Goal: Task Accomplishment & Management: Use online tool/utility

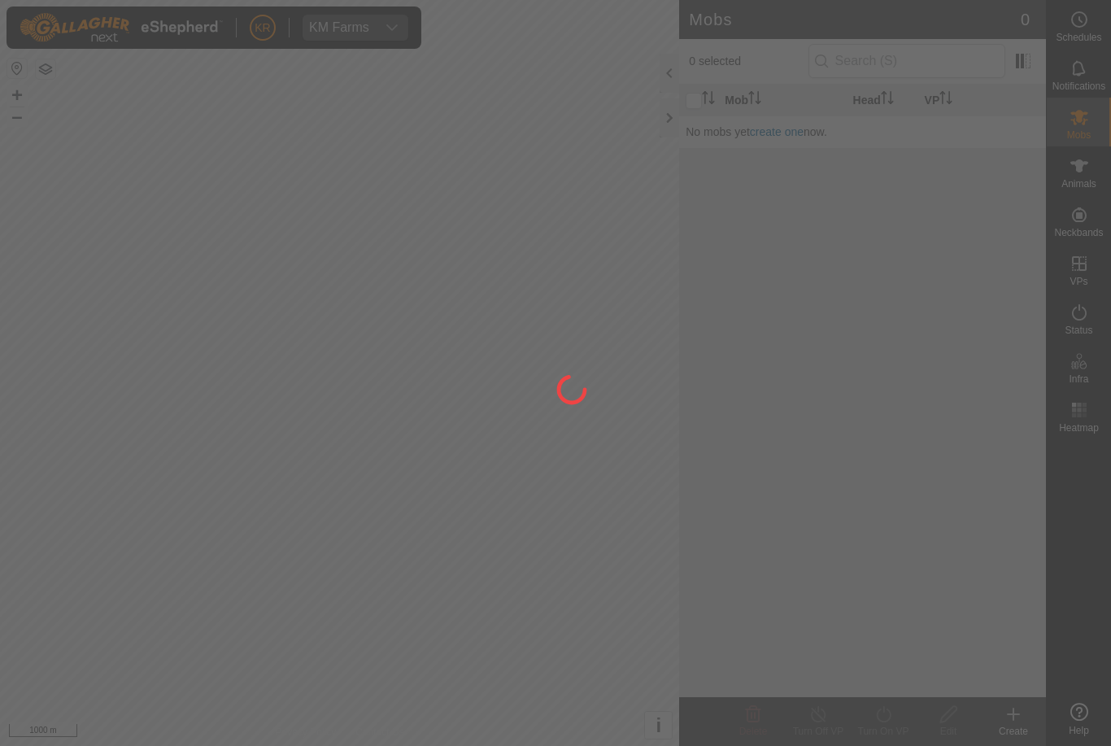
click at [16, 403] on div at bounding box center [555, 373] width 1111 height 746
click at [9, 487] on div at bounding box center [555, 373] width 1111 height 746
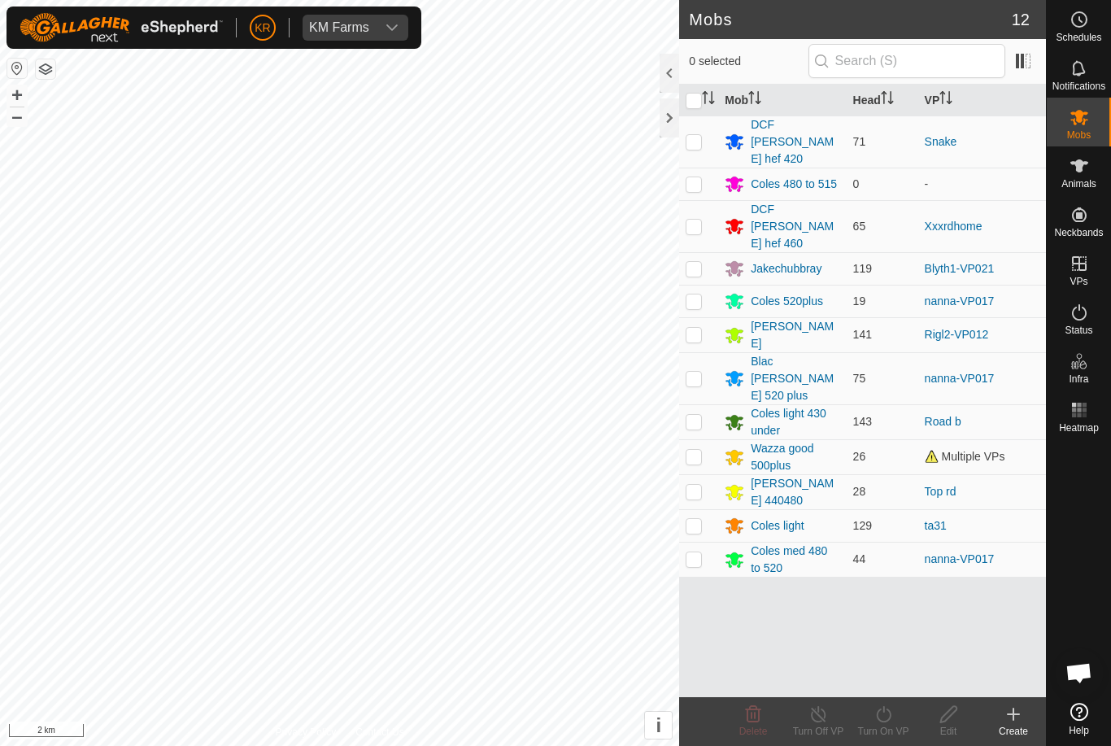
click at [1071, 633] on div at bounding box center [1079, 567] width 64 height 257
click at [1093, 319] on es-activation-svg-icon at bounding box center [1079, 312] width 29 height 26
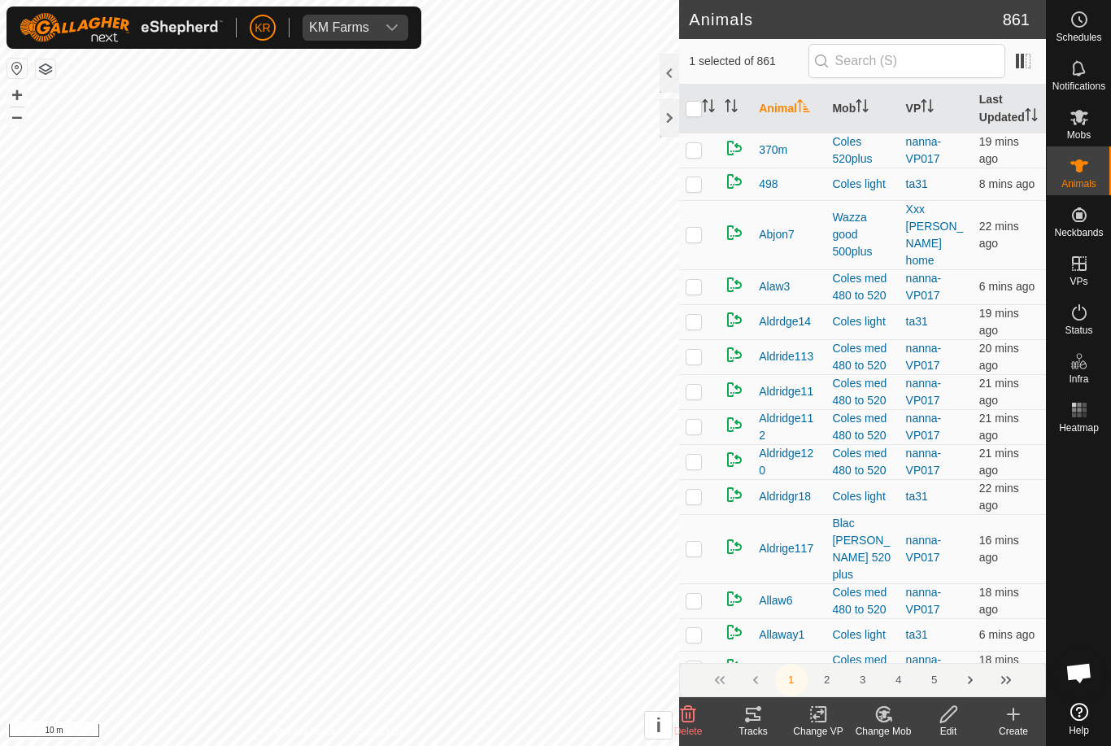
click at [894, 723] on change-mob-svg-icon at bounding box center [883, 715] width 65 height 20
click at [942, 653] on span "Choose Mob..." at bounding box center [930, 645] width 85 height 20
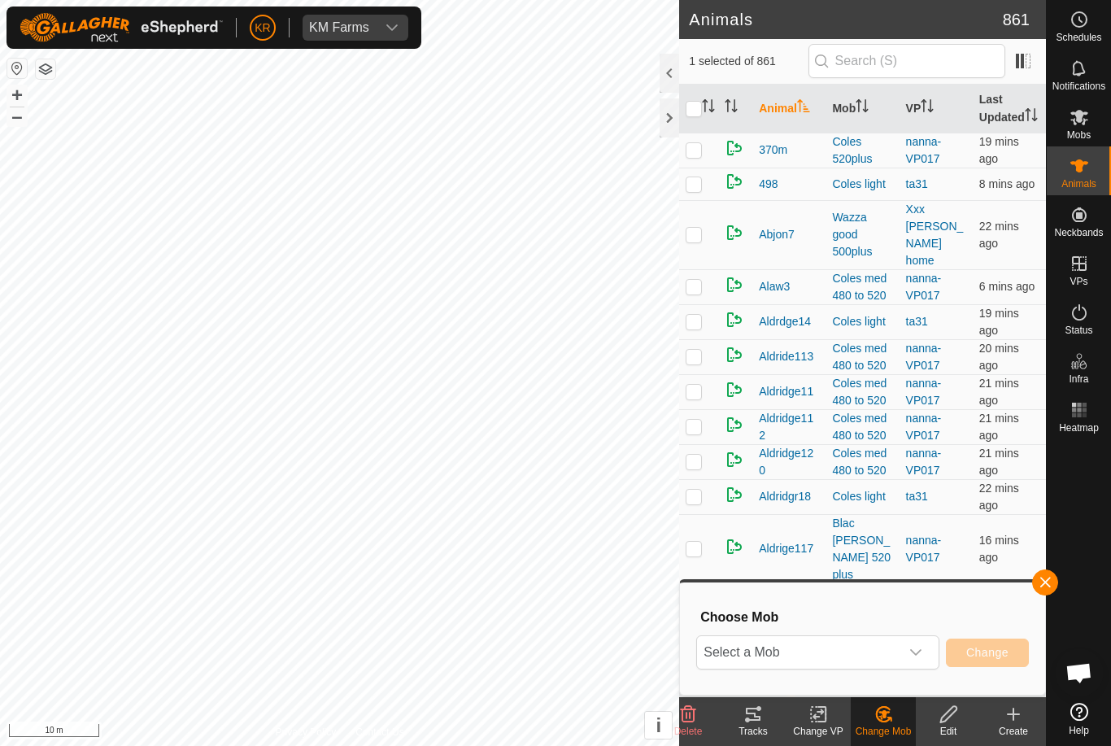
click at [934, 648] on p-select "Select a Mob" at bounding box center [817, 652] width 243 height 34
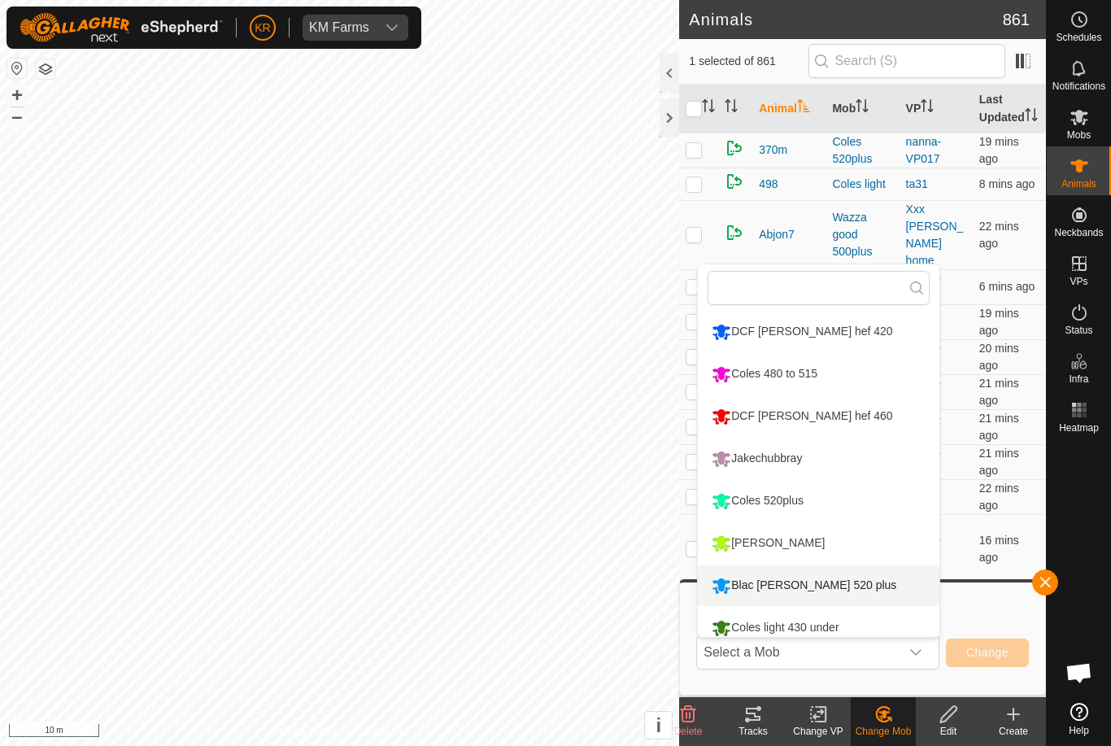
click at [871, 586] on li "Blac [PERSON_NAME] 520 plus" at bounding box center [819, 585] width 242 height 41
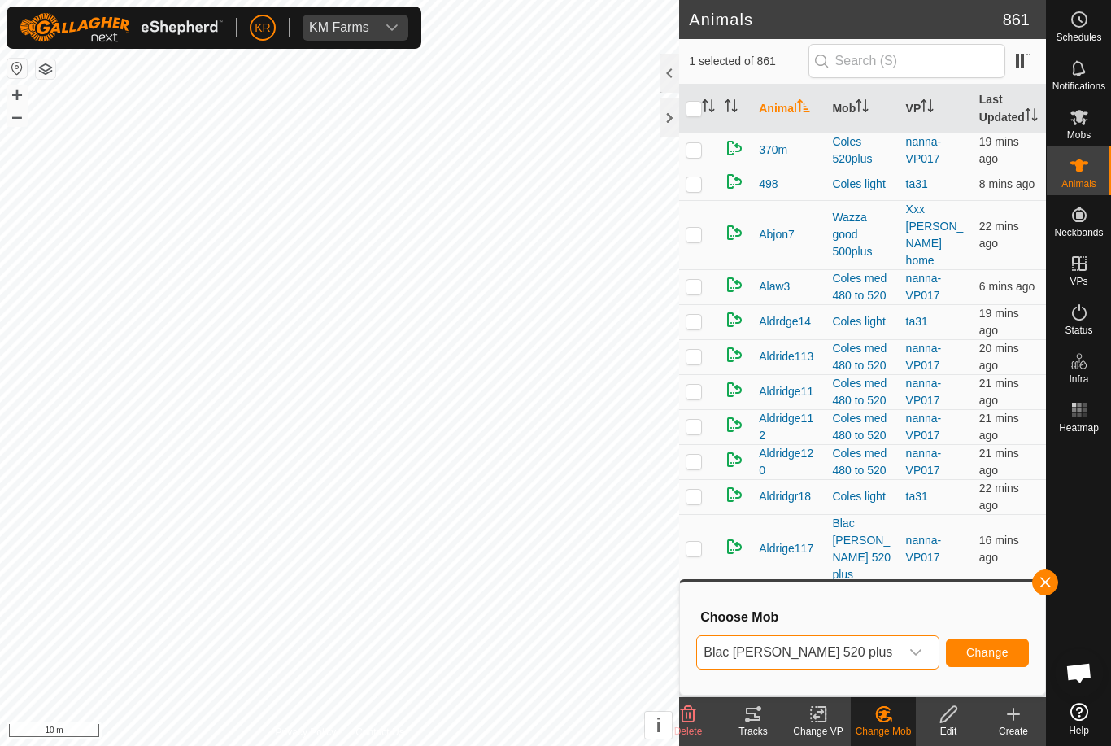
click at [923, 661] on div "dropdown trigger" at bounding box center [916, 652] width 33 height 33
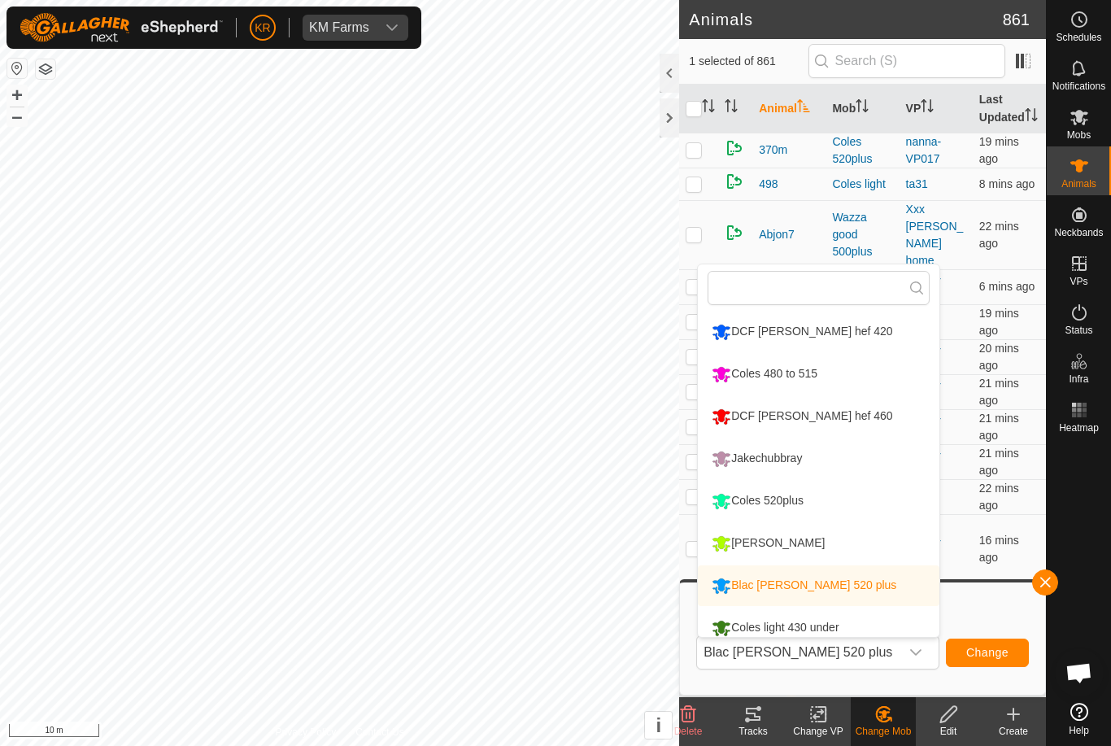
click at [889, 504] on li "Coles 520plus" at bounding box center [819, 501] width 242 height 41
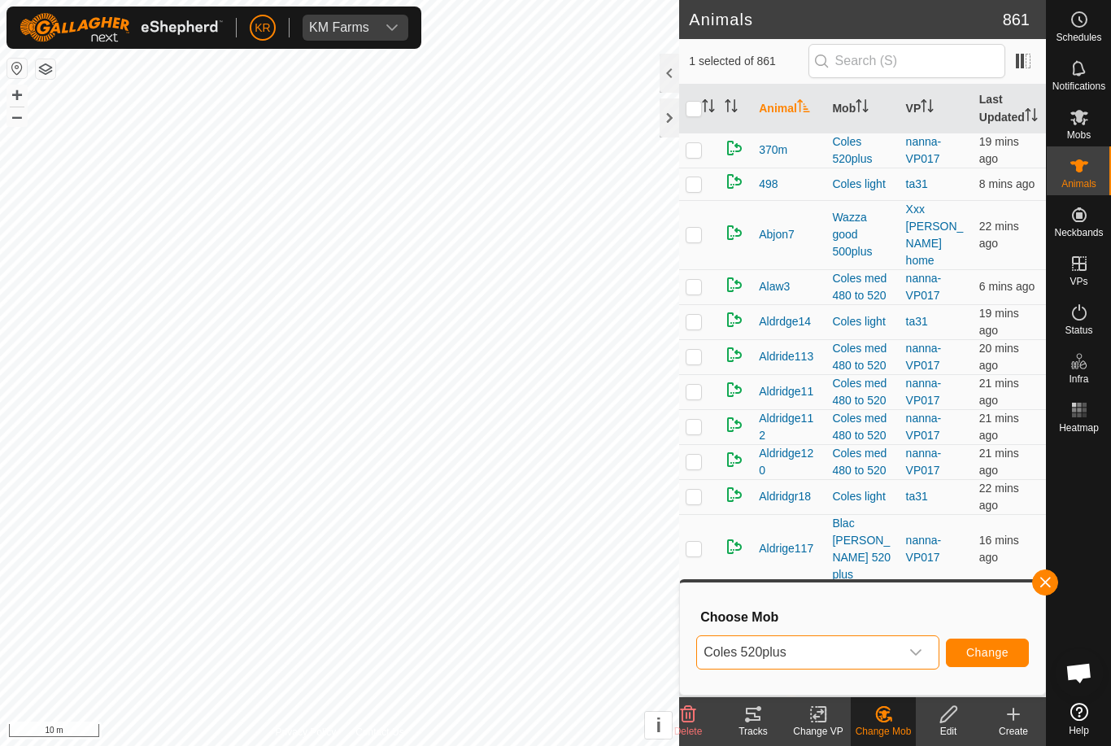
click at [1001, 649] on span "Change" at bounding box center [988, 652] width 42 height 13
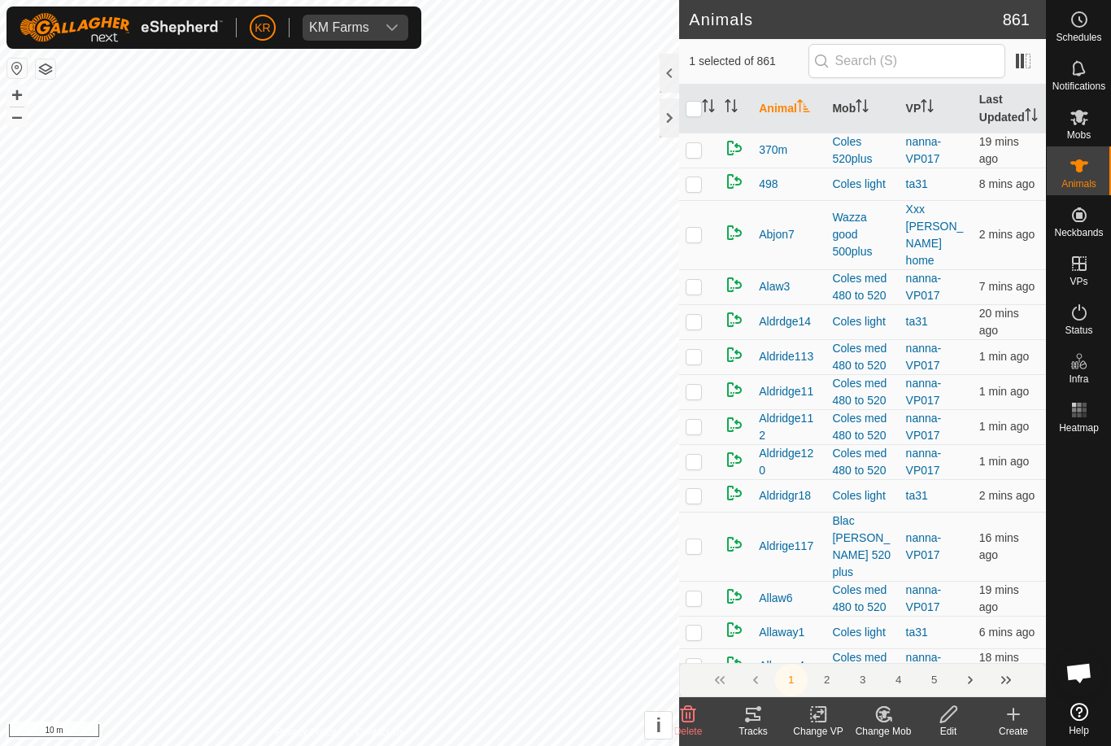
click at [897, 718] on change-mob-svg-icon at bounding box center [883, 715] width 65 height 20
click at [944, 649] on span "Choose Mob..." at bounding box center [930, 645] width 85 height 20
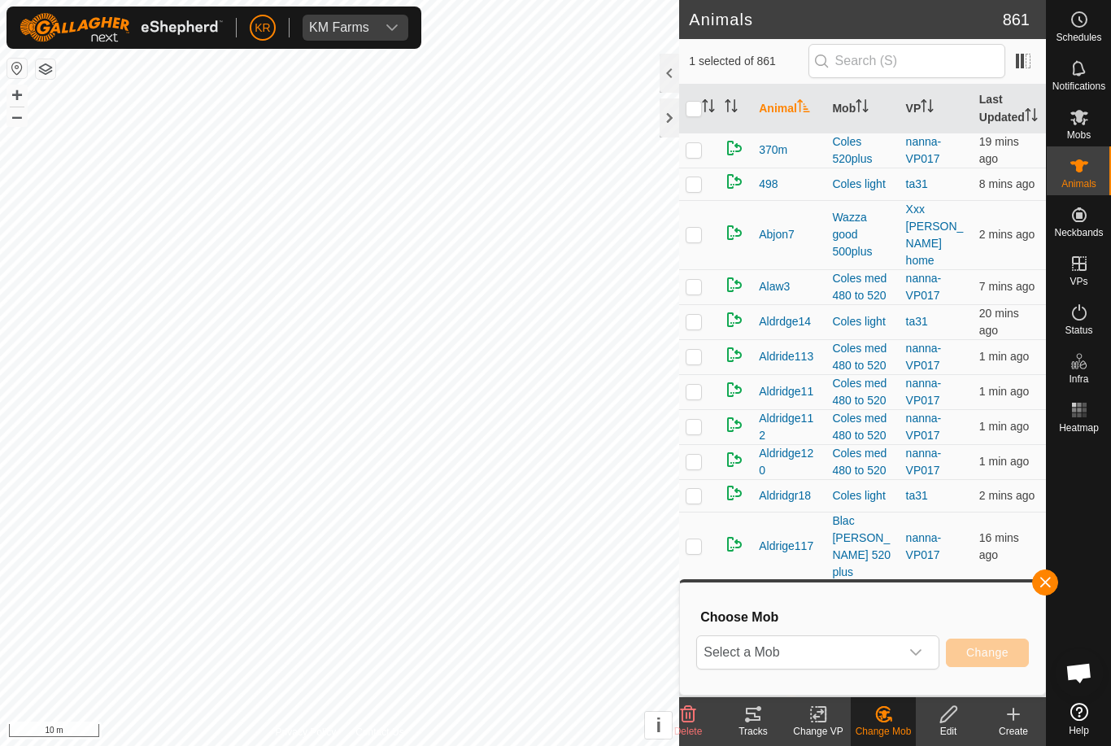
click at [919, 655] on icon "dropdown trigger" at bounding box center [916, 652] width 13 height 13
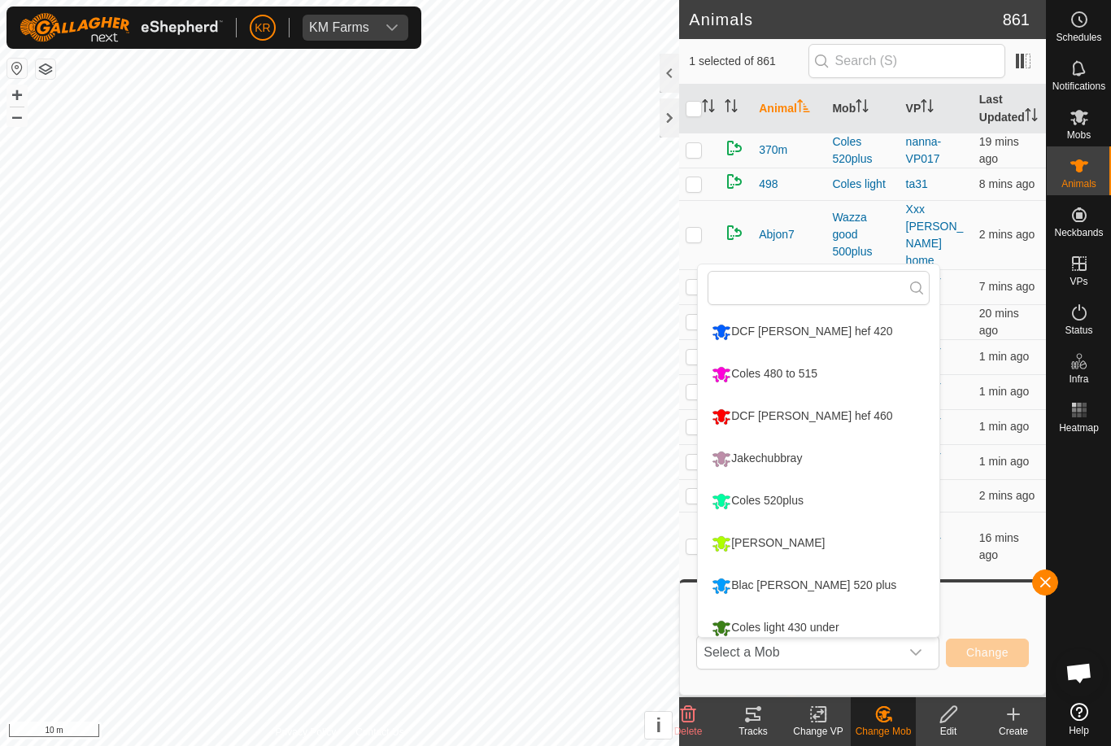
click at [899, 509] on li "Coles 520plus" at bounding box center [819, 501] width 242 height 41
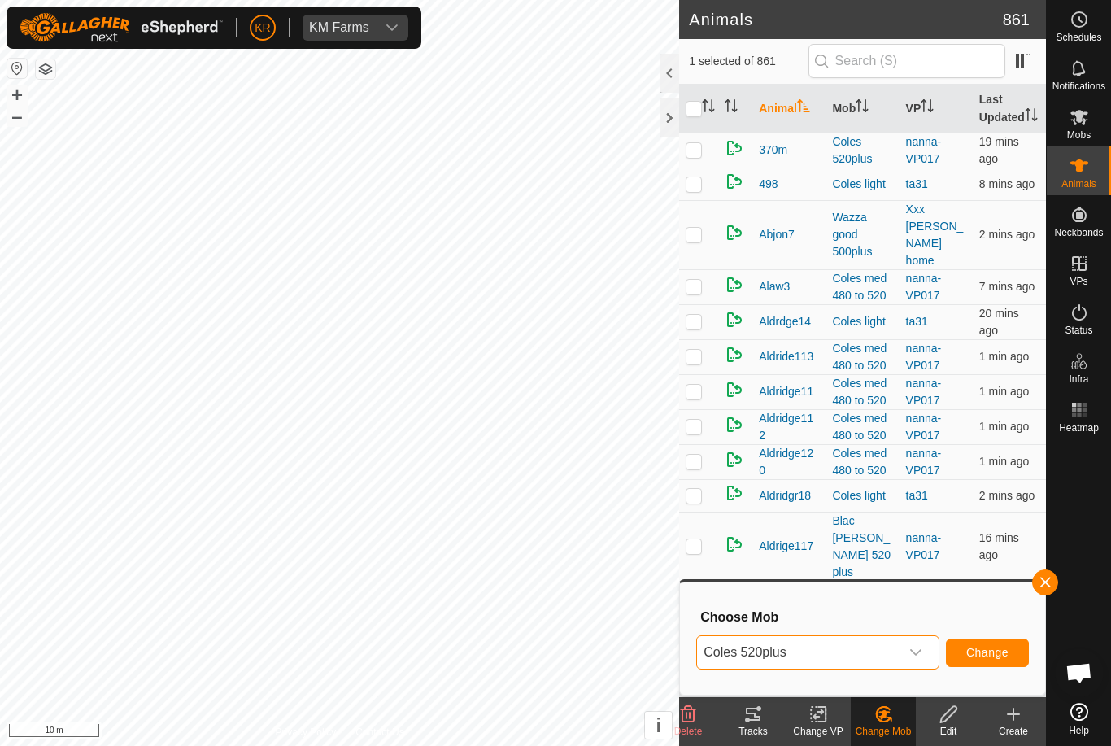
click at [993, 661] on button "Change" at bounding box center [987, 653] width 83 height 28
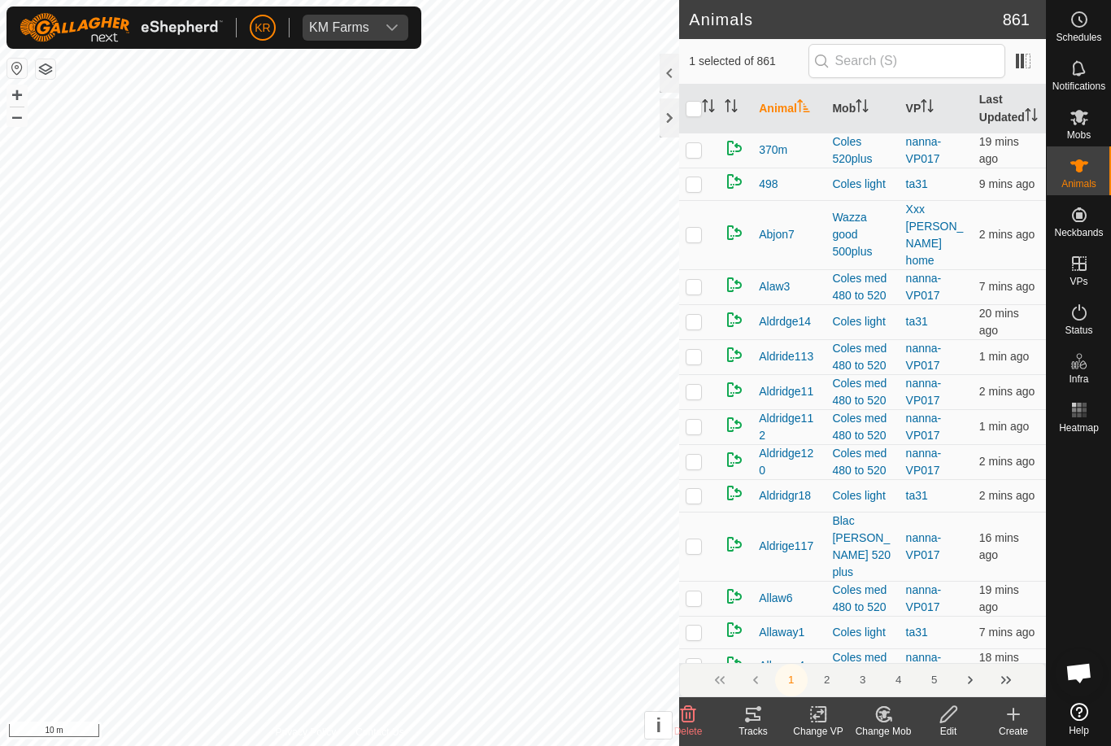
click at [900, 712] on change-mob-svg-icon at bounding box center [883, 715] width 65 height 20
click at [924, 648] on span "Choose Mob..." at bounding box center [930, 645] width 85 height 20
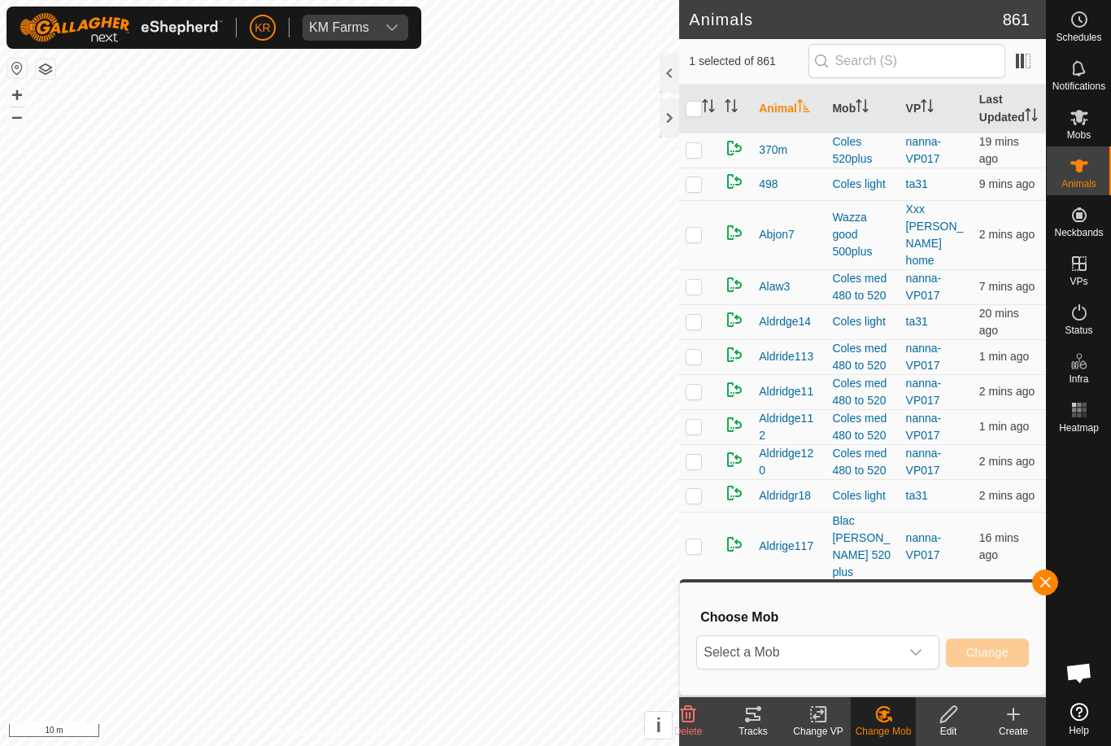
click at [914, 651] on icon "dropdown trigger" at bounding box center [916, 652] width 13 height 13
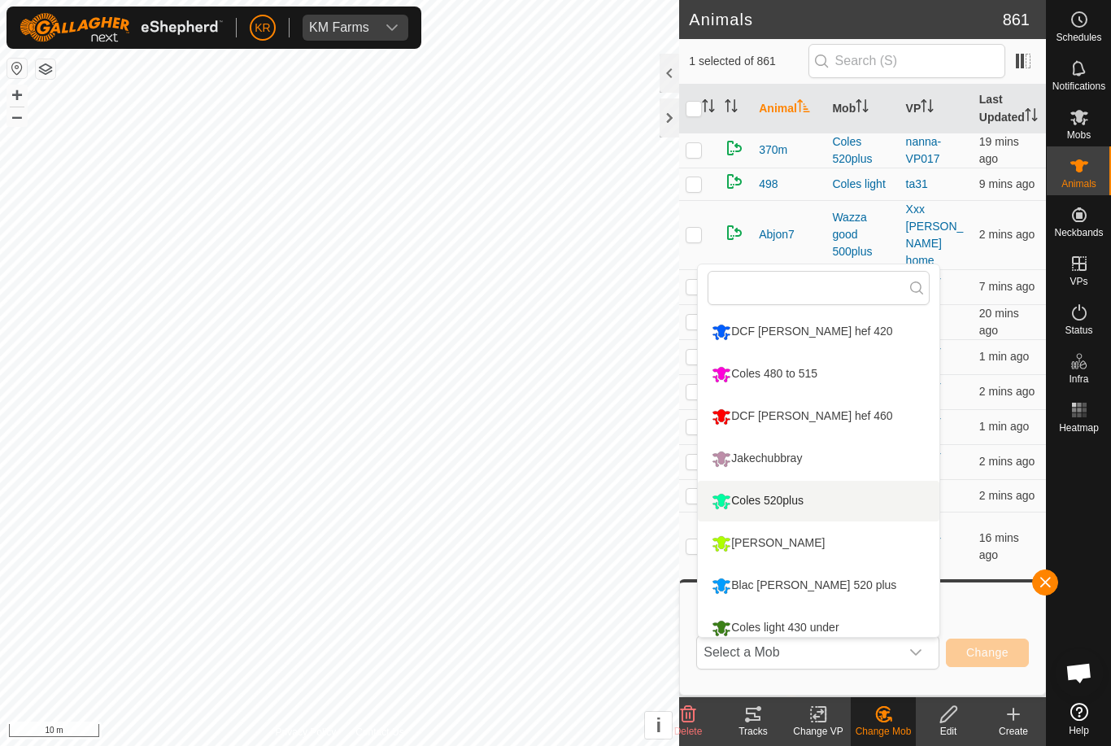
click at [862, 510] on li "Coles 520plus" at bounding box center [819, 501] width 242 height 41
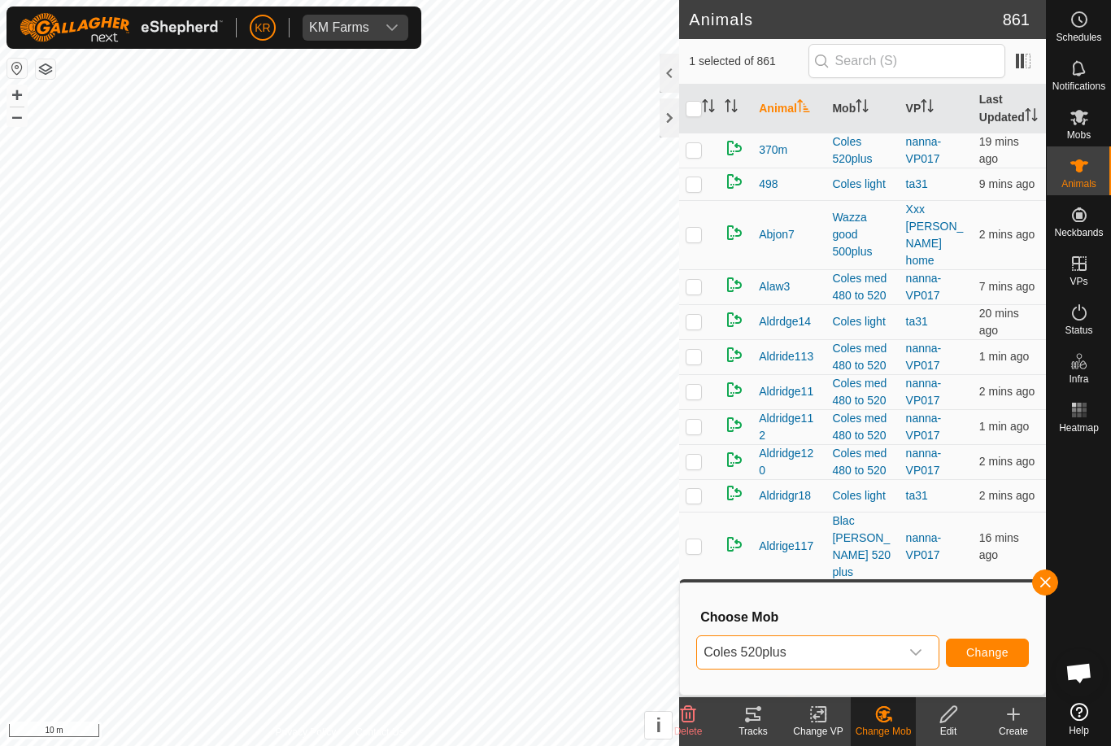
click at [993, 658] on span "Change" at bounding box center [988, 652] width 42 height 13
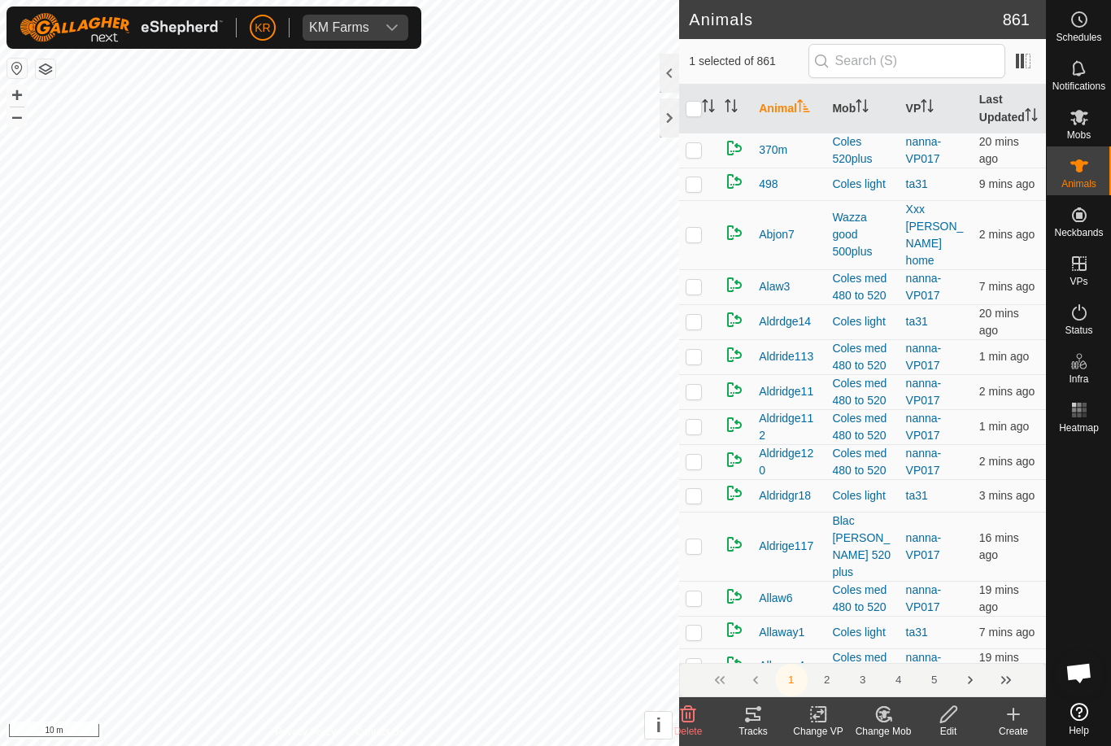
click at [902, 714] on change-mob-svg-icon at bounding box center [883, 715] width 65 height 20
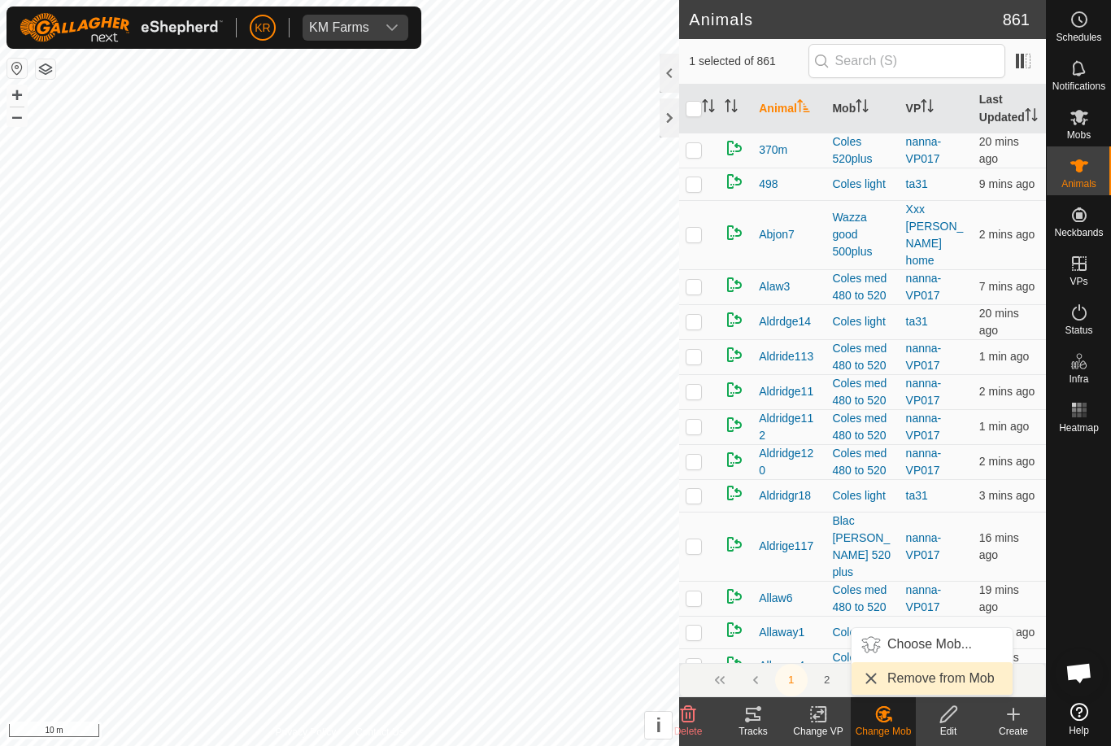
click at [924, 675] on span "Remove from Mob" at bounding box center [941, 679] width 107 height 20
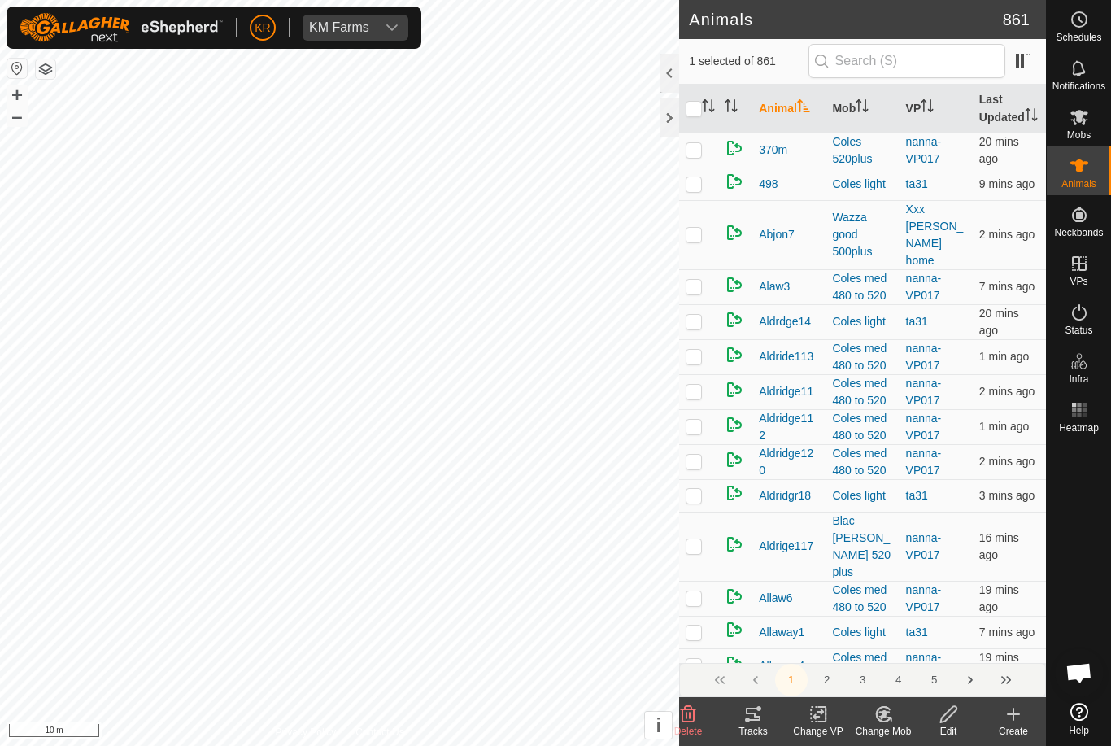
click at [893, 721] on icon at bounding box center [884, 715] width 20 height 20
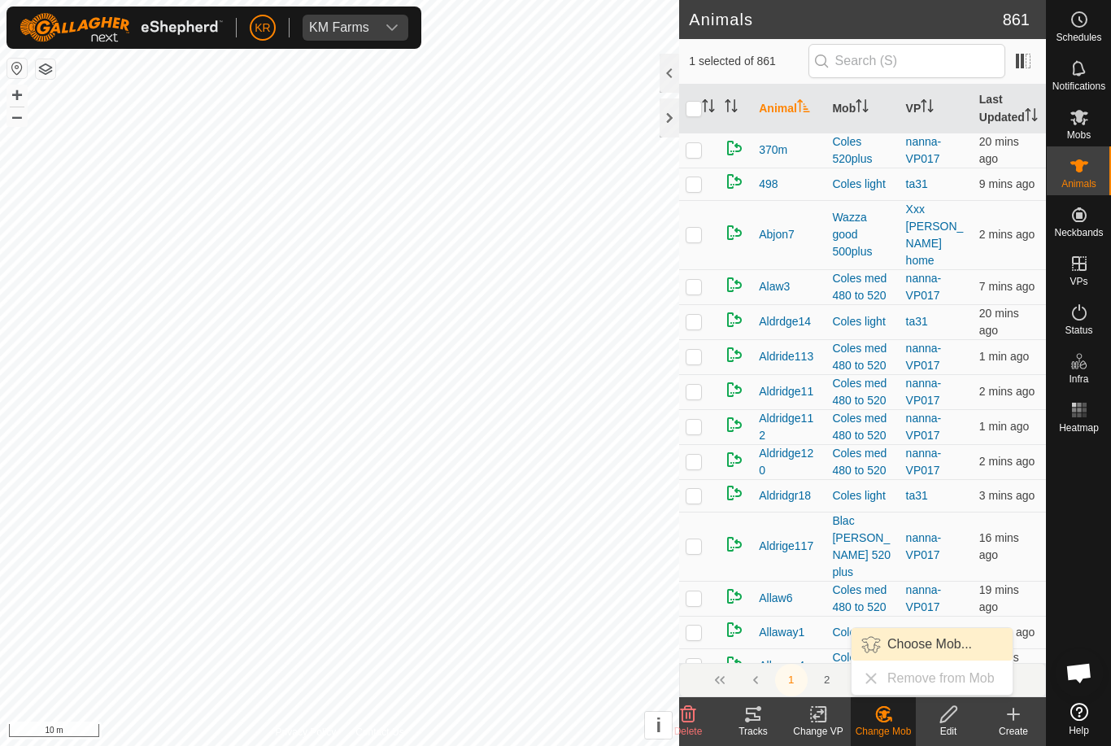
click at [928, 655] on link "Choose Mob..." at bounding box center [932, 644] width 161 height 33
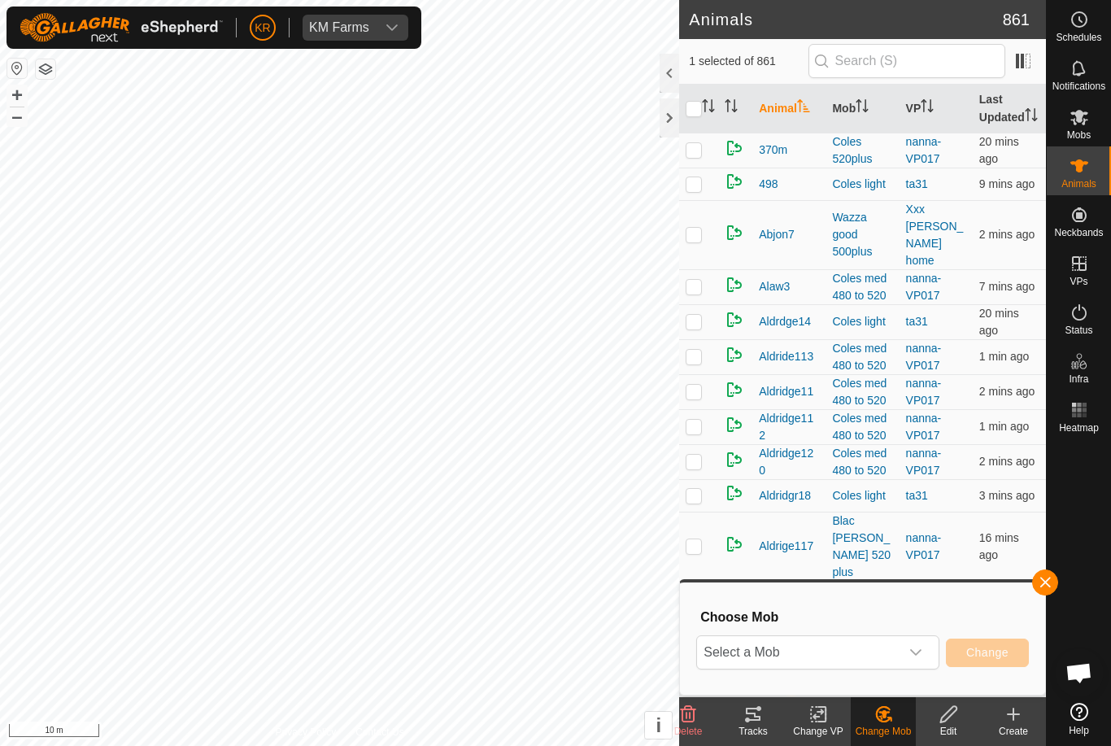
click at [916, 648] on icon "dropdown trigger" at bounding box center [916, 652] width 13 height 13
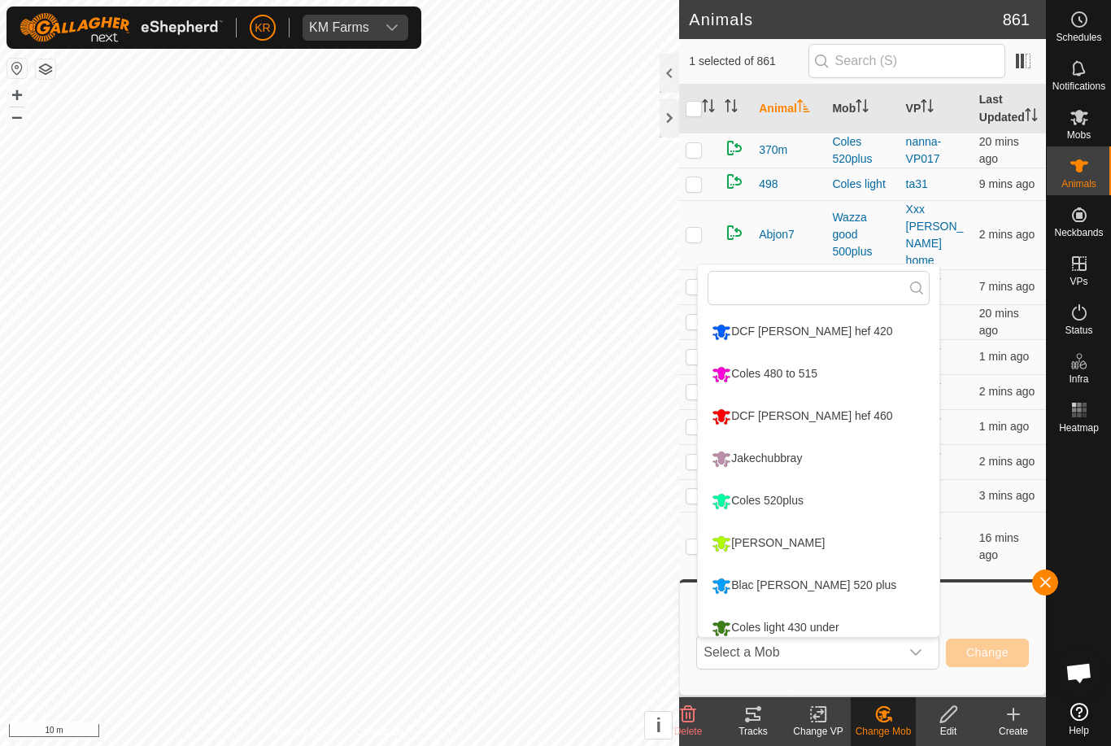
click at [858, 500] on li "Coles 520plus" at bounding box center [819, 501] width 242 height 41
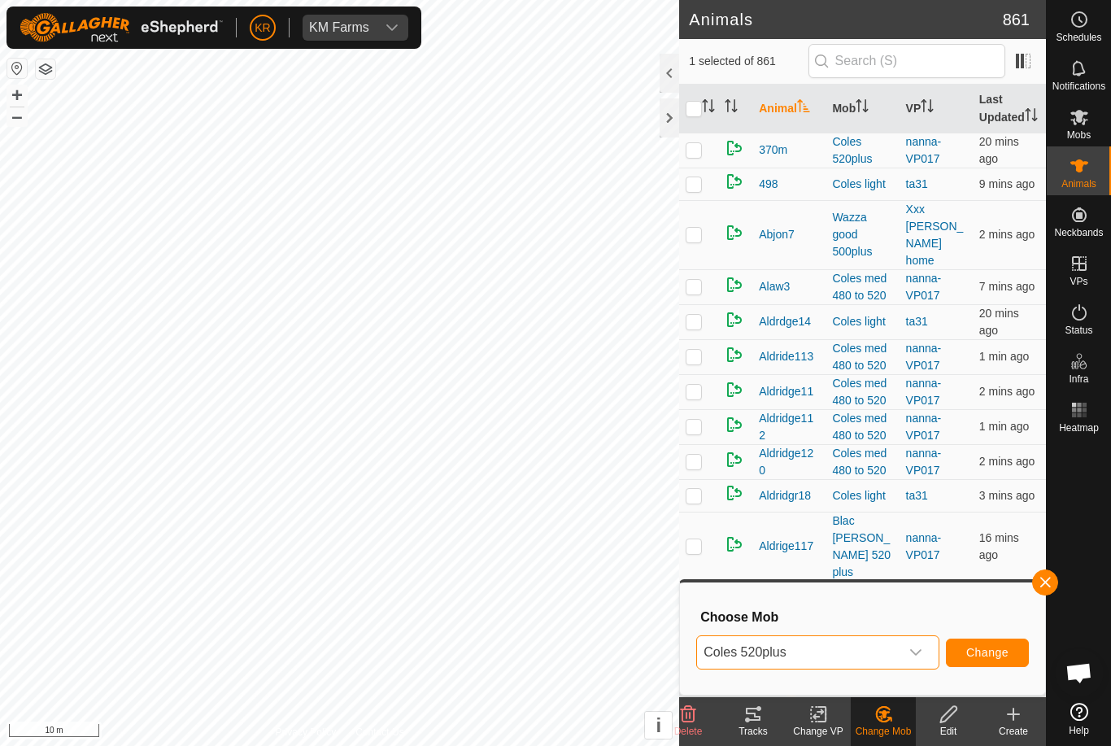
click at [995, 653] on span "Change" at bounding box center [988, 652] width 42 height 13
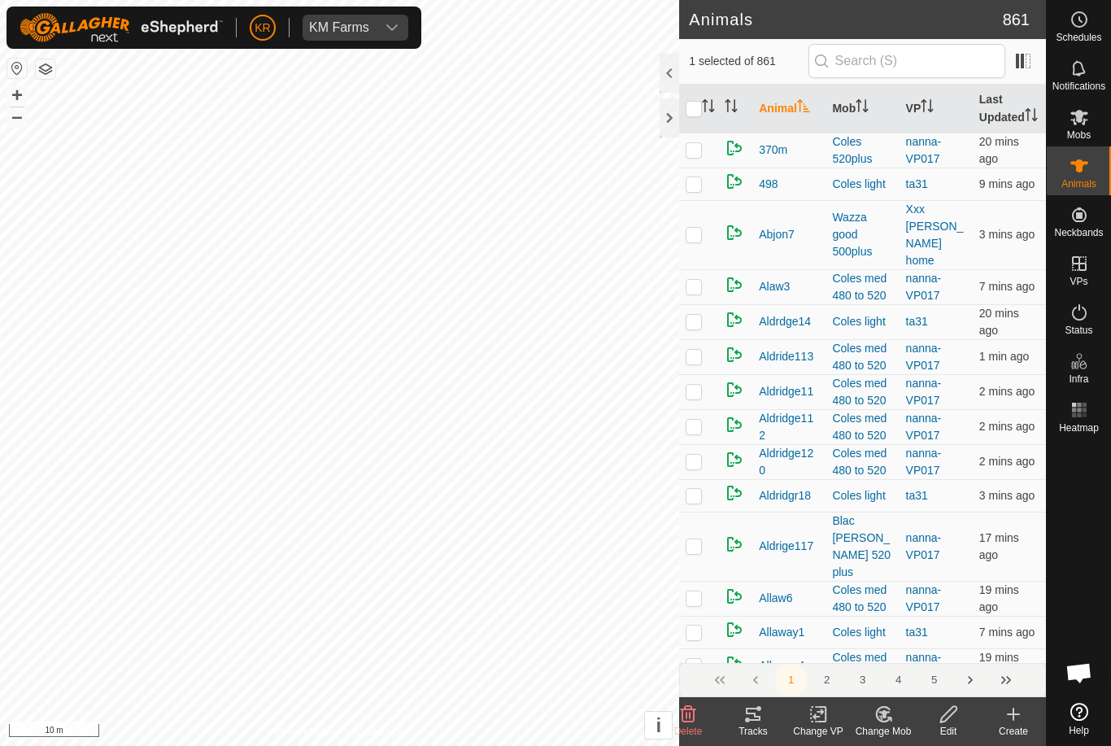
click at [889, 722] on icon at bounding box center [884, 715] width 20 height 20
click at [928, 648] on span "Choose Mob..." at bounding box center [930, 645] width 85 height 20
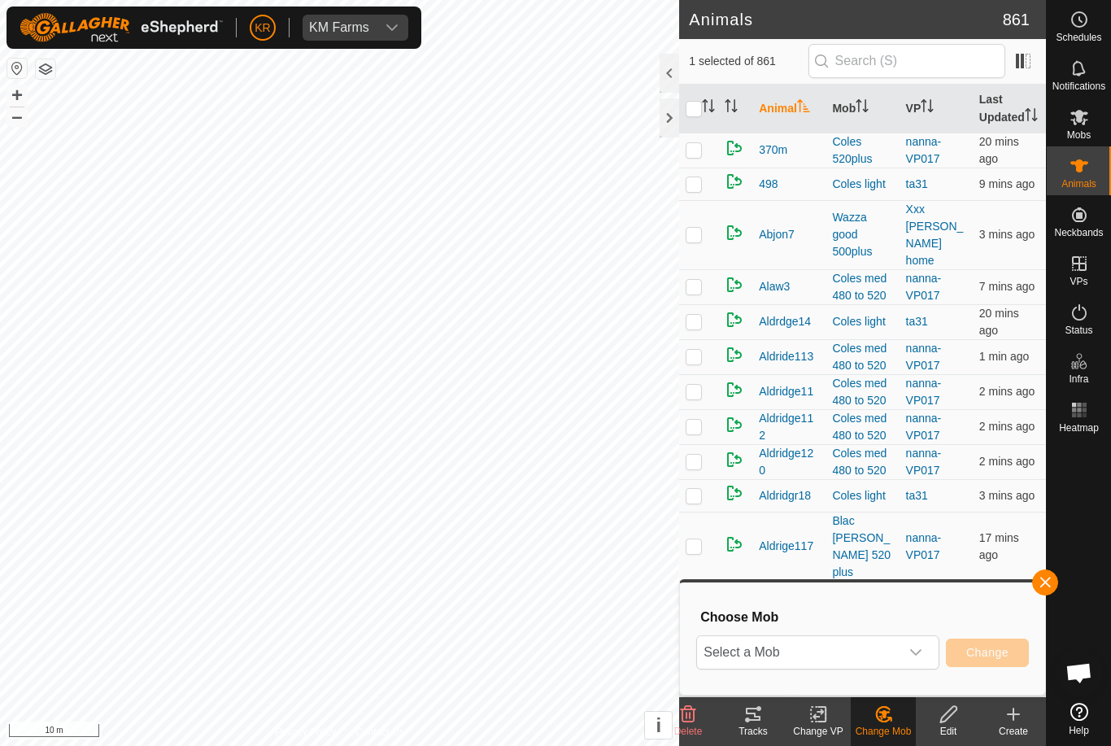
click at [910, 658] on icon "dropdown trigger" at bounding box center [916, 652] width 13 height 13
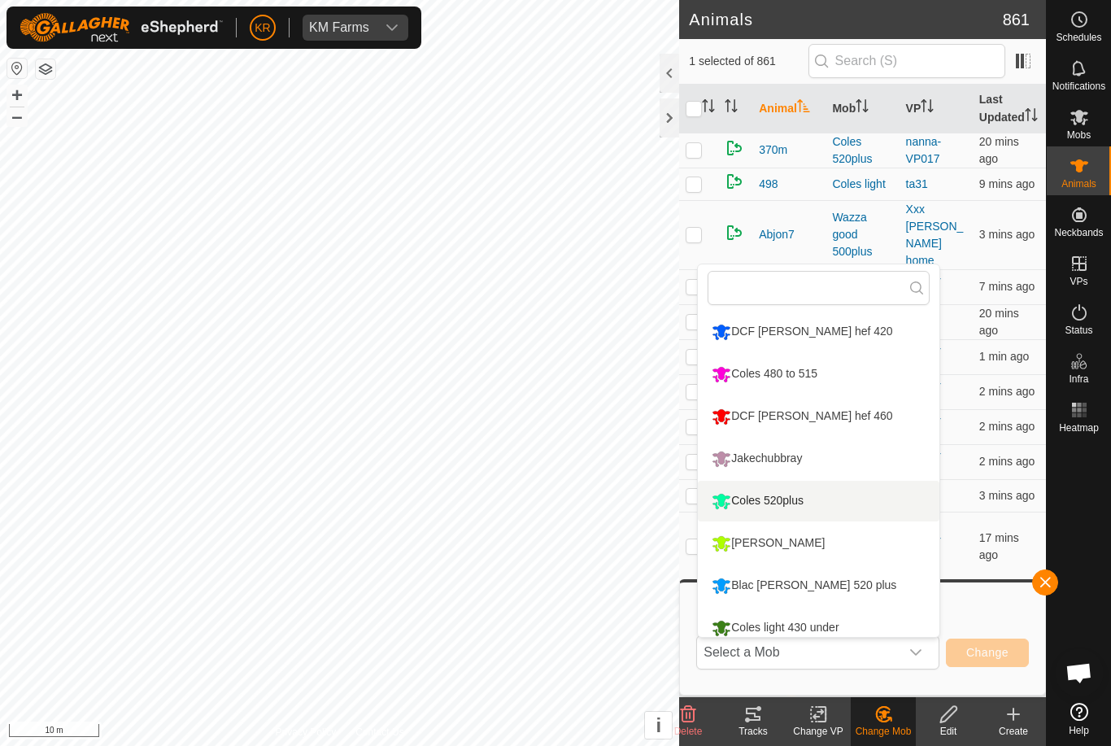
click at [871, 510] on li "Coles 520plus" at bounding box center [819, 501] width 242 height 41
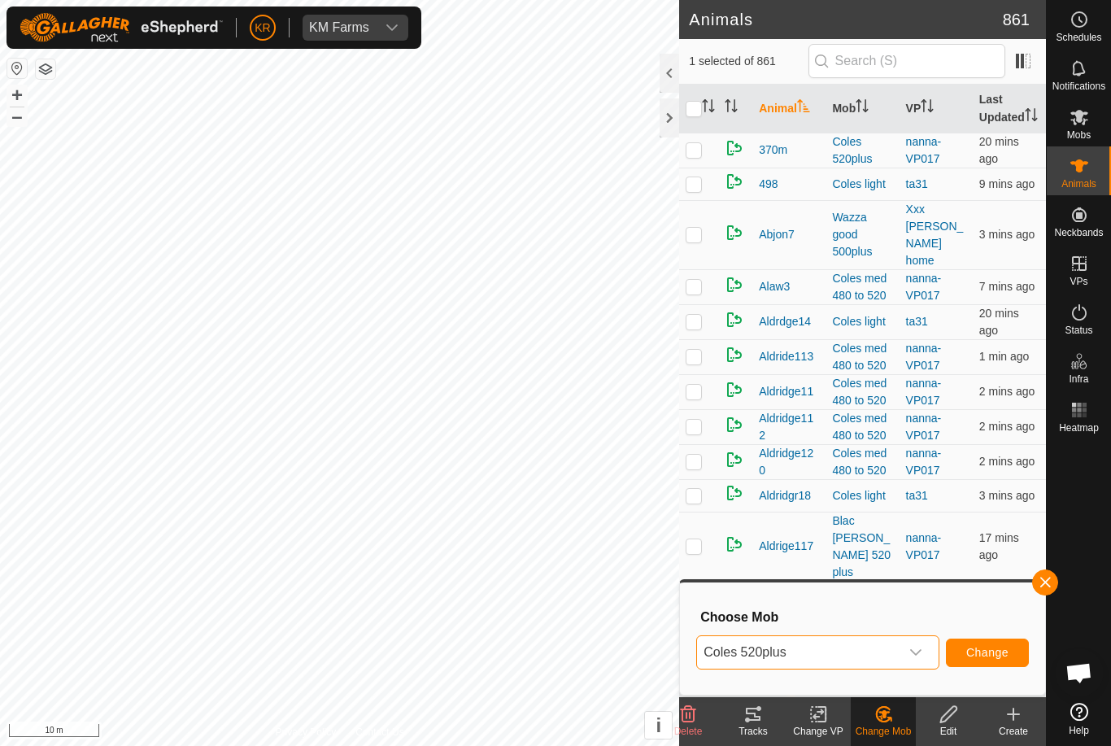
click at [993, 656] on span "Change" at bounding box center [988, 652] width 42 height 13
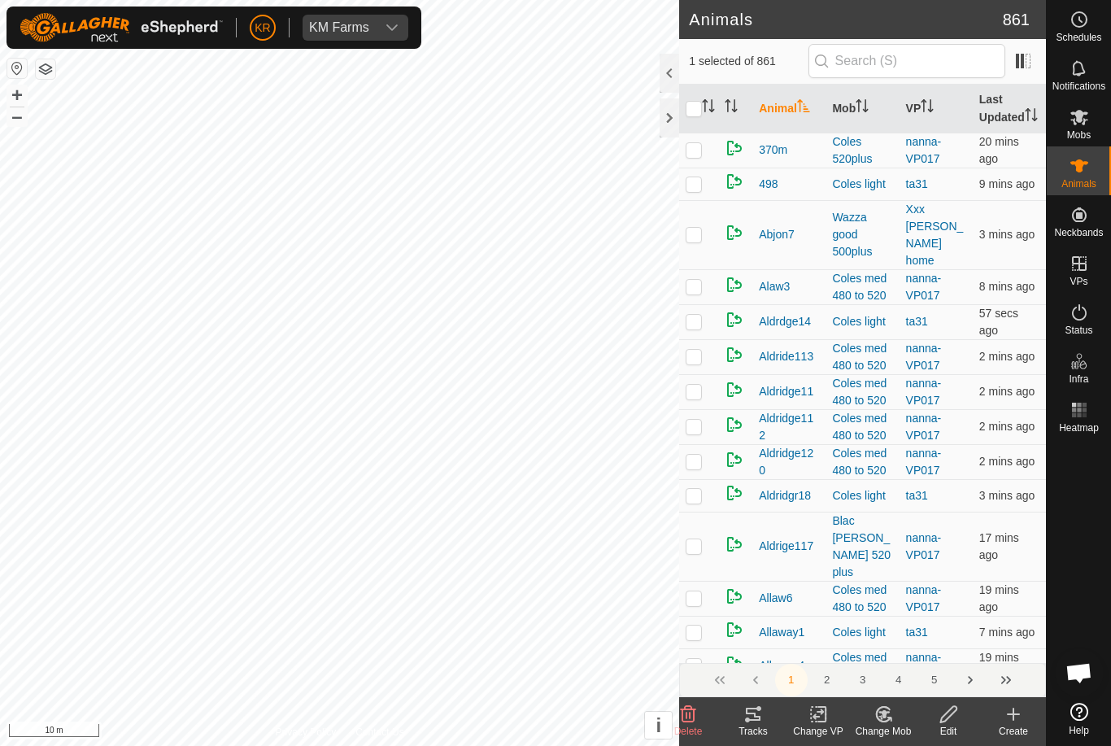
click at [898, 727] on div "Change Mob" at bounding box center [883, 731] width 65 height 15
click at [931, 655] on link "Choose Mob..." at bounding box center [932, 644] width 161 height 33
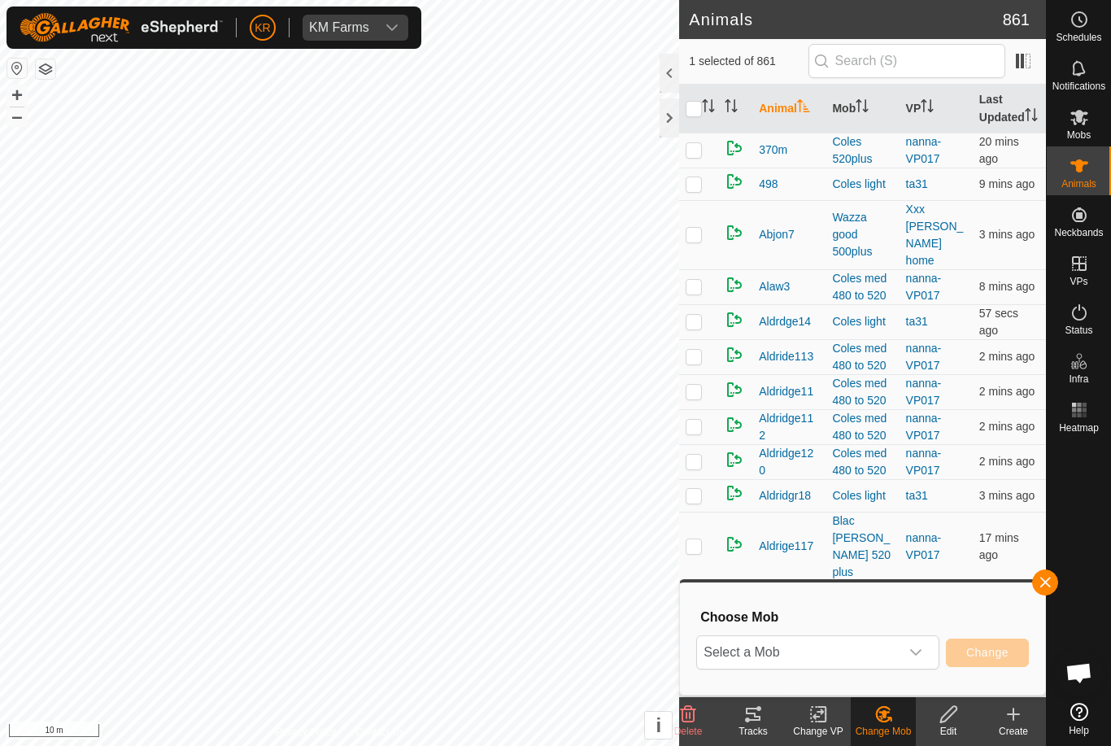
click at [910, 659] on div "dropdown trigger" at bounding box center [916, 652] width 33 height 33
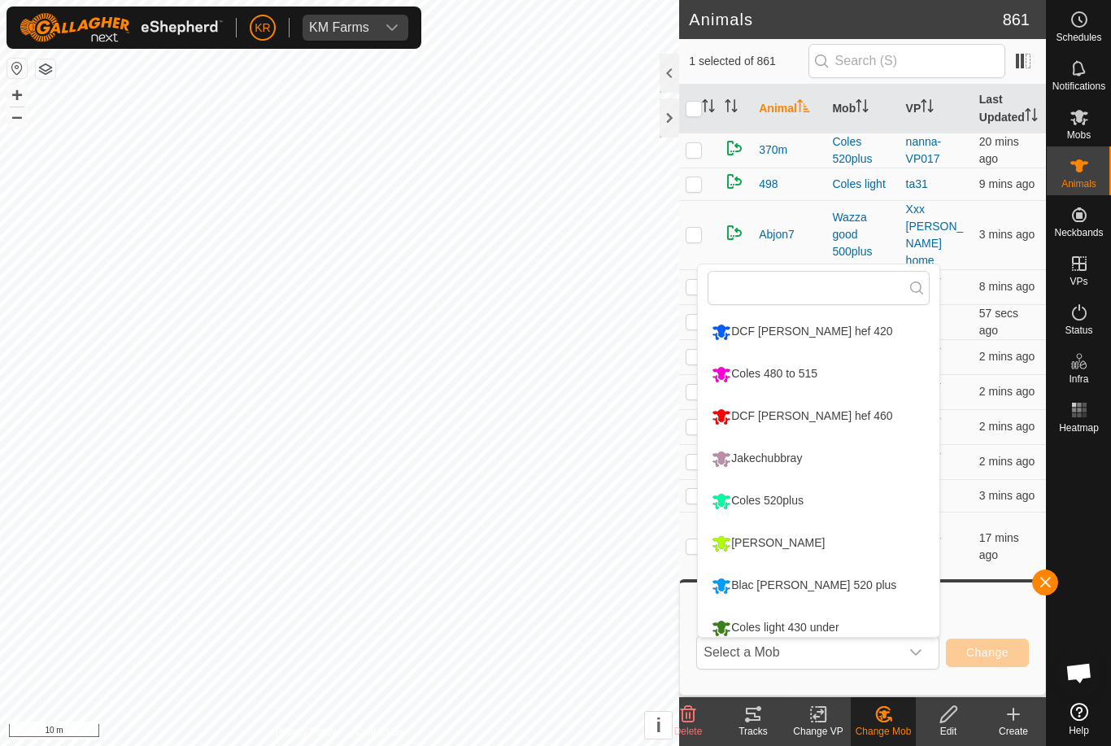
click at [865, 509] on li "Coles 520plus" at bounding box center [819, 501] width 242 height 41
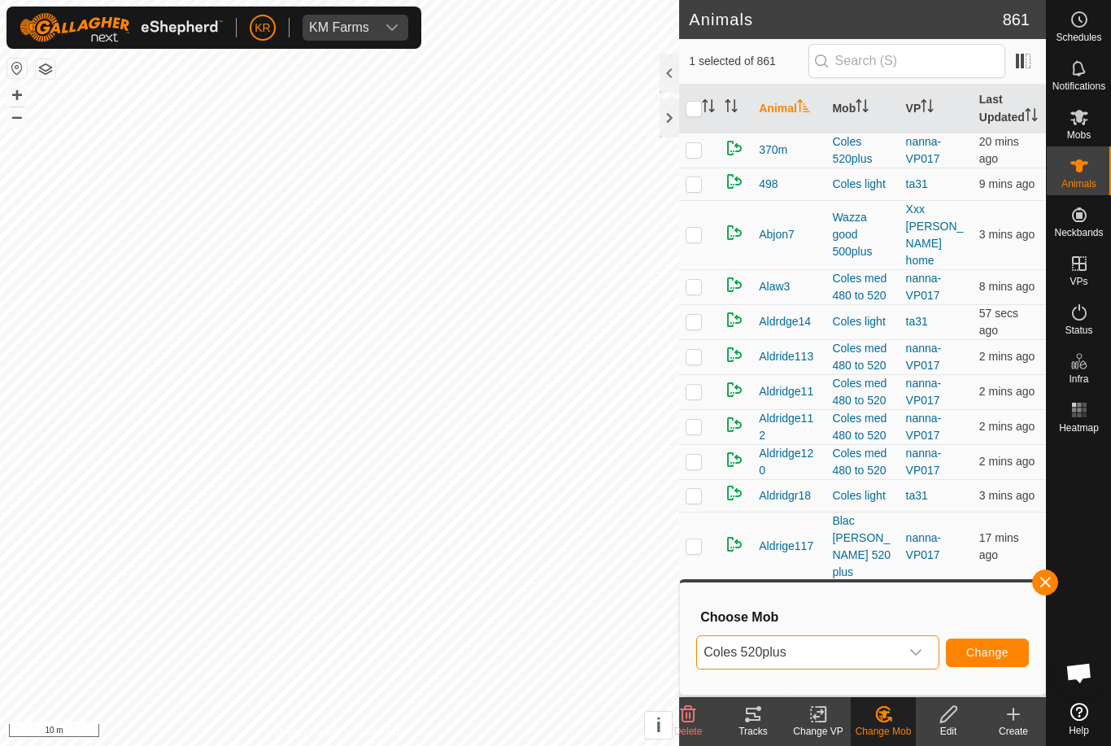
click at [989, 659] on span "Change" at bounding box center [988, 652] width 42 height 13
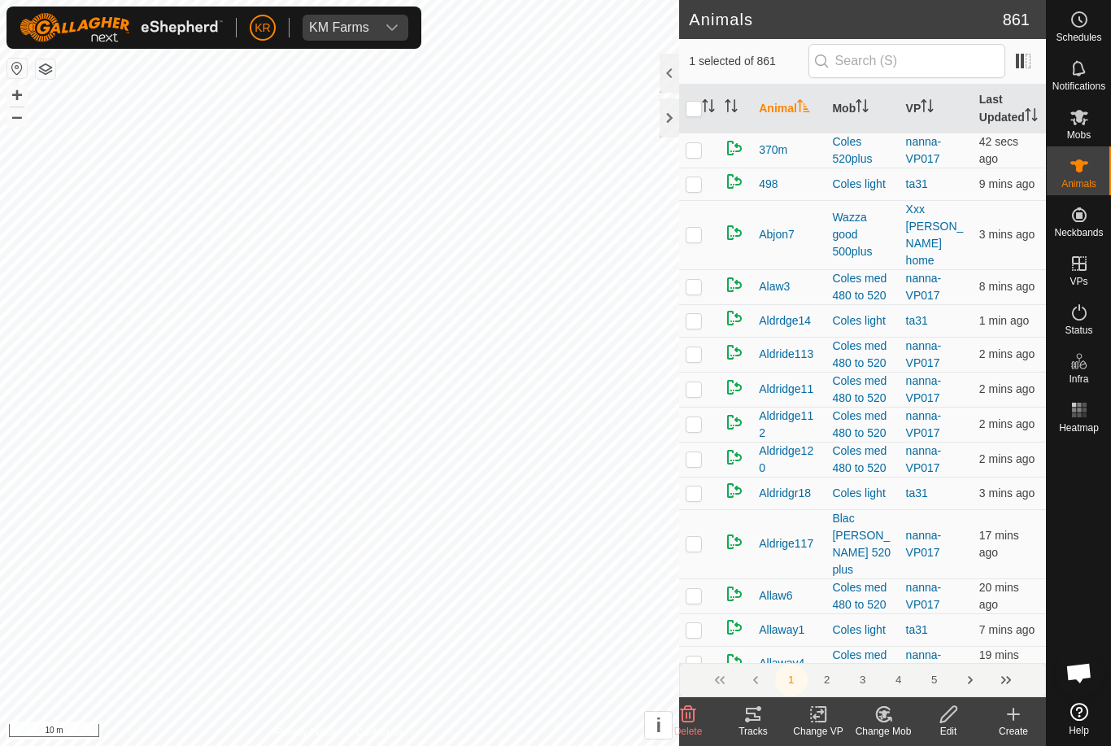
click at [891, 731] on div "Change Mob" at bounding box center [883, 731] width 65 height 15
click at [924, 653] on span "Choose Mob..." at bounding box center [930, 645] width 85 height 20
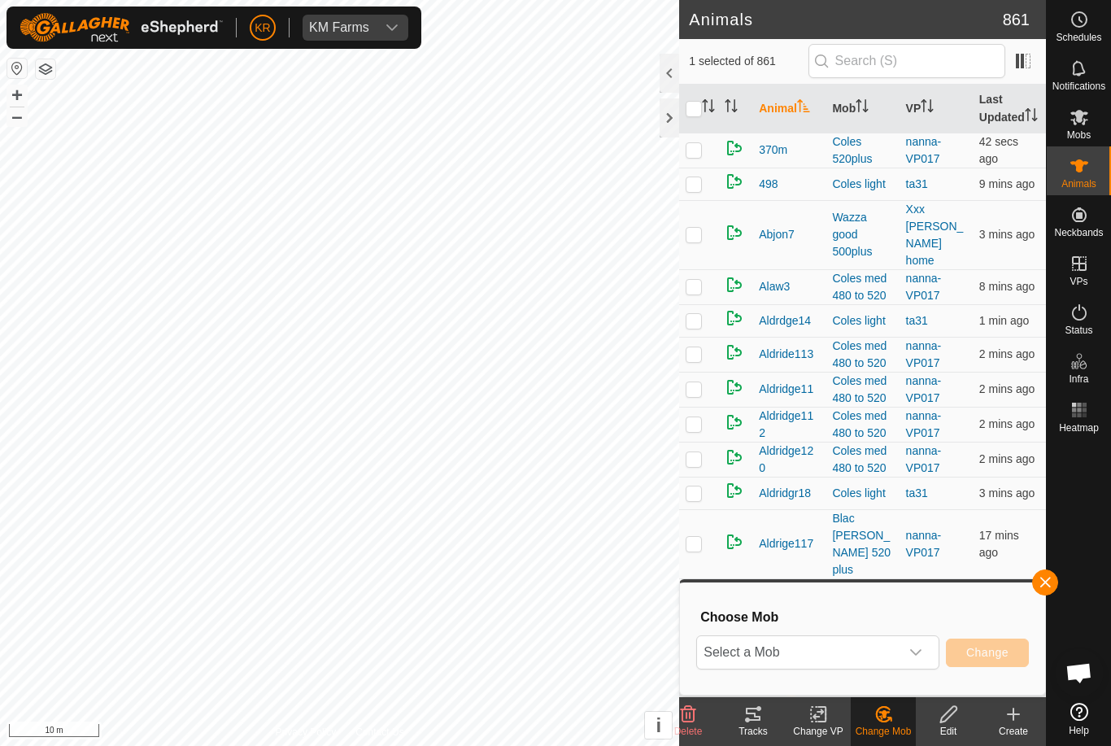
click at [910, 651] on icon "dropdown trigger" at bounding box center [916, 652] width 13 height 13
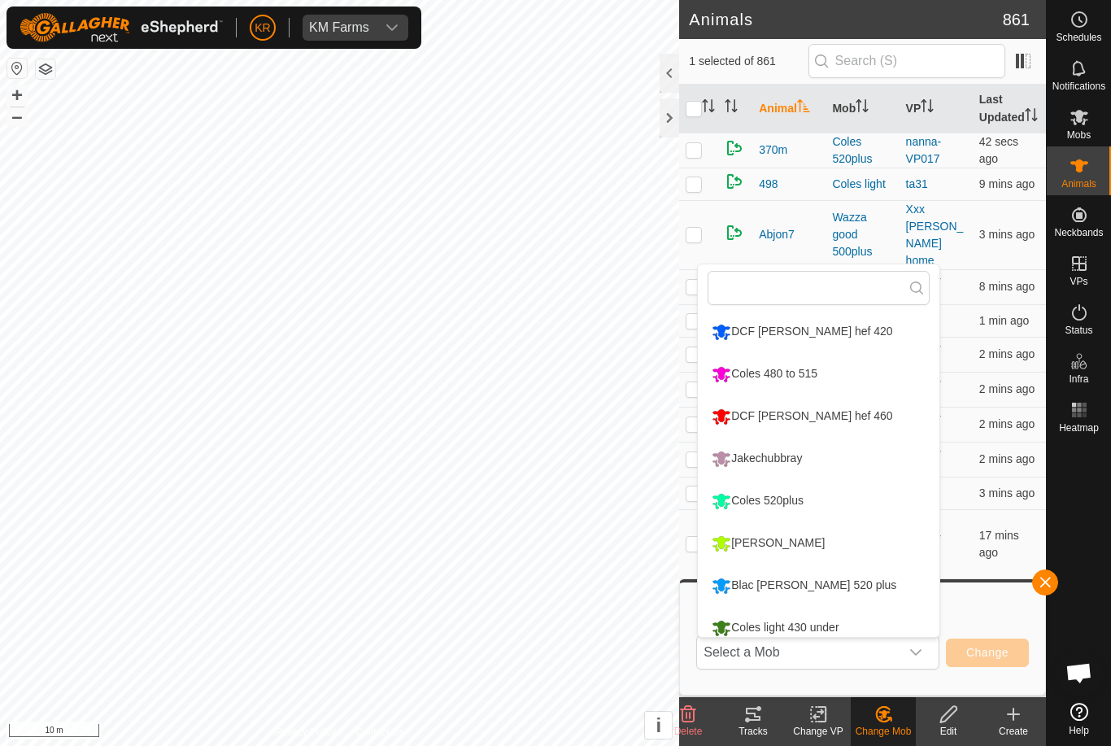
click at [874, 505] on li "Coles 520plus" at bounding box center [819, 501] width 242 height 41
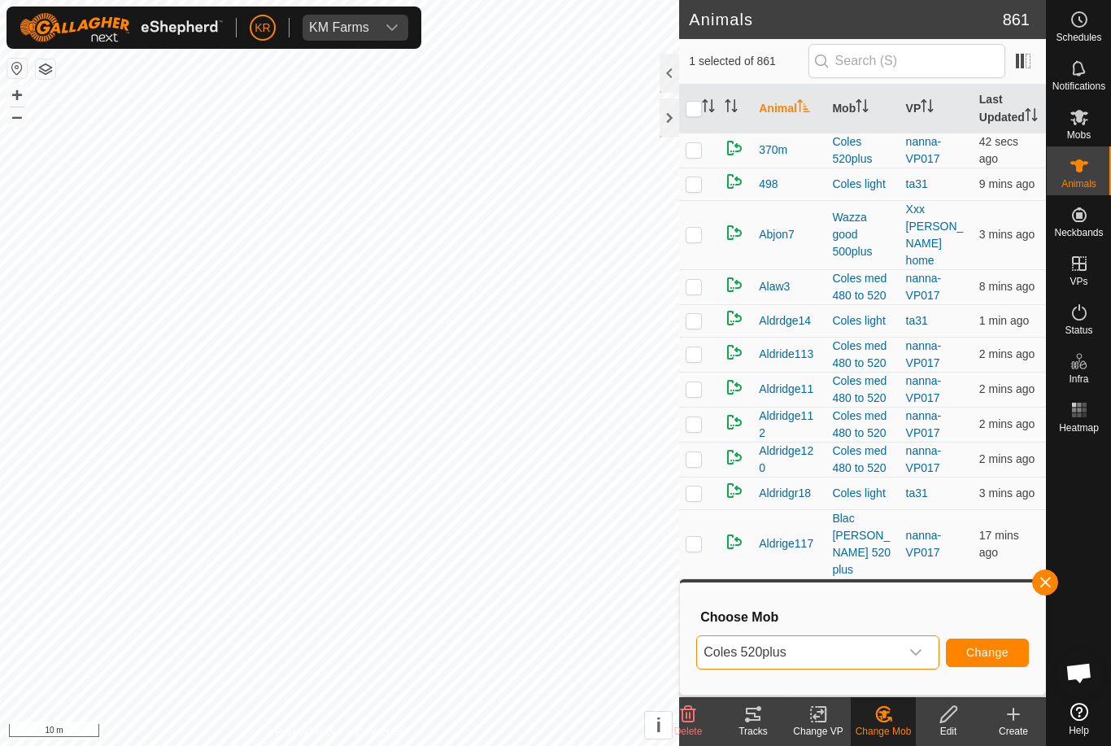
click at [993, 656] on span "Change" at bounding box center [988, 652] width 42 height 13
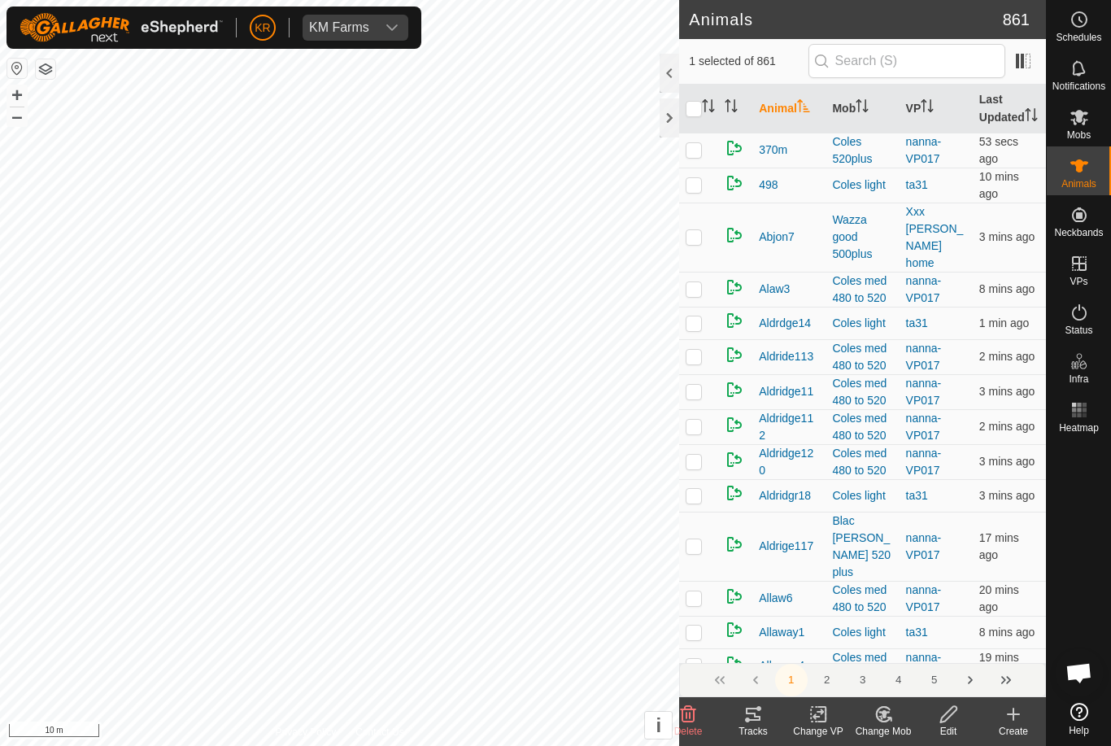
click at [896, 723] on change-mob-svg-icon at bounding box center [883, 715] width 65 height 20
click at [925, 644] on span "Choose Mob..." at bounding box center [930, 645] width 85 height 20
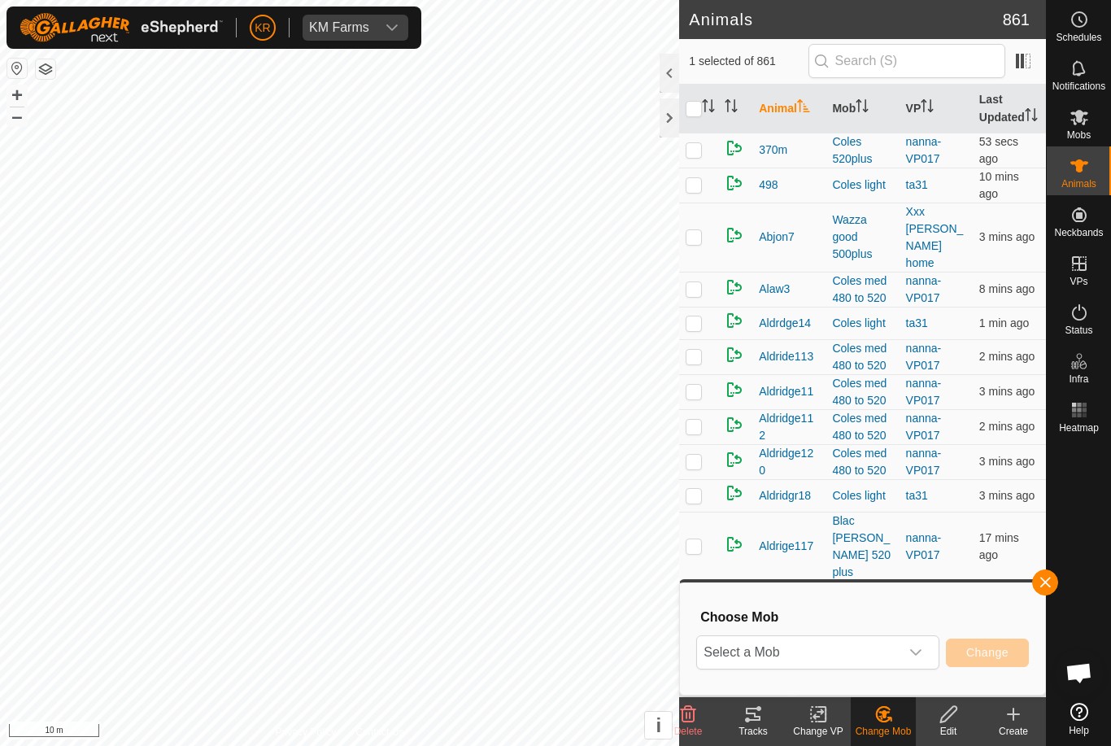
click at [916, 661] on div "dropdown trigger" at bounding box center [916, 652] width 33 height 33
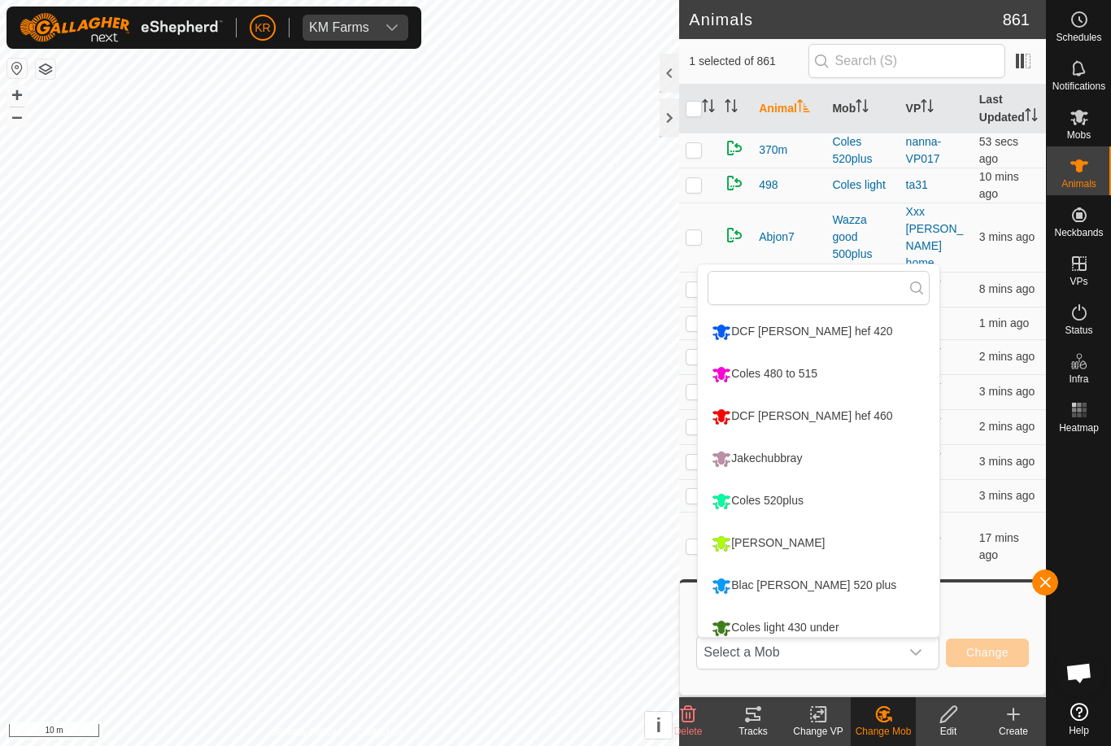
click at [850, 505] on li "Coles 520plus" at bounding box center [819, 501] width 242 height 41
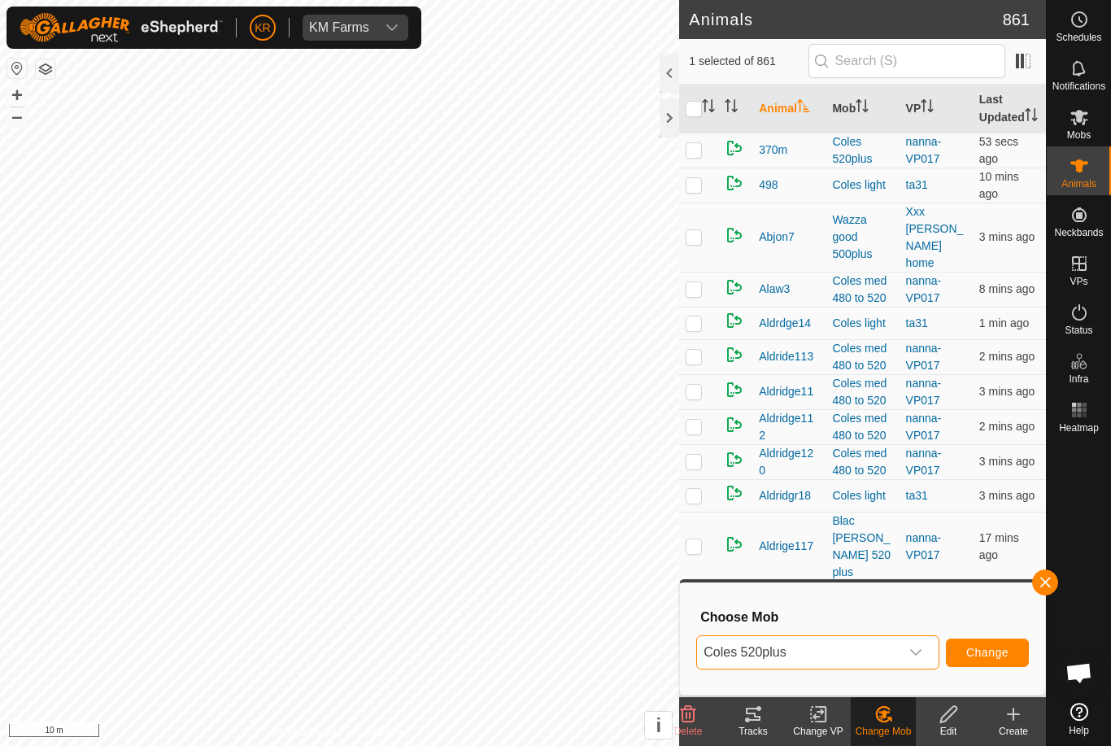
click at [991, 656] on span "Change" at bounding box center [988, 652] width 42 height 13
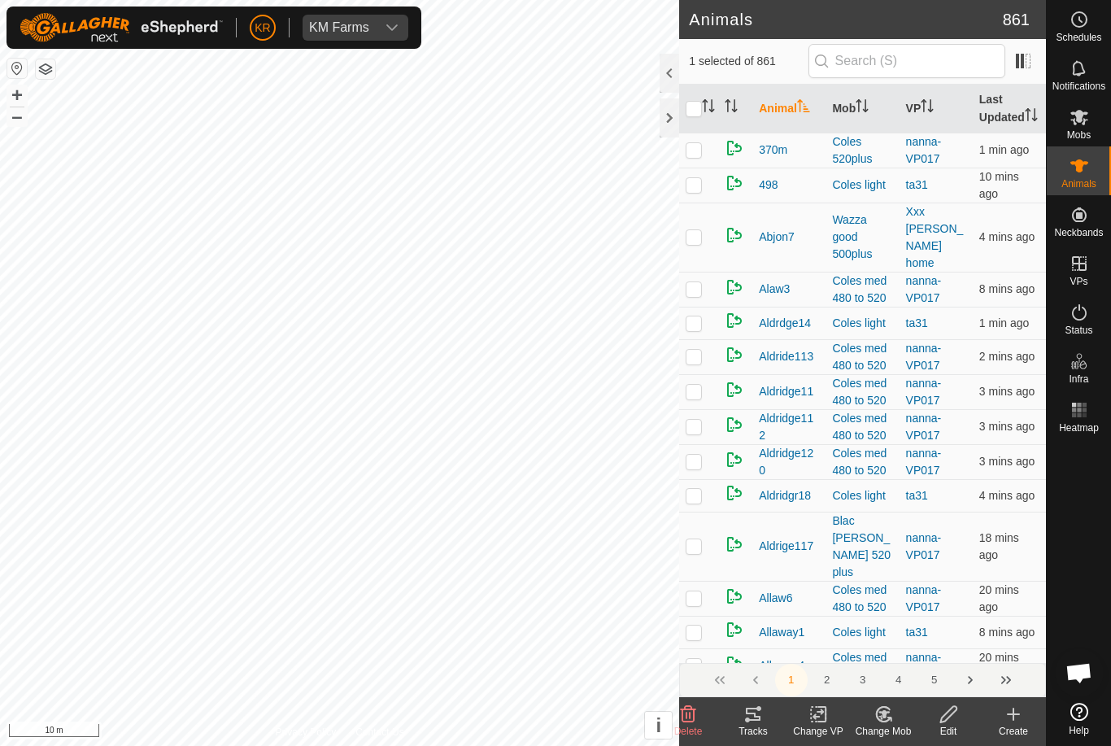
click at [893, 722] on icon at bounding box center [884, 715] width 20 height 20
click at [933, 653] on span "Choose Mob..." at bounding box center [930, 645] width 85 height 20
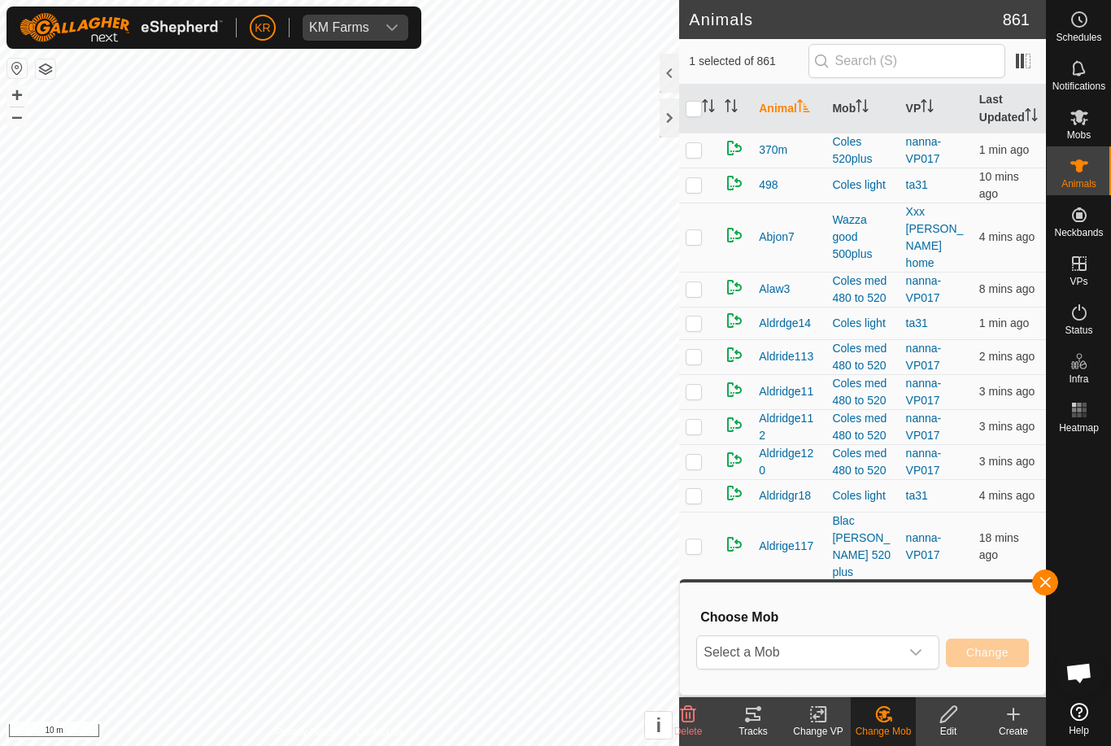
click at [910, 656] on icon "dropdown trigger" at bounding box center [916, 652] width 13 height 13
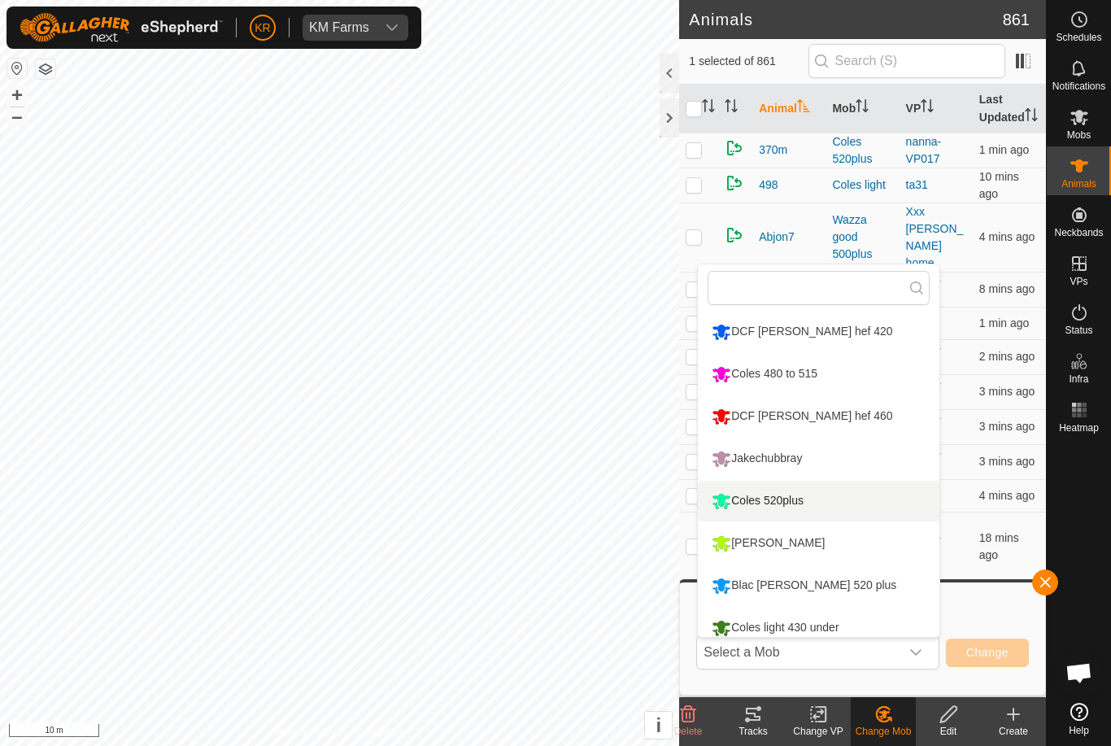
click at [854, 507] on li "Coles 520plus" at bounding box center [819, 501] width 242 height 41
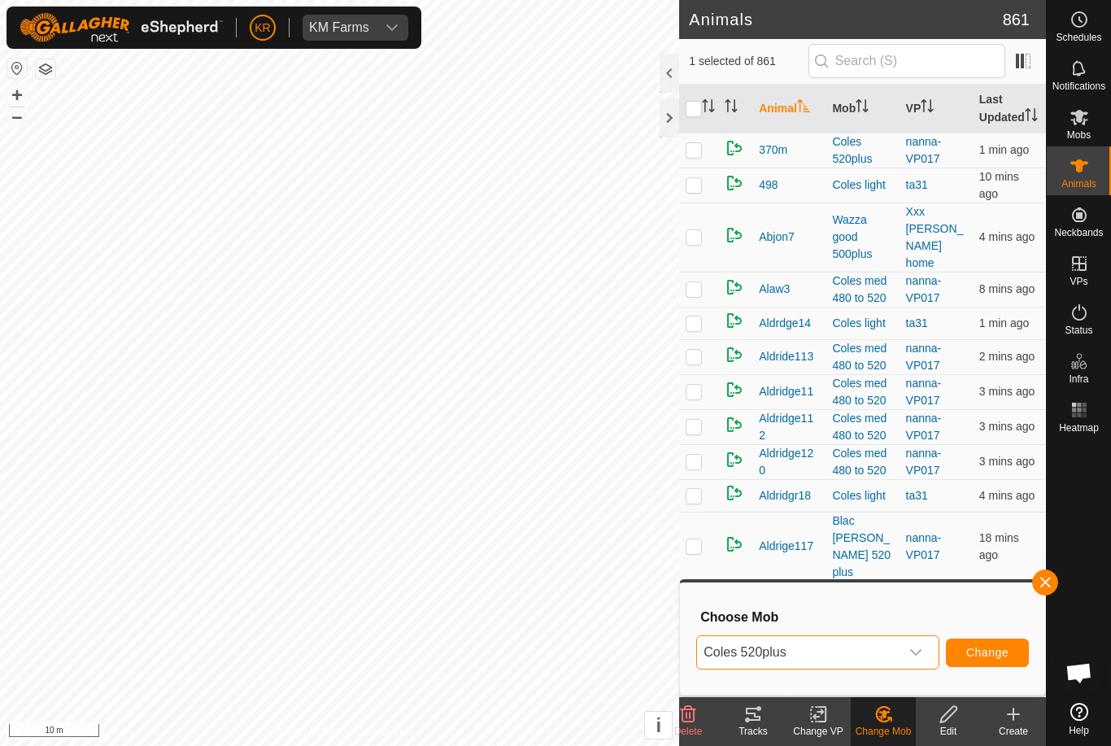
click at [991, 640] on button "Change" at bounding box center [987, 653] width 83 height 28
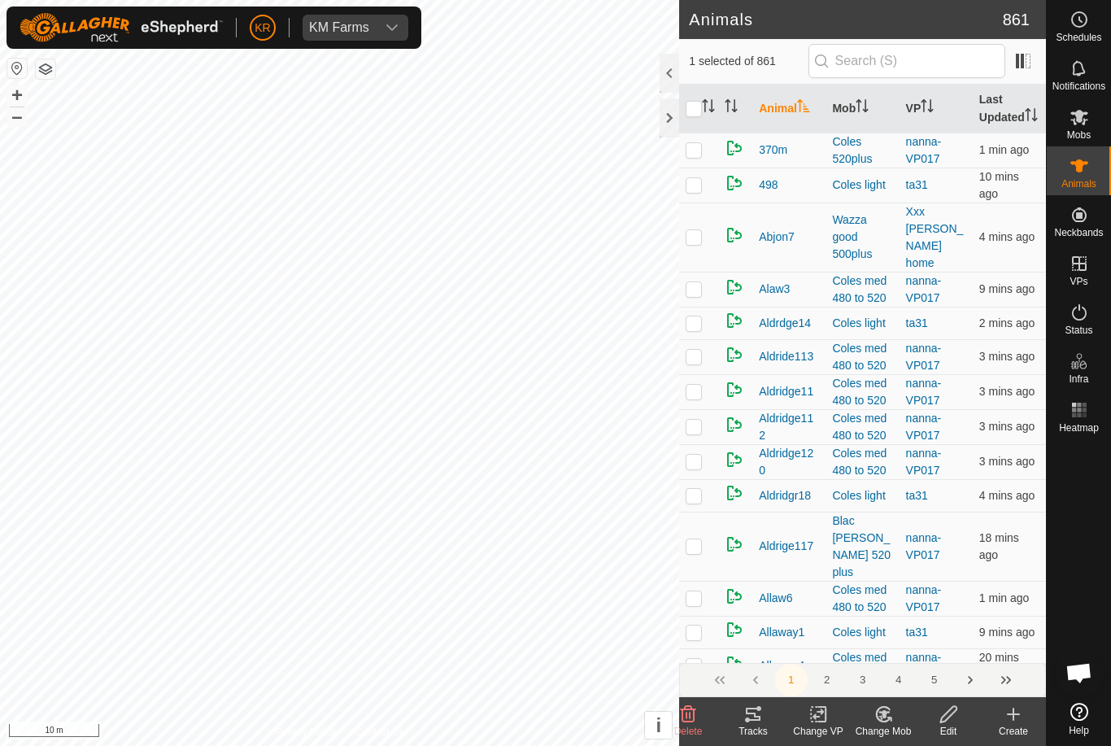
click at [905, 721] on change-mob-svg-icon at bounding box center [883, 715] width 65 height 20
click at [932, 657] on link "Choose Mob..." at bounding box center [932, 644] width 161 height 33
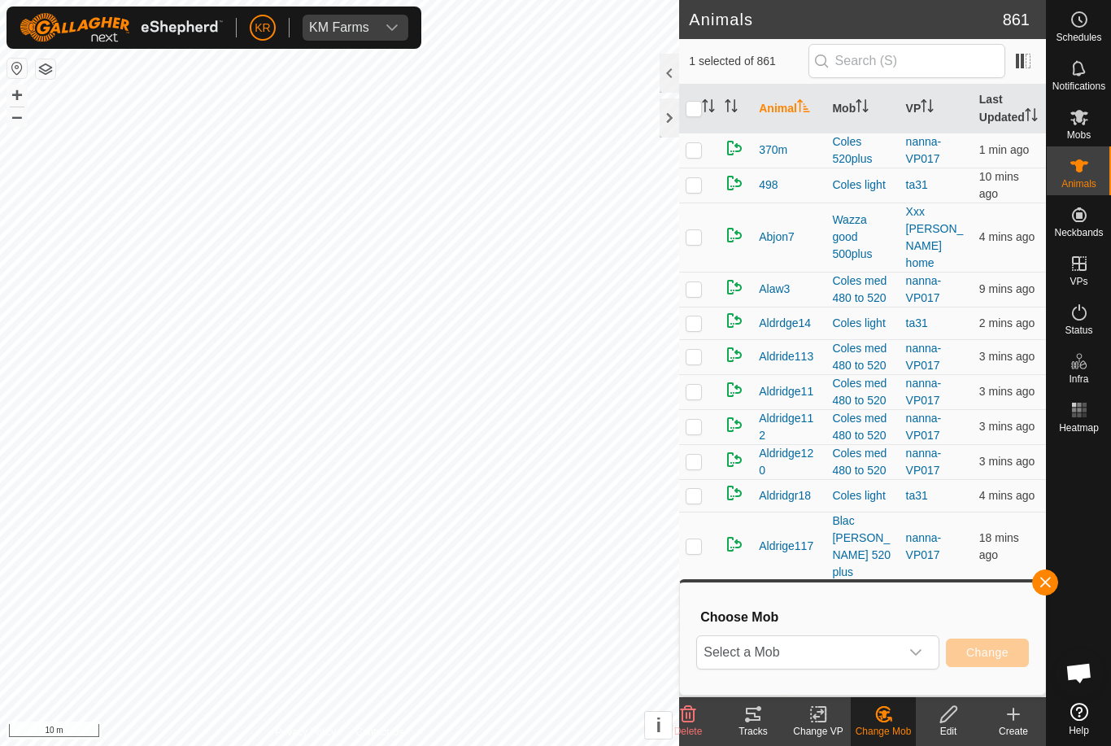
click at [891, 655] on span "Select a Mob" at bounding box center [798, 652] width 203 height 33
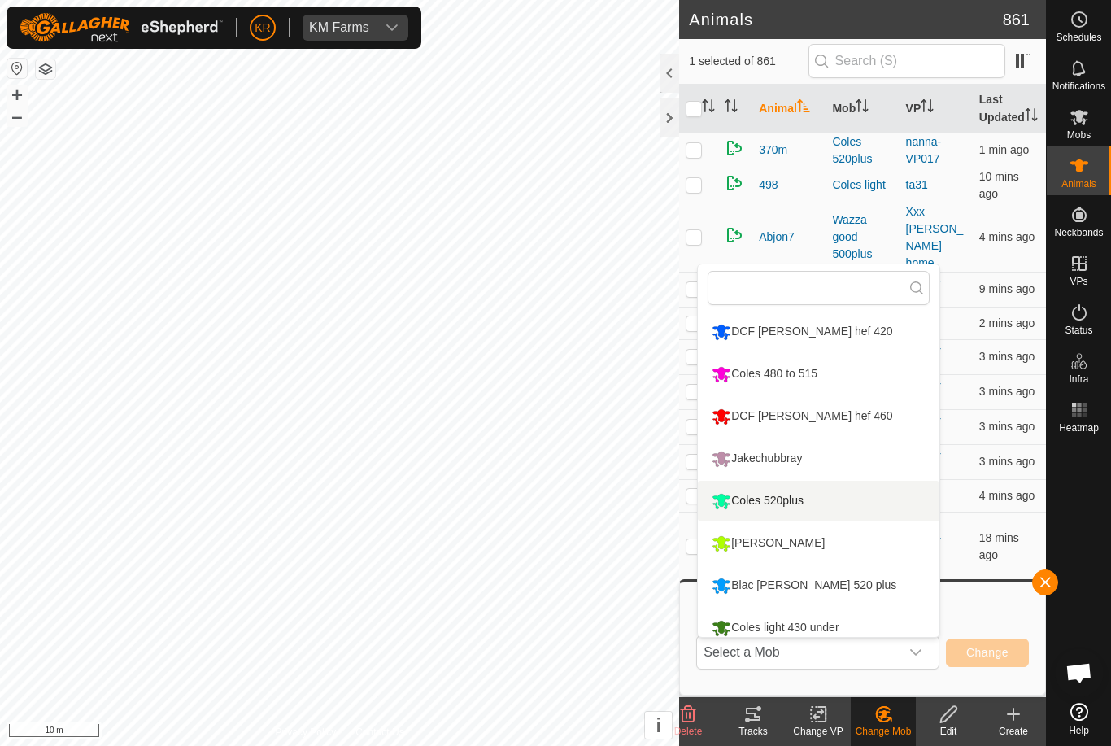
click at [860, 509] on li "Coles 520plus" at bounding box center [819, 501] width 242 height 41
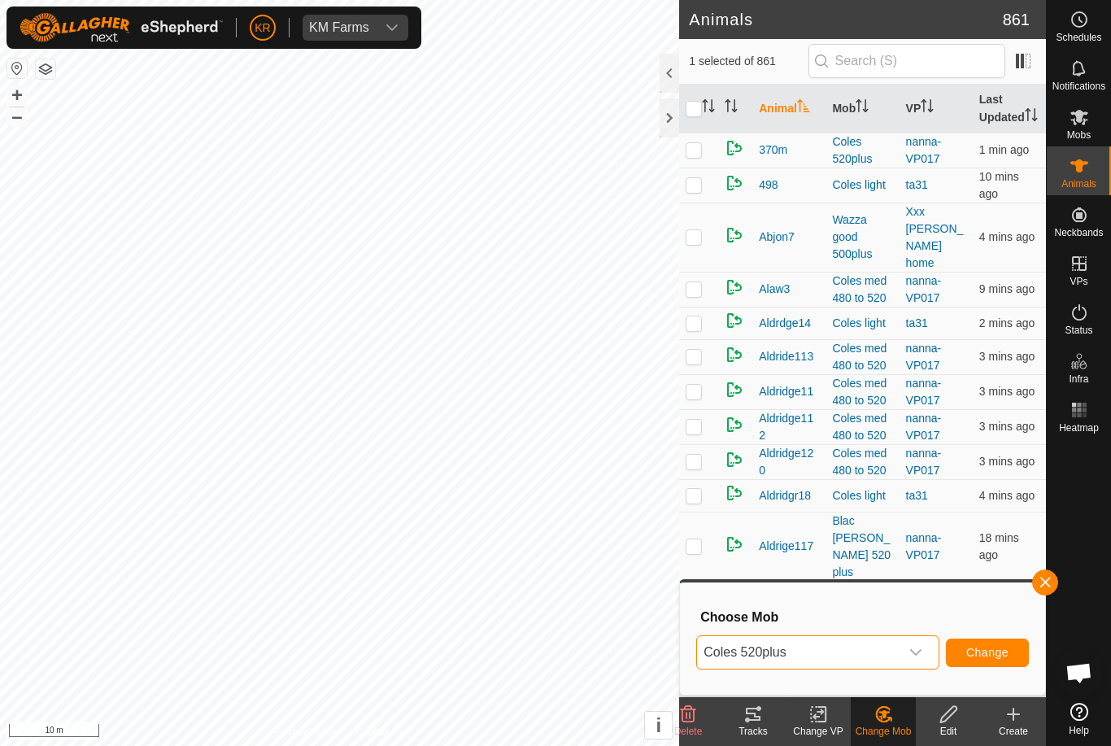
click at [1005, 651] on span "Change" at bounding box center [988, 652] width 42 height 13
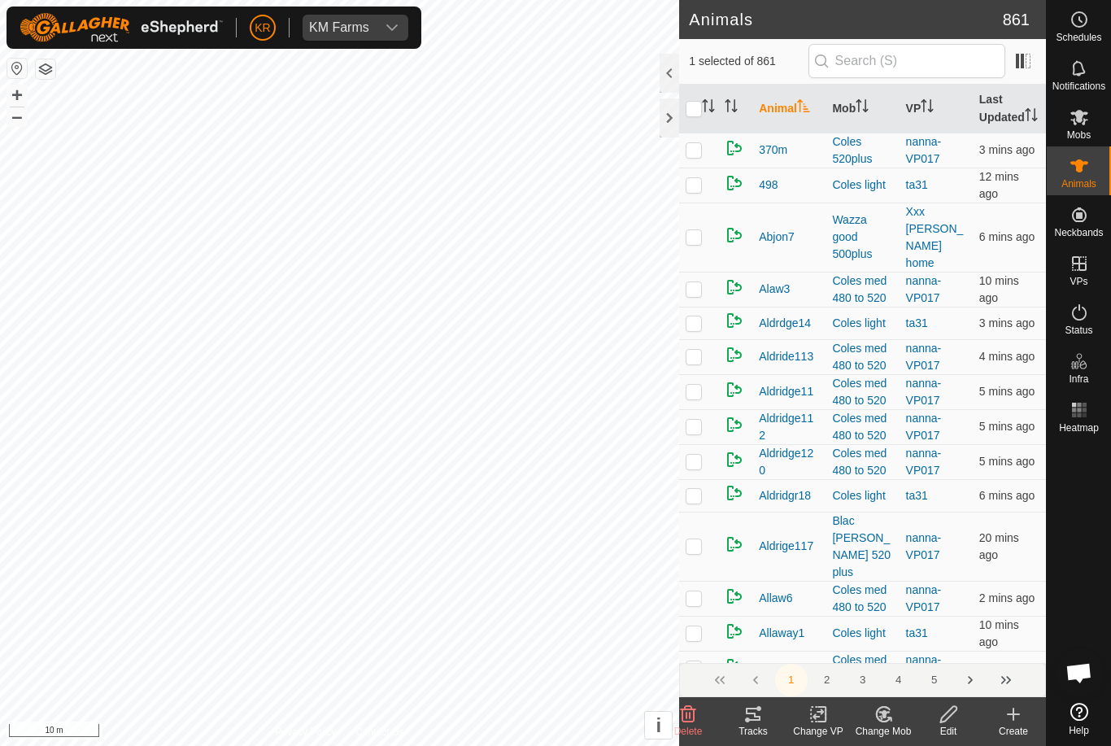
click at [890, 728] on div "Change Mob" at bounding box center [883, 731] width 65 height 15
click at [937, 647] on span "Choose Mob..." at bounding box center [930, 645] width 85 height 20
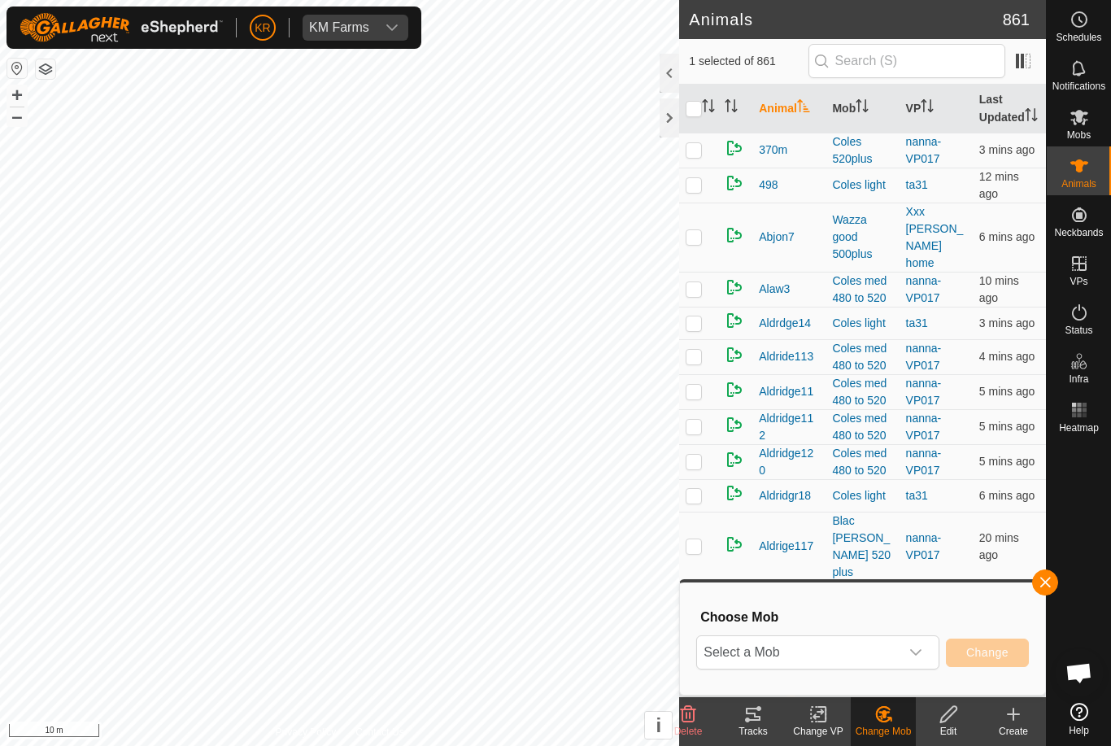
click at [897, 648] on span "Select a Mob" at bounding box center [798, 652] width 203 height 33
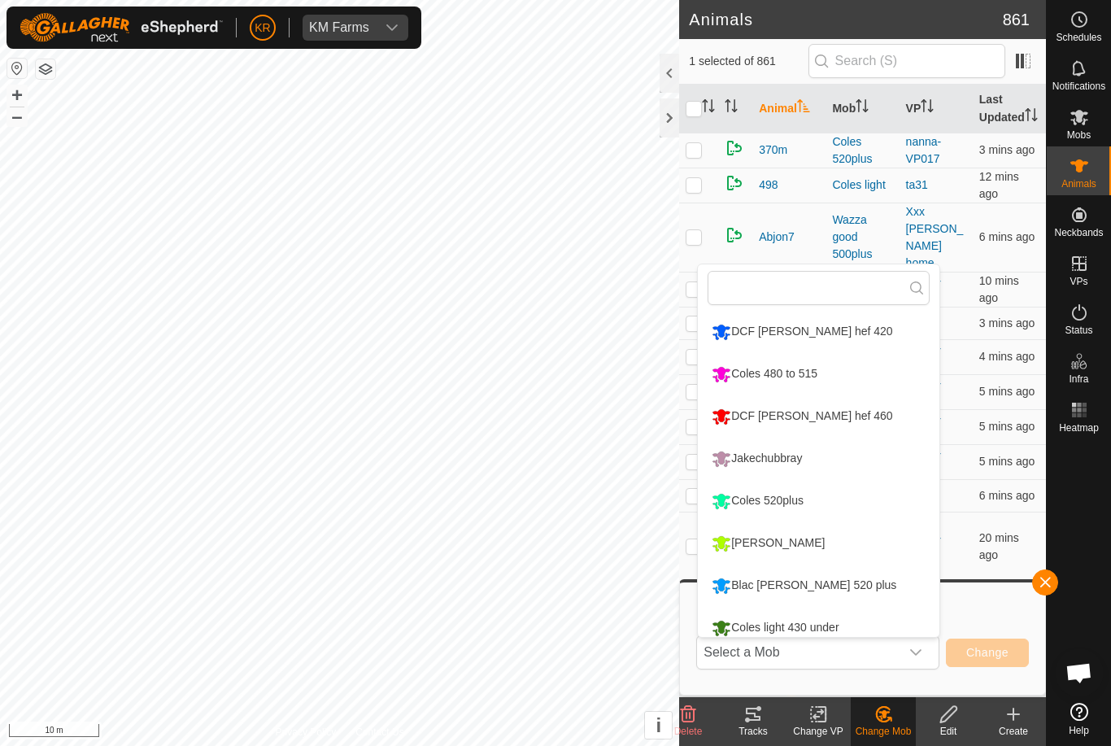
click at [845, 505] on li "Coles 520plus" at bounding box center [819, 501] width 242 height 41
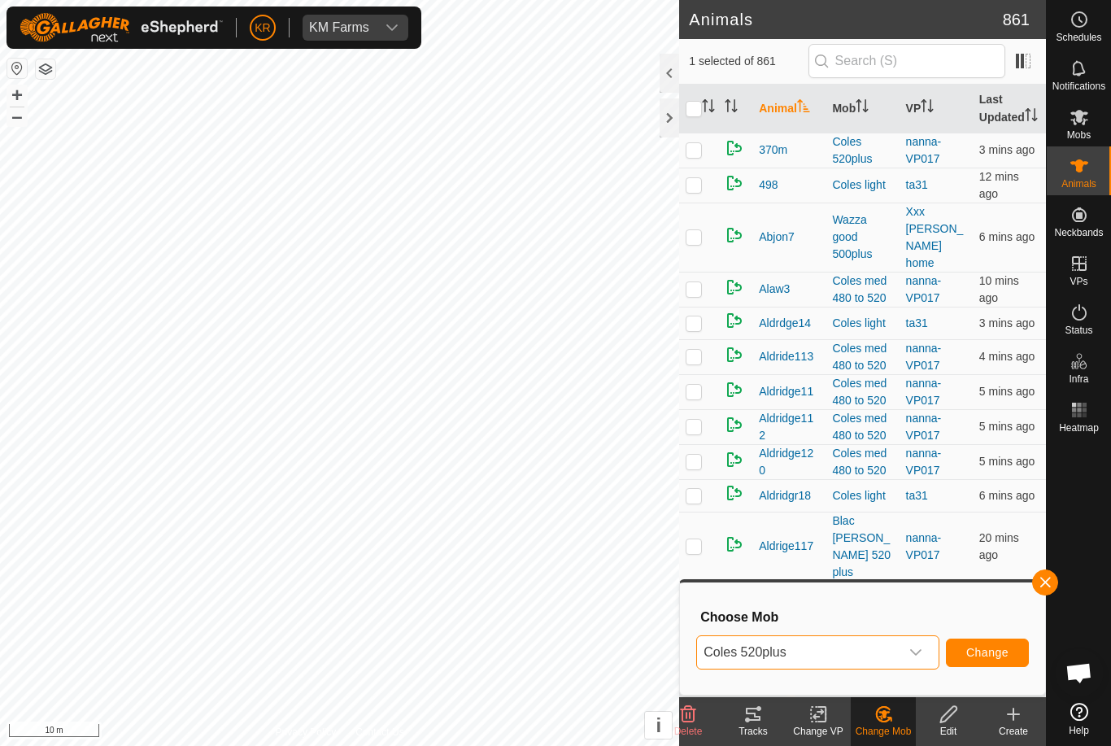
click at [1002, 646] on span "Change" at bounding box center [988, 652] width 42 height 13
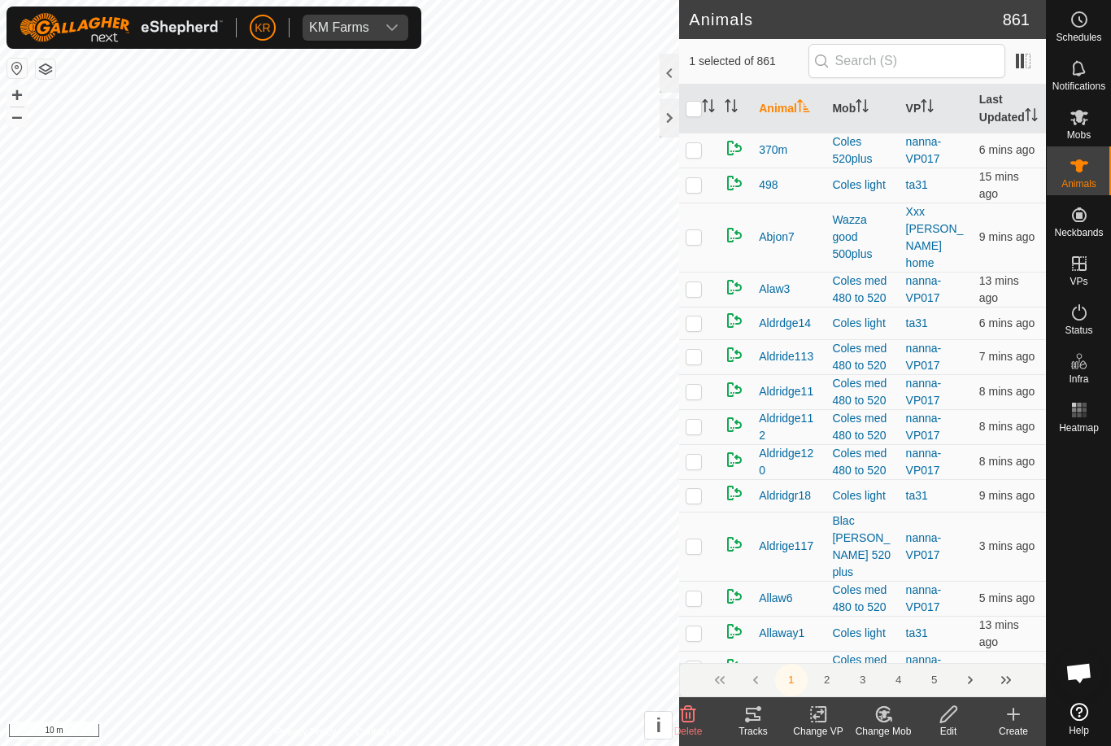
click at [890, 731] on div "Change Mob" at bounding box center [883, 731] width 65 height 15
click at [943, 644] on span "Choose Mob..." at bounding box center [930, 645] width 85 height 20
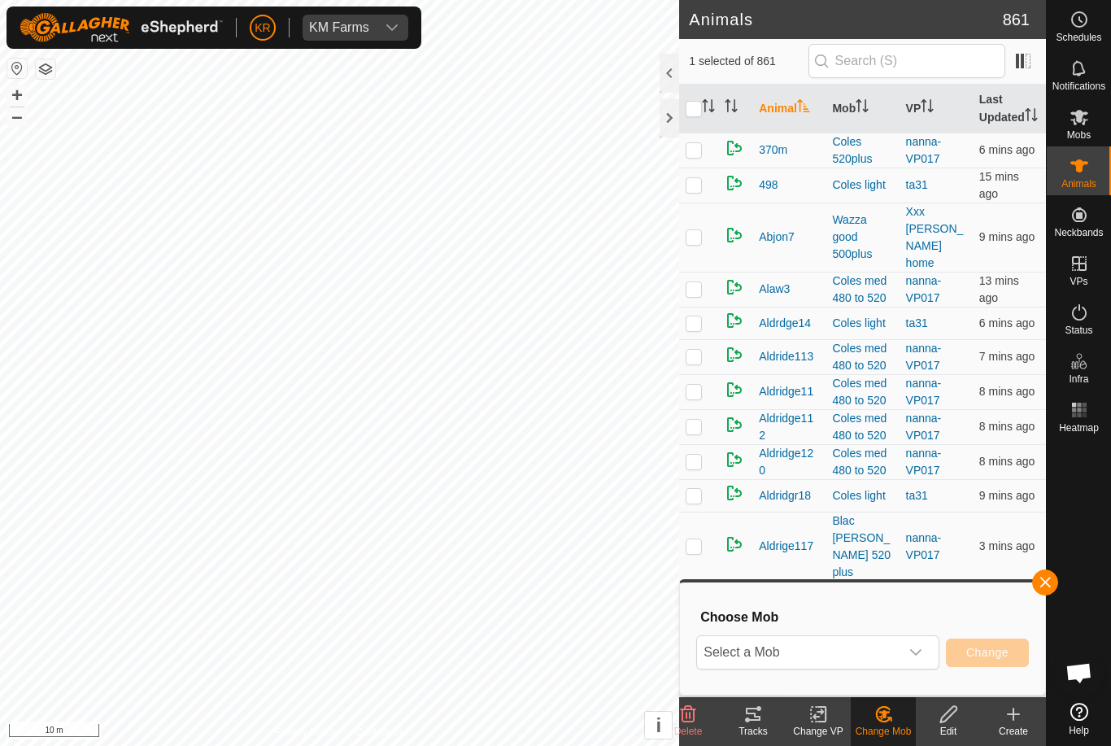
click at [915, 655] on icon "dropdown trigger" at bounding box center [916, 652] width 13 height 13
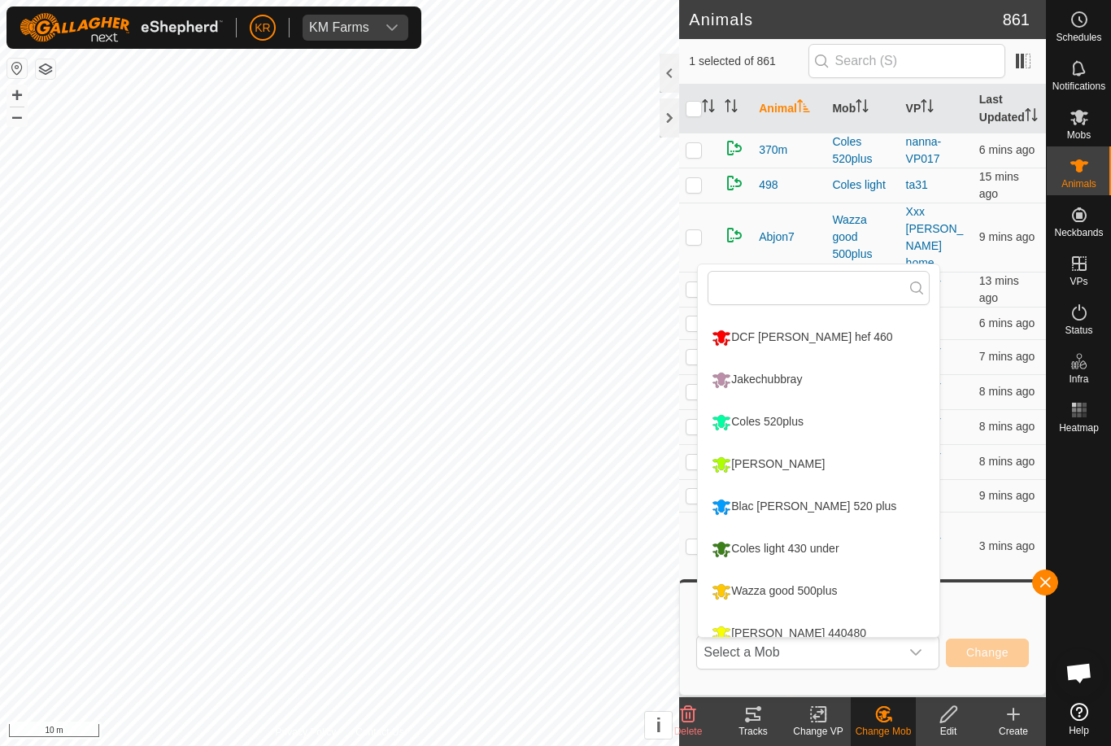
scroll to position [81, 0]
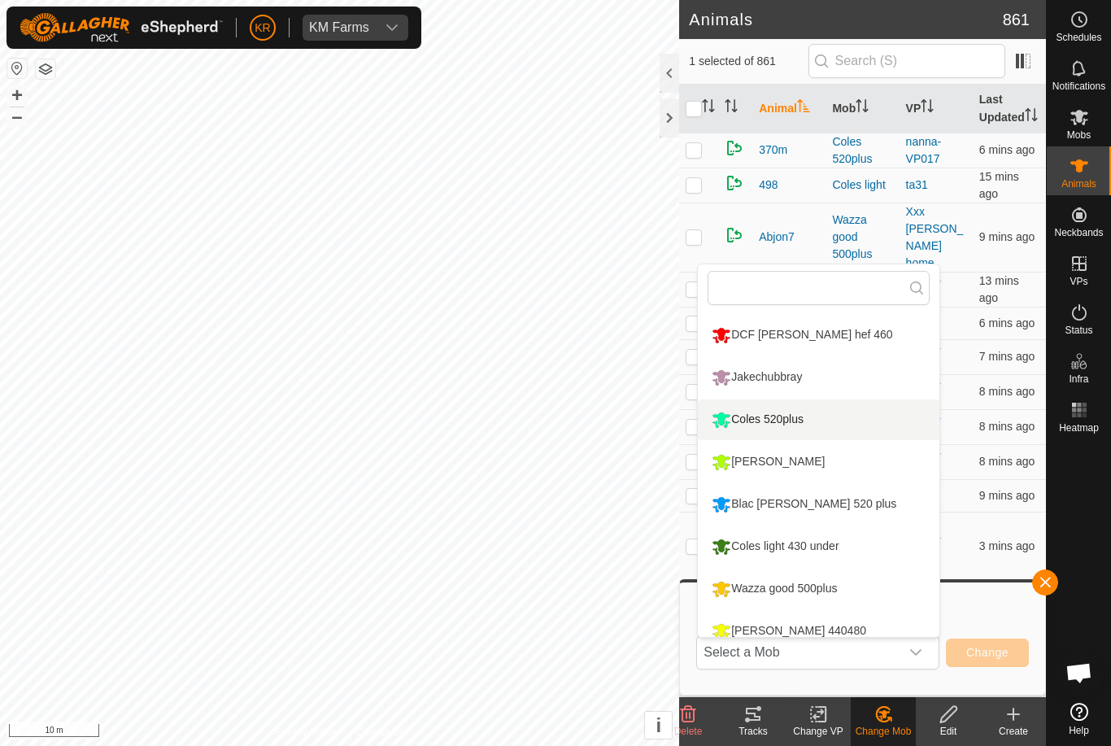
click at [858, 430] on li "Coles 520plus" at bounding box center [819, 419] width 242 height 41
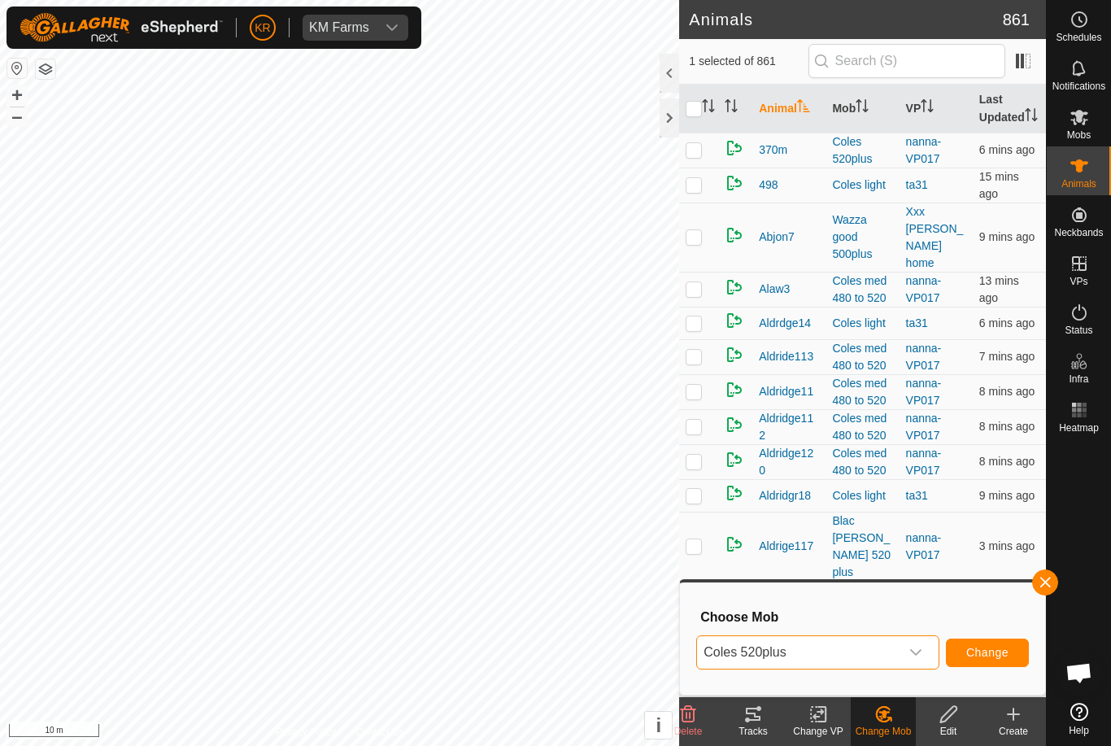
click at [986, 644] on button "Change" at bounding box center [987, 653] width 83 height 28
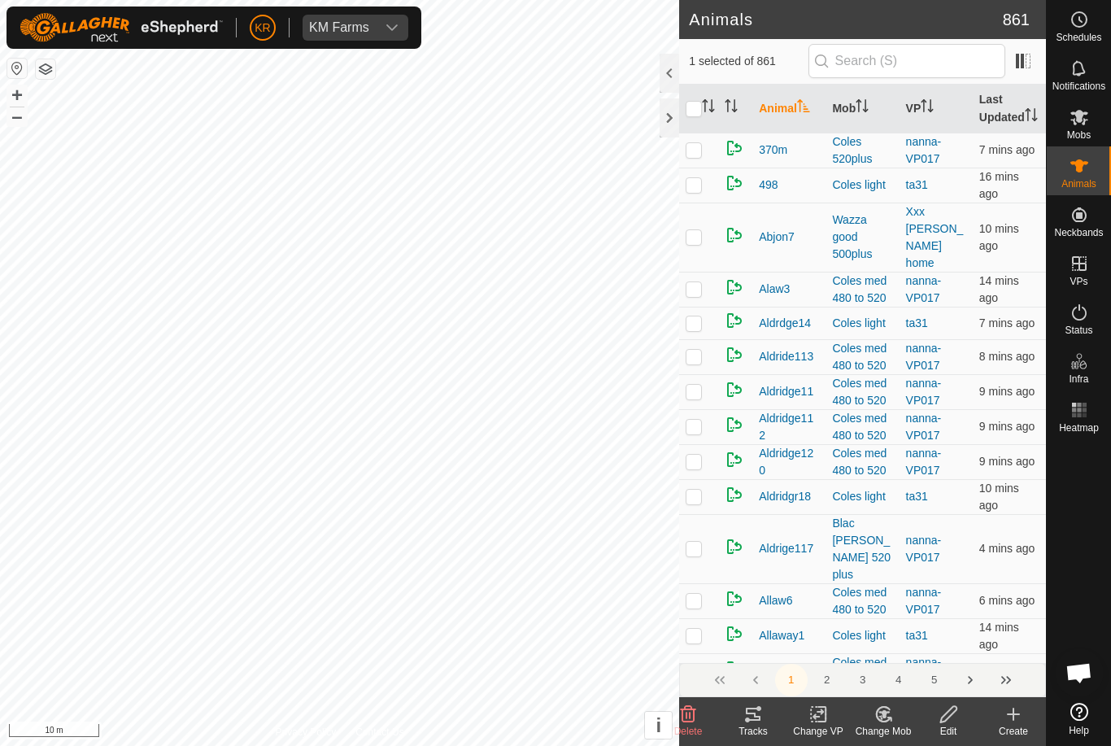
click at [897, 722] on change-mob-svg-icon at bounding box center [883, 715] width 65 height 20
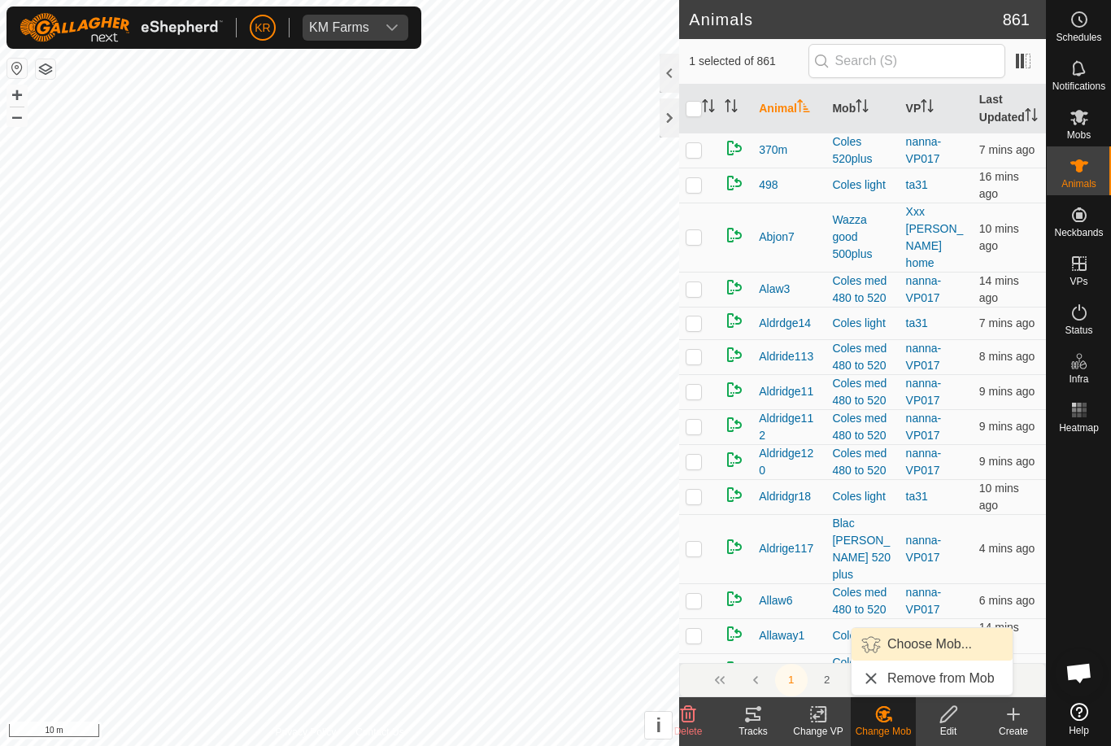
click at [933, 651] on span "Choose Mob..." at bounding box center [930, 645] width 85 height 20
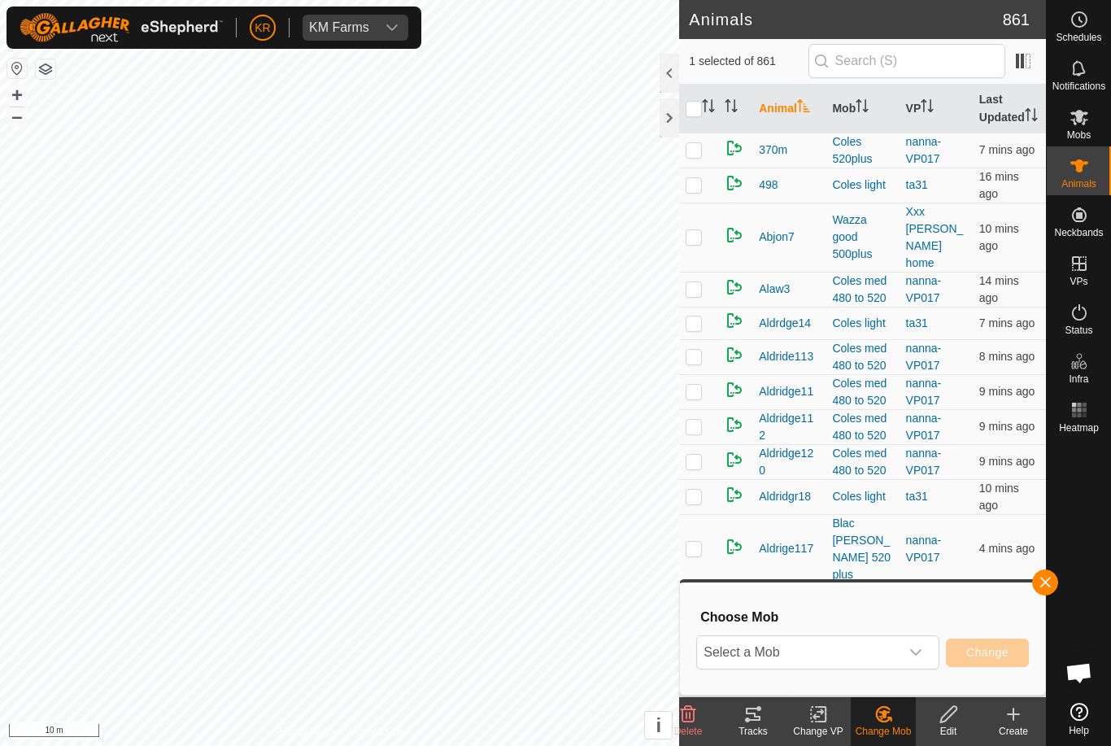
click at [910, 652] on icon "dropdown trigger" at bounding box center [916, 652] width 13 height 13
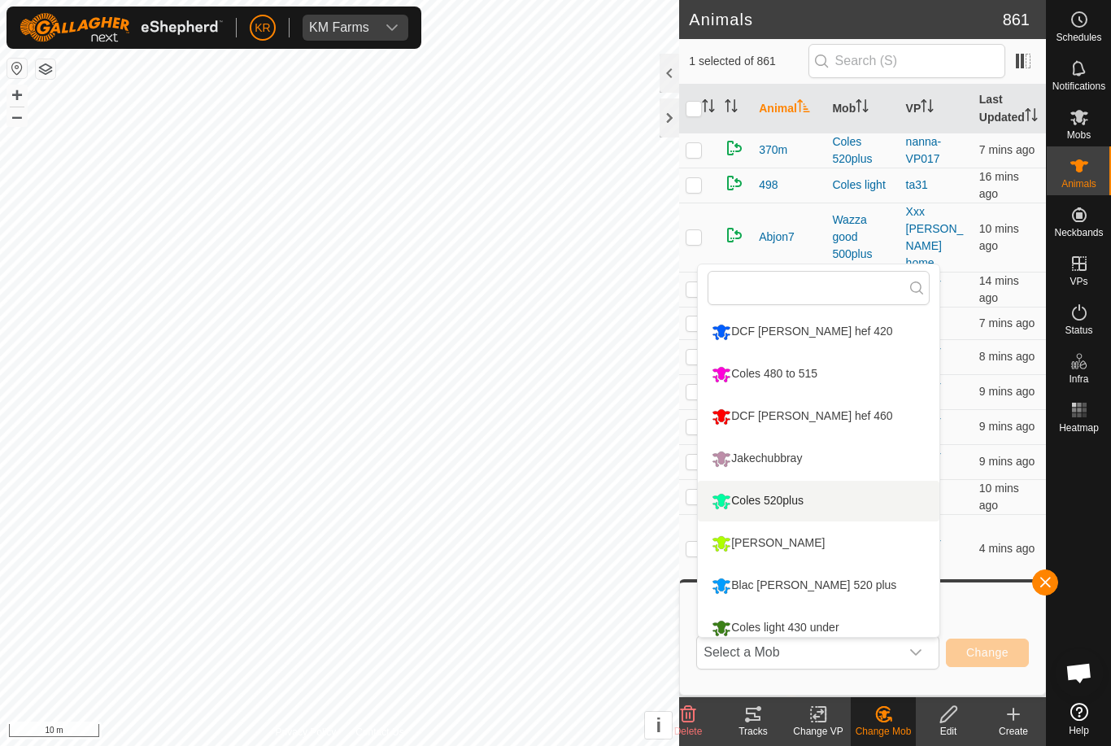
click at [836, 509] on li "Coles 520plus" at bounding box center [819, 501] width 242 height 41
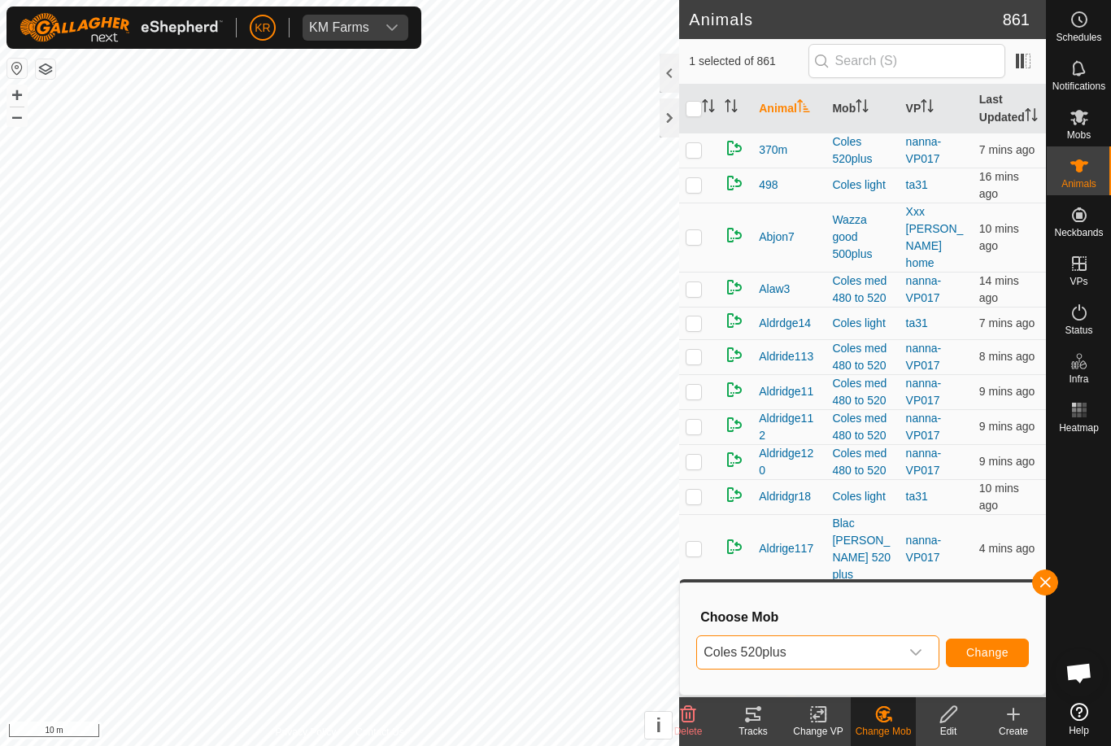
click at [999, 653] on span "Change" at bounding box center [988, 652] width 42 height 13
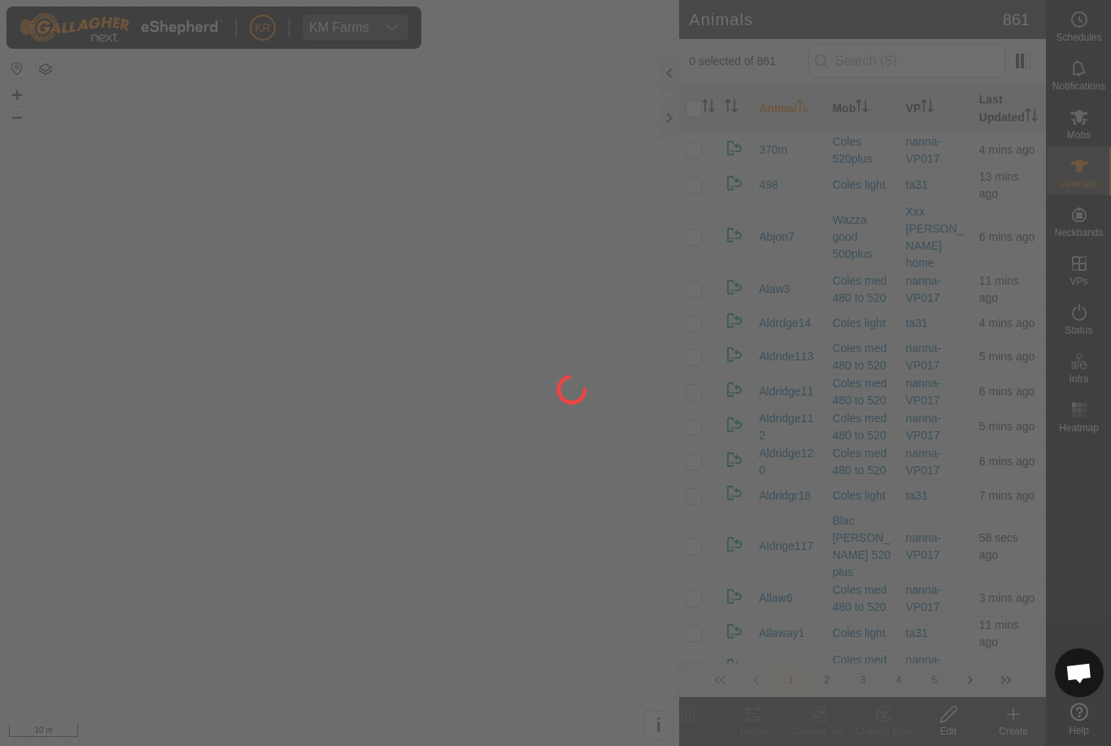
click at [94, 534] on div at bounding box center [555, 373] width 1111 height 746
click at [68, 536] on div at bounding box center [555, 373] width 1111 height 746
click at [413, 645] on div at bounding box center [555, 373] width 1111 height 746
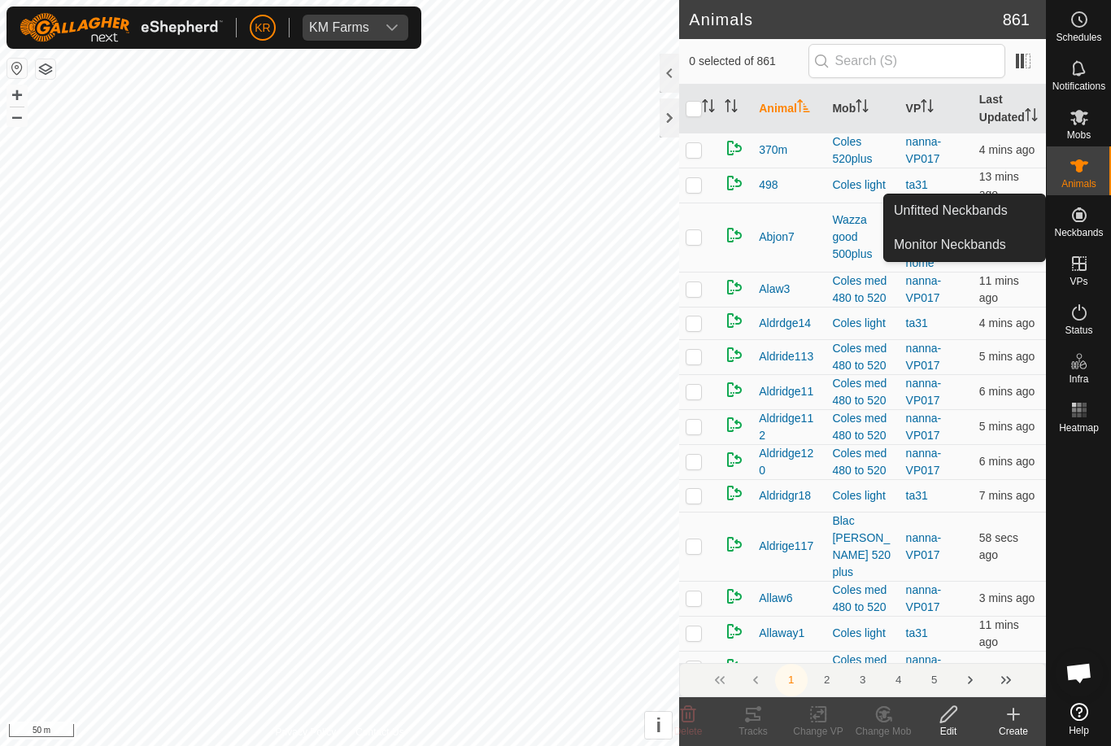
click at [1022, 214] on link "Unfitted Neckbands" at bounding box center [964, 210] width 161 height 33
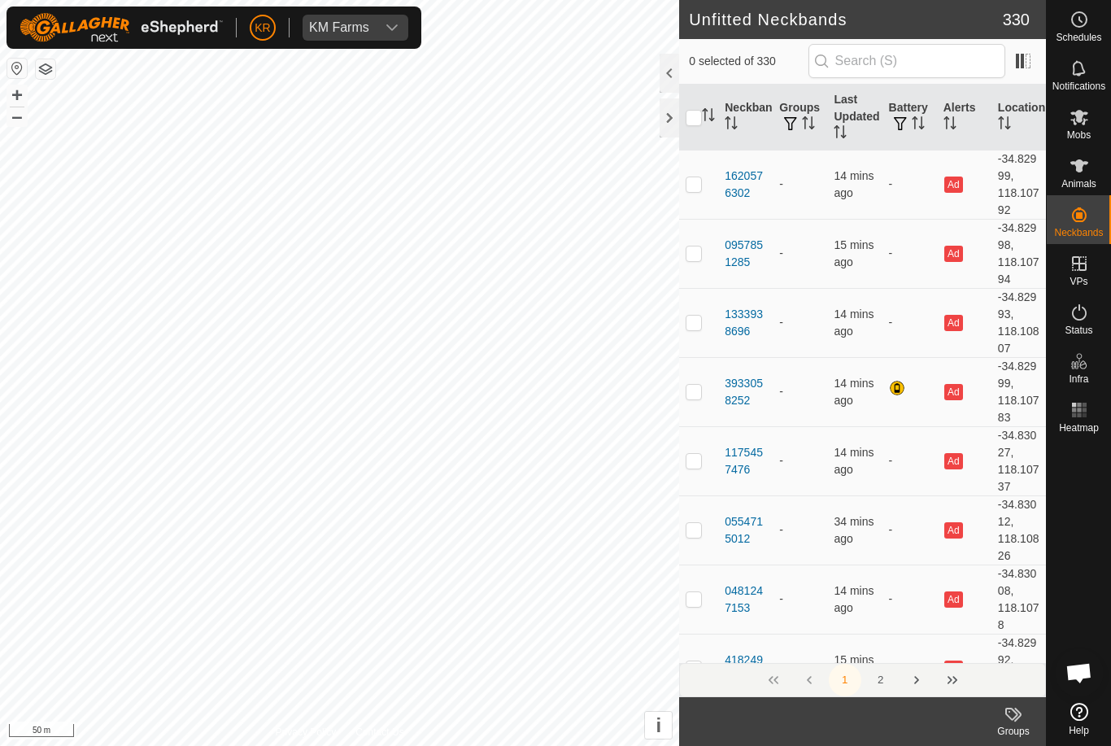
checkbox input "true"
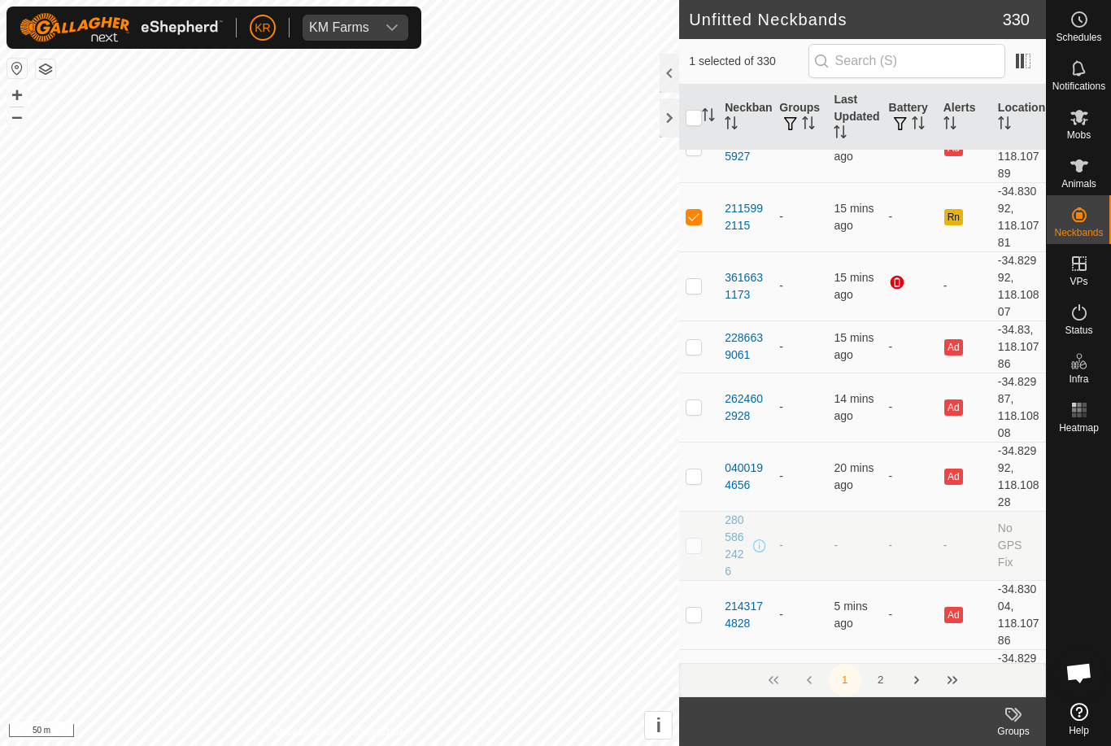
scroll to position [1016, 0]
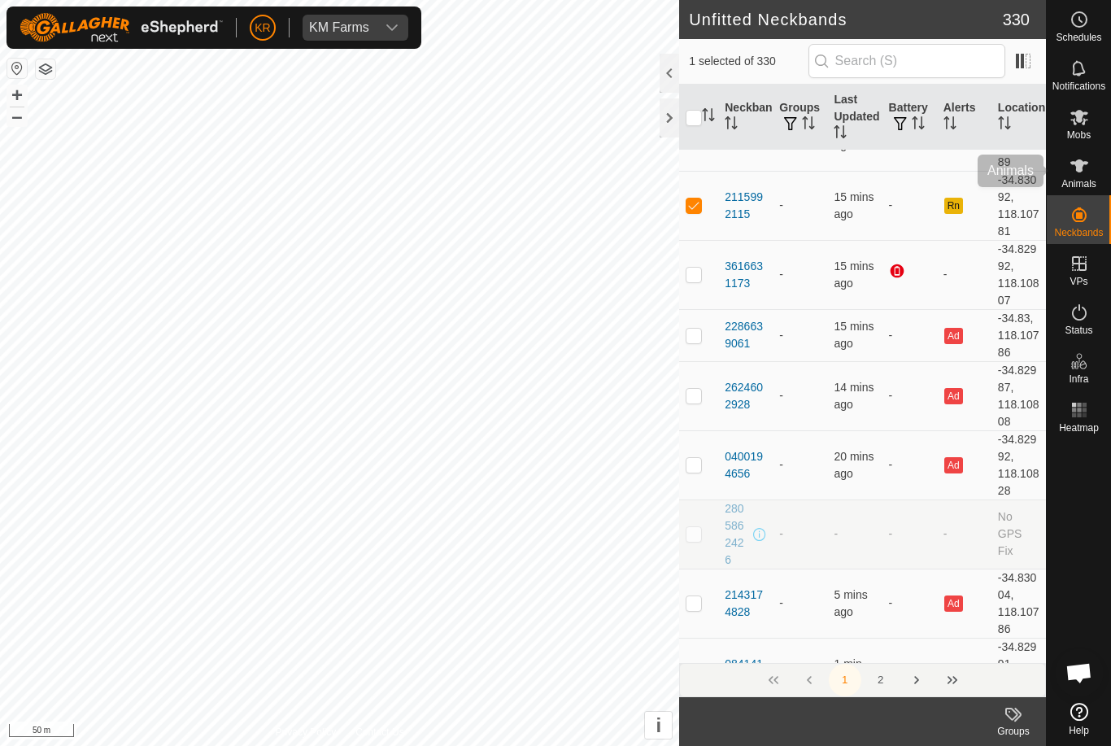
click at [1094, 179] on span "Animals" at bounding box center [1079, 184] width 35 height 10
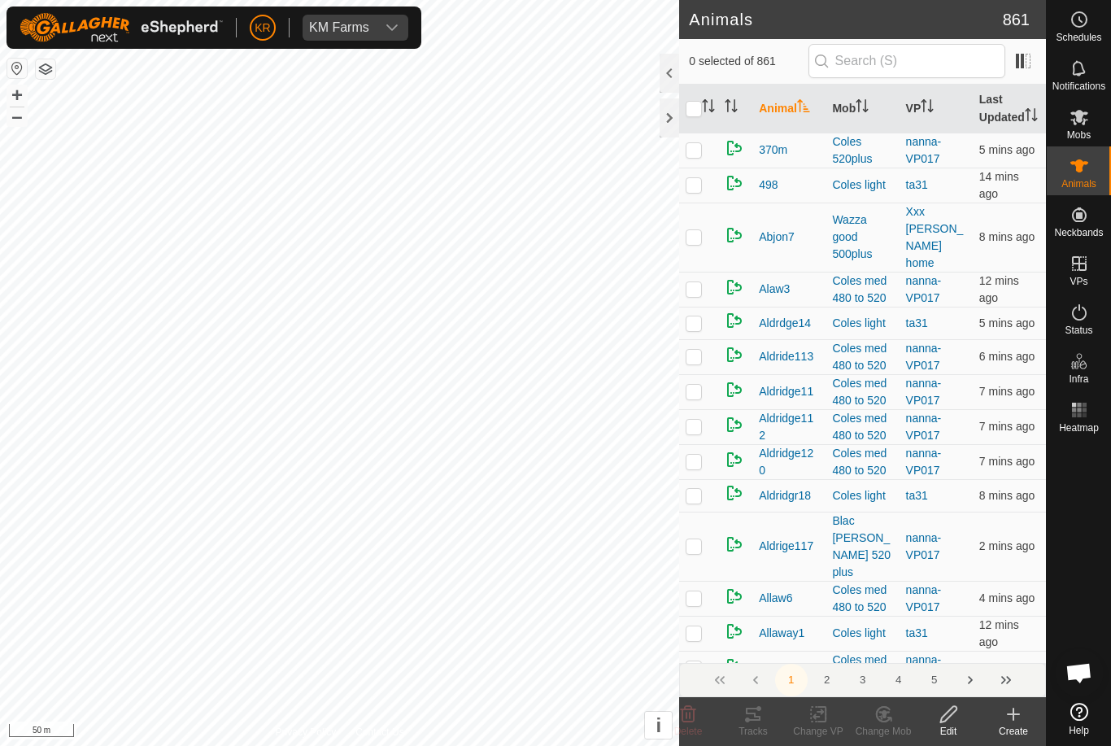
click at [1019, 729] on div "Create" at bounding box center [1013, 731] width 65 height 15
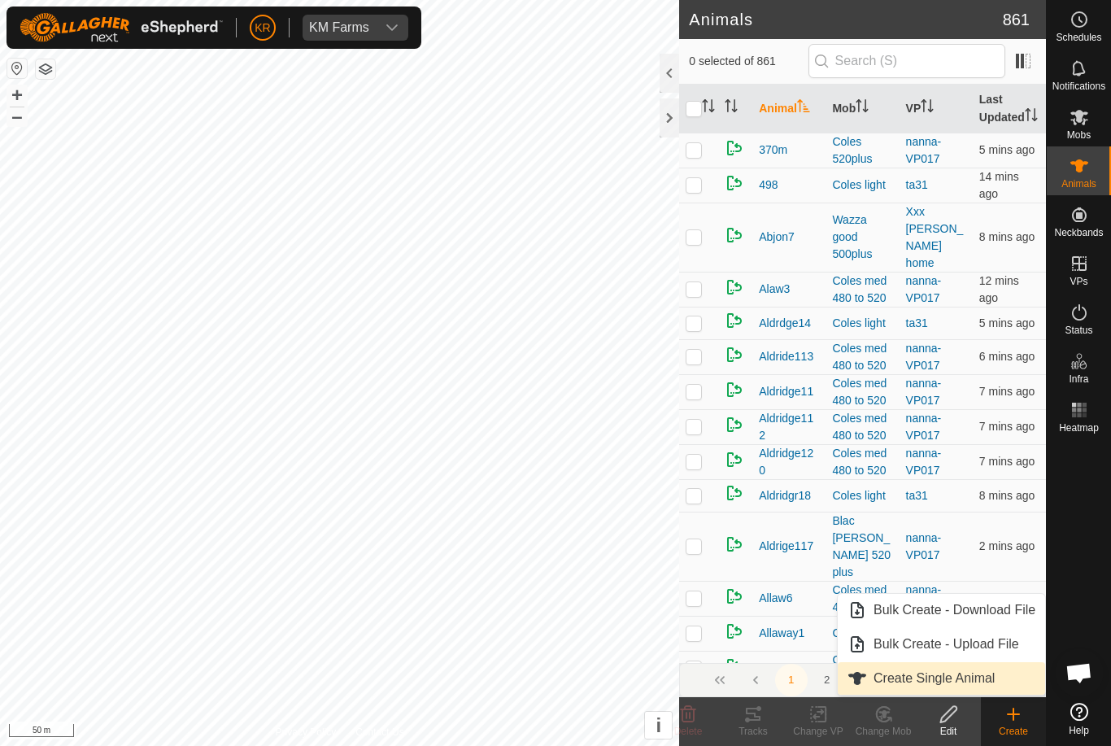
click at [976, 679] on span "Create Single Animal" at bounding box center [934, 679] width 121 height 20
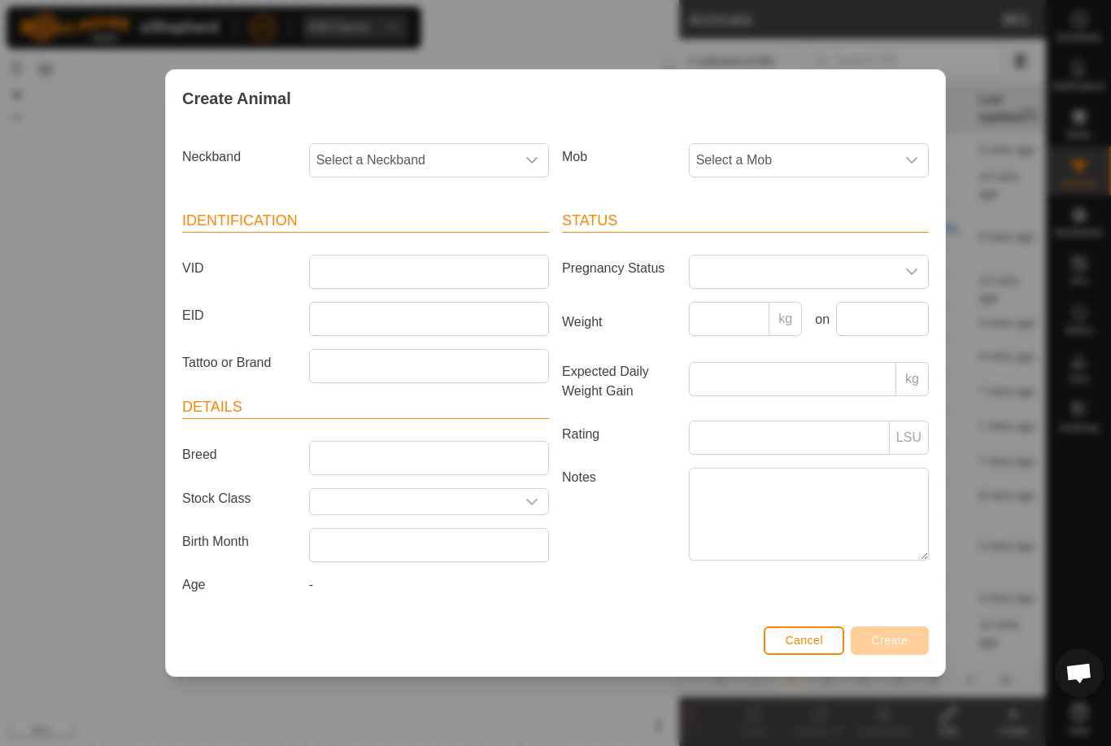
click at [436, 150] on span "Select a Neckband" at bounding box center [413, 160] width 206 height 33
type input "21159"
click at [417, 233] on li "2115992115" at bounding box center [430, 244] width 238 height 33
click at [814, 154] on span "Select a Mob" at bounding box center [793, 160] width 206 height 33
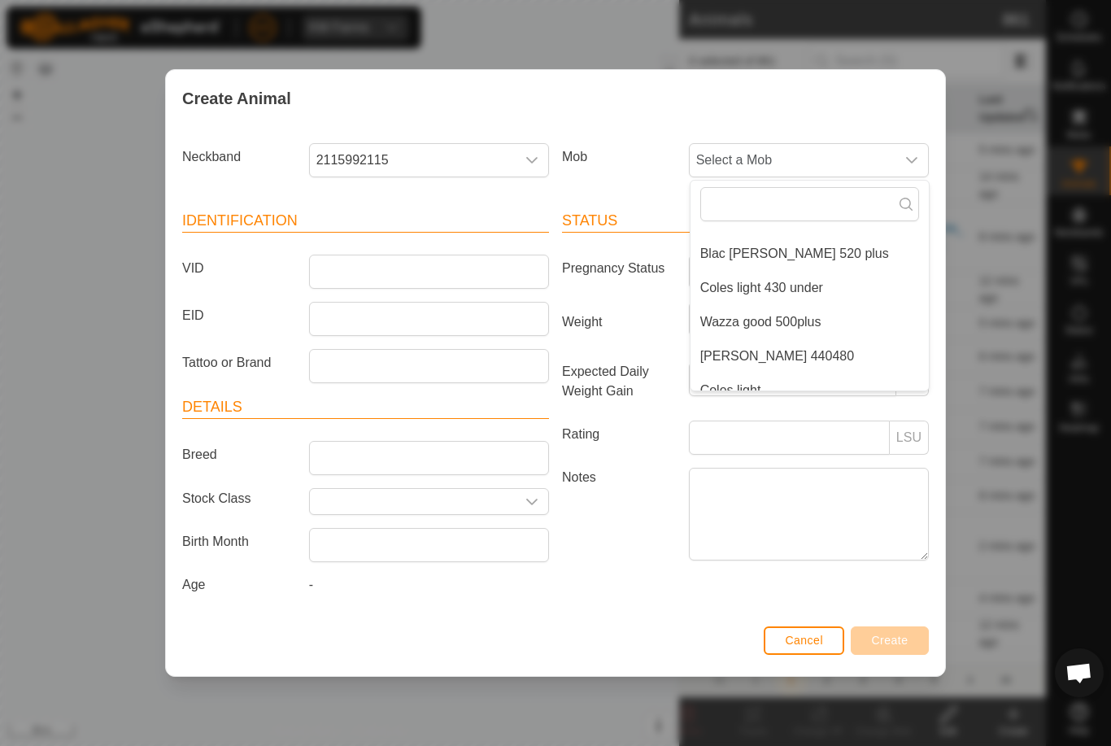
scroll to position [232, 0]
click at [827, 322] on li "Wazza good 500plus" at bounding box center [810, 319] width 238 height 33
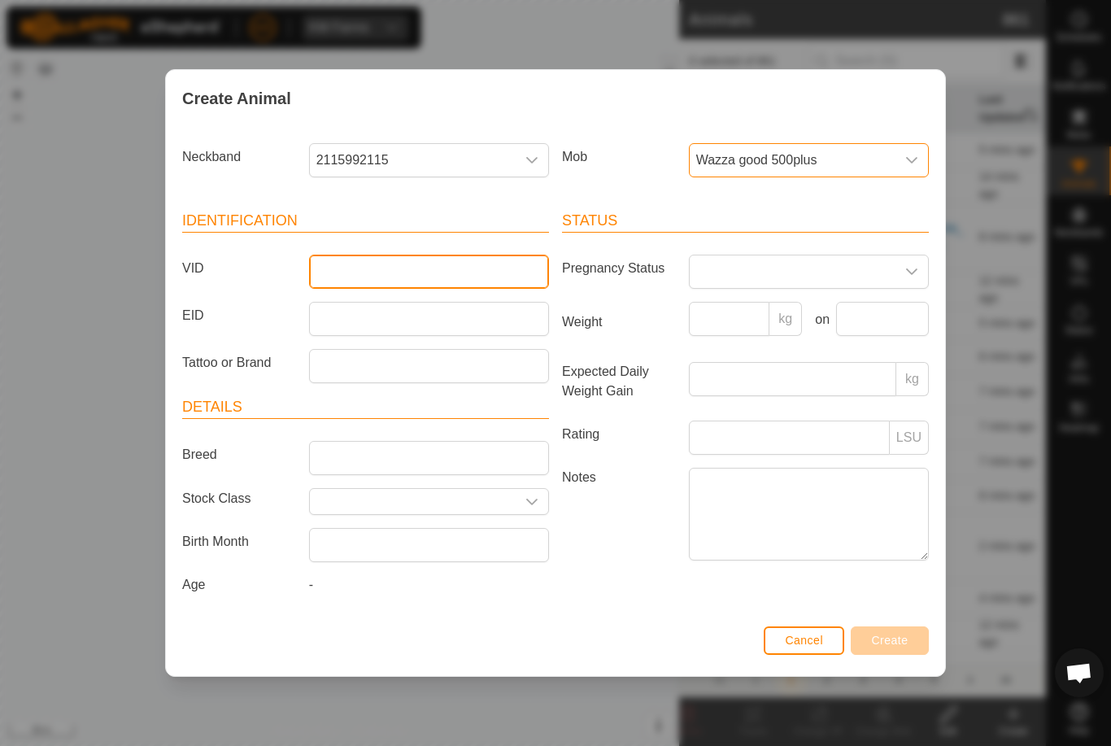
click at [433, 261] on input "VID" at bounding box center [429, 272] width 240 height 34
type input "Unk777"
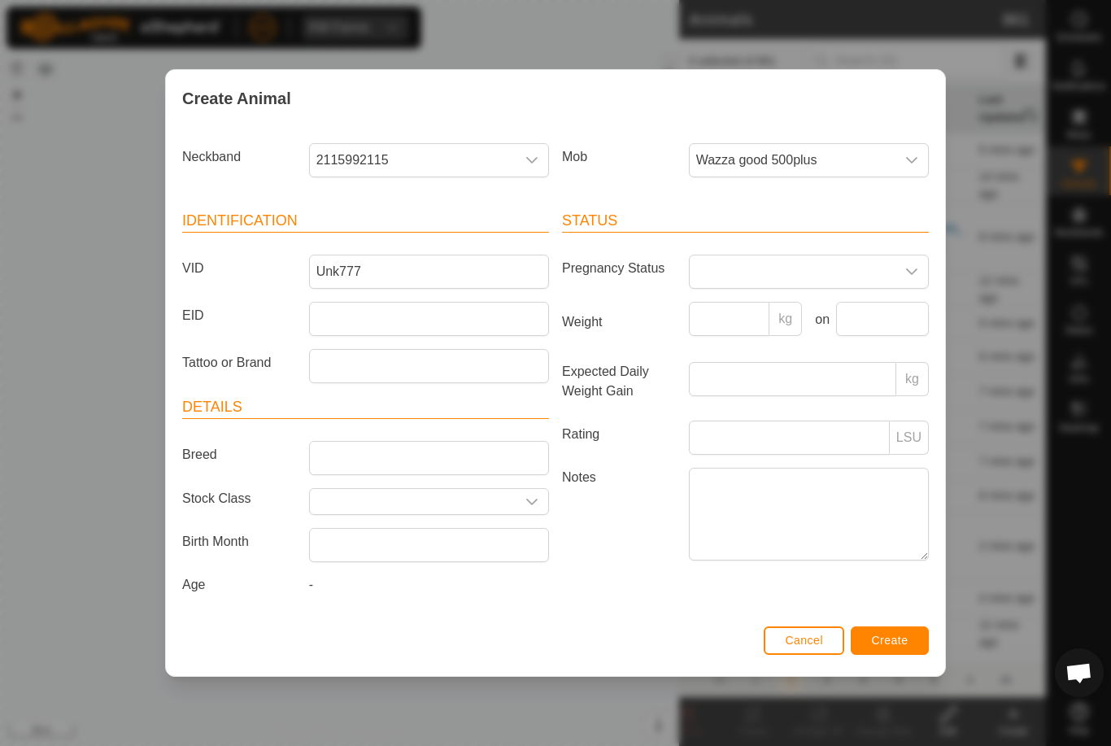
click at [892, 632] on button "Create" at bounding box center [890, 640] width 78 height 28
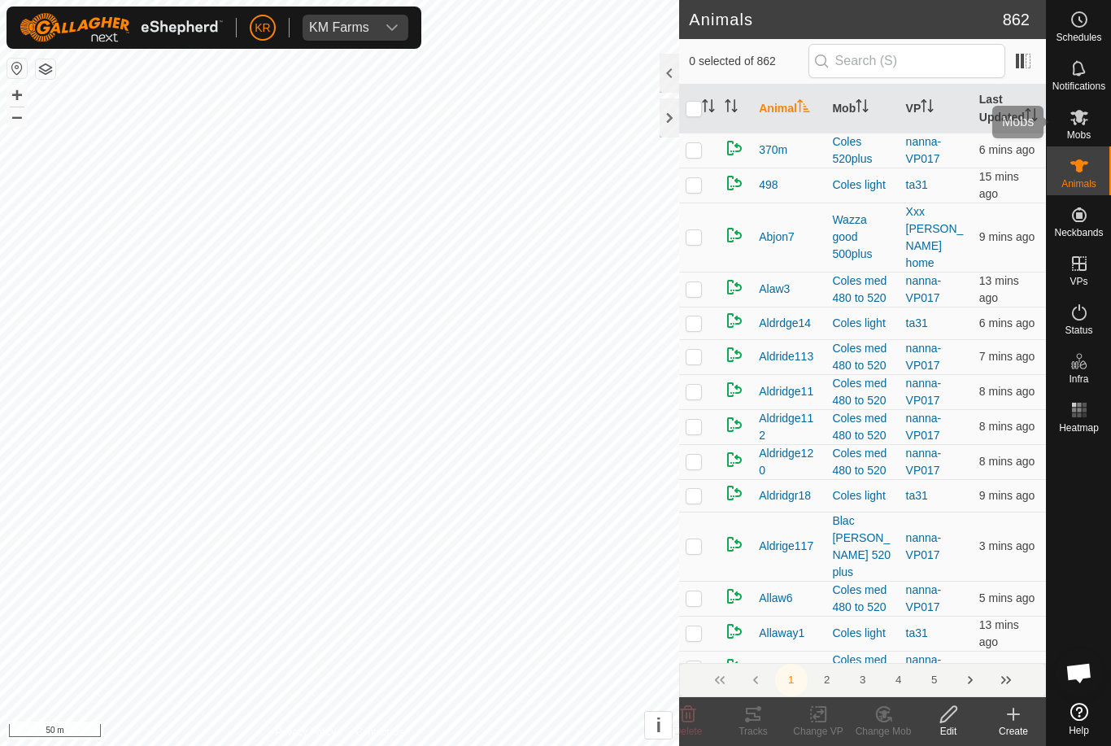
click at [1094, 138] on div "Mobs" at bounding box center [1079, 122] width 64 height 49
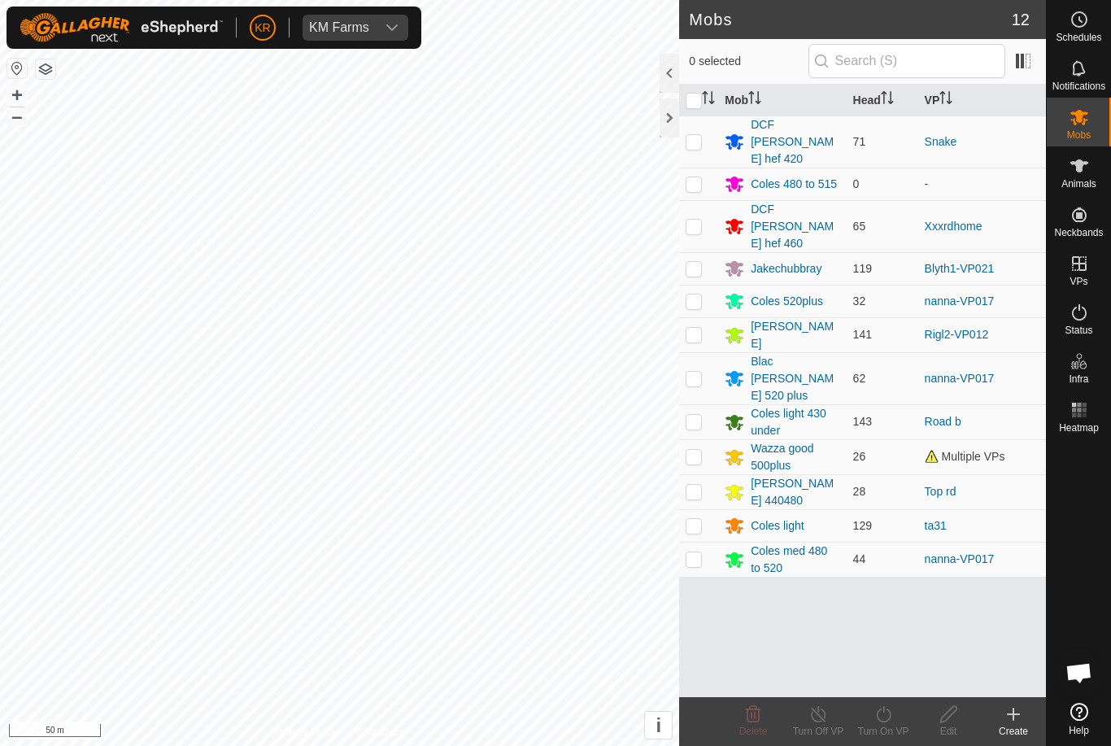
click at [698, 450] on p-checkbox at bounding box center [694, 456] width 16 height 13
checkbox input "true"
click at [890, 716] on icon at bounding box center [883, 714] width 15 height 16
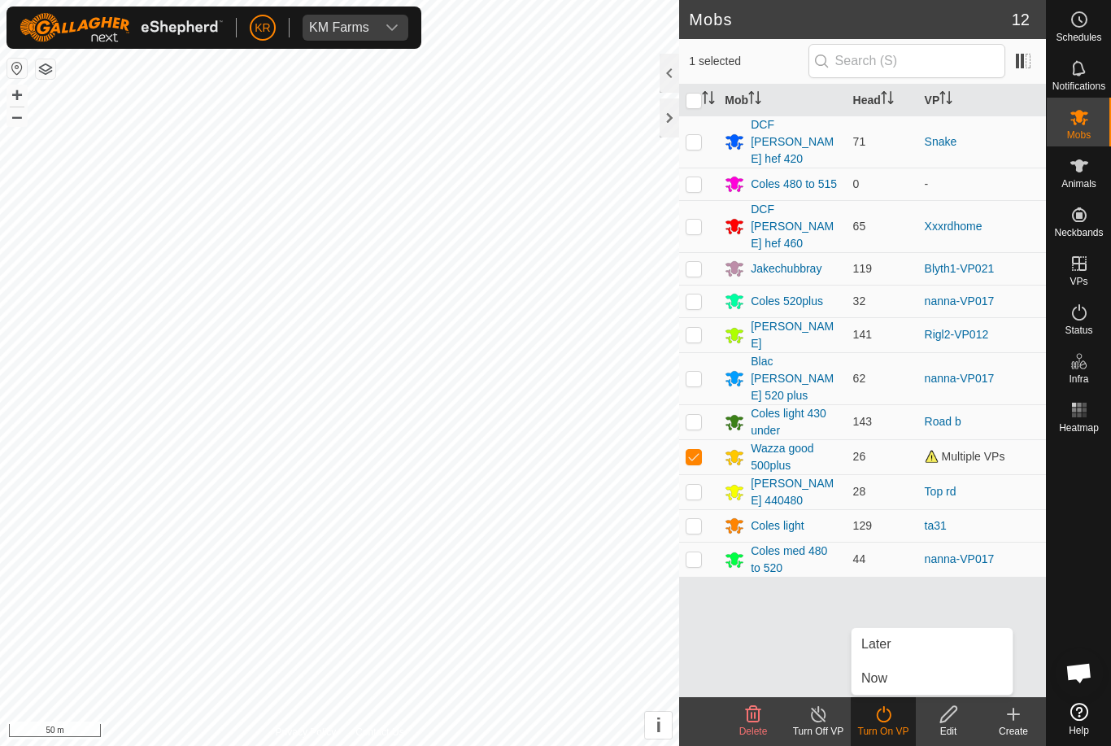
click at [908, 680] on link "Now" at bounding box center [932, 678] width 161 height 33
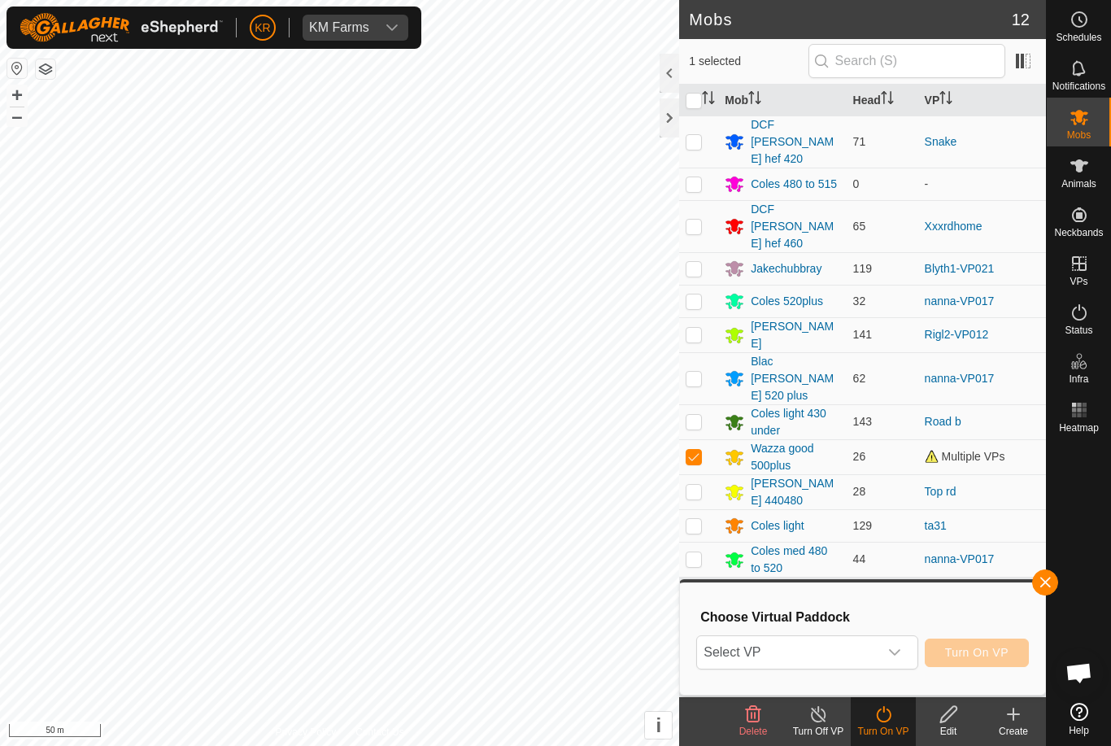
click at [877, 659] on span "Select VP" at bounding box center [787, 652] width 181 height 33
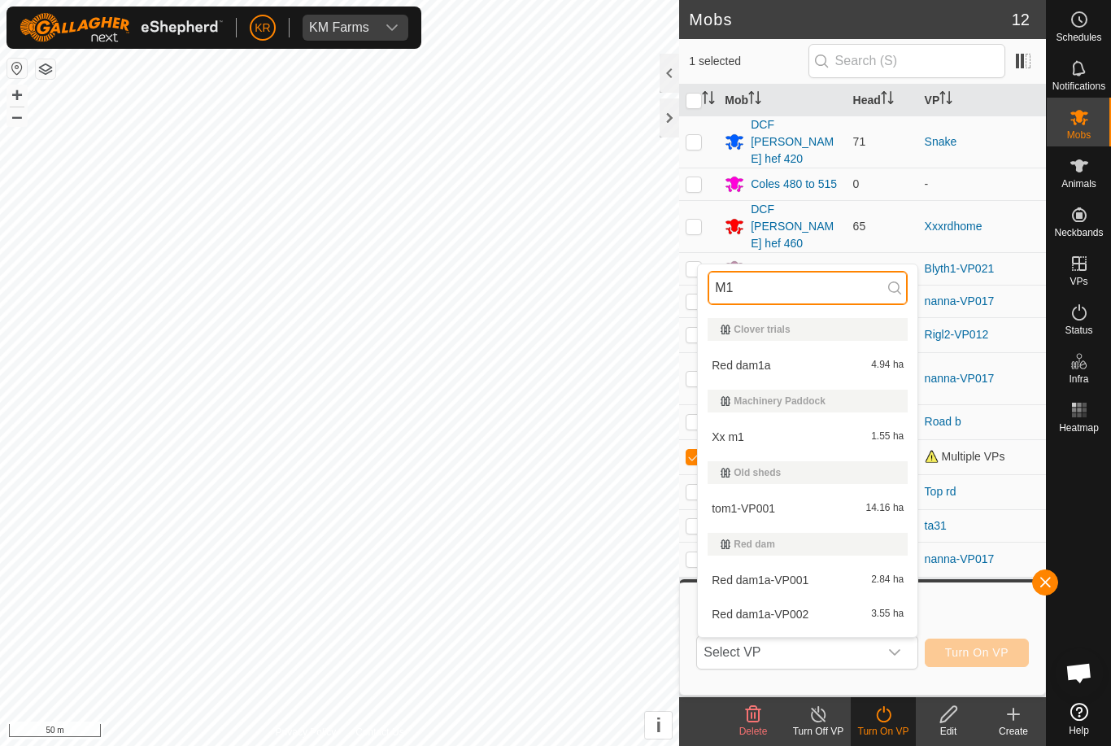
type input "M1"
click at [870, 446] on div "Xx m1 1.55 ha" at bounding box center [808, 437] width 200 height 20
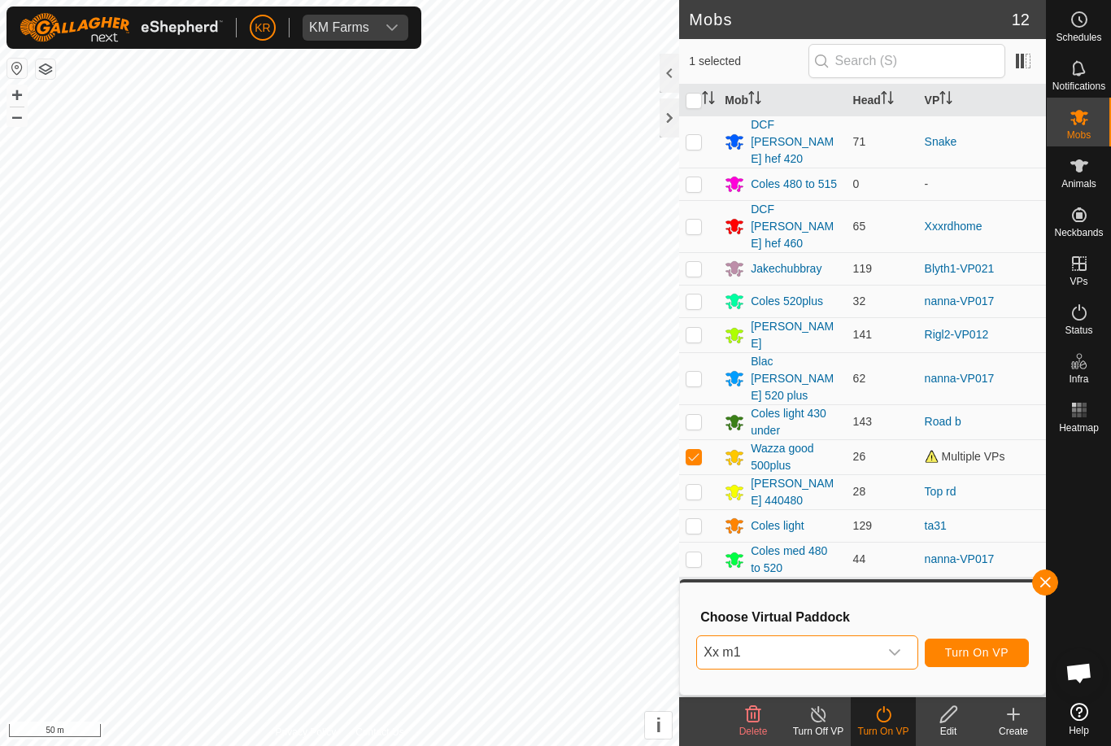
click at [995, 658] on span "Turn On VP" at bounding box center [976, 652] width 63 height 13
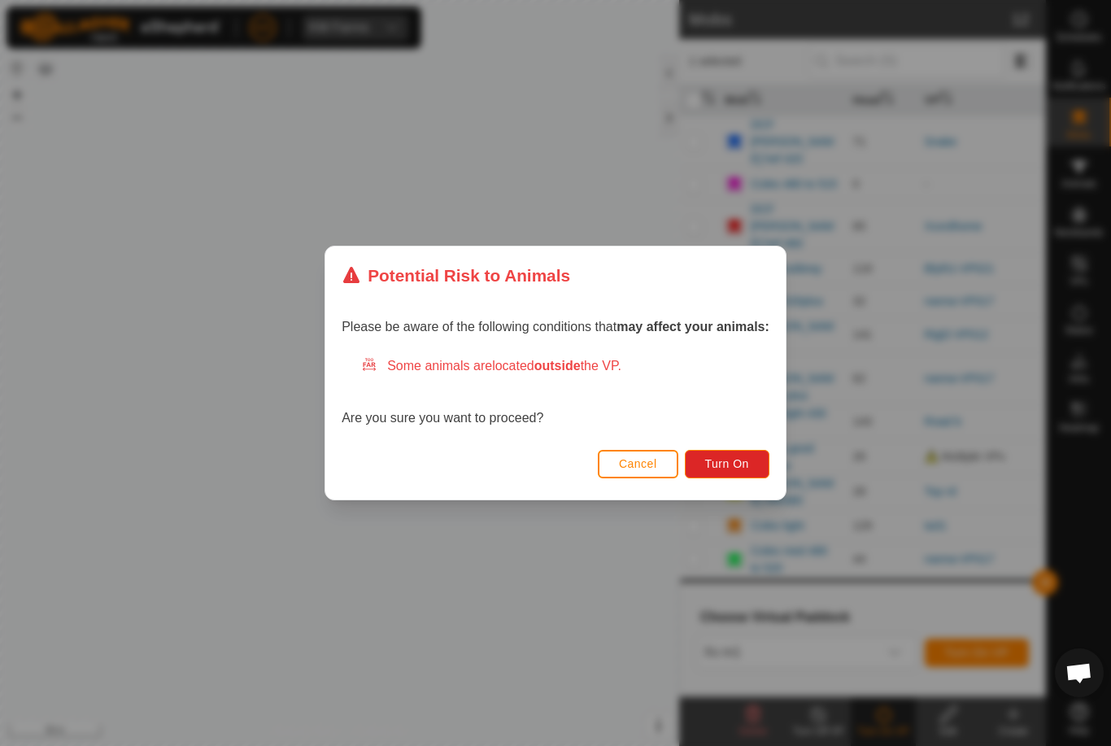
click at [729, 452] on button "Turn On" at bounding box center [727, 464] width 85 height 28
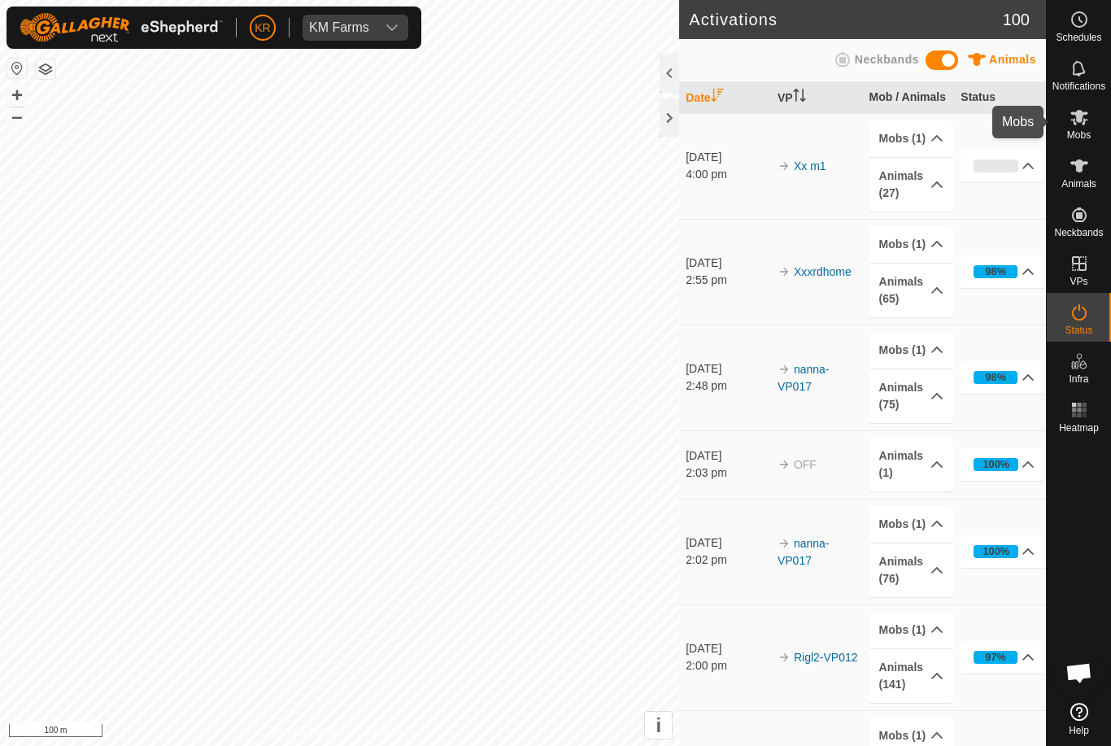
click at [1104, 132] on div "Mobs" at bounding box center [1079, 122] width 64 height 49
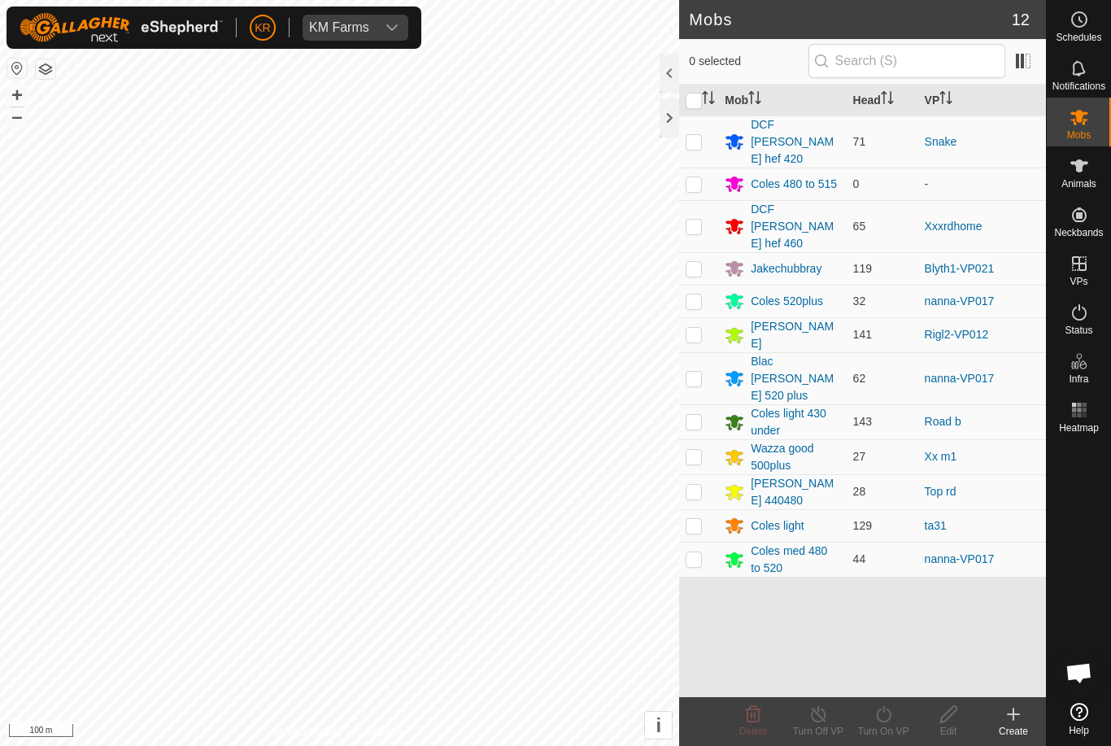
click at [791, 353] on div "Blac [PERSON_NAME] 520 plus" at bounding box center [795, 378] width 89 height 51
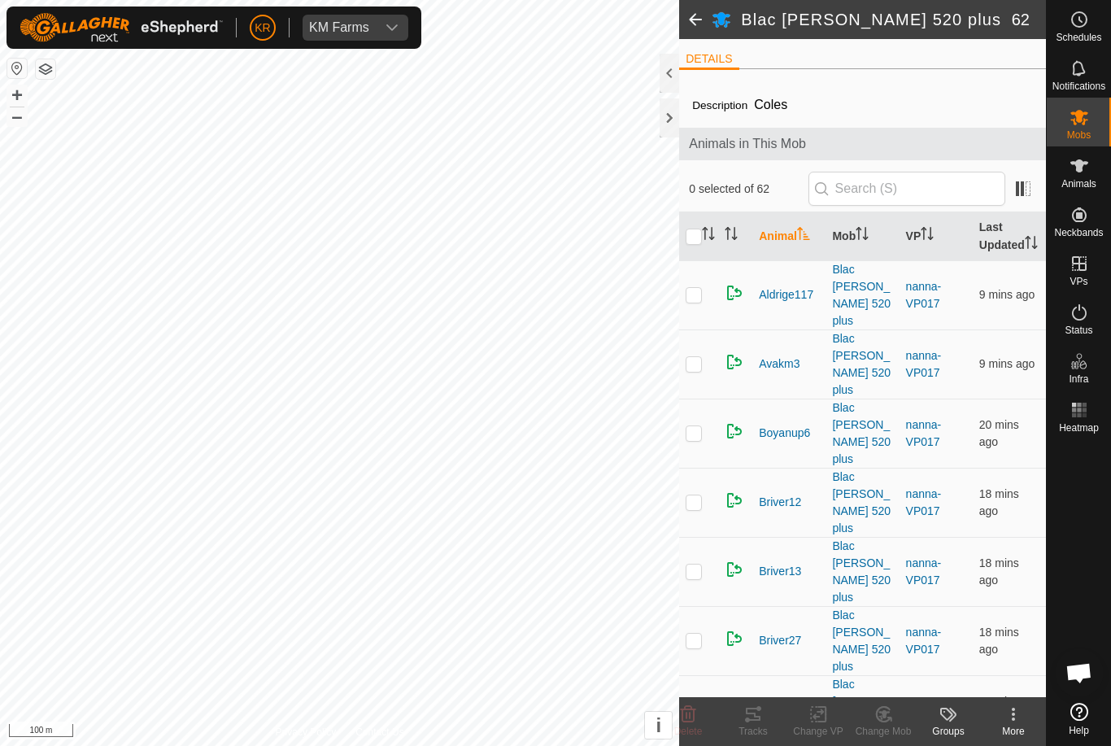
click at [696, 245] on input "checkbox" at bounding box center [694, 237] width 16 height 16
checkbox input "true"
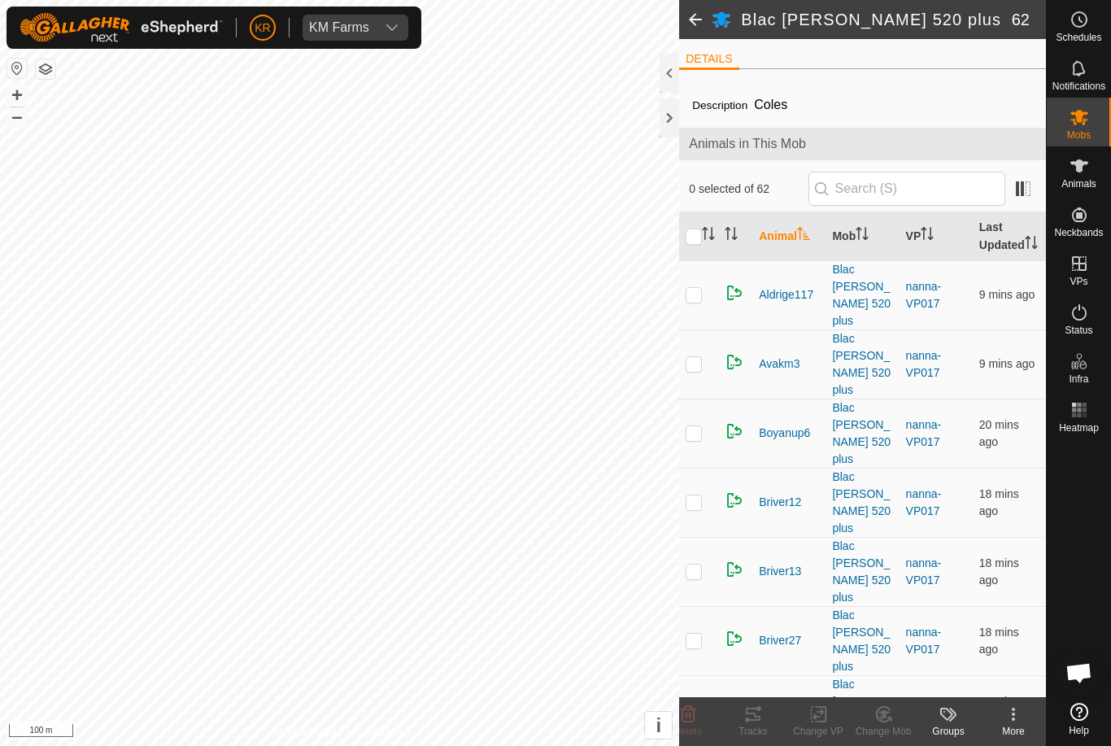
checkbox input "true"
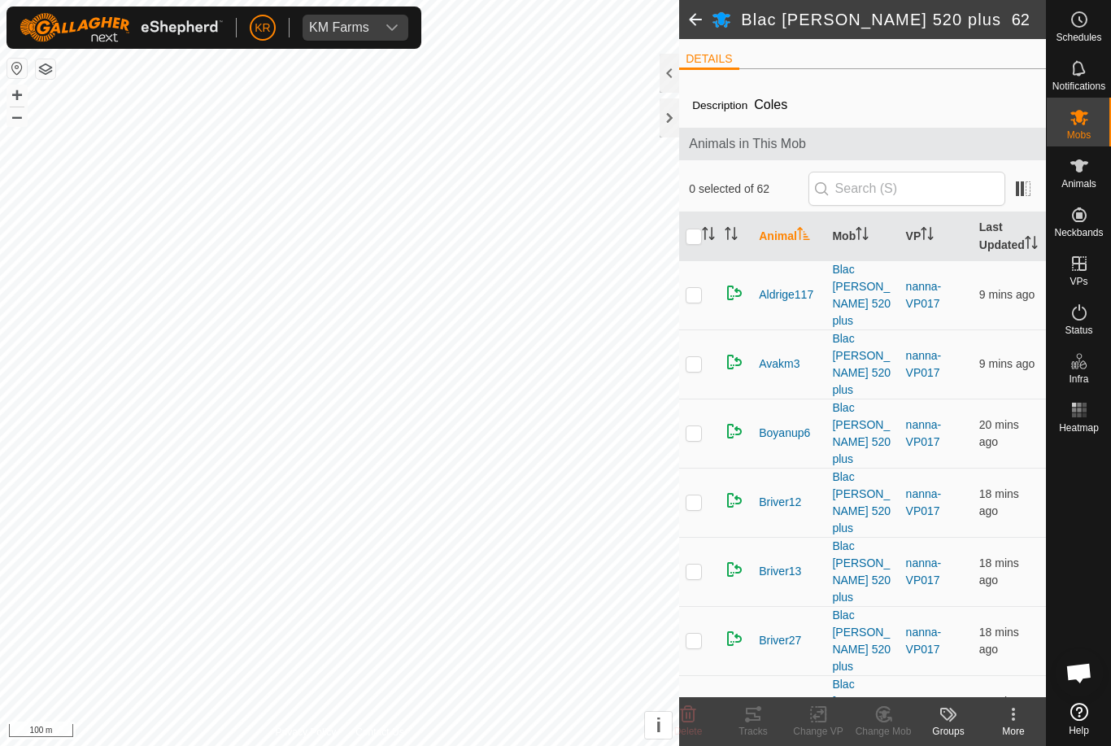
checkbox input "true"
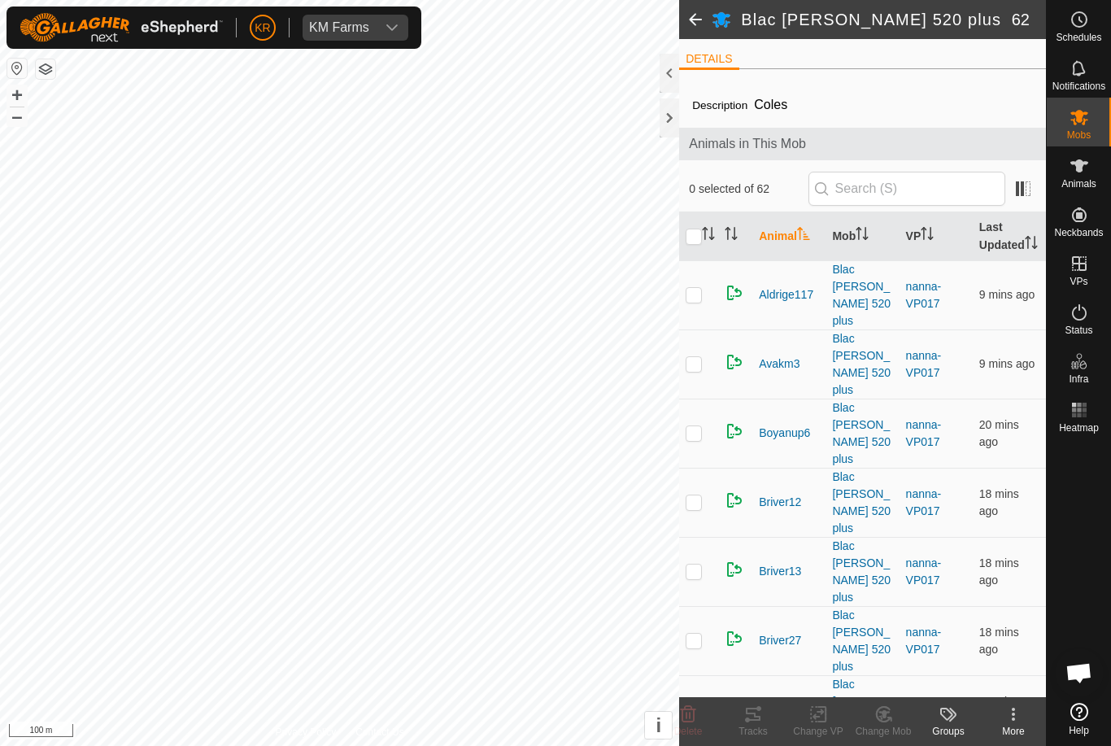
checkbox input "true"
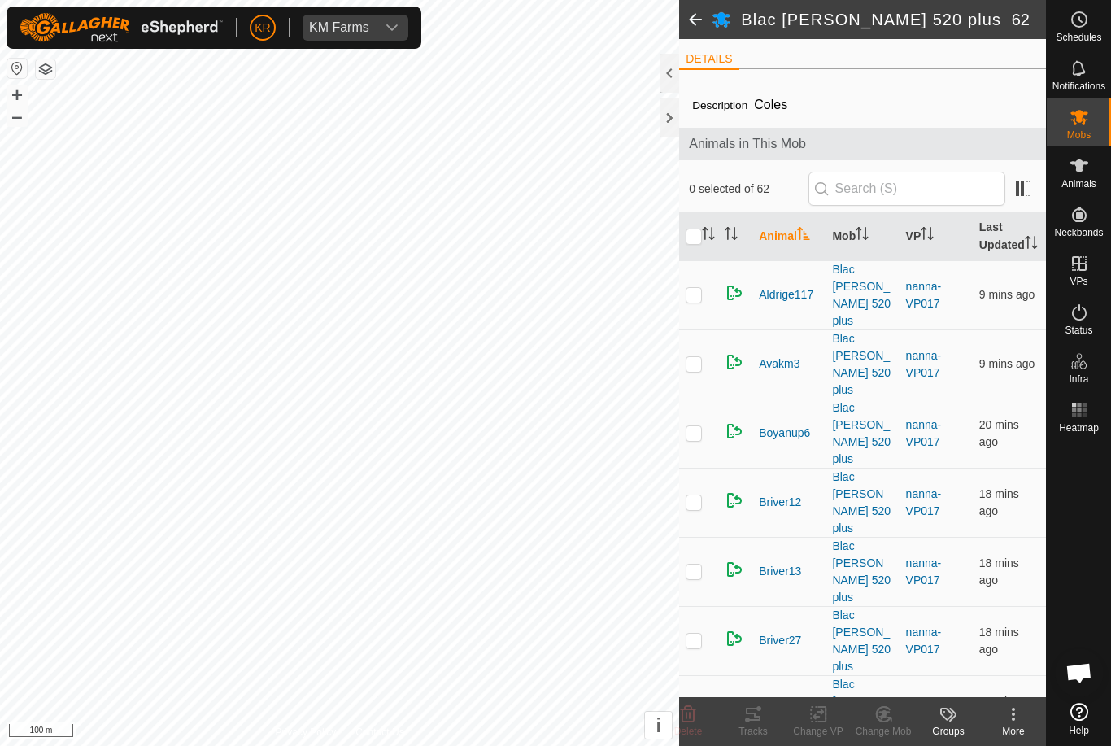
checkbox input "true"
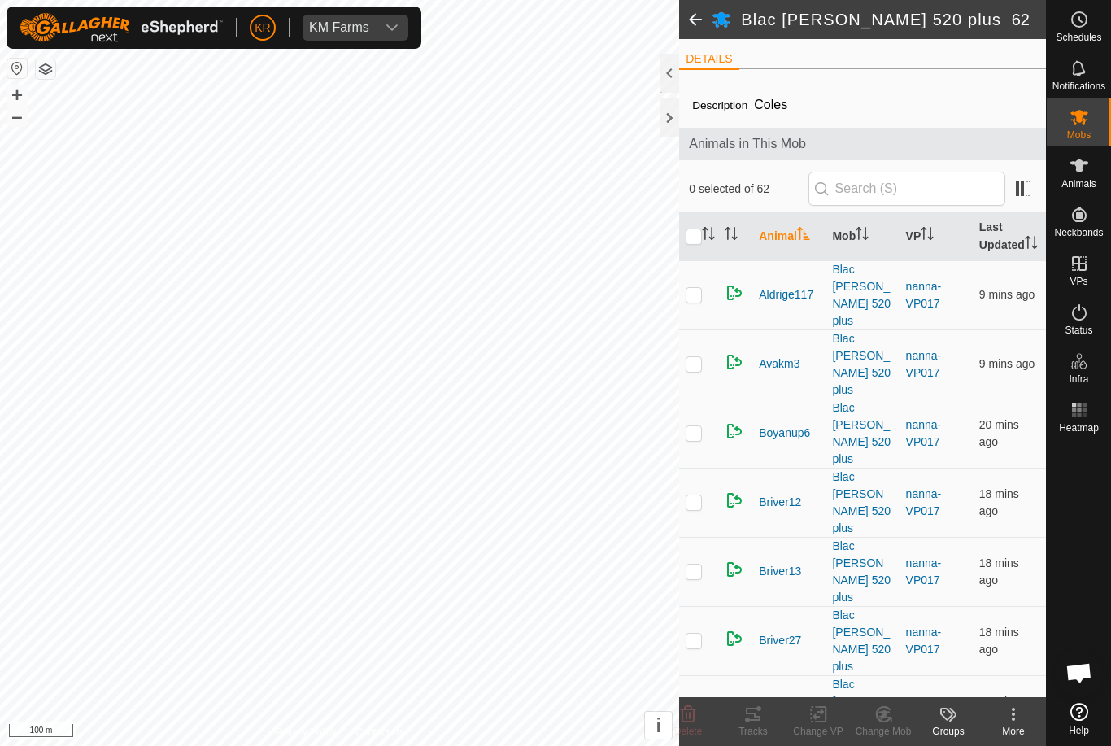
checkbox input "true"
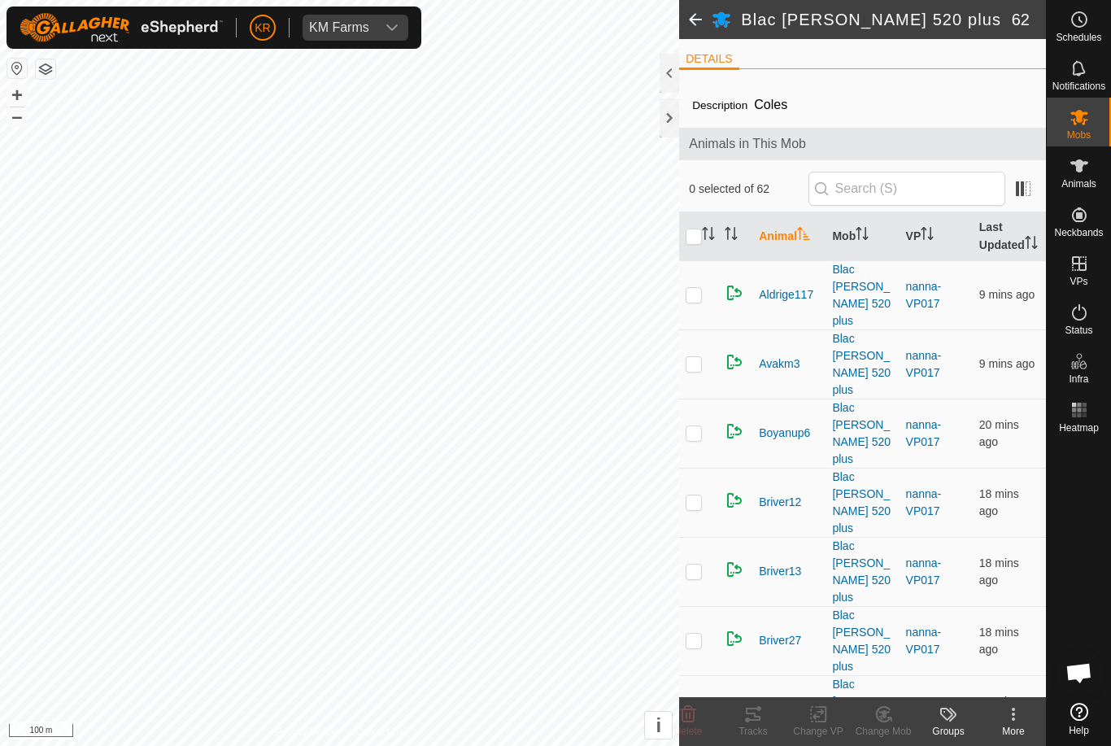
checkbox input "true"
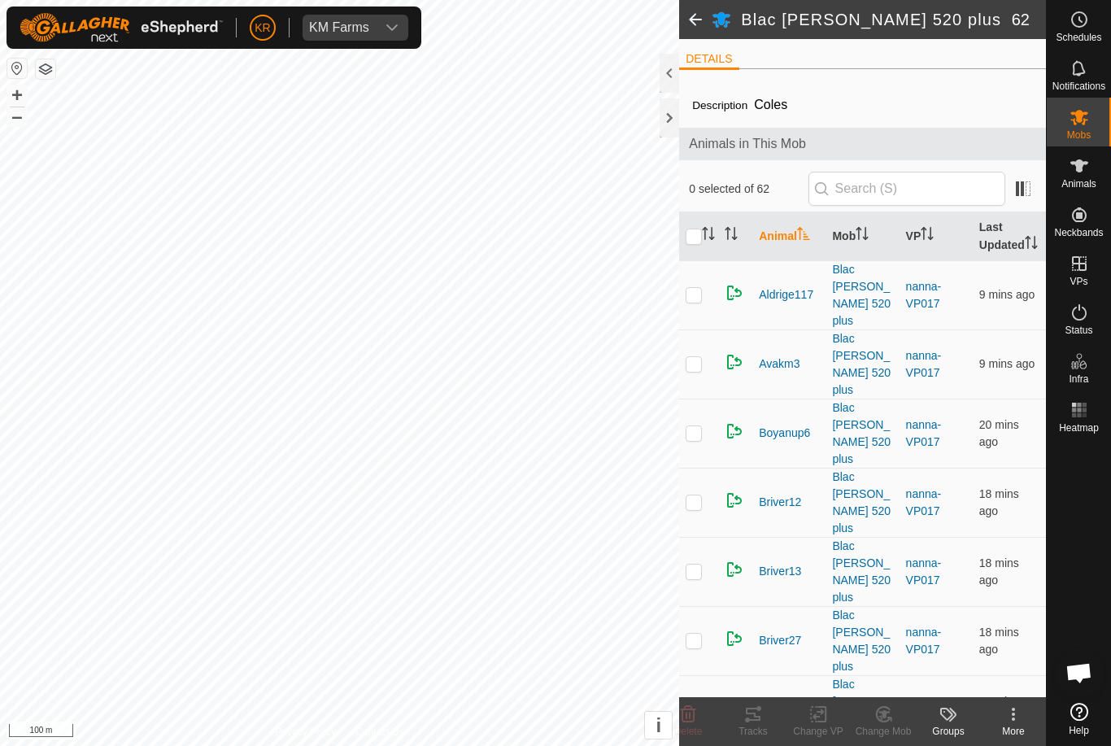
checkbox input "true"
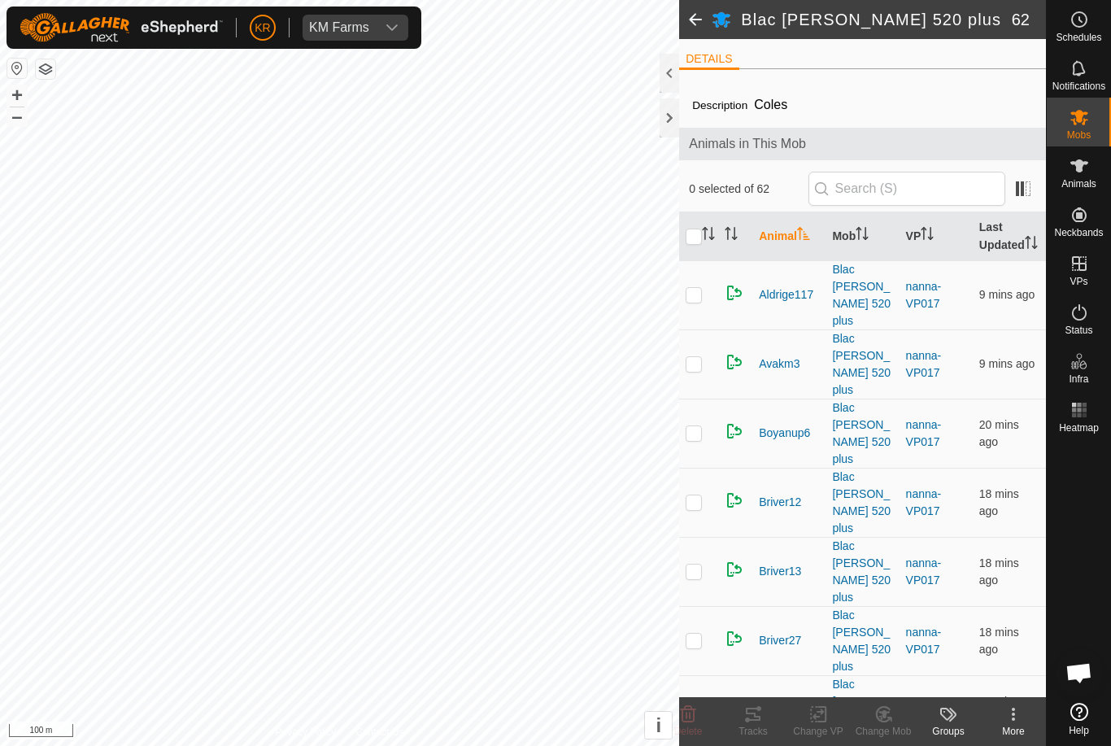
checkbox input "true"
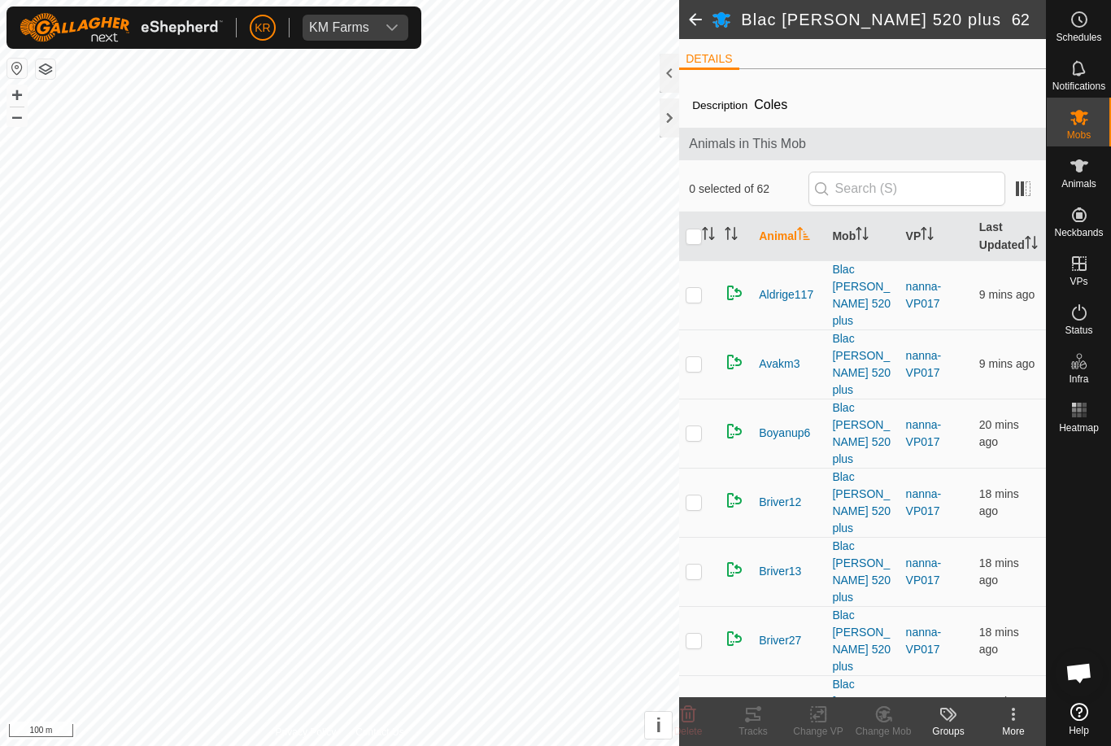
checkbox input "true"
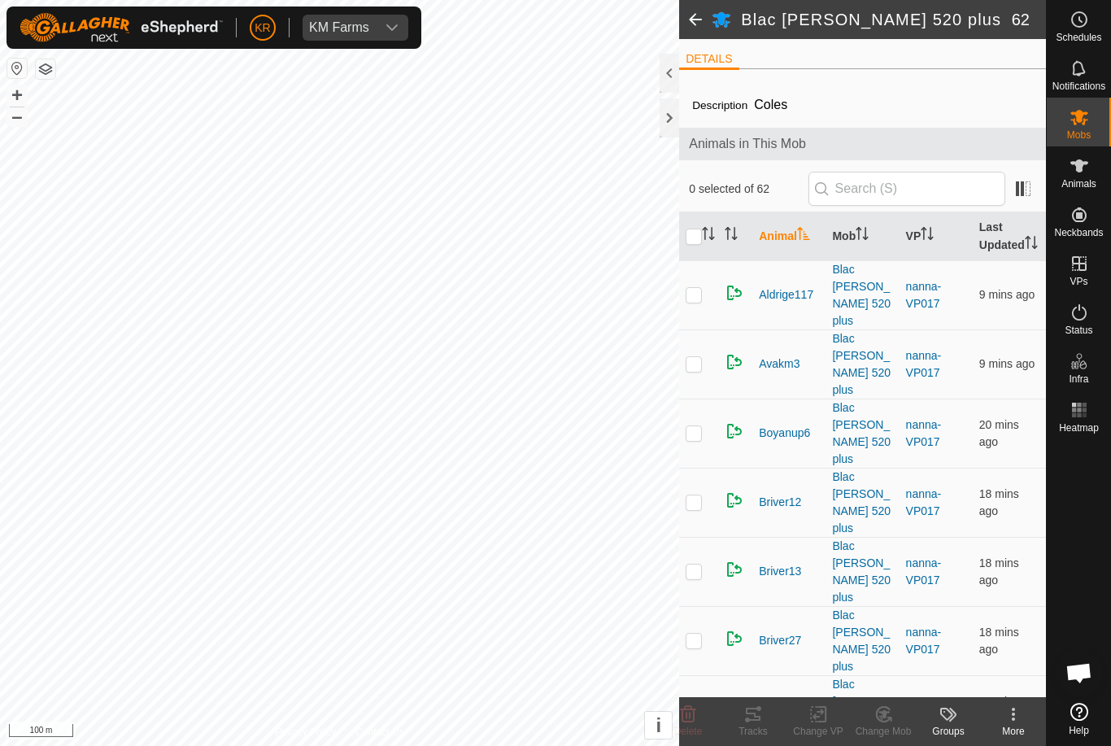
checkbox input "true"
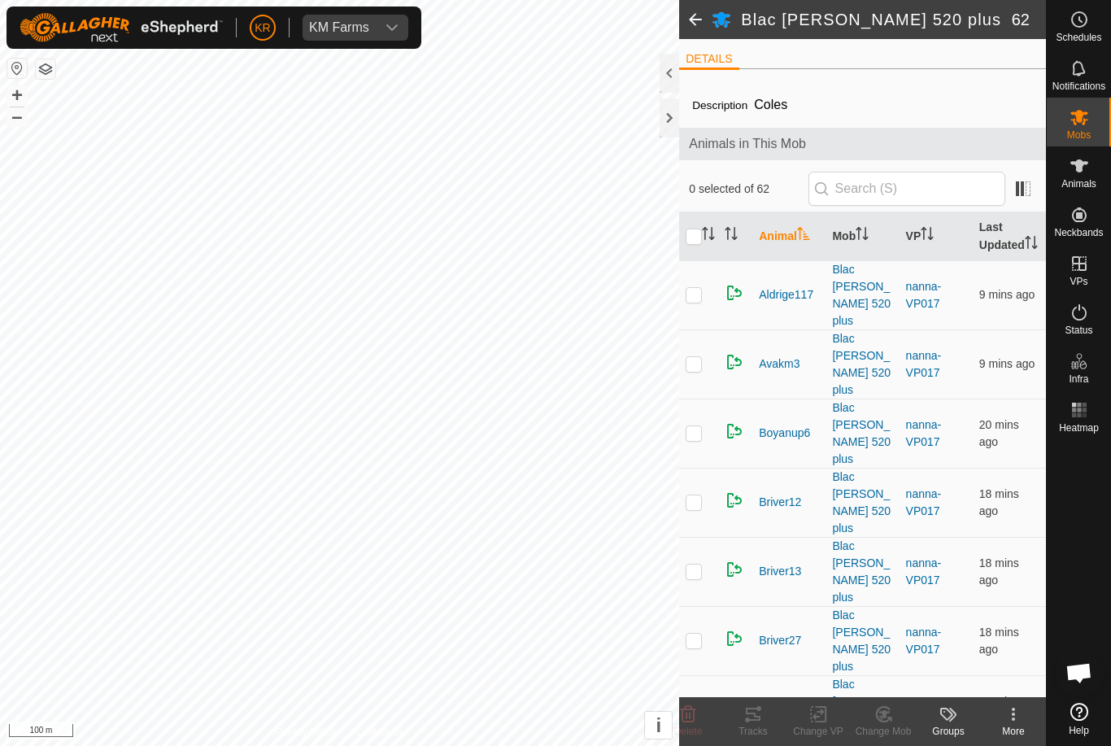
checkbox input "true"
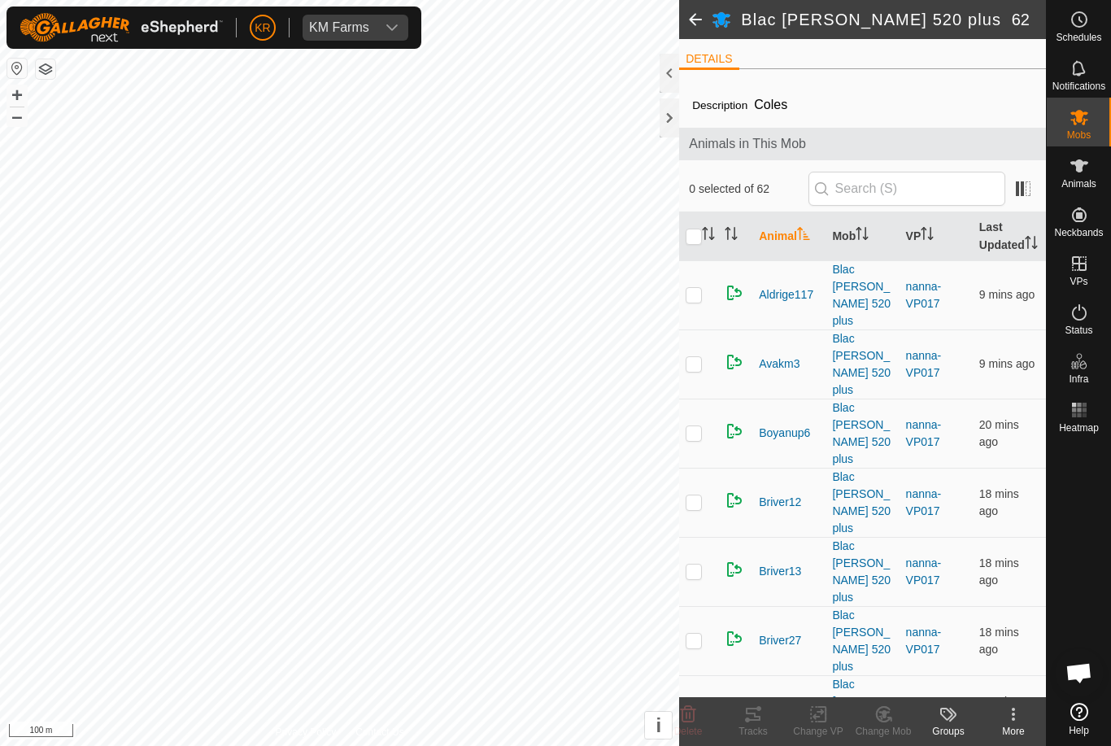
checkbox input "true"
click at [706, 237] on icon "Activate to sort" at bounding box center [708, 233] width 13 height 13
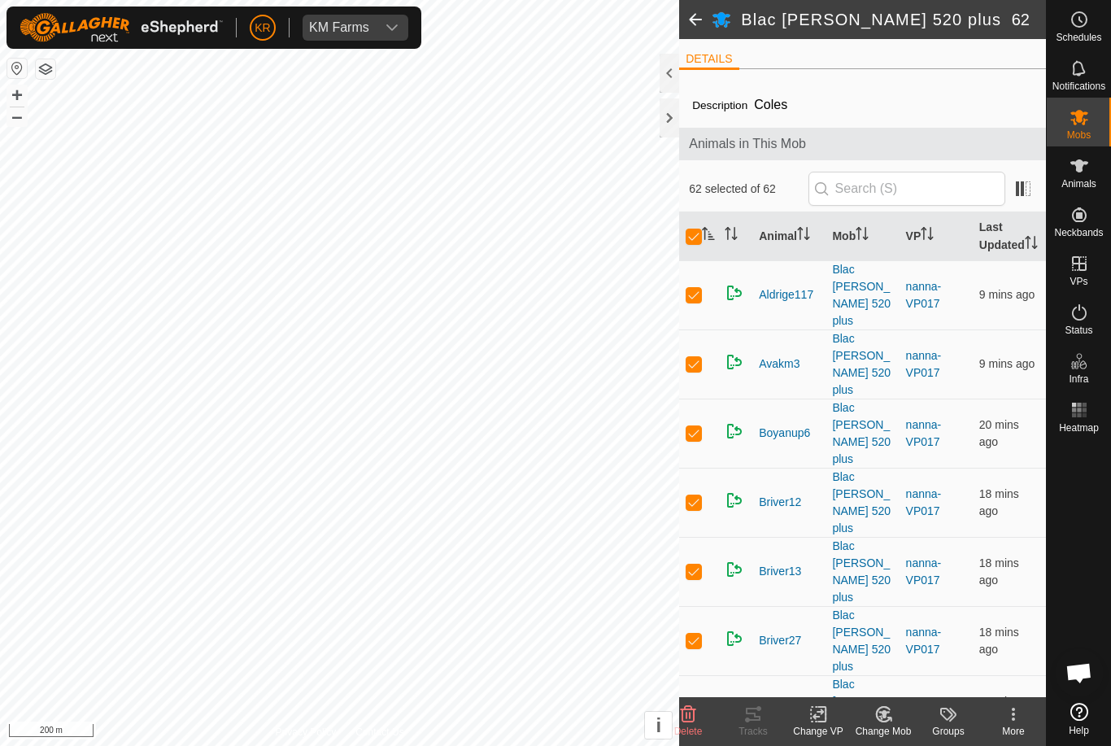
click at [694, 245] on input "checkbox" at bounding box center [694, 237] width 16 height 16
checkbox input "false"
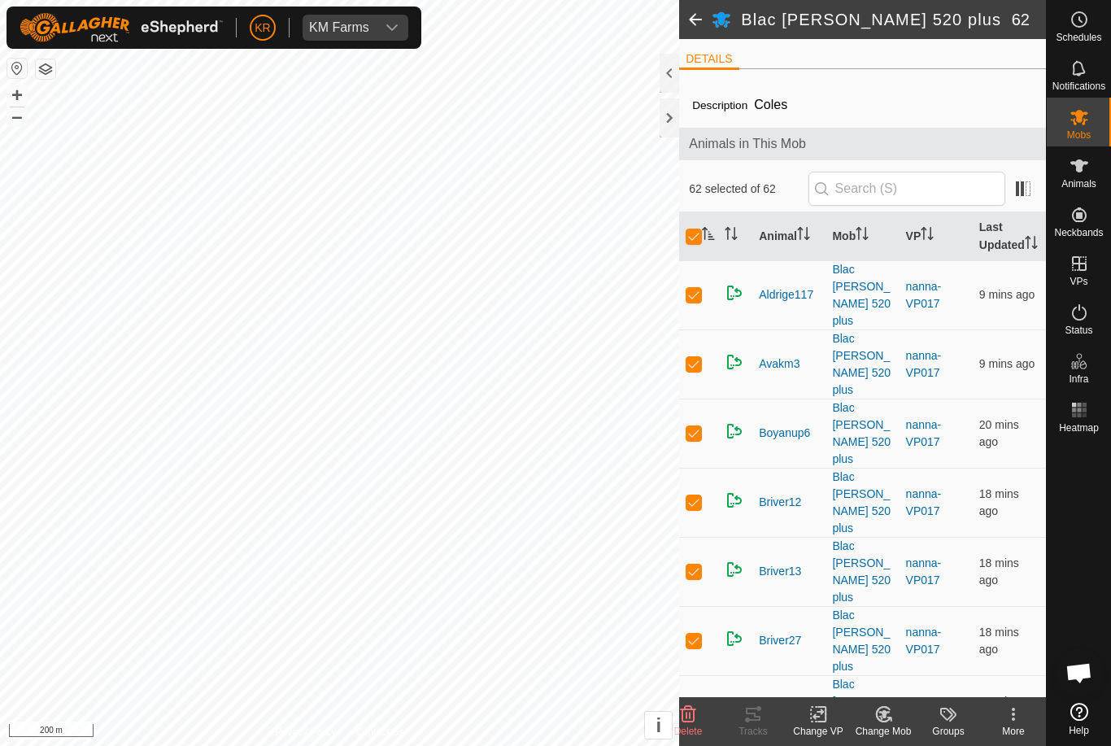
checkbox input "false"
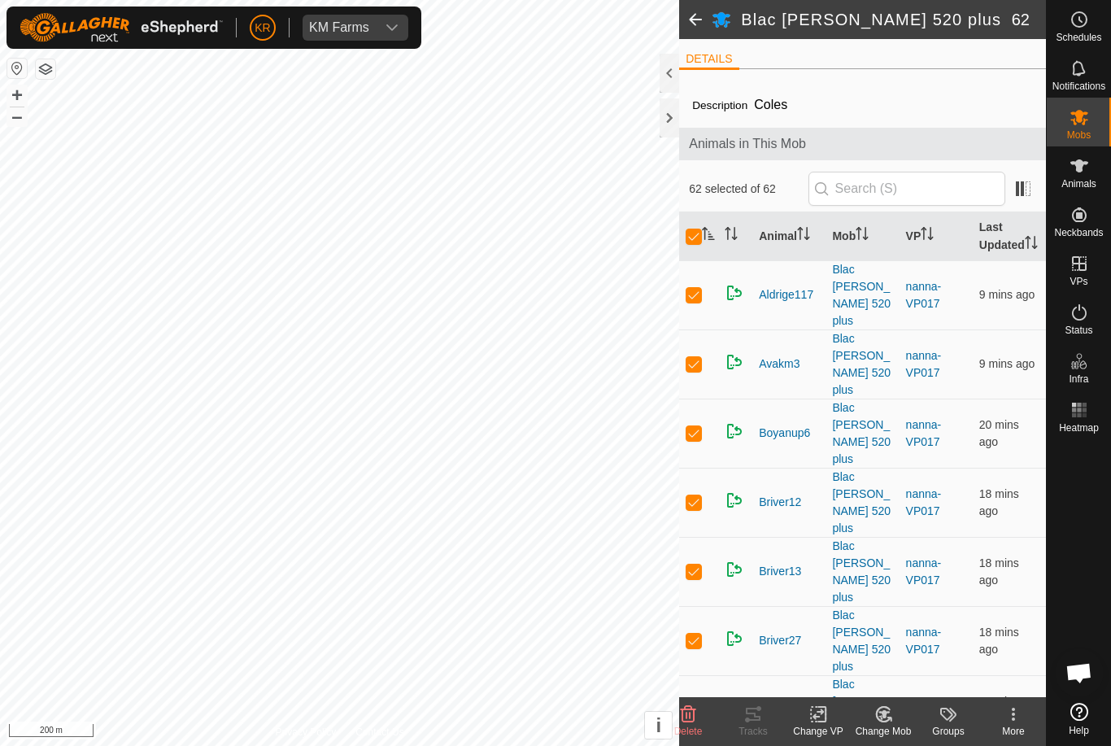
checkbox input "false"
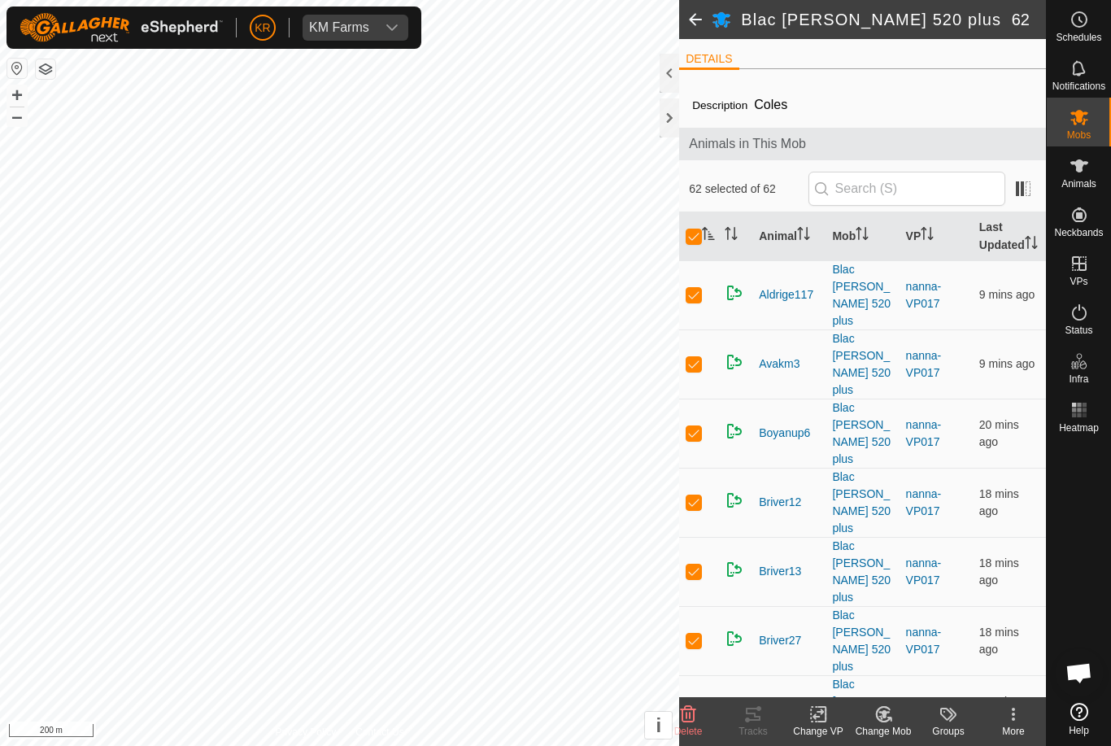
checkbox input "false"
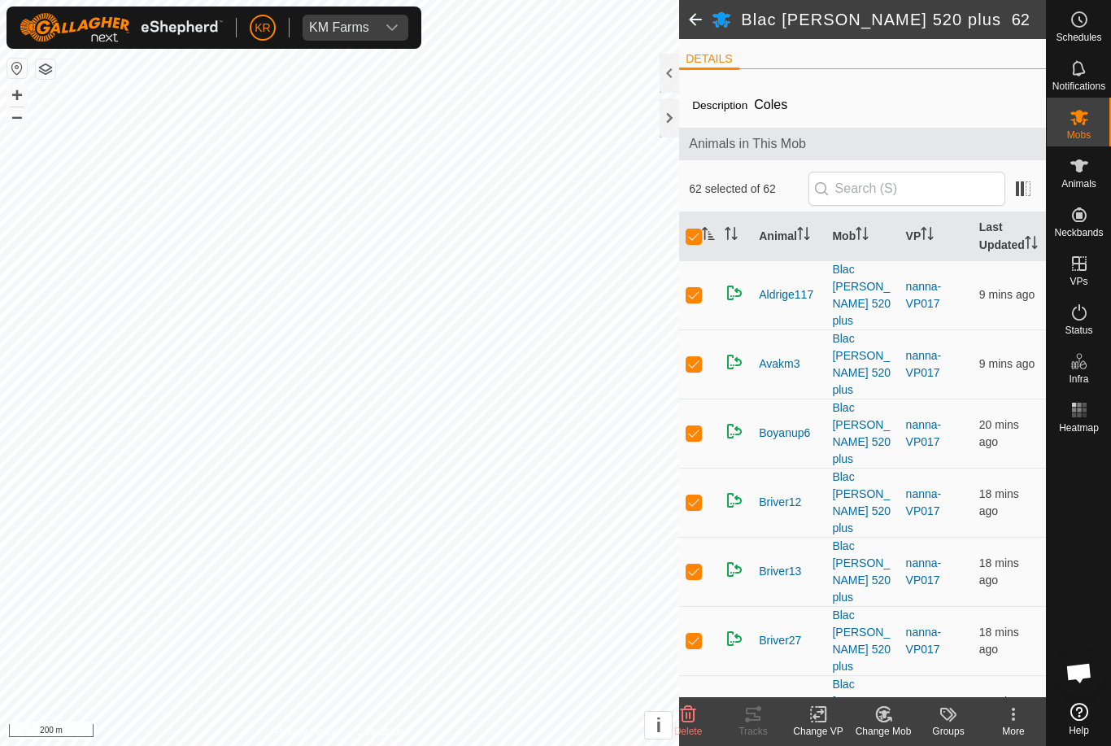
checkbox input "false"
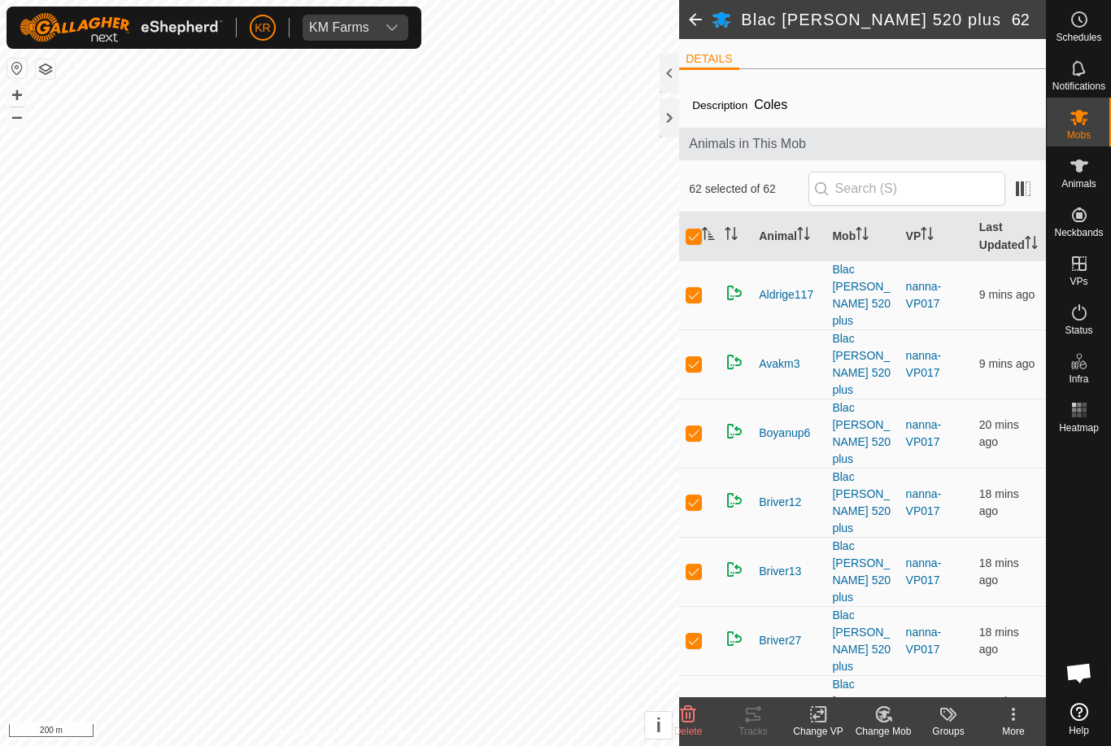
checkbox input "false"
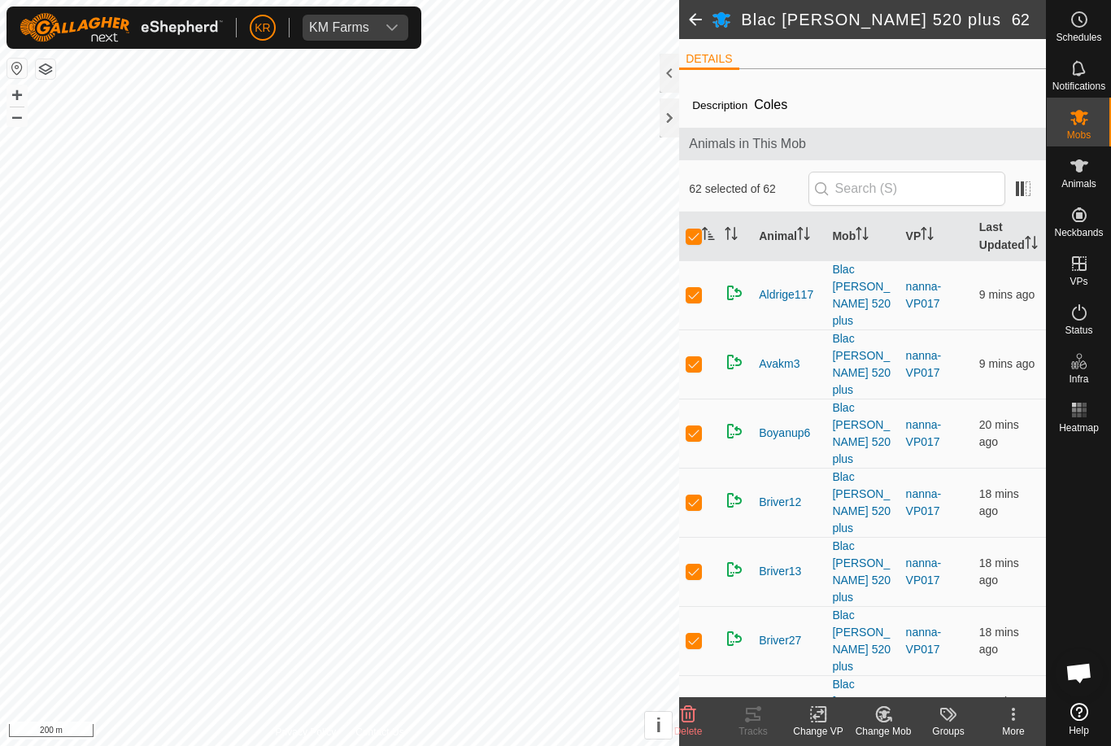
checkbox input "false"
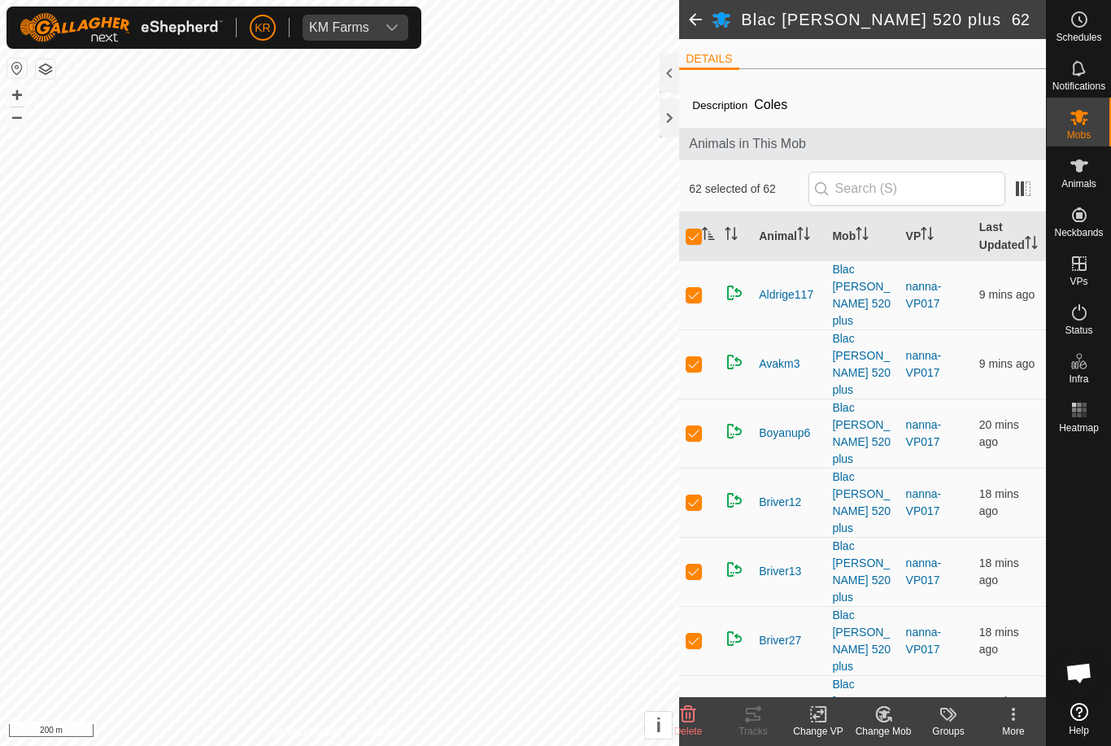
checkbox input "false"
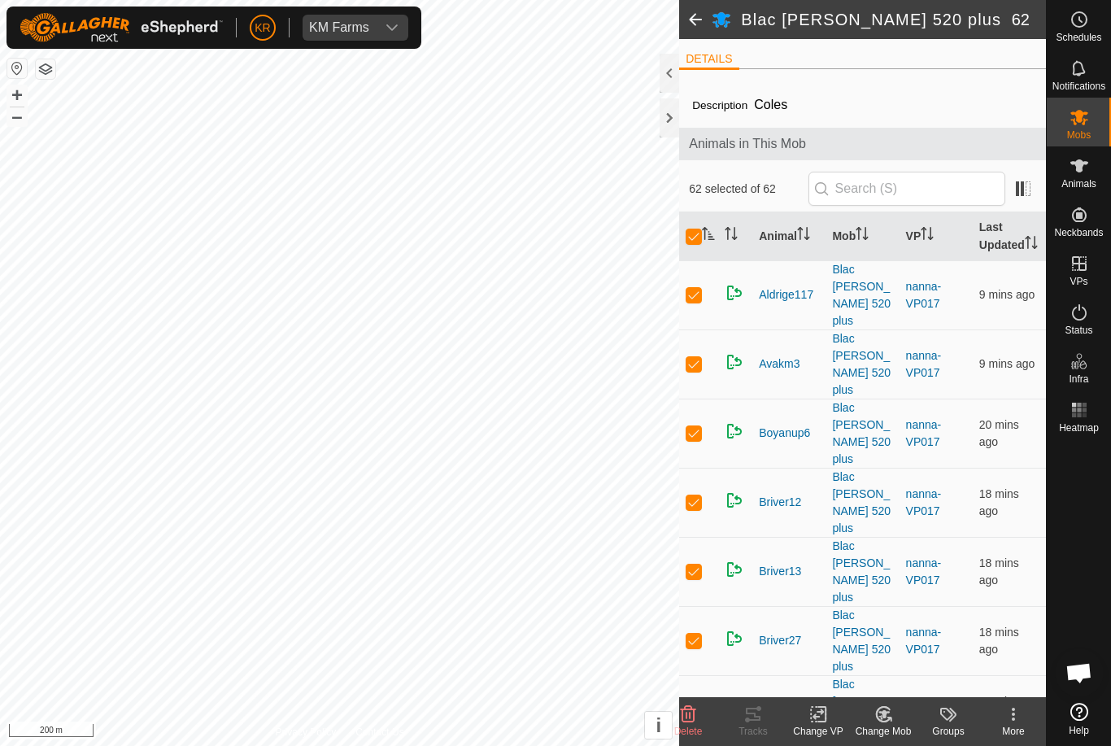
checkbox input "false"
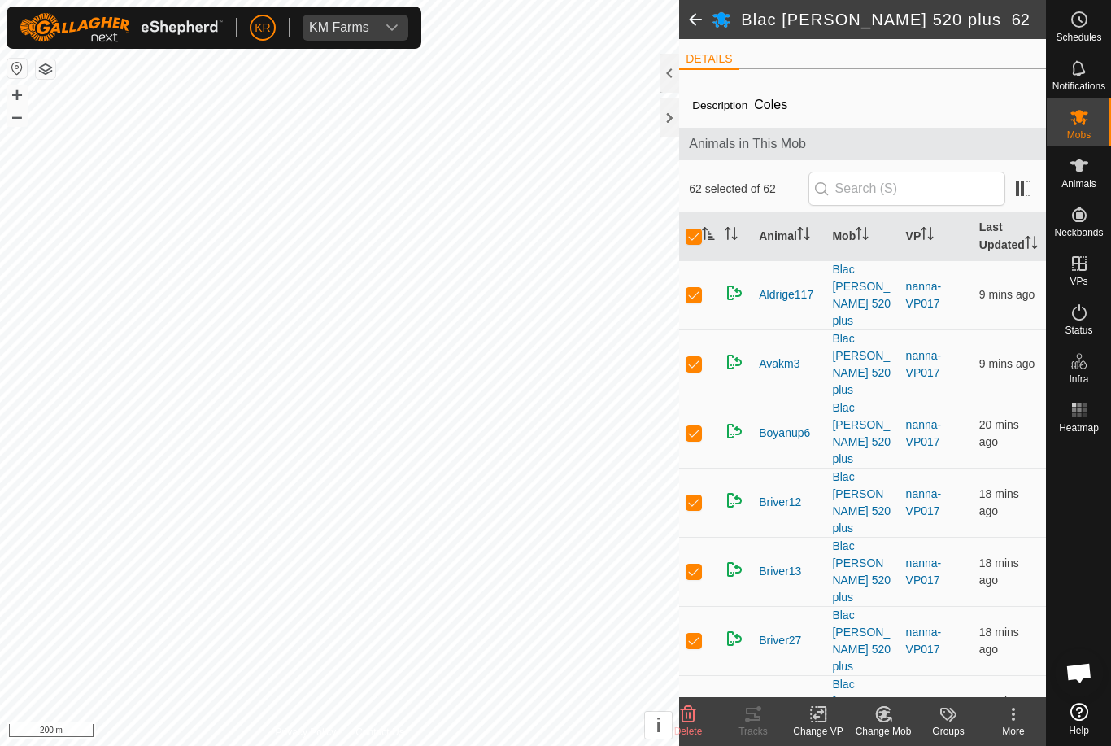
checkbox input "false"
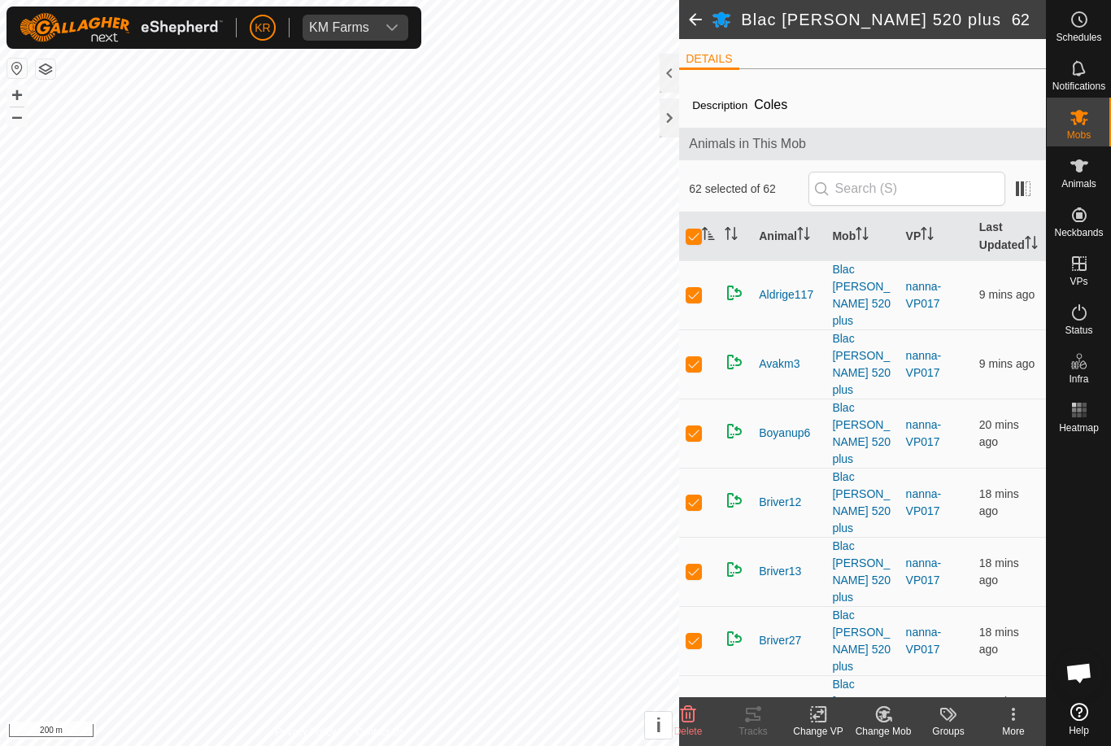
checkbox input "false"
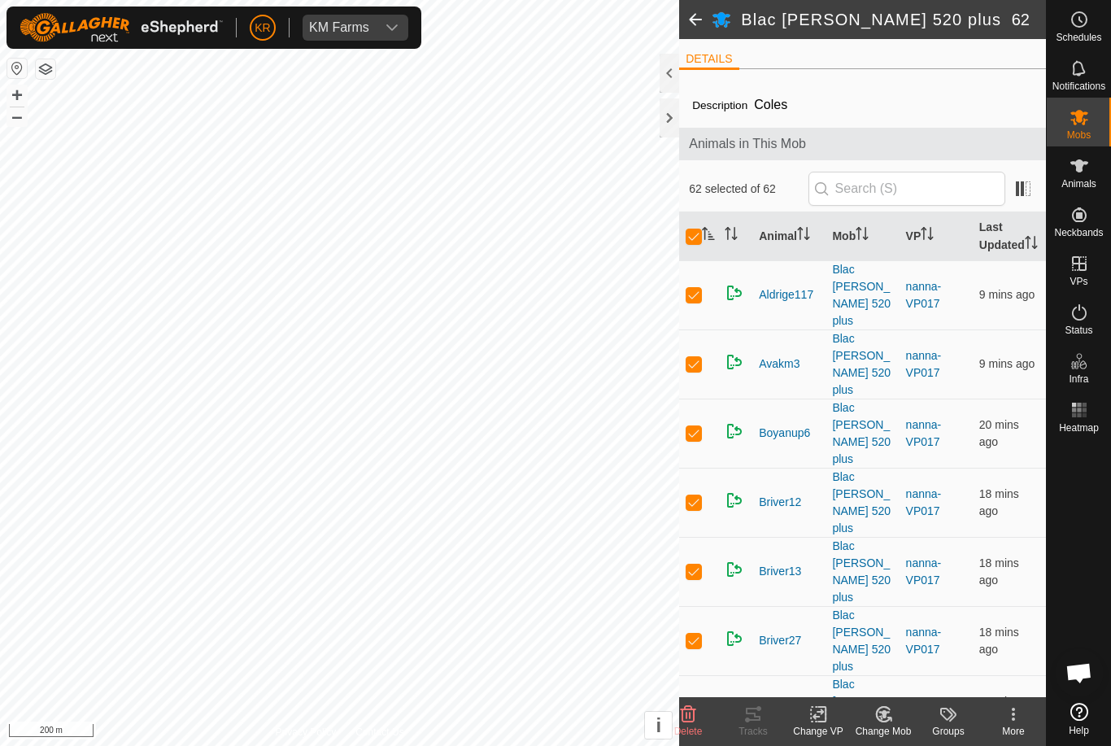
checkbox input "false"
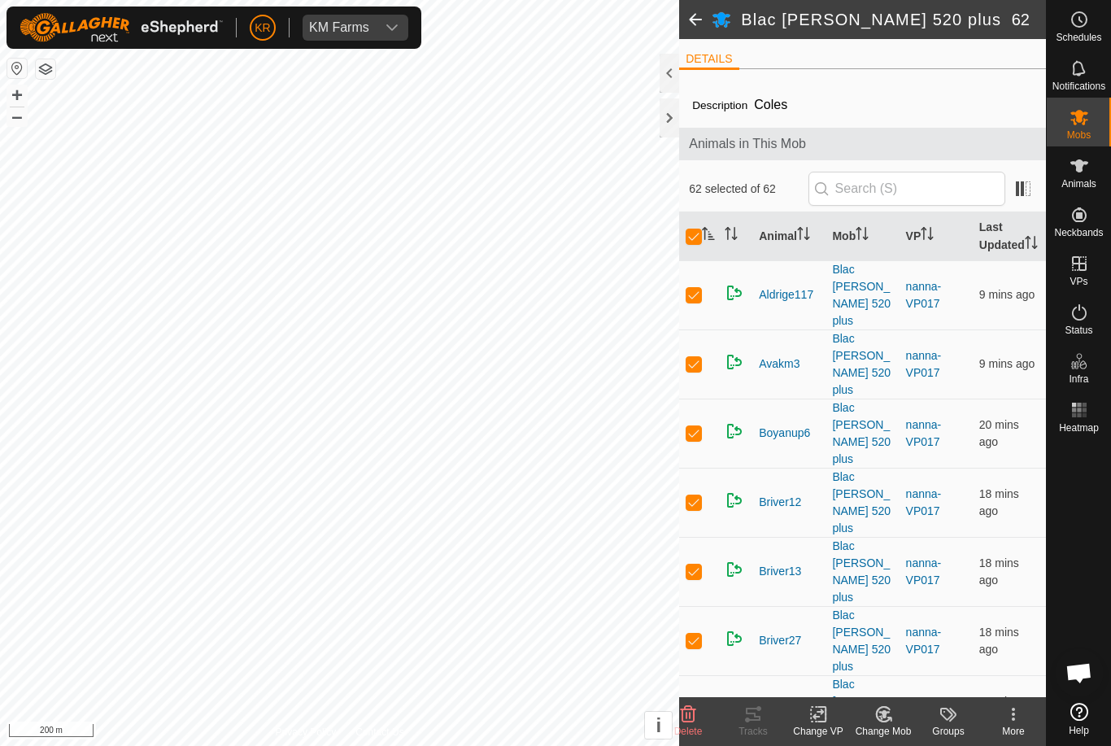
checkbox input "false"
click at [684, 252] on th at bounding box center [698, 236] width 39 height 49
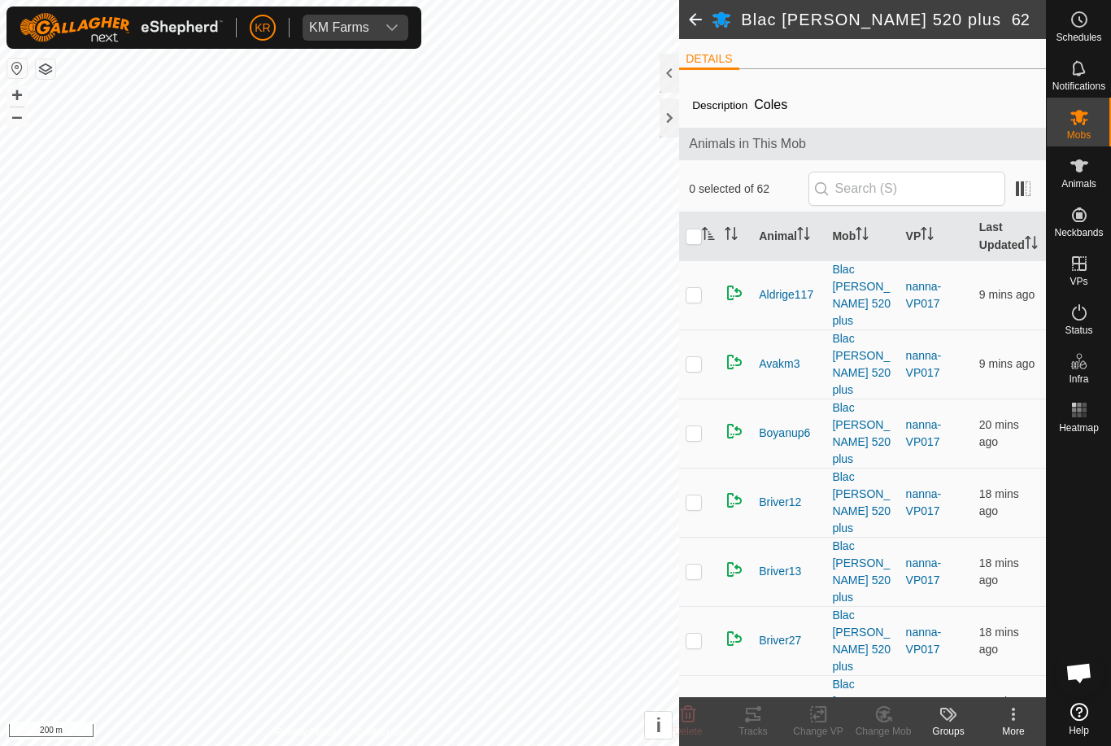
click at [693, 243] on input "checkbox" at bounding box center [694, 237] width 16 height 16
checkbox input "true"
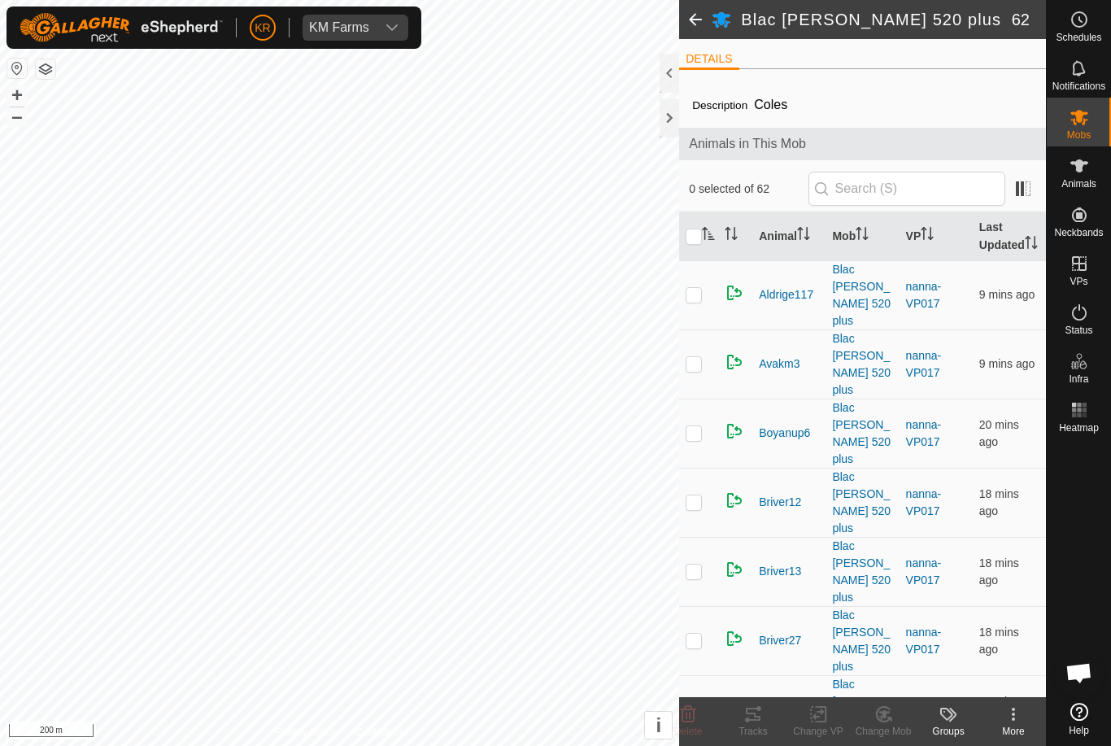
checkbox input "true"
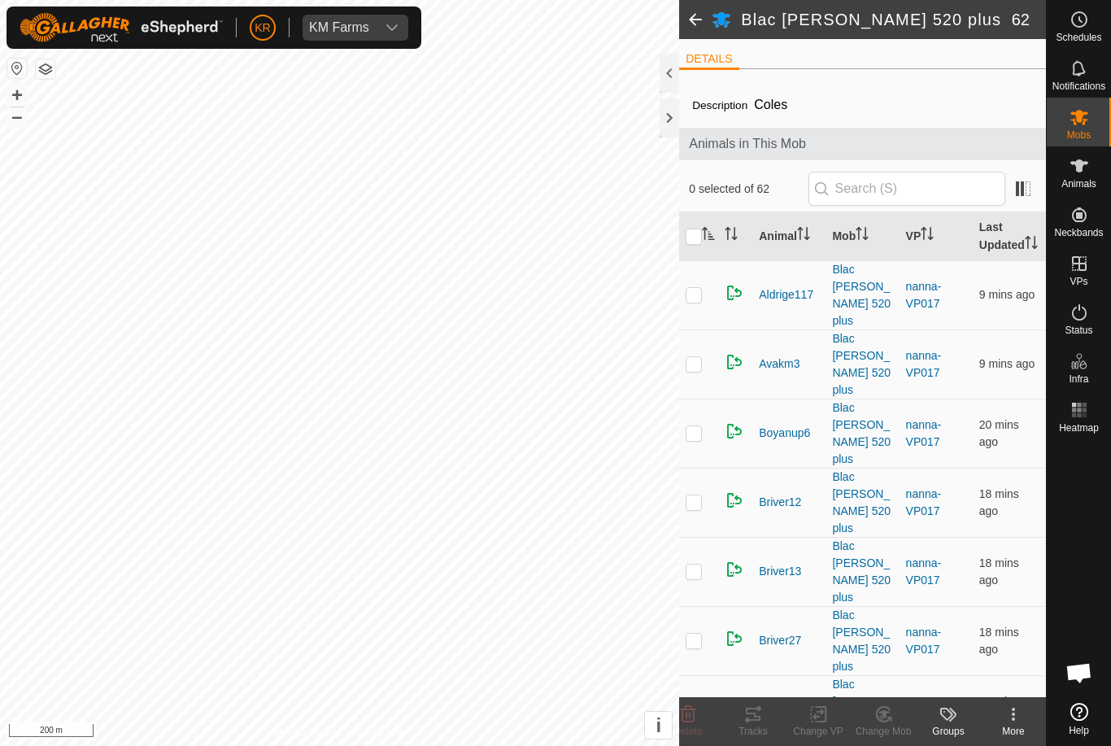
checkbox input "true"
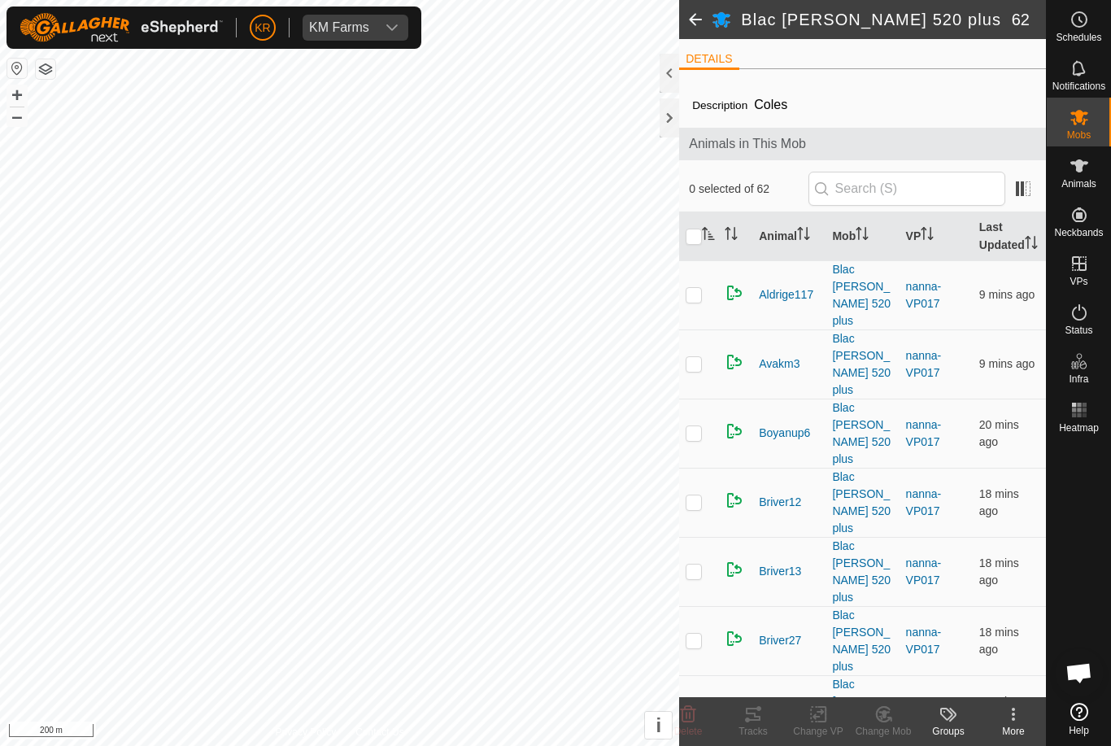
checkbox input "true"
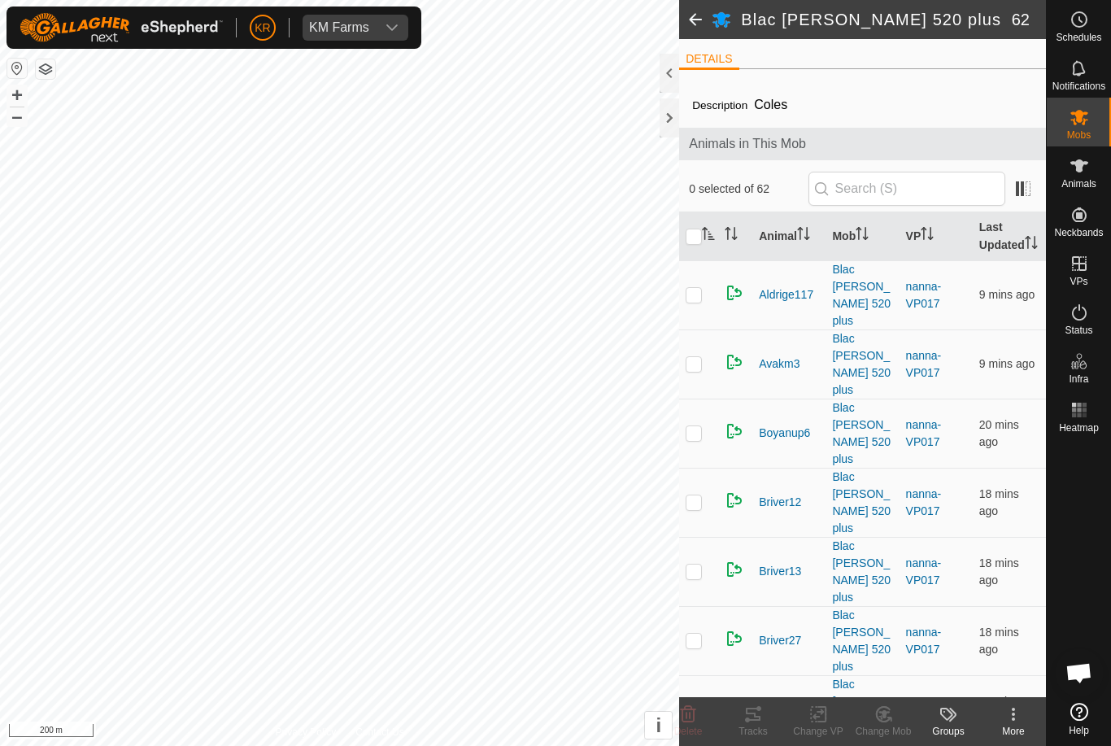
checkbox input "true"
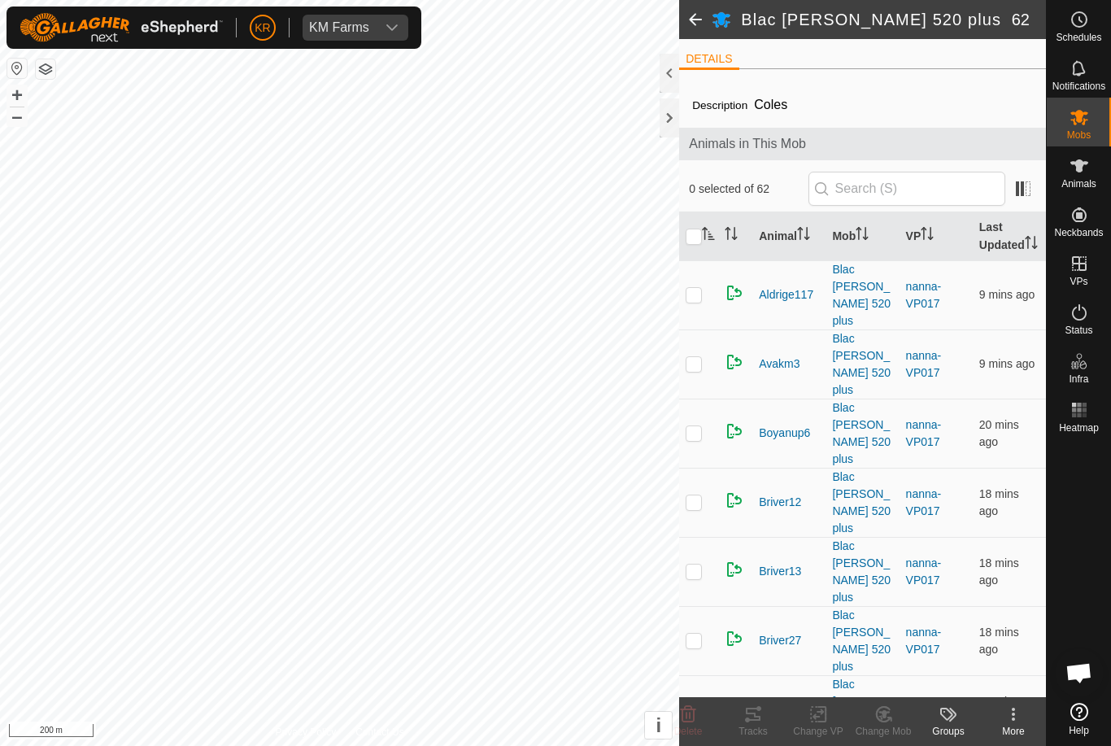
checkbox input "true"
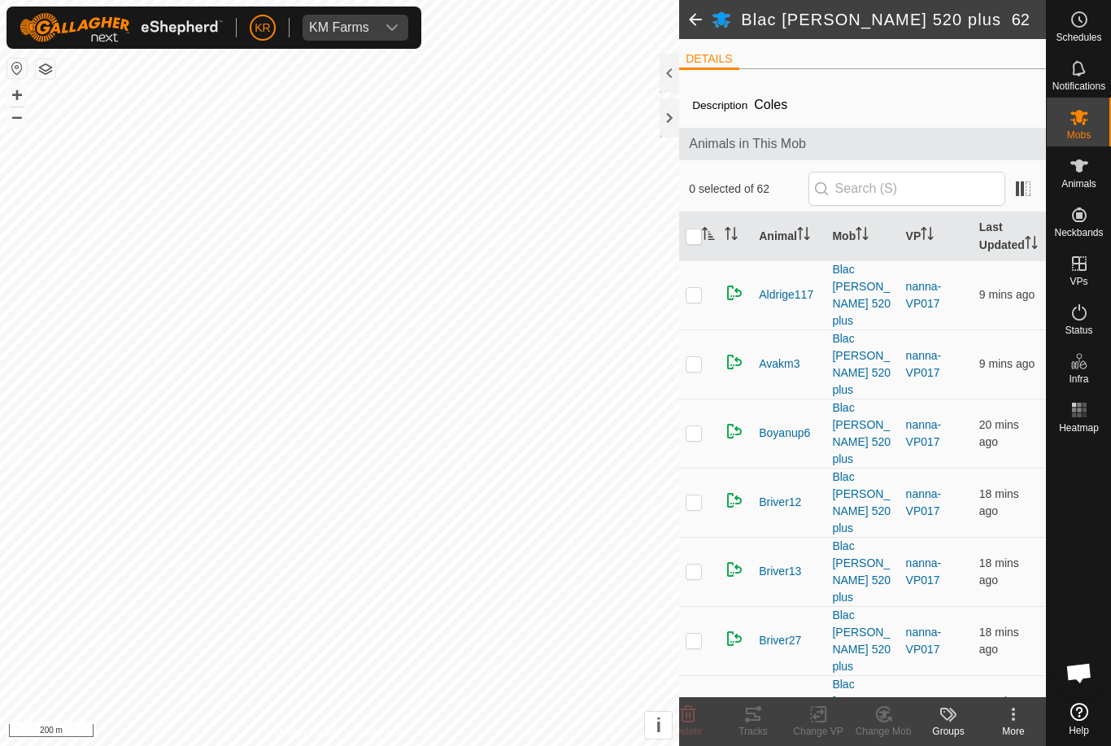
checkbox input "true"
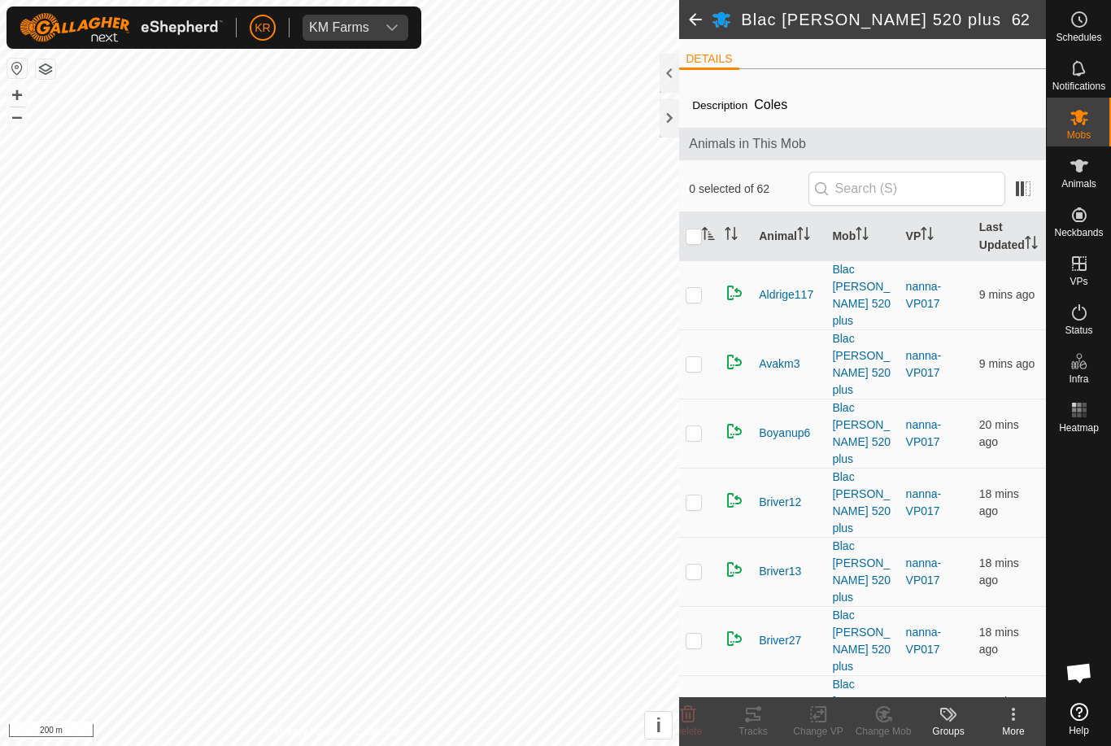
checkbox input "true"
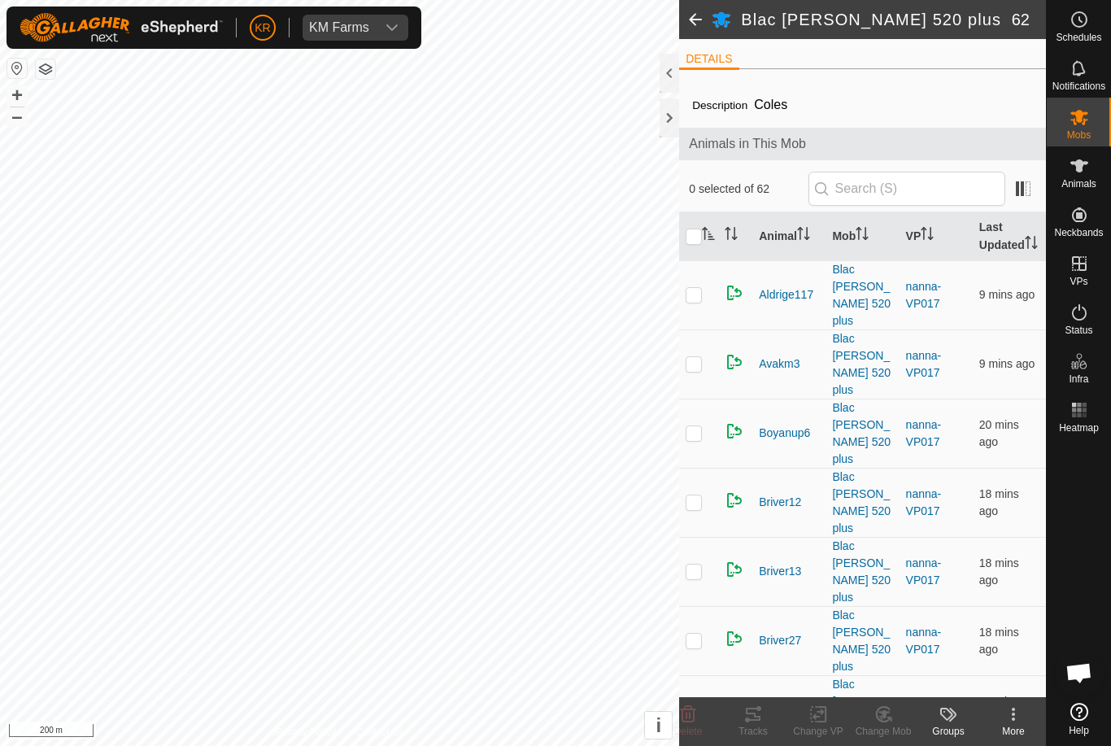
checkbox input "true"
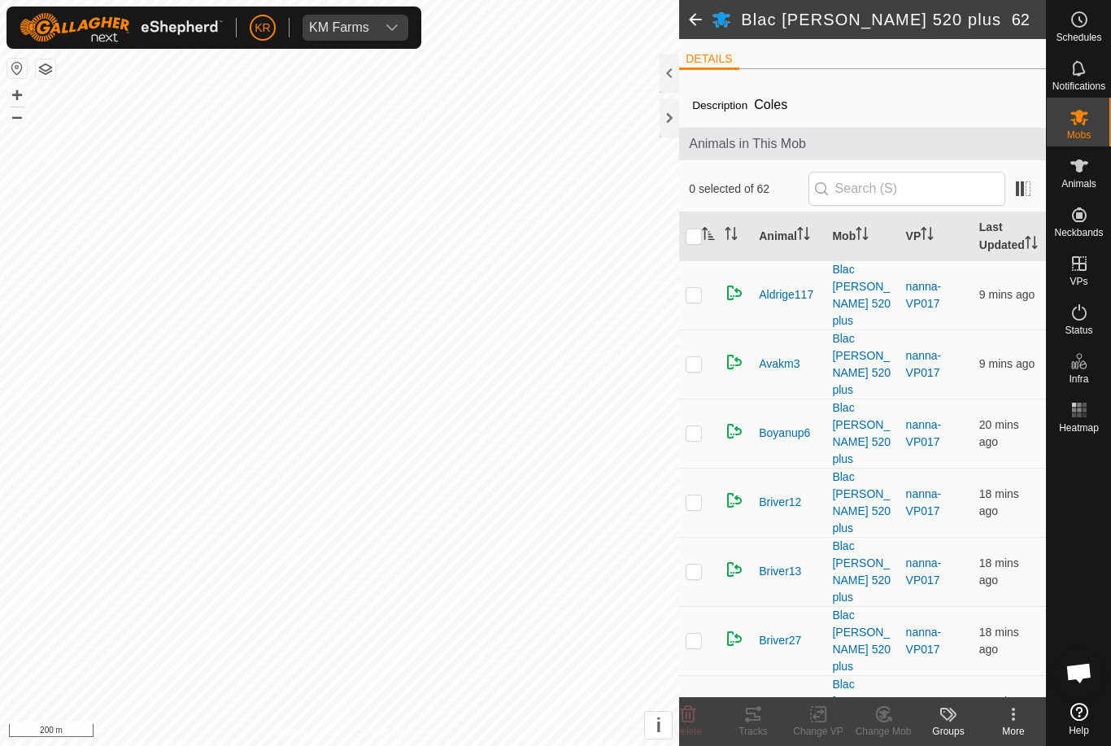
checkbox input "true"
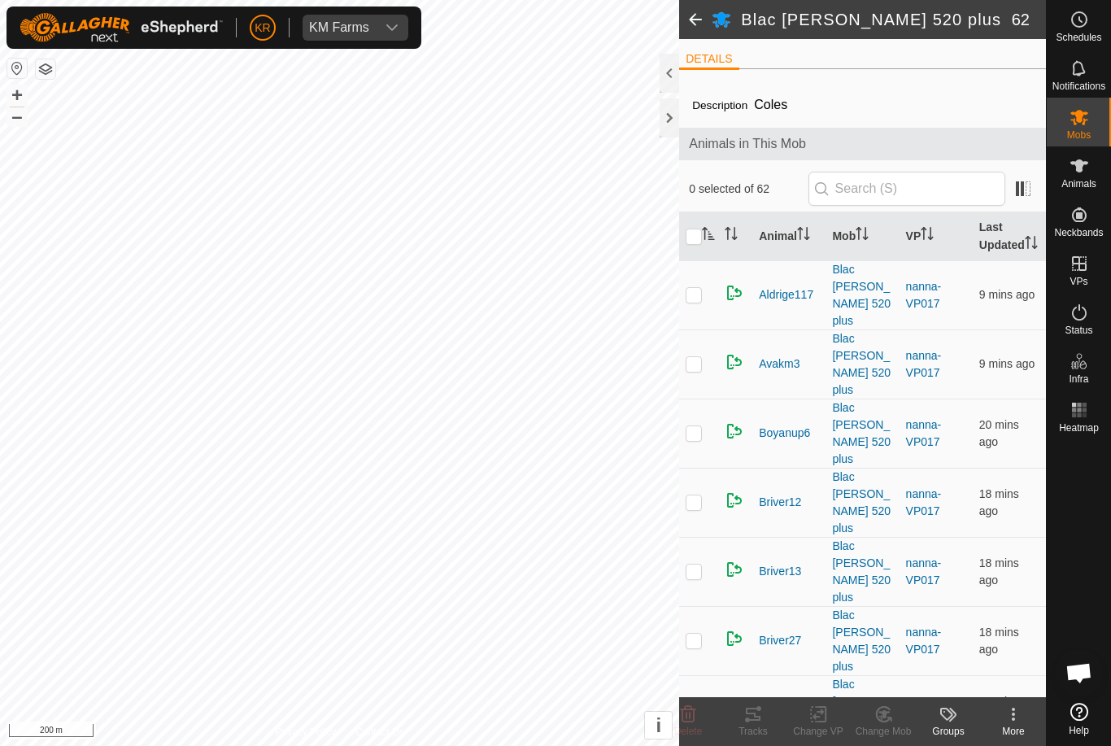
checkbox input "true"
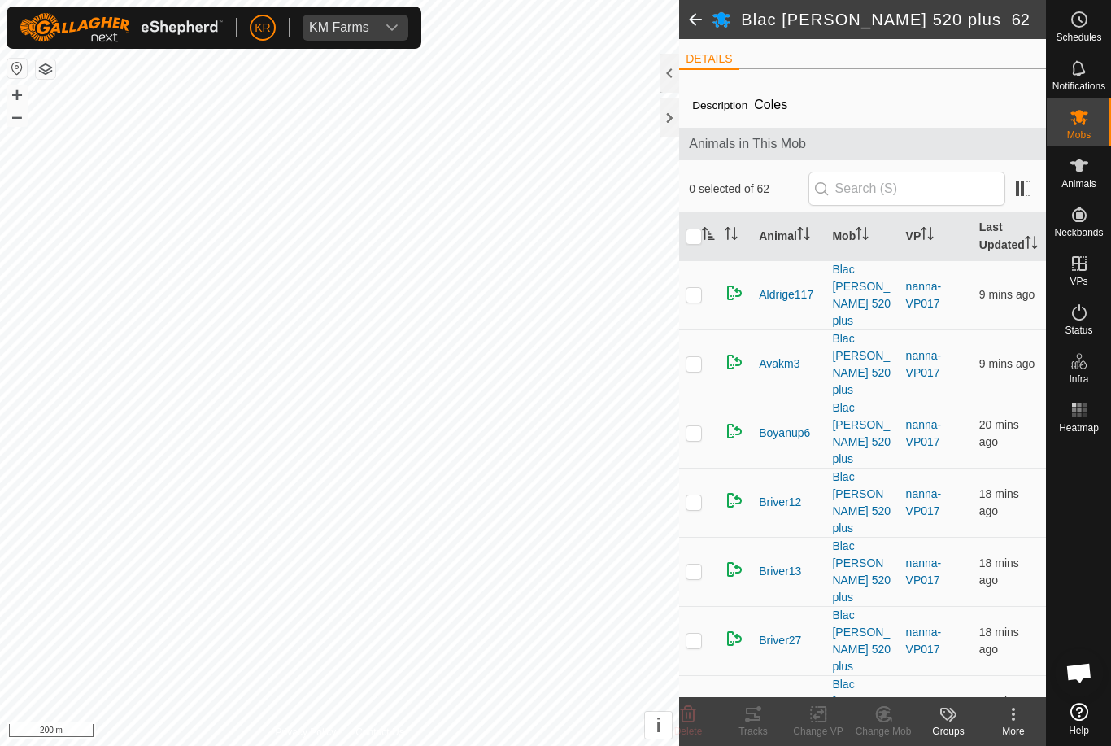
checkbox input "true"
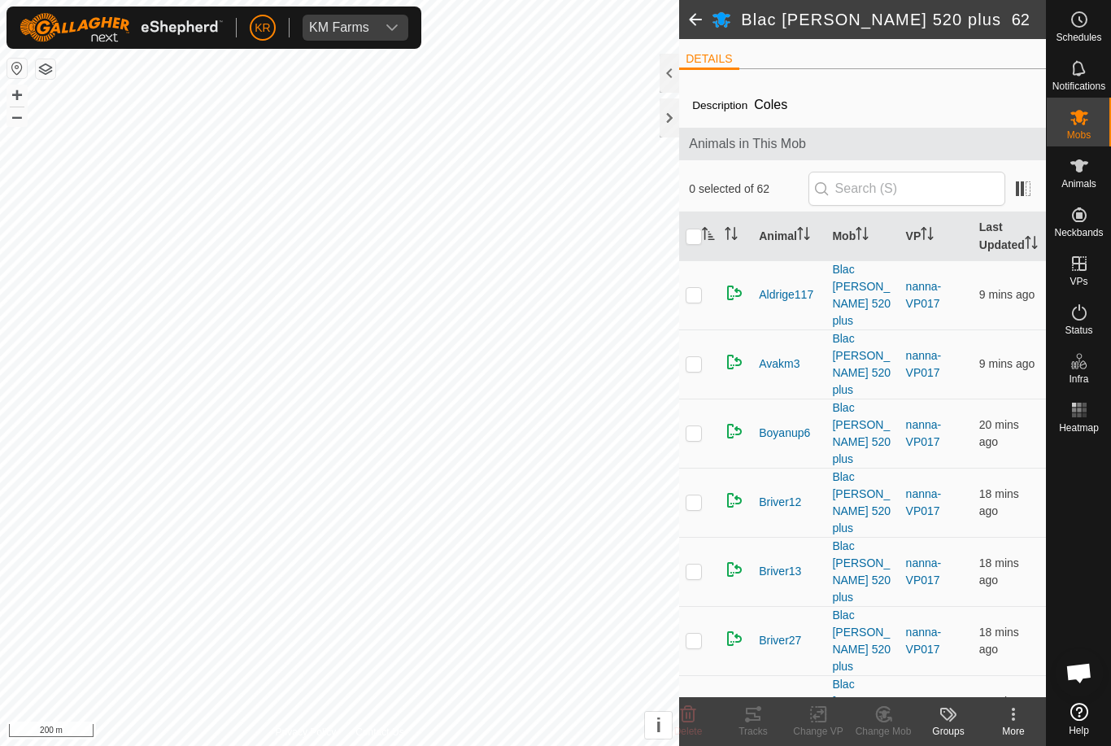
checkbox input "true"
click at [902, 714] on change-mob-svg-icon at bounding box center [883, 715] width 65 height 20
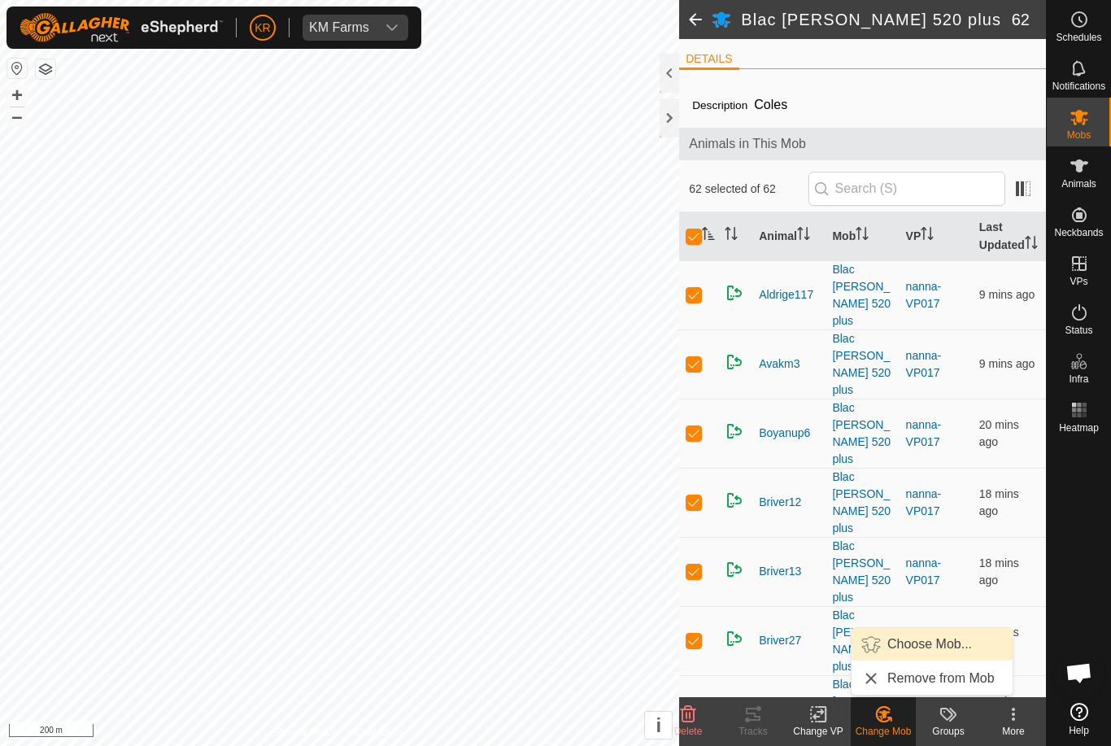
click at [935, 654] on link "Choose Mob..." at bounding box center [932, 644] width 161 height 33
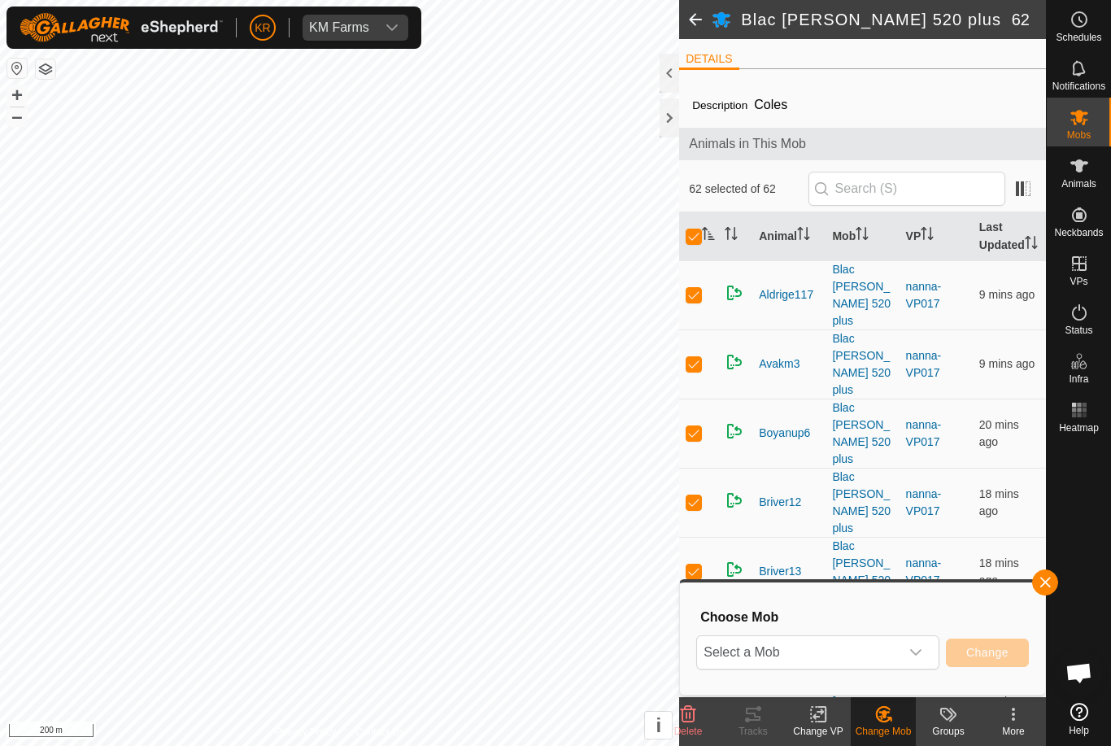
click at [919, 656] on icon "dropdown trigger" at bounding box center [916, 652] width 13 height 13
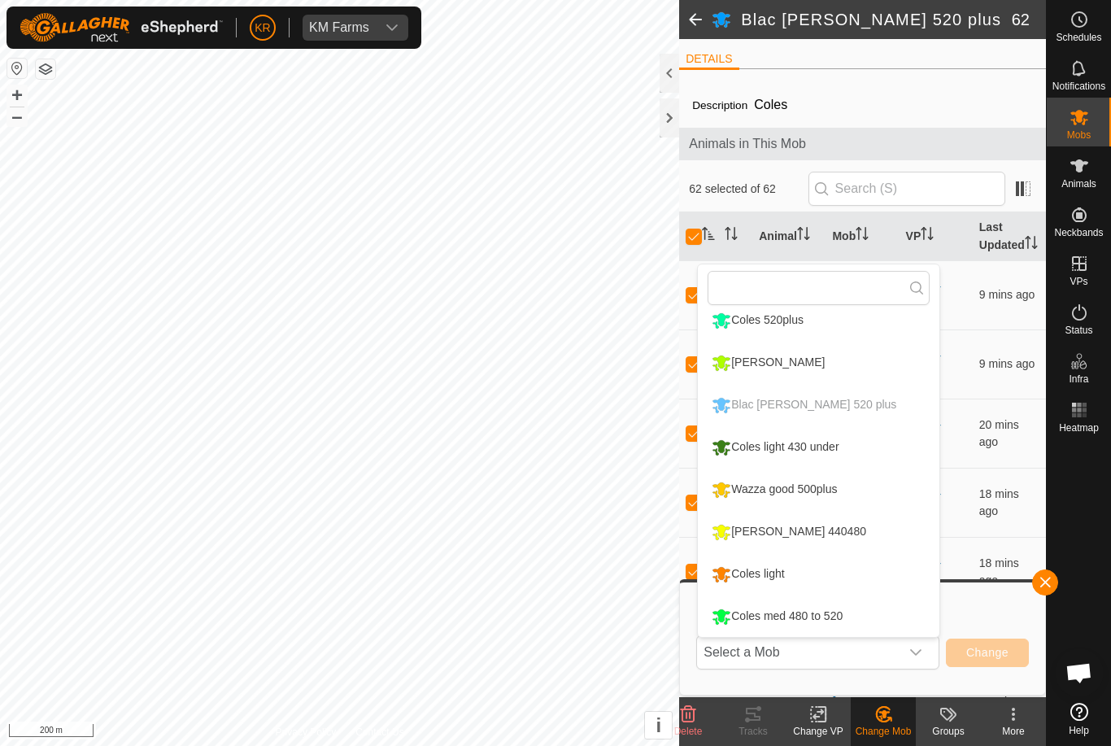
scroll to position [181, 0]
click at [871, 619] on li "Coles med 480 to 520" at bounding box center [819, 616] width 242 height 41
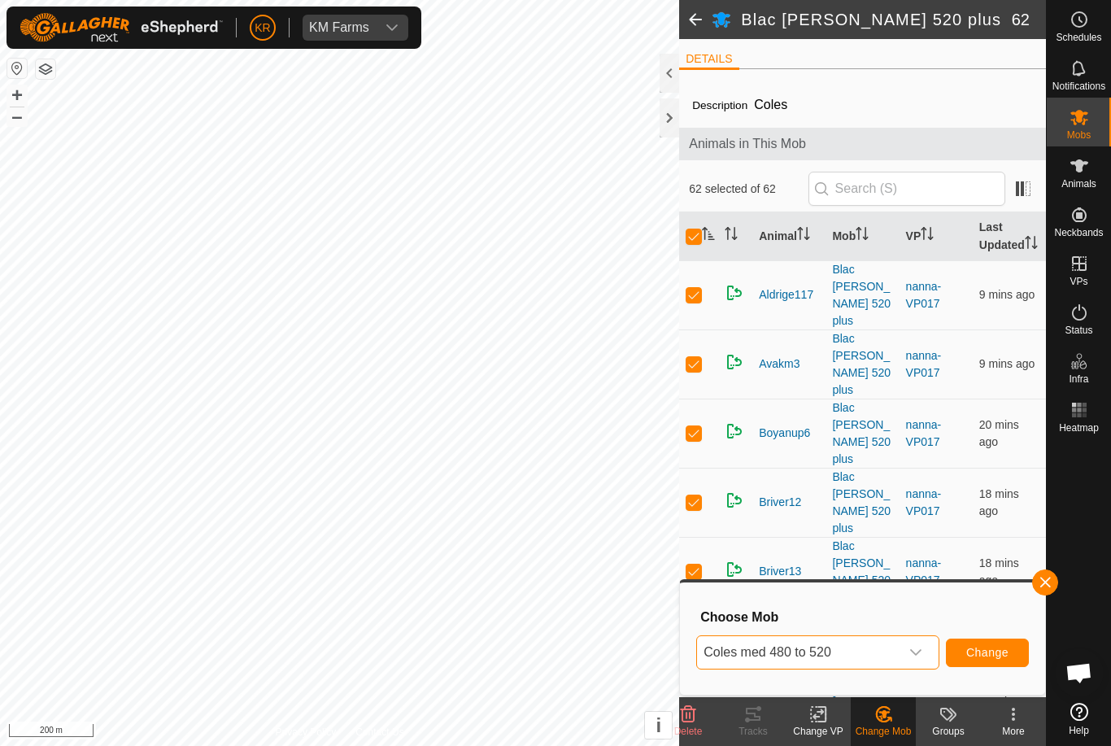
click at [1001, 651] on span "Change" at bounding box center [988, 652] width 42 height 13
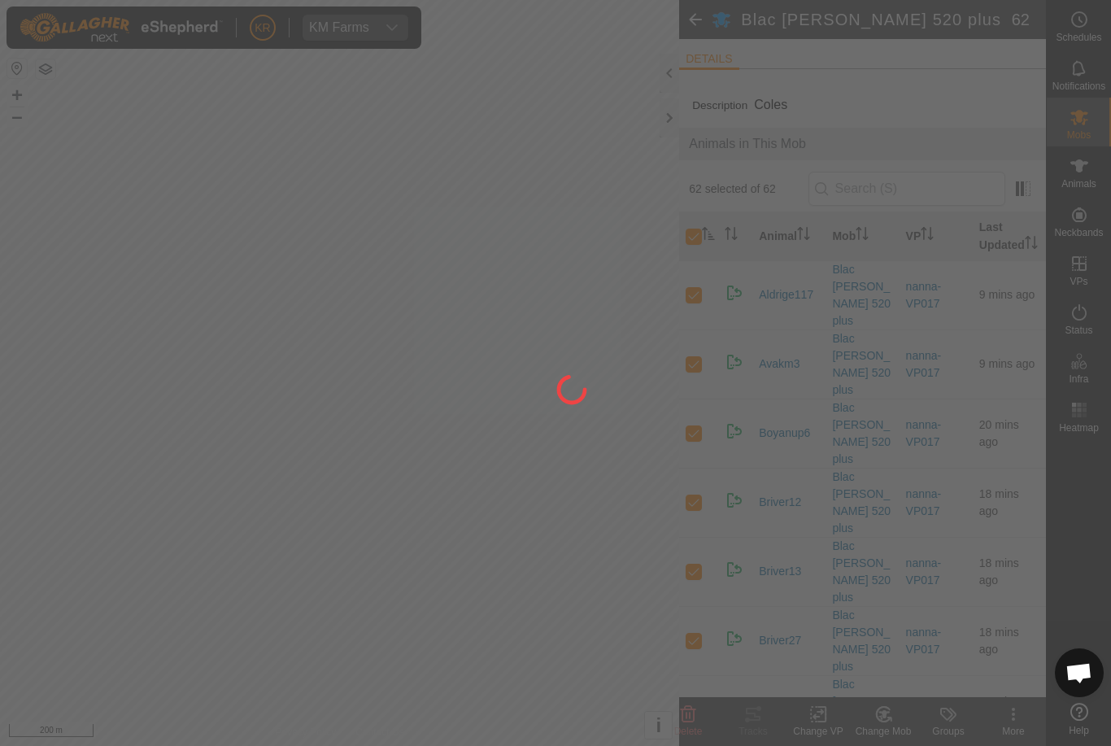
checkbox input "false"
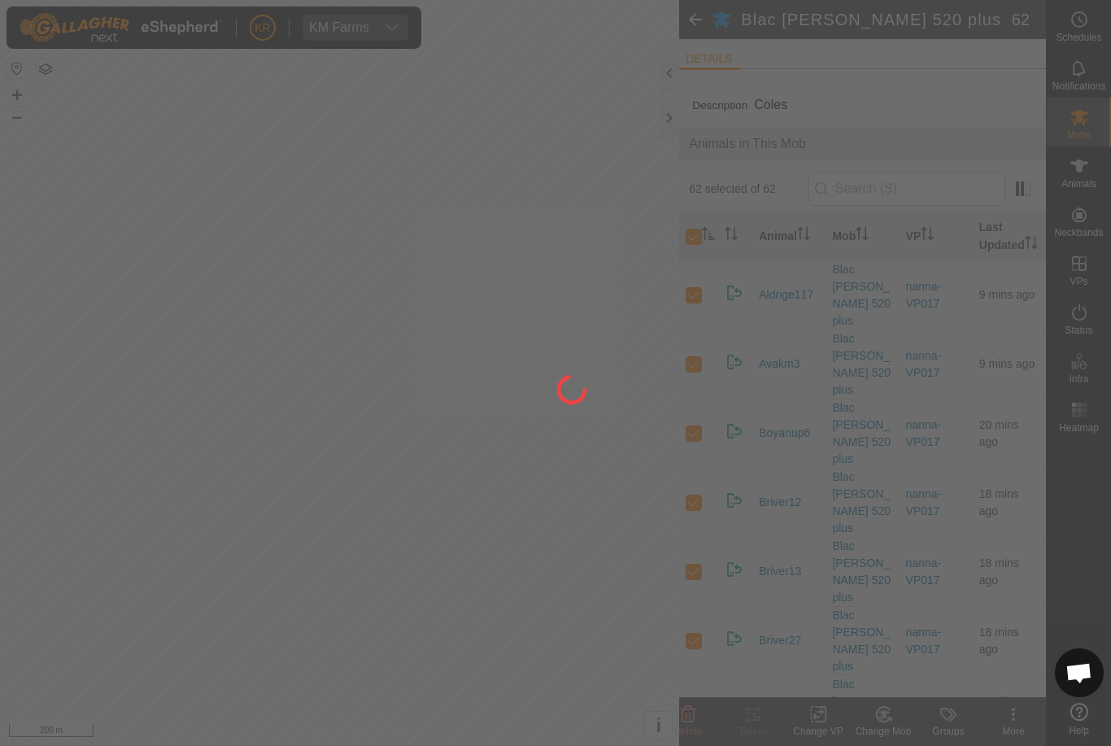
checkbox input "false"
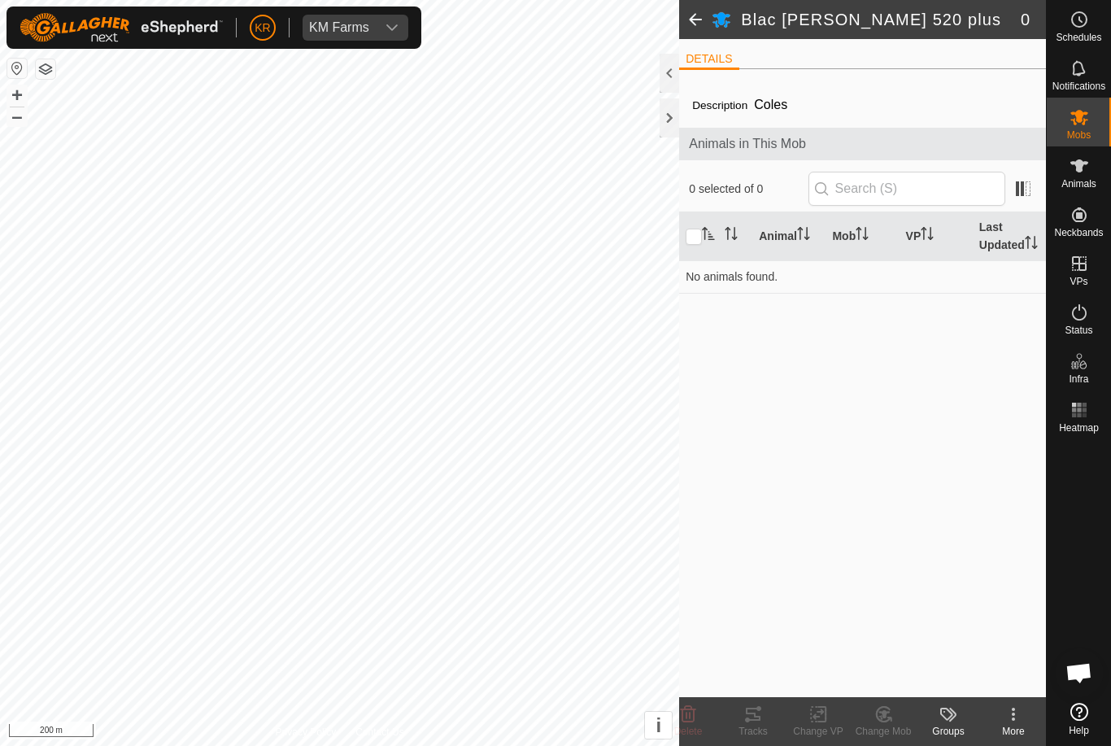
click at [1093, 555] on div at bounding box center [1079, 567] width 64 height 257
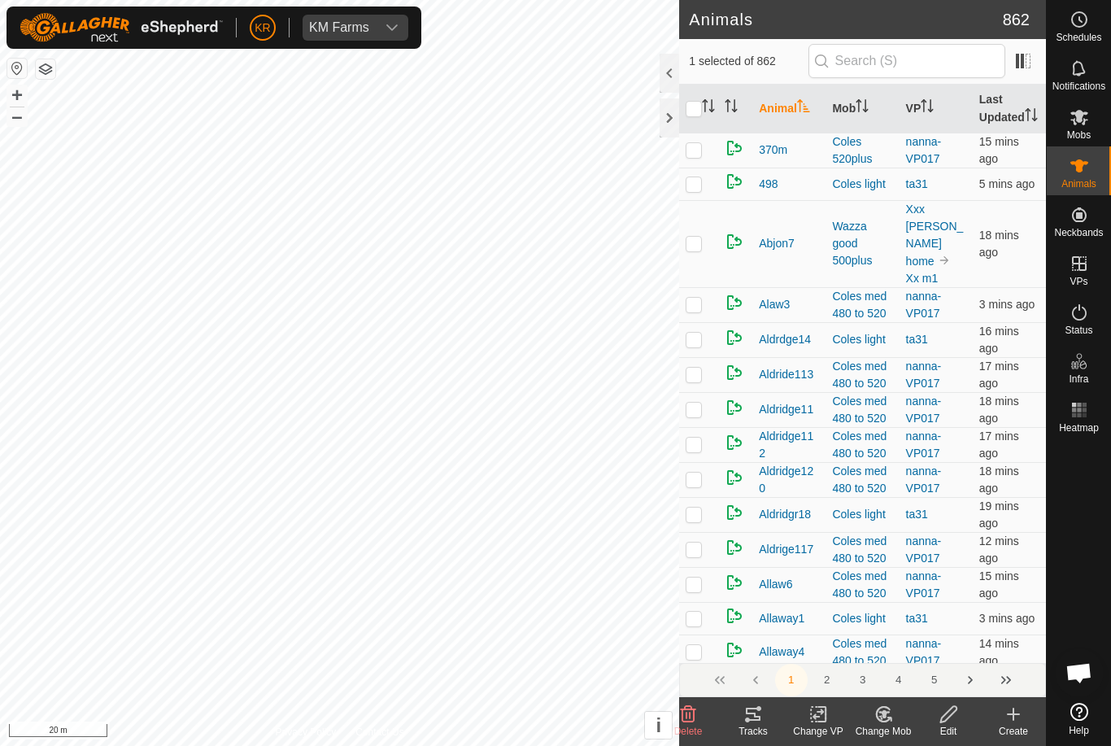
click at [888, 714] on icon at bounding box center [884, 715] width 20 height 20
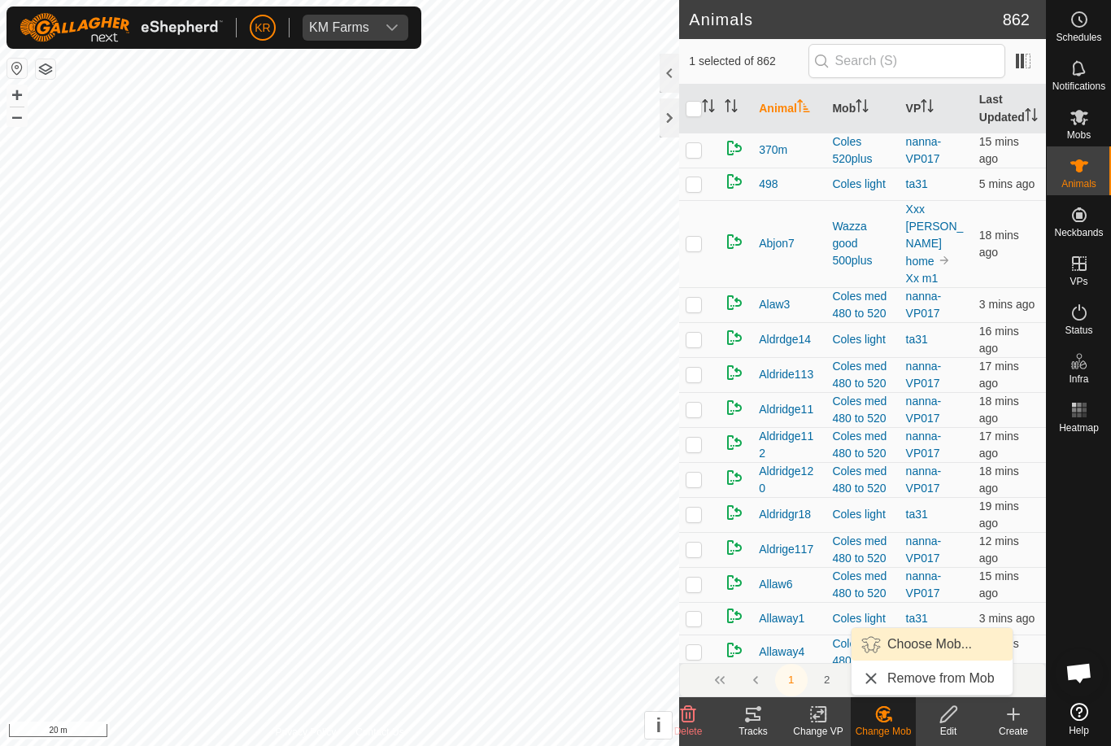
click at [929, 648] on span "Choose Mob..." at bounding box center [930, 645] width 85 height 20
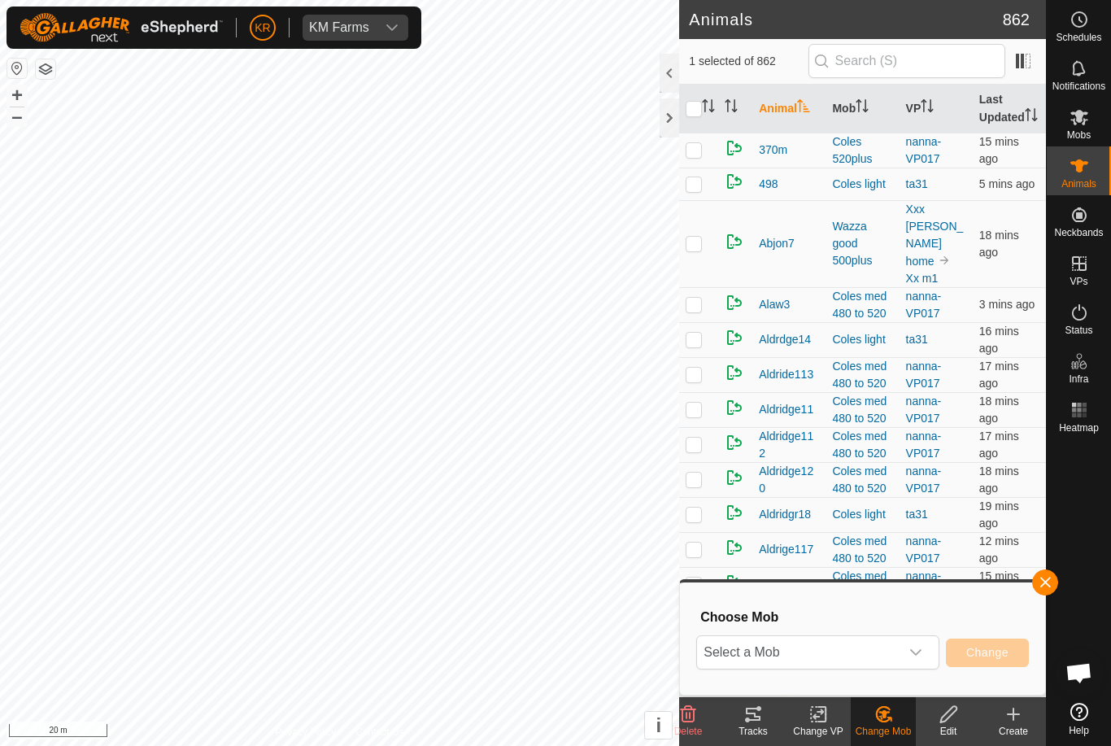
click at [897, 661] on span "Select a Mob" at bounding box center [798, 652] width 203 height 33
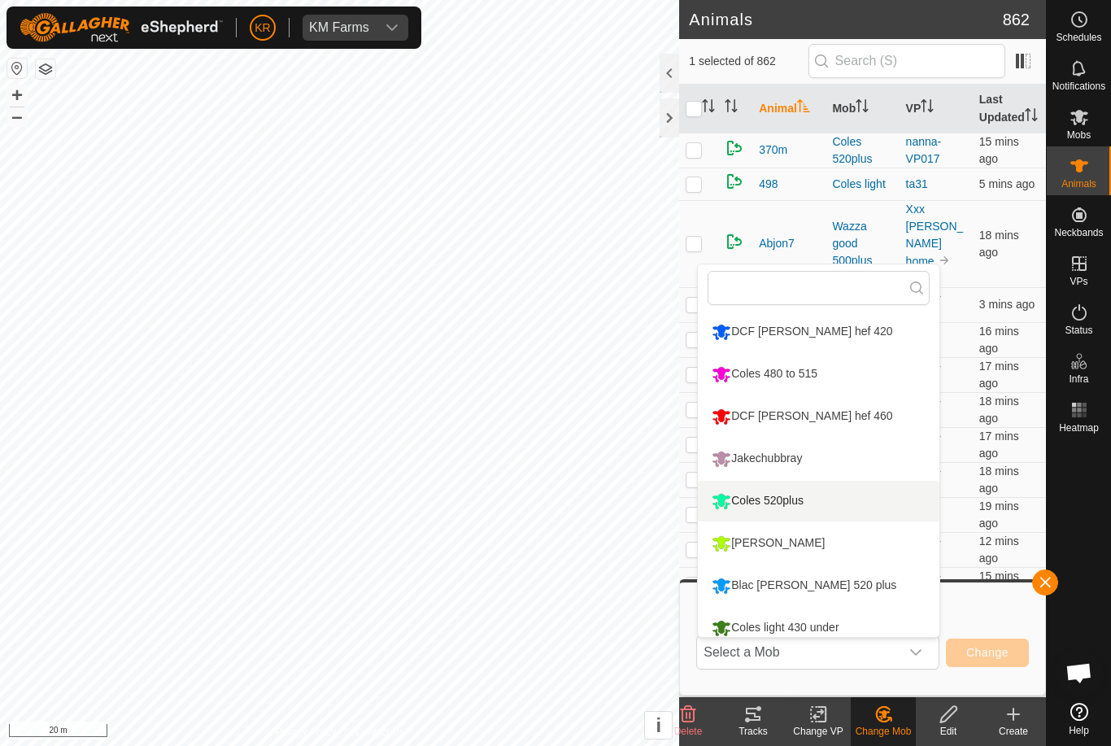
click at [854, 516] on li "Coles 520plus" at bounding box center [819, 501] width 242 height 41
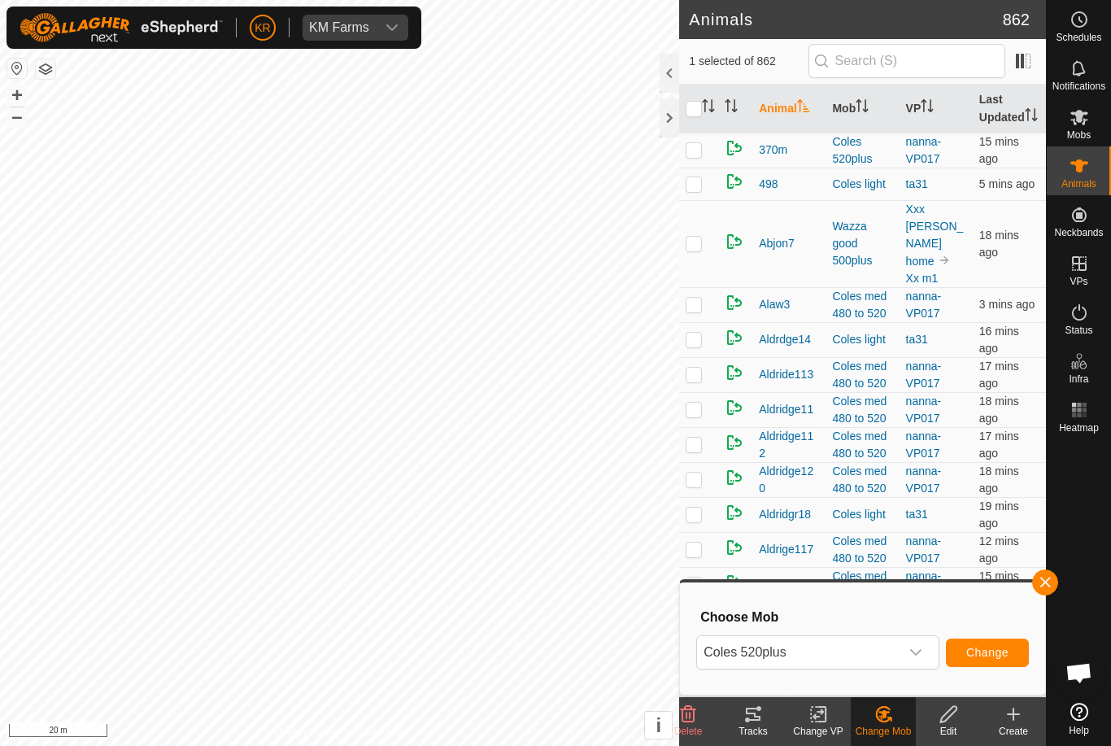
click at [994, 653] on span "Change" at bounding box center [988, 652] width 42 height 13
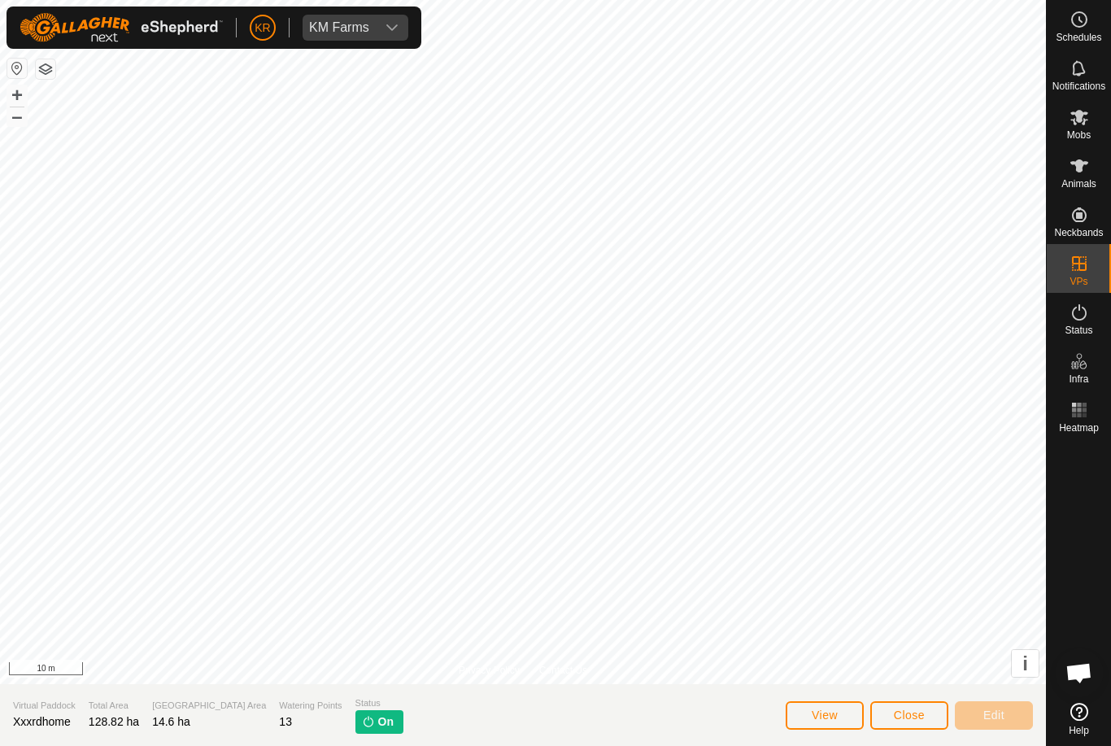
click at [922, 714] on span "Close" at bounding box center [909, 715] width 31 height 13
click at [914, 705] on button "Close" at bounding box center [910, 715] width 78 height 28
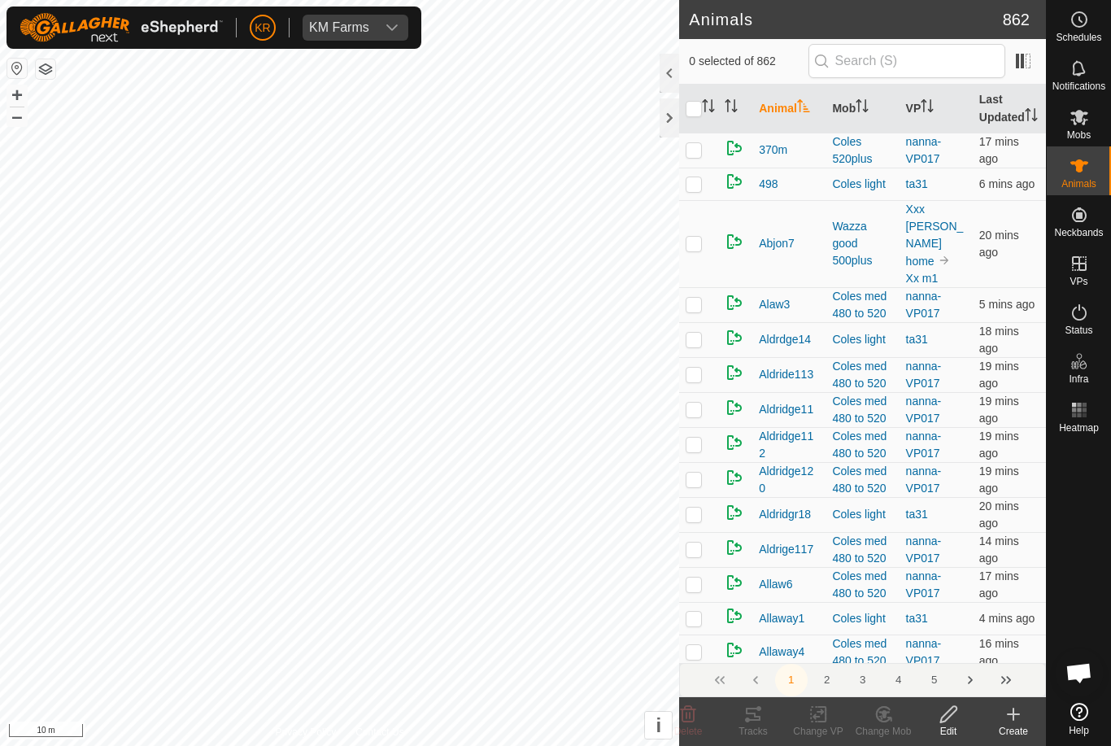
click at [917, 704] on div "Edit" at bounding box center [948, 721] width 65 height 49
click at [896, 718] on change-mob-svg-icon at bounding box center [883, 715] width 65 height 20
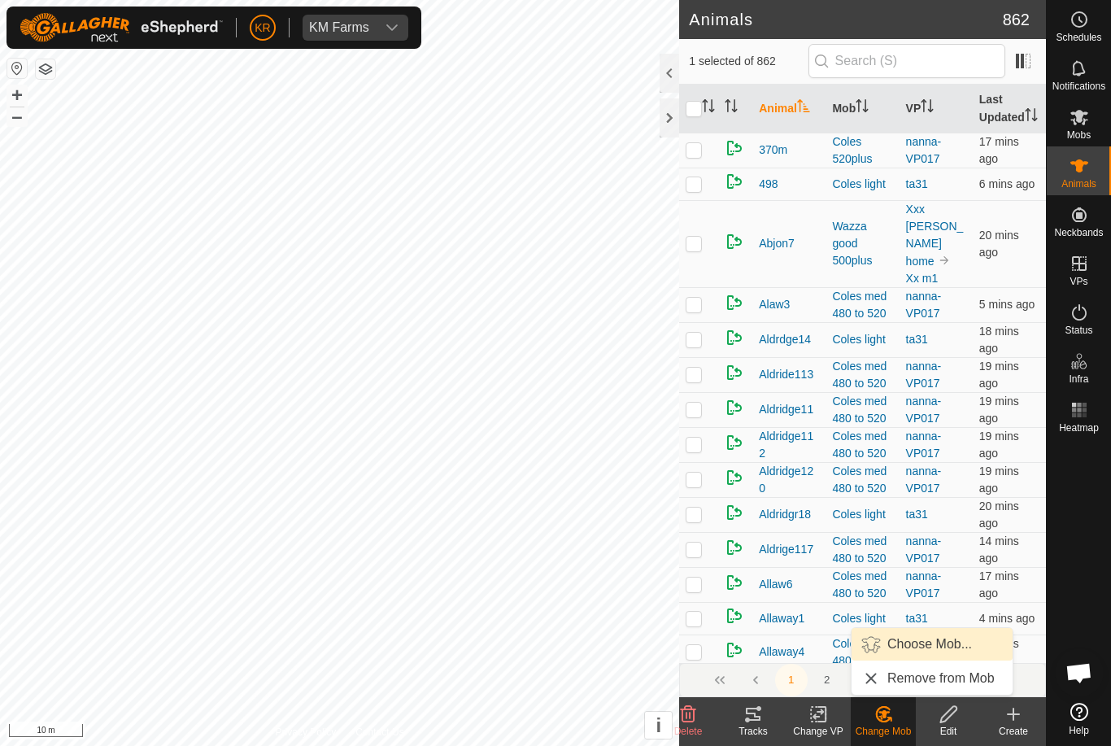
click at [944, 652] on span "Choose Mob..." at bounding box center [930, 645] width 85 height 20
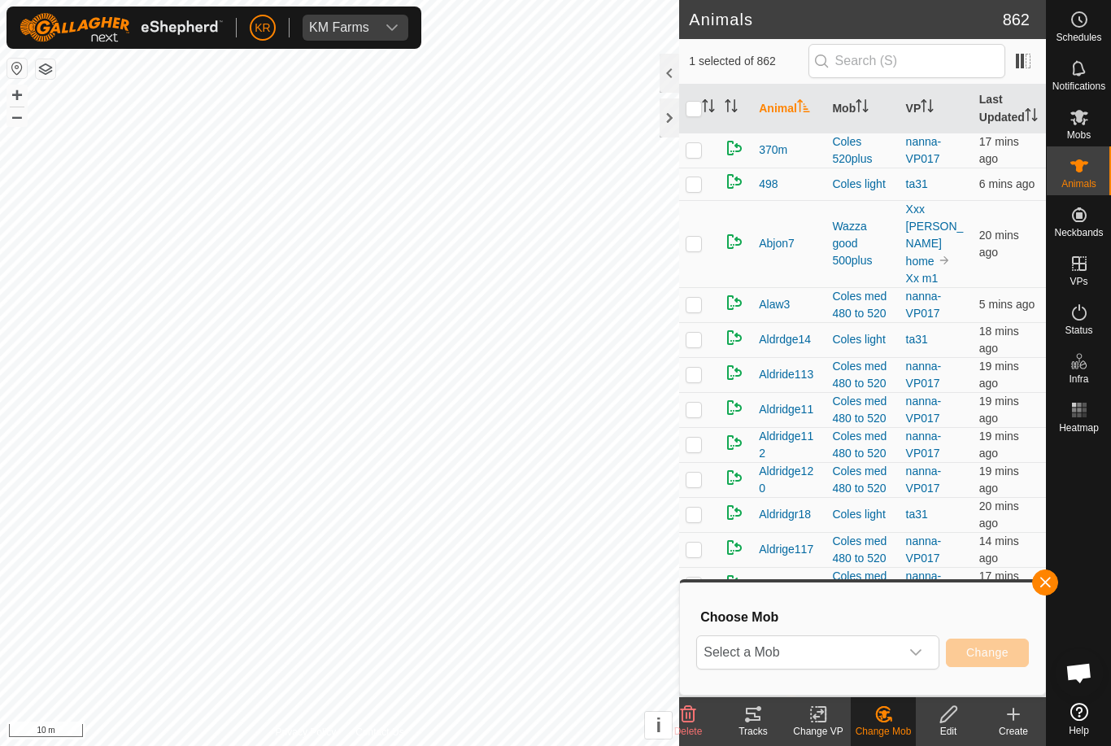
click at [924, 652] on div "dropdown trigger" at bounding box center [916, 652] width 33 height 33
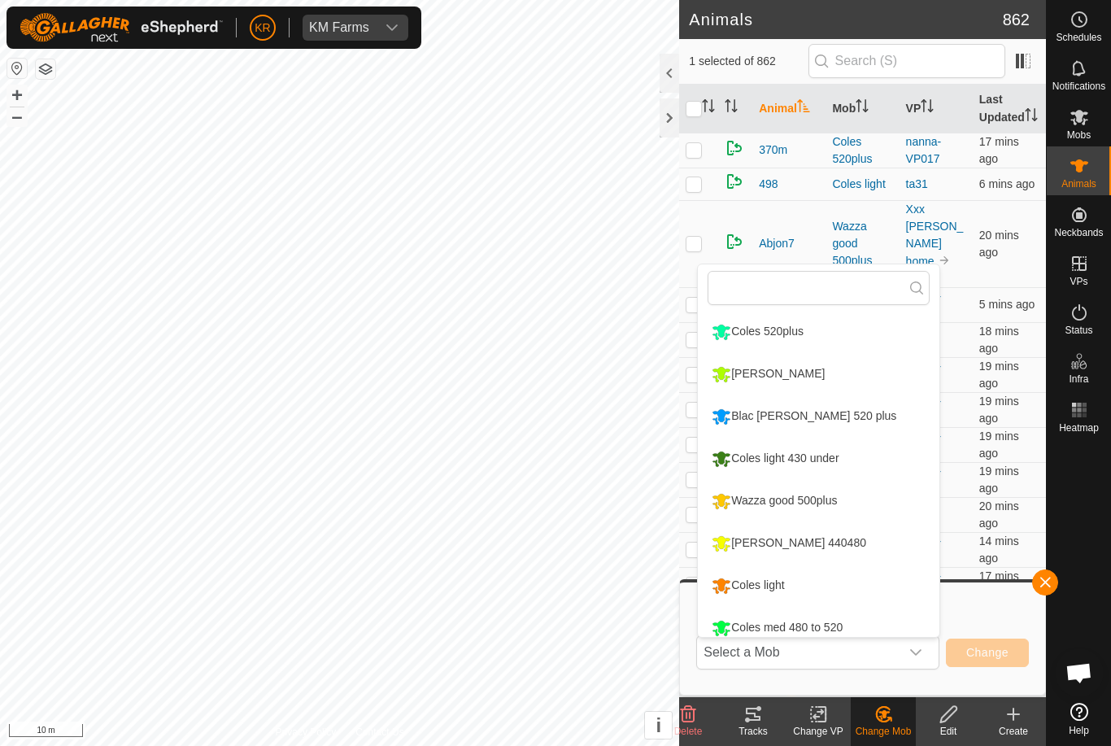
scroll to position [164, 0]
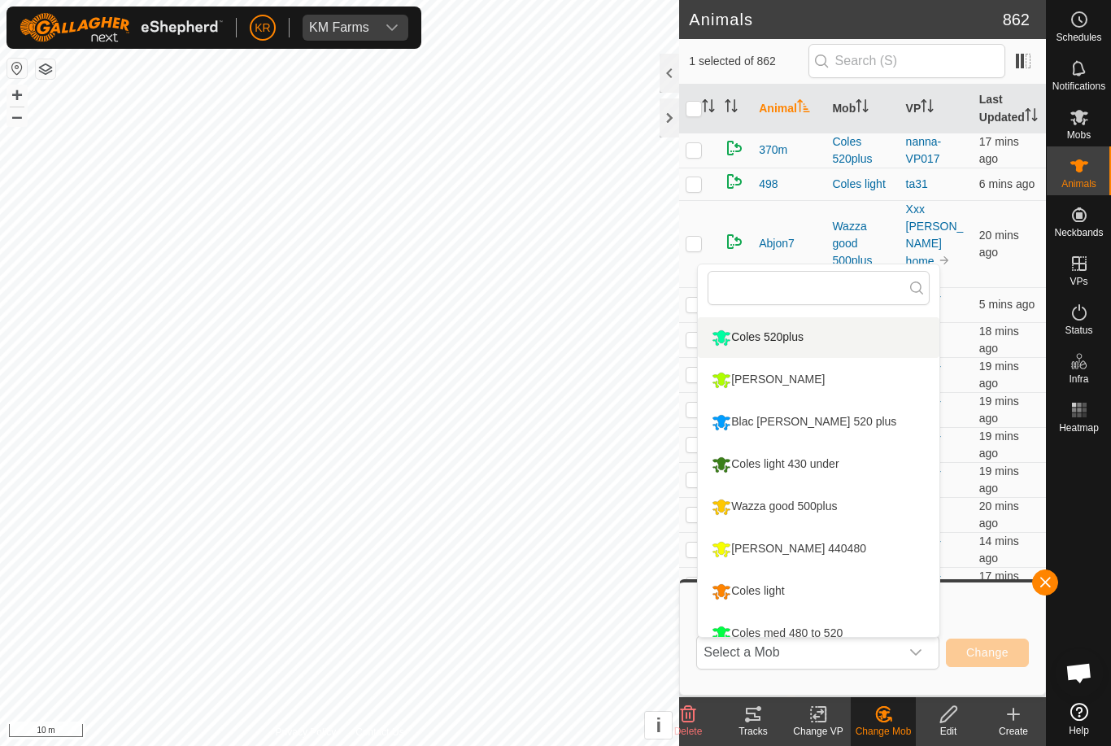
click at [890, 342] on li "Coles 520plus" at bounding box center [819, 337] width 242 height 41
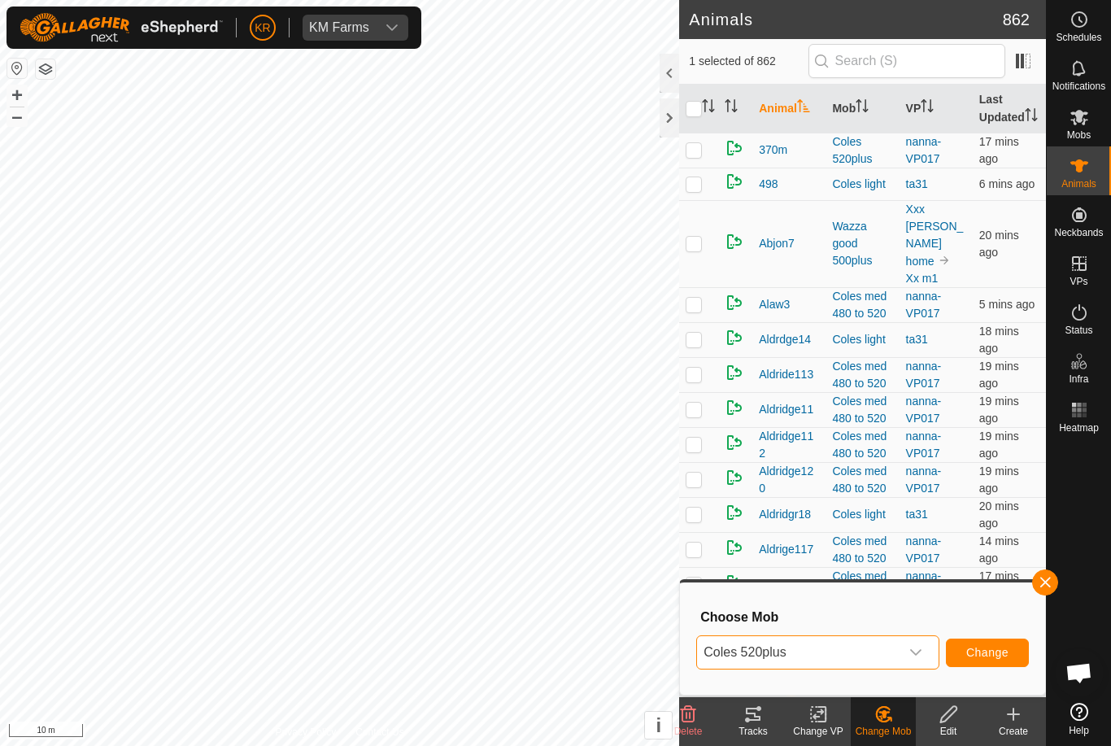
click at [984, 666] on button "Change" at bounding box center [987, 653] width 83 height 28
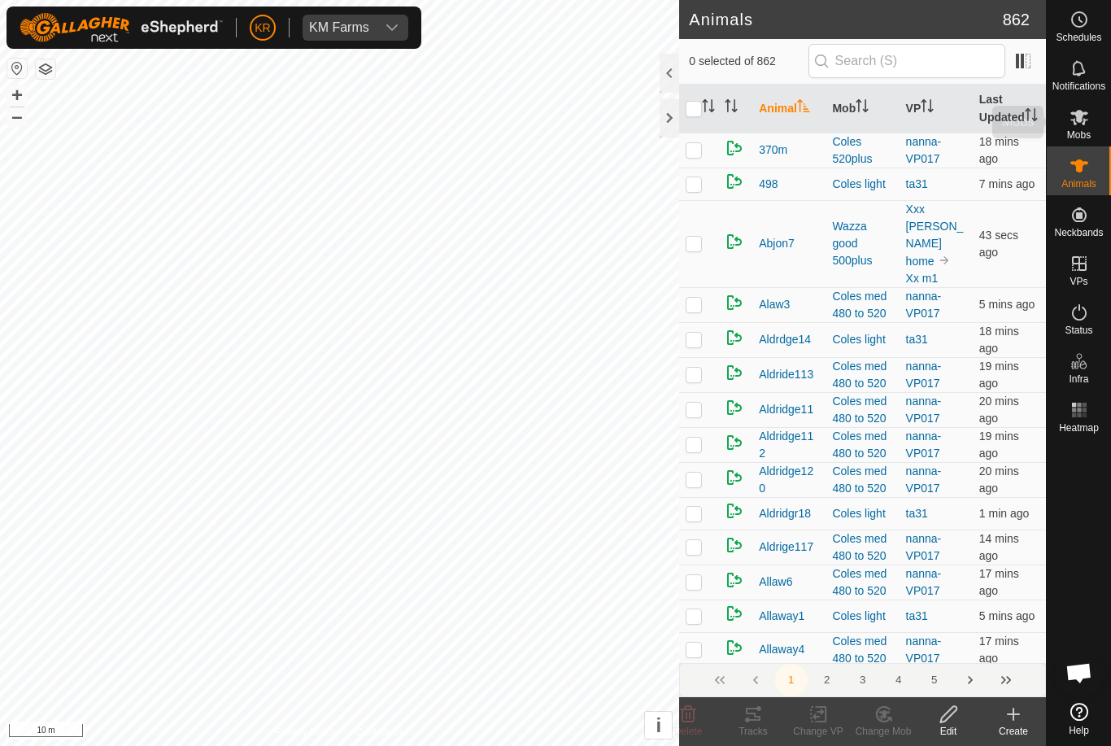
click at [1088, 115] on icon at bounding box center [1080, 117] width 20 height 20
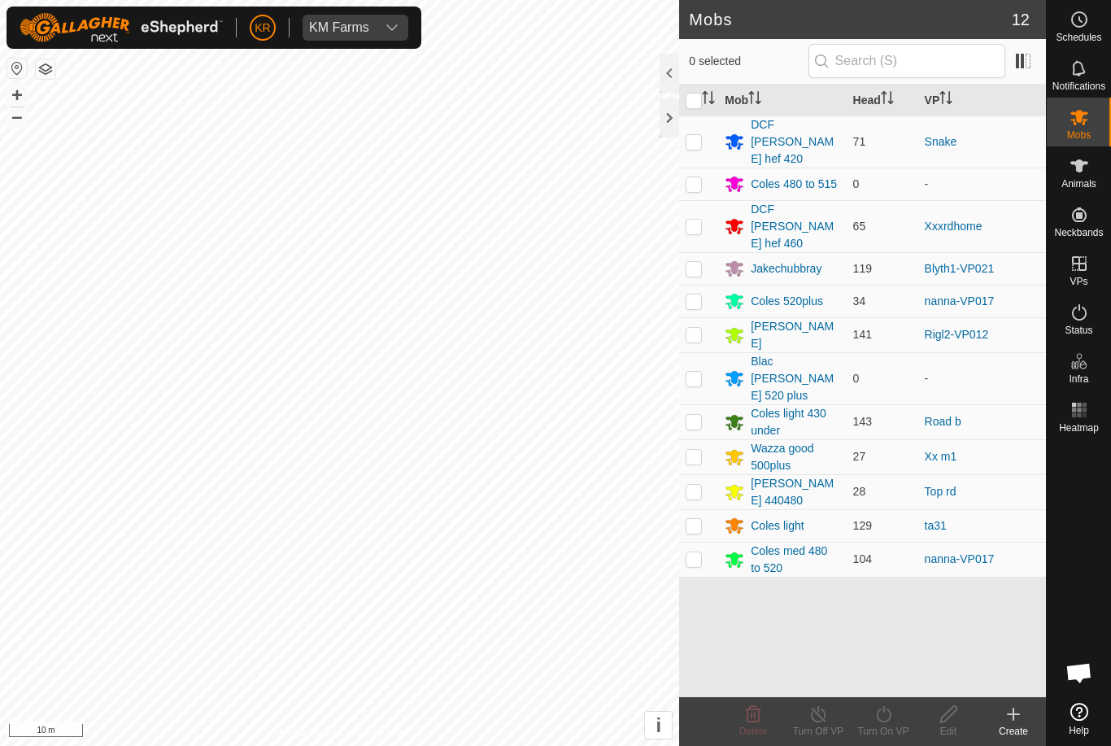
click at [717, 542] on td at bounding box center [698, 559] width 39 height 35
click at [898, 721] on turn-on-svg-icon at bounding box center [883, 715] width 65 height 20
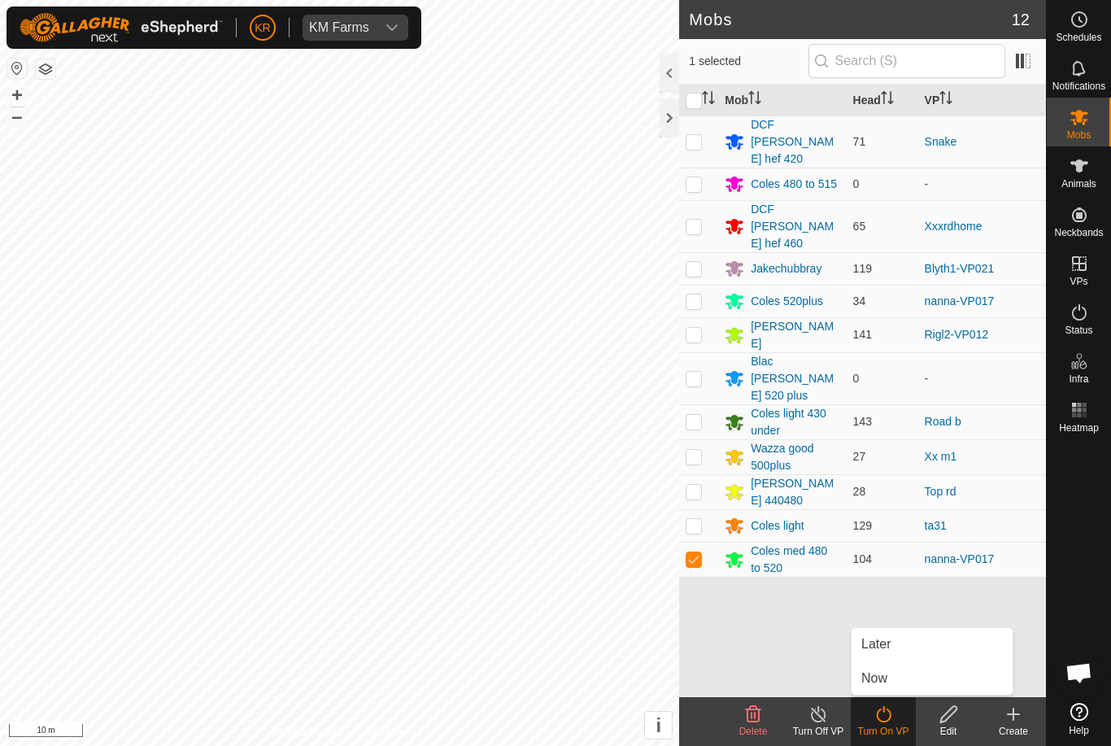
click at [889, 658] on link "Later" at bounding box center [932, 644] width 161 height 33
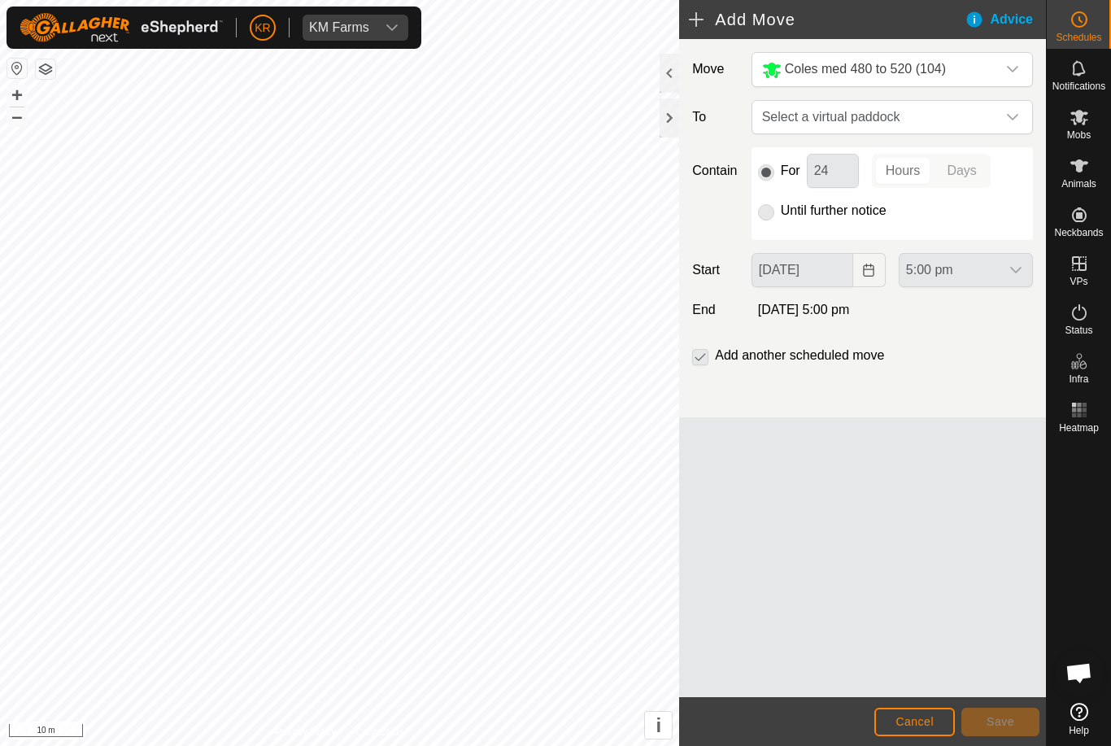
click at [935, 714] on button "Cancel" at bounding box center [915, 722] width 81 height 28
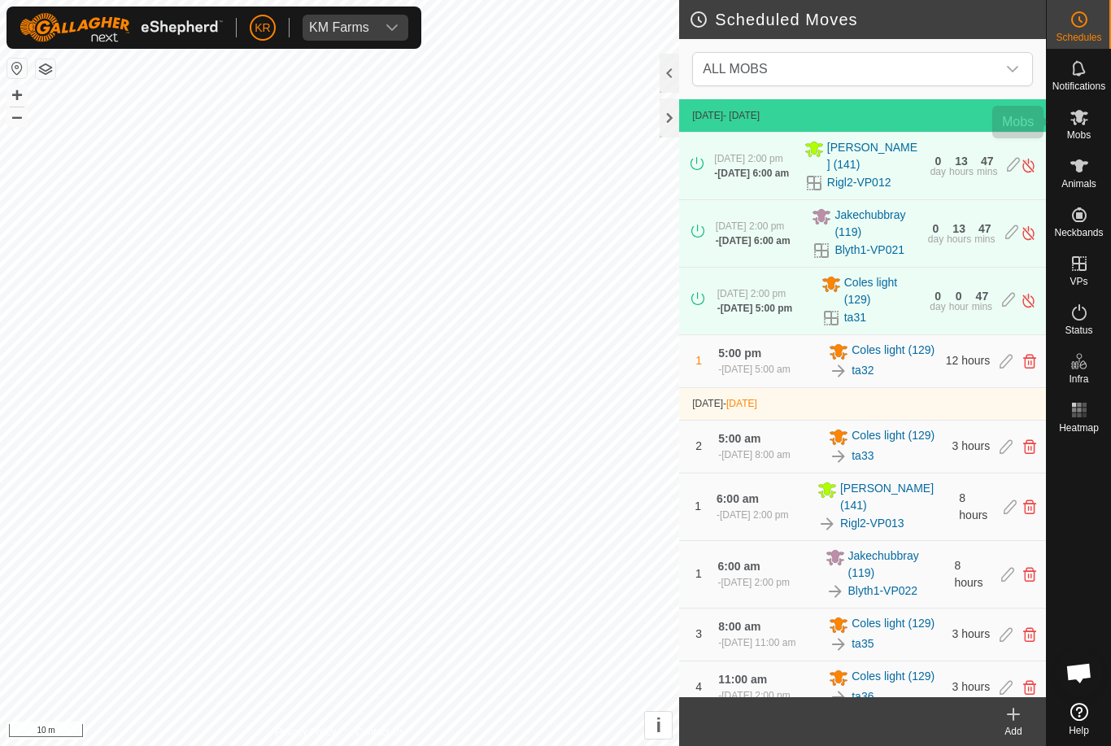
click at [1086, 122] on icon at bounding box center [1080, 117] width 20 height 20
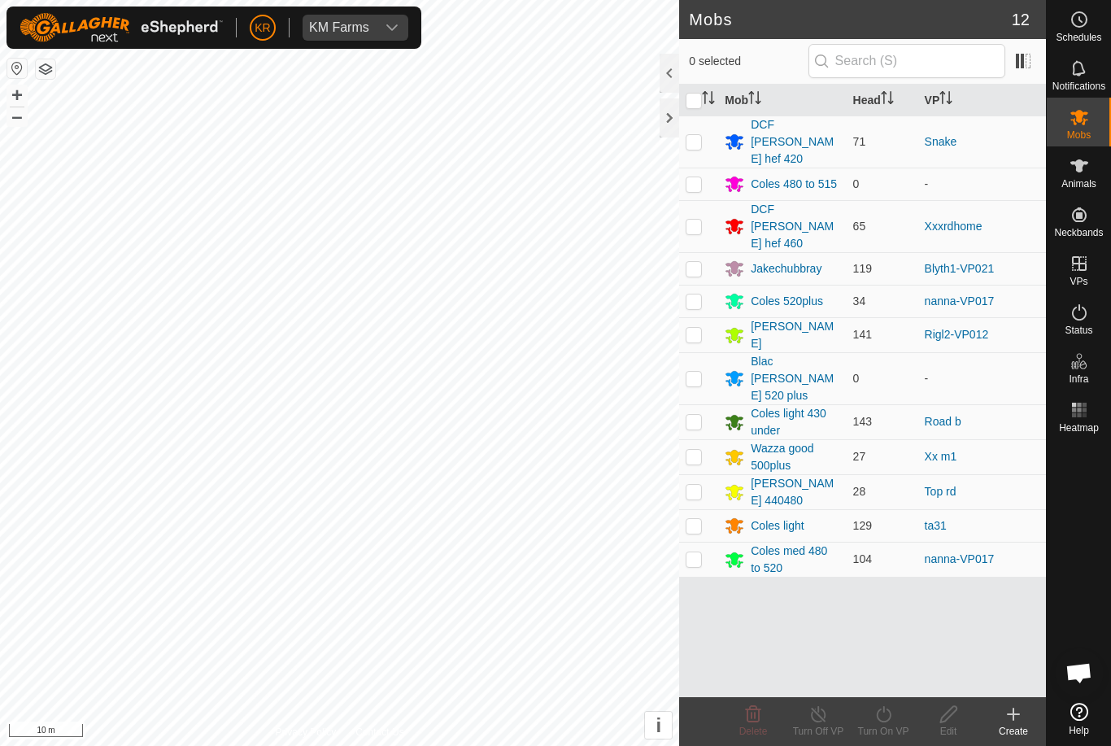
click at [695, 552] on p-checkbox at bounding box center [694, 558] width 16 height 13
click at [898, 722] on turn-on-svg-icon at bounding box center [883, 715] width 65 height 20
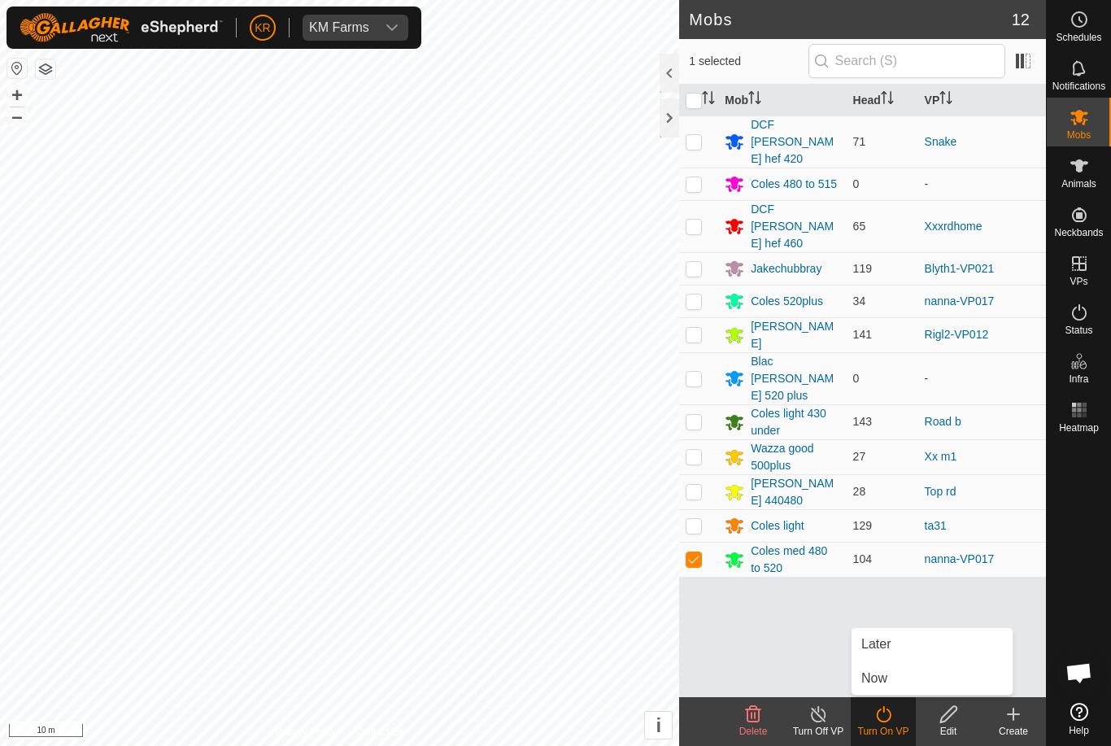
click at [910, 683] on link "Now" at bounding box center [932, 678] width 161 height 33
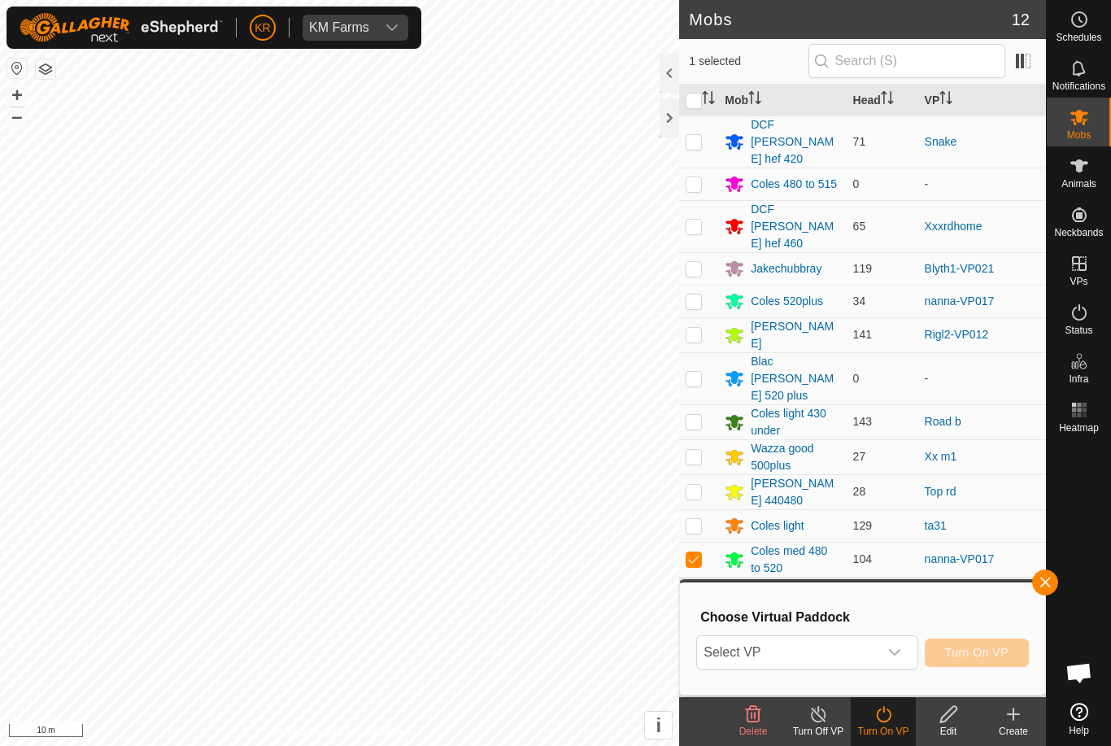
click at [890, 649] on icon "dropdown trigger" at bounding box center [894, 652] width 13 height 13
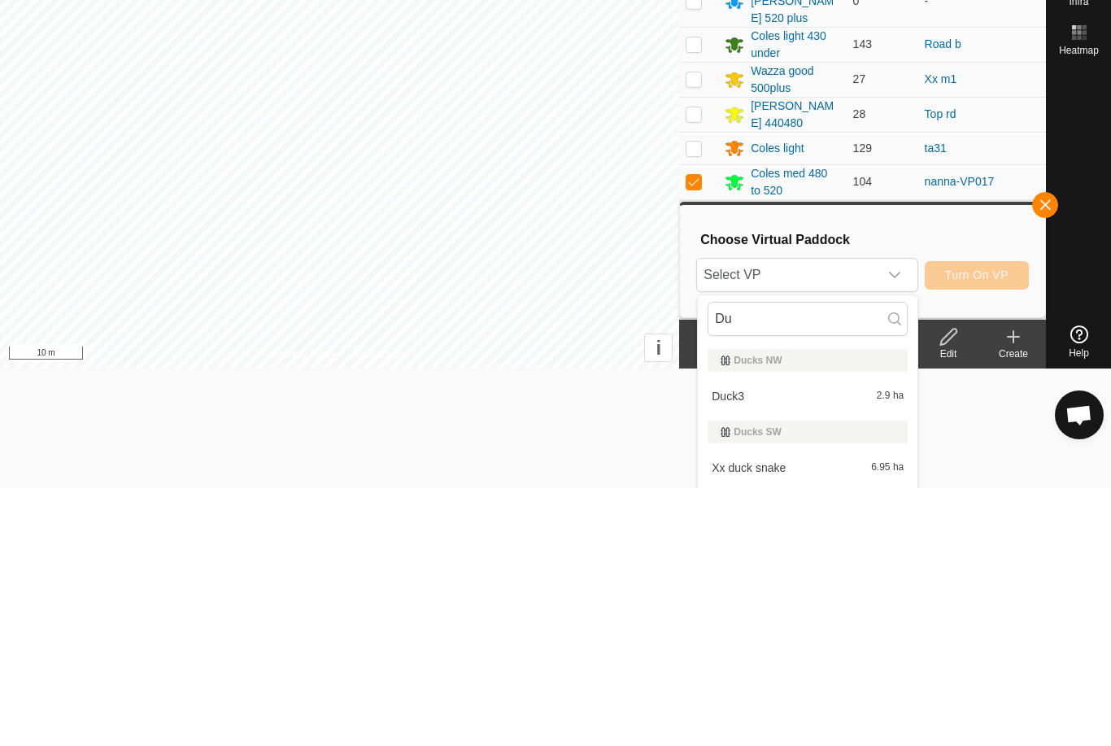
scroll to position [151, 0]
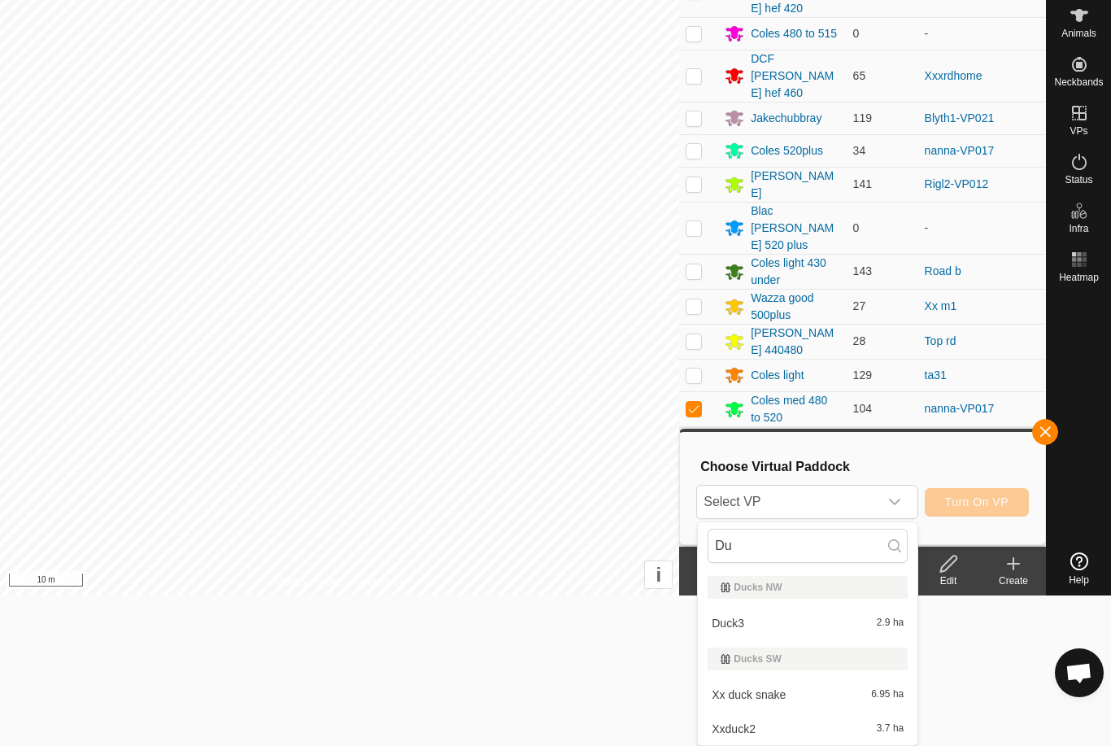
click at [828, 619] on div "Duck3 2.9 ha" at bounding box center [808, 623] width 200 height 20
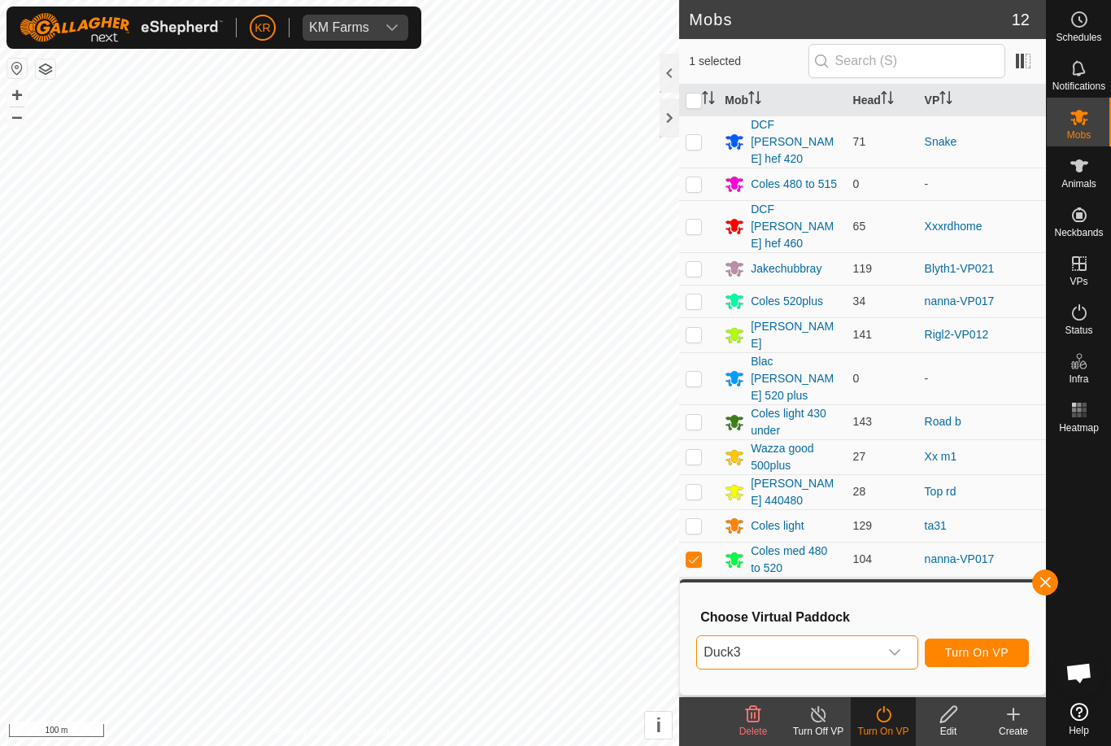
click at [988, 658] on span "Turn On VP" at bounding box center [976, 652] width 63 height 13
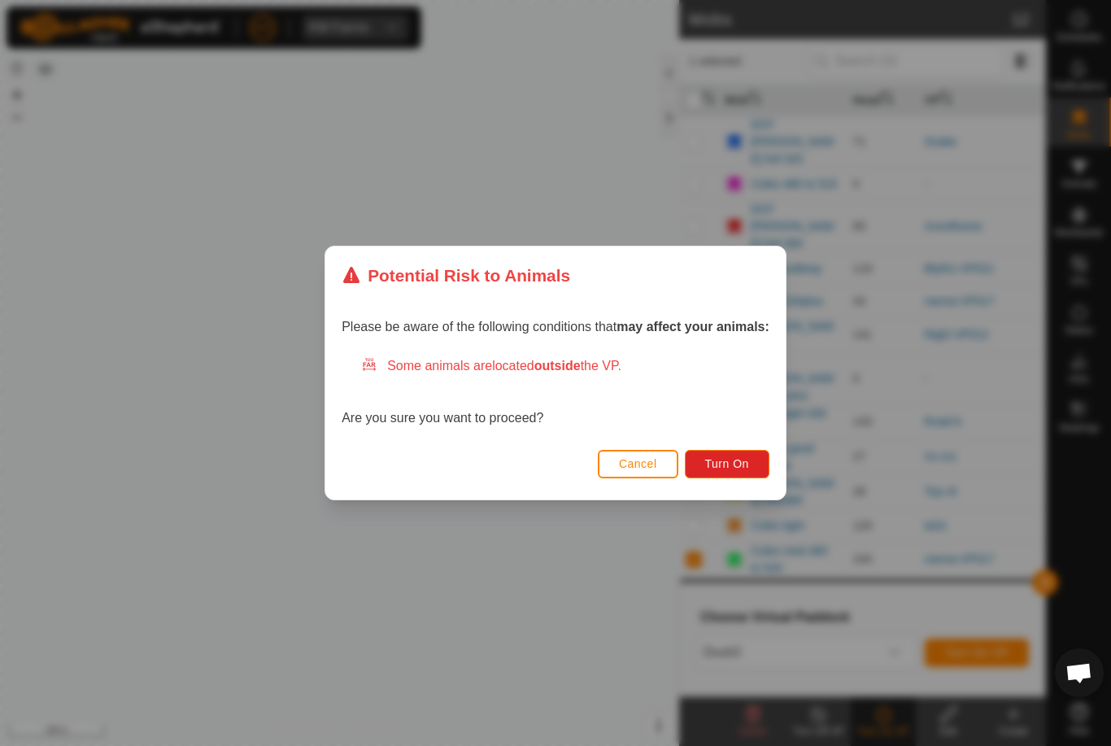
click at [746, 456] on button "Turn On" at bounding box center [727, 464] width 85 height 28
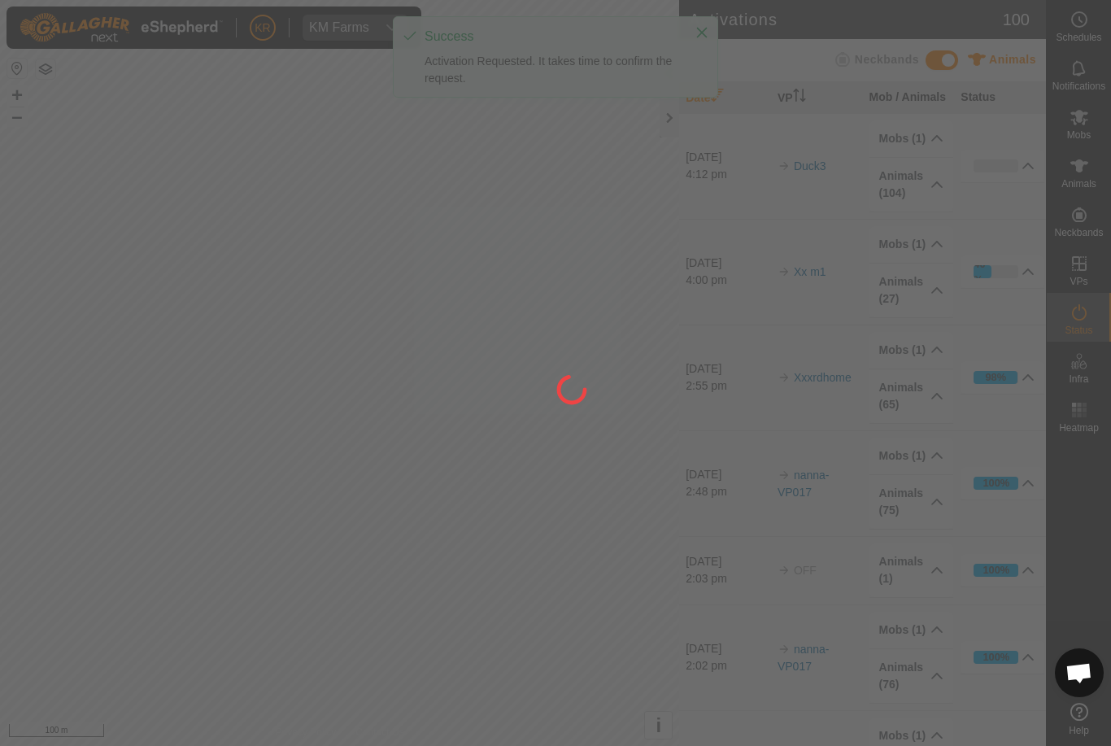
click at [1095, 613] on div at bounding box center [555, 373] width 1111 height 746
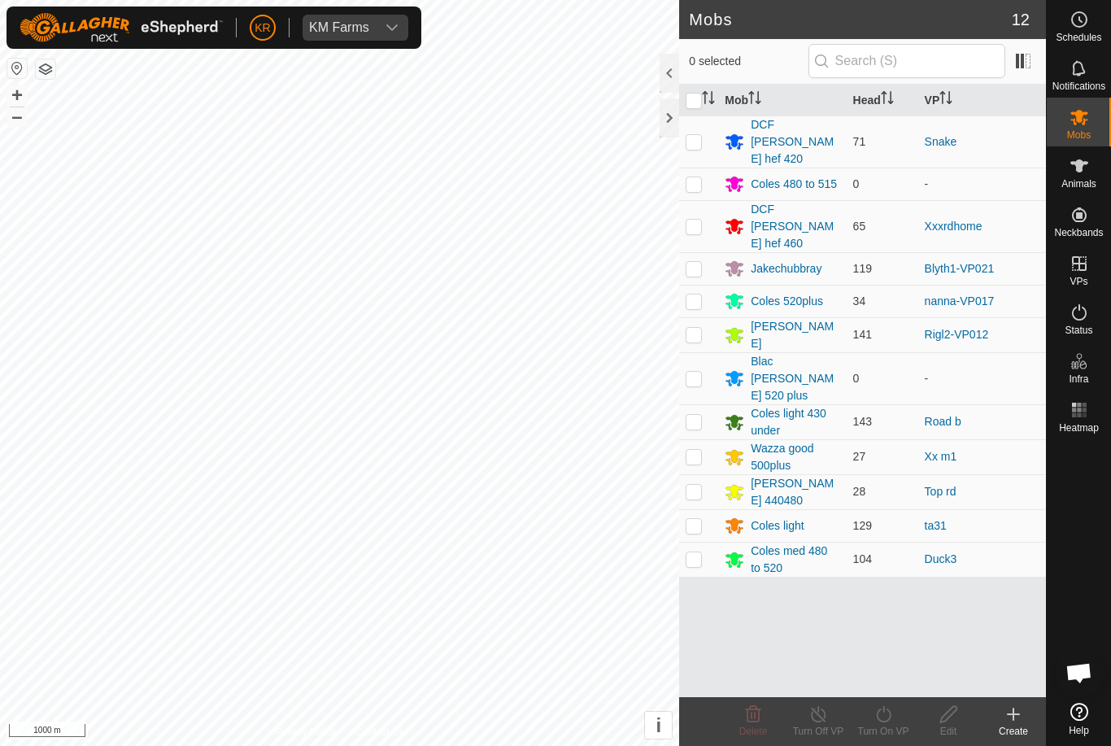
click at [696, 220] on p-checkbox at bounding box center [694, 226] width 16 height 13
checkbox input "true"
click at [902, 722] on turn-on-svg-icon at bounding box center [883, 715] width 65 height 20
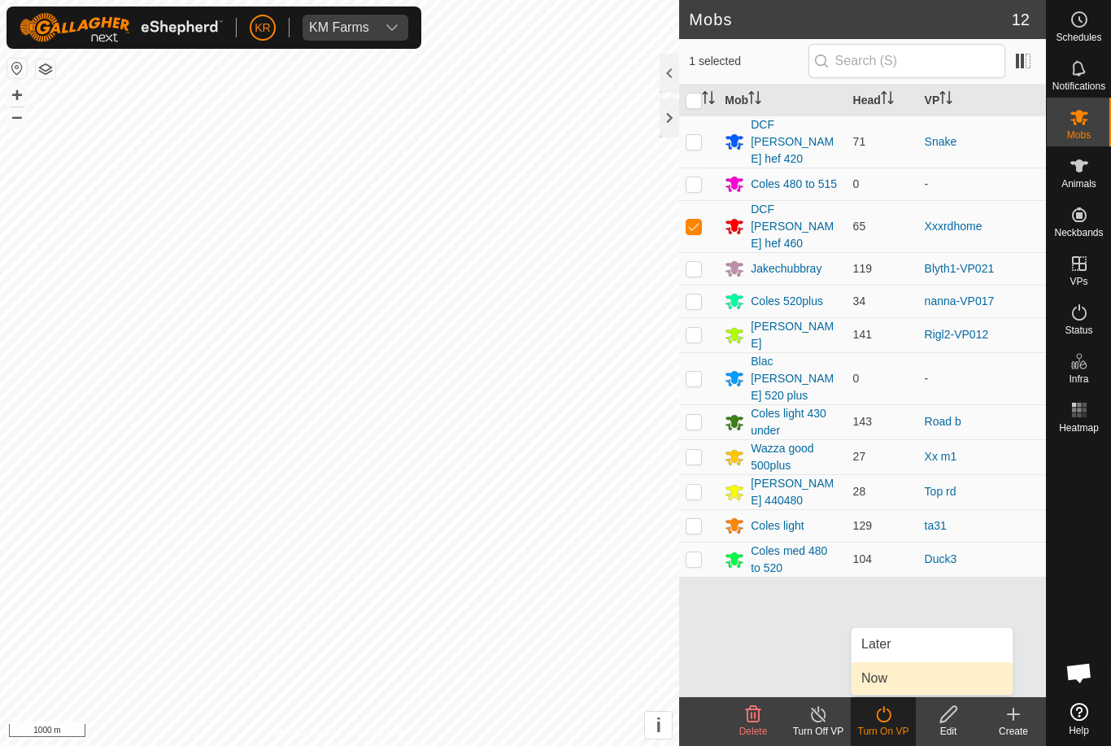
click at [913, 684] on link "Now" at bounding box center [932, 678] width 161 height 33
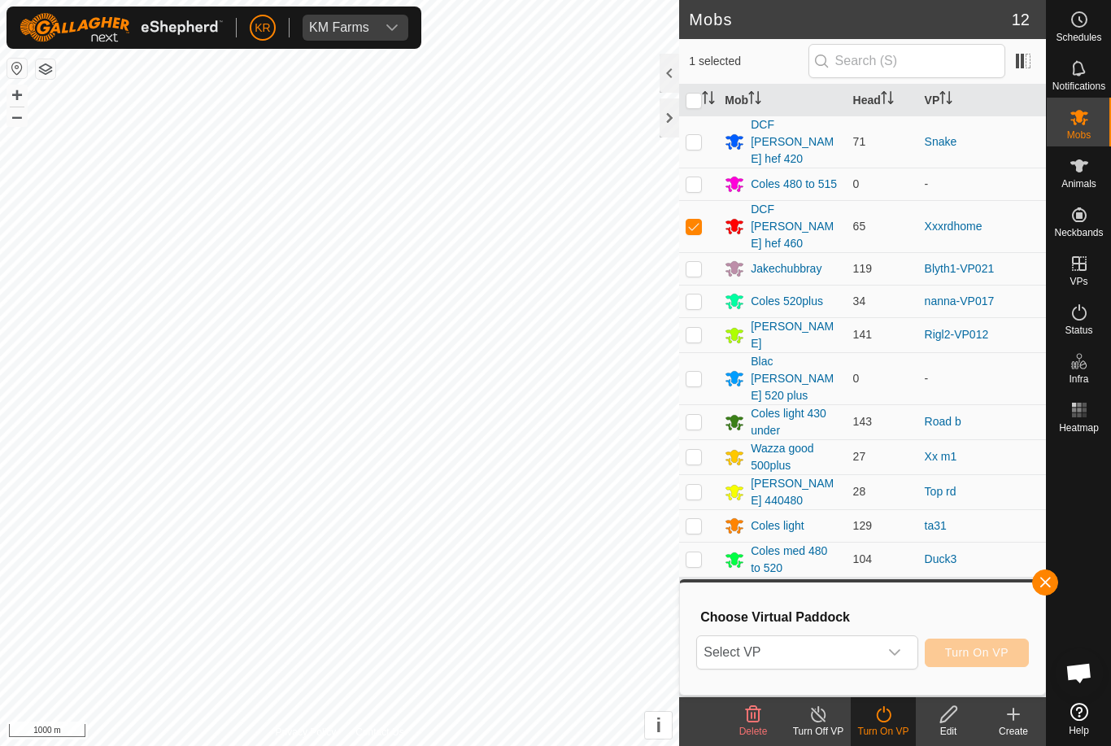
click at [892, 657] on icon "dropdown trigger" at bounding box center [894, 652] width 13 height 13
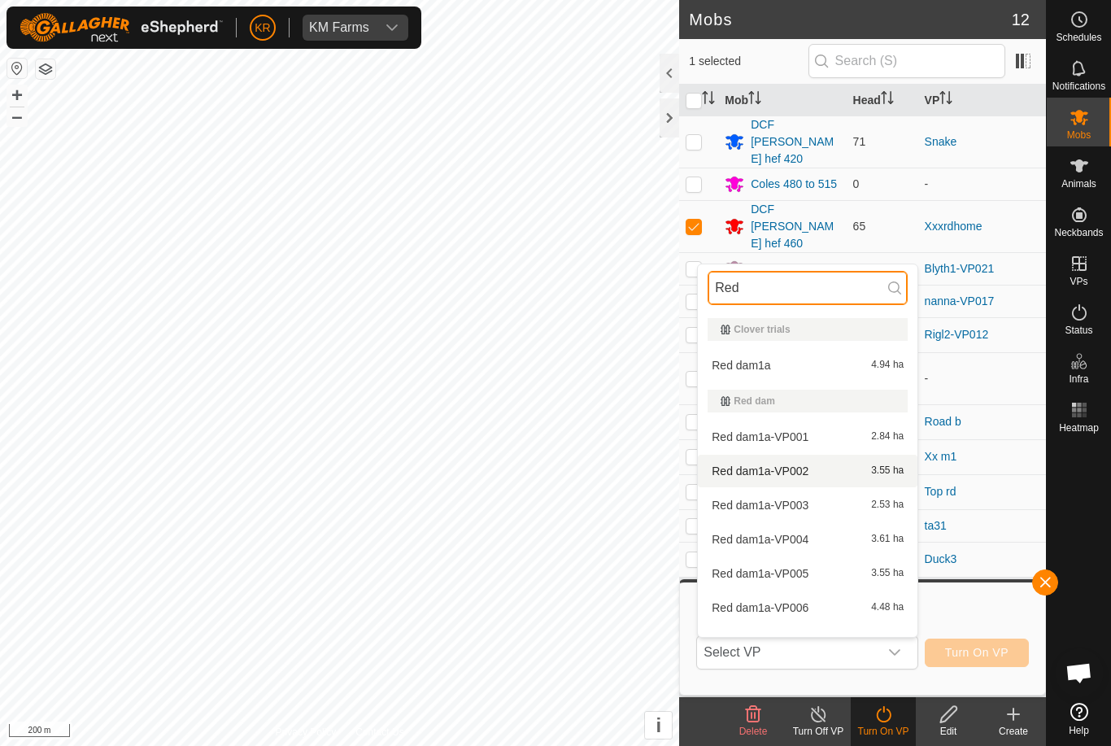
type input "Red"
click at [837, 477] on div "Red dam1a-VP002 3.55 ha" at bounding box center [808, 471] width 200 height 20
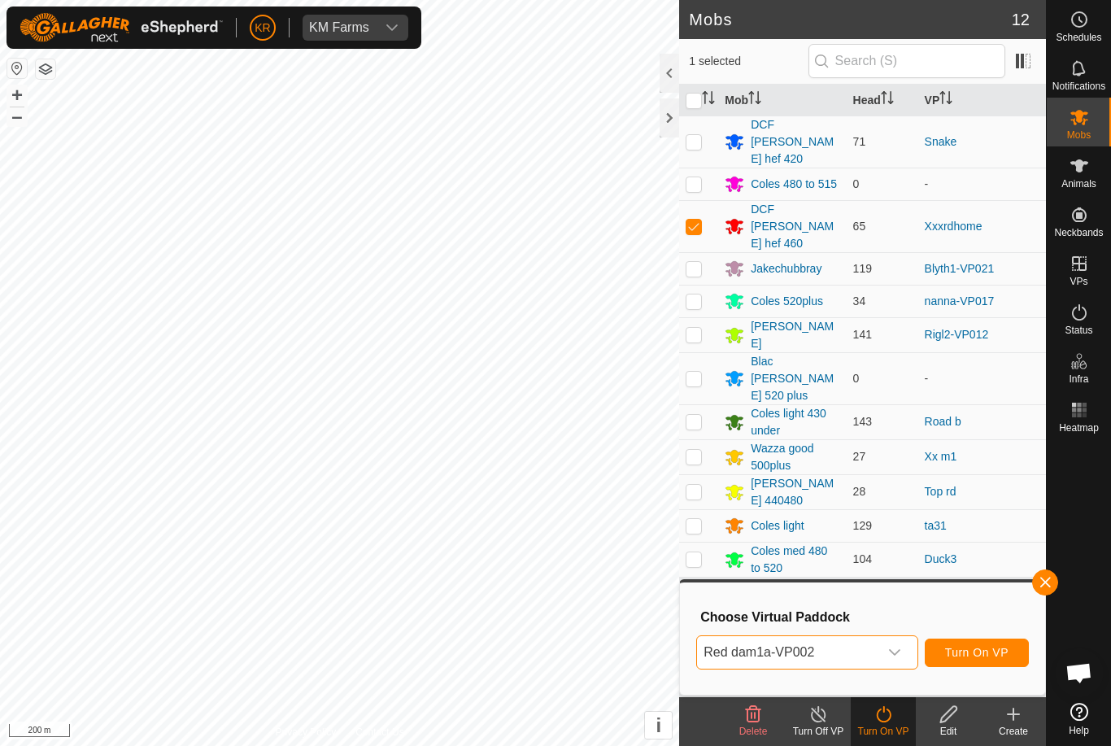
click at [900, 651] on icon "dropdown trigger" at bounding box center [894, 652] width 13 height 13
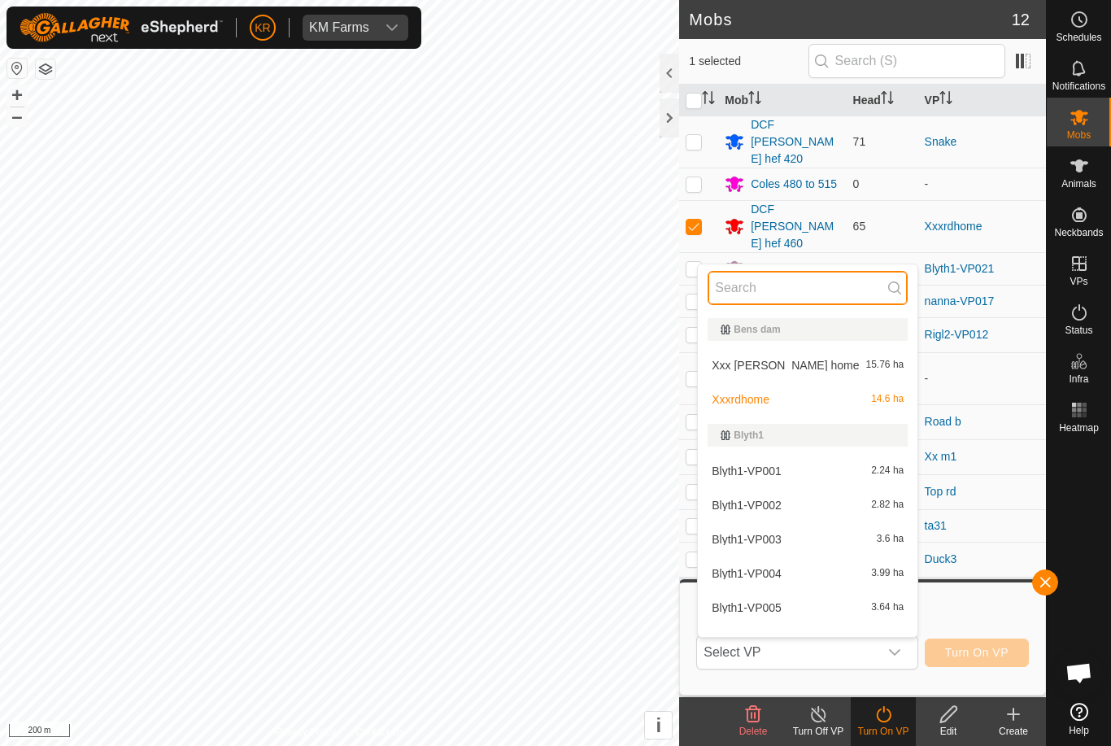
click at [850, 290] on input "text" at bounding box center [808, 288] width 200 height 34
type input "Red"
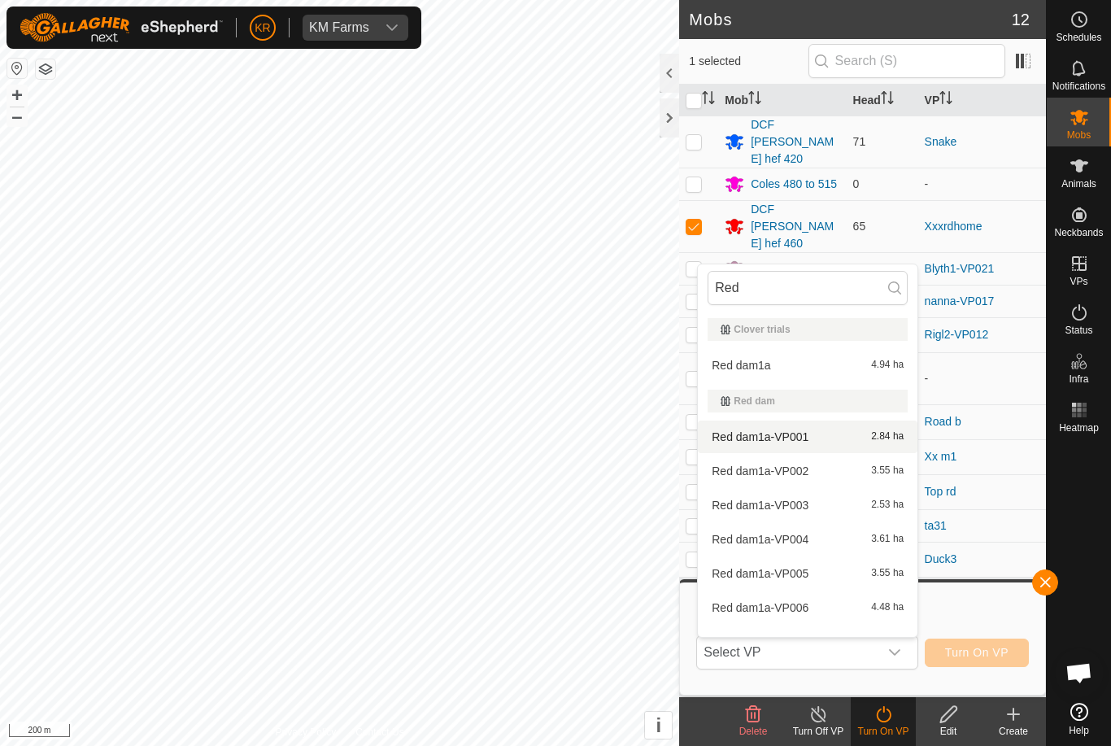
click at [846, 444] on div "Red dam1a-VP001 2.84 ha" at bounding box center [808, 437] width 200 height 20
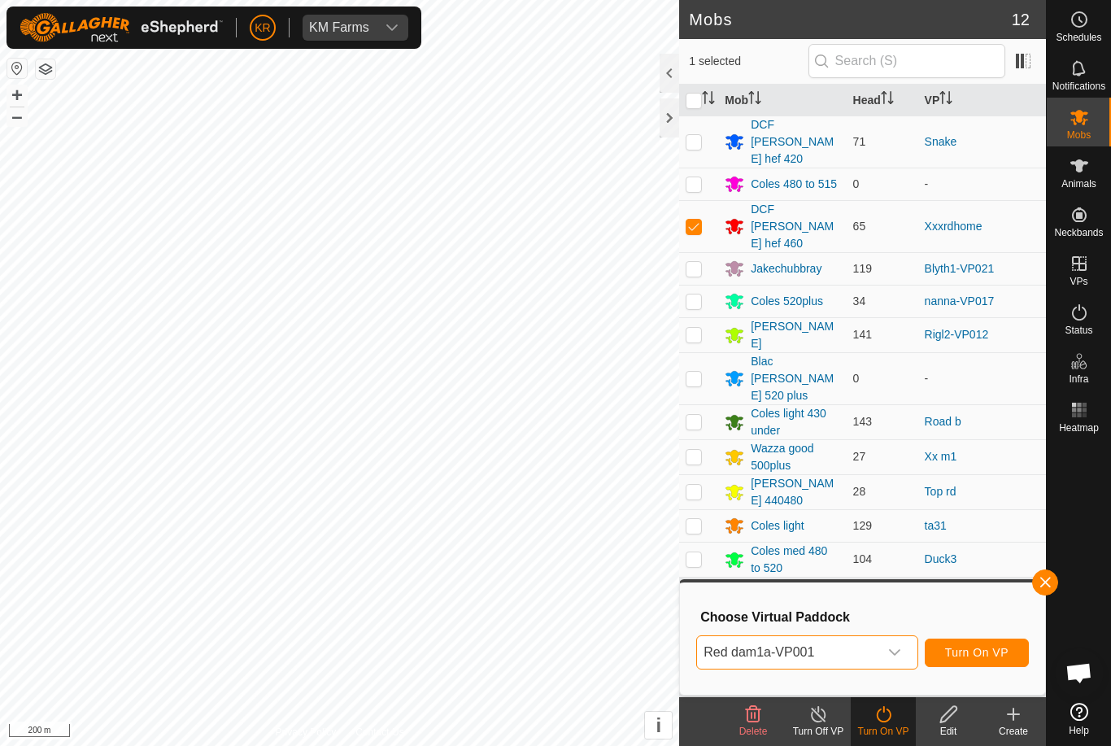
click at [992, 651] on span "Turn On VP" at bounding box center [976, 652] width 63 height 13
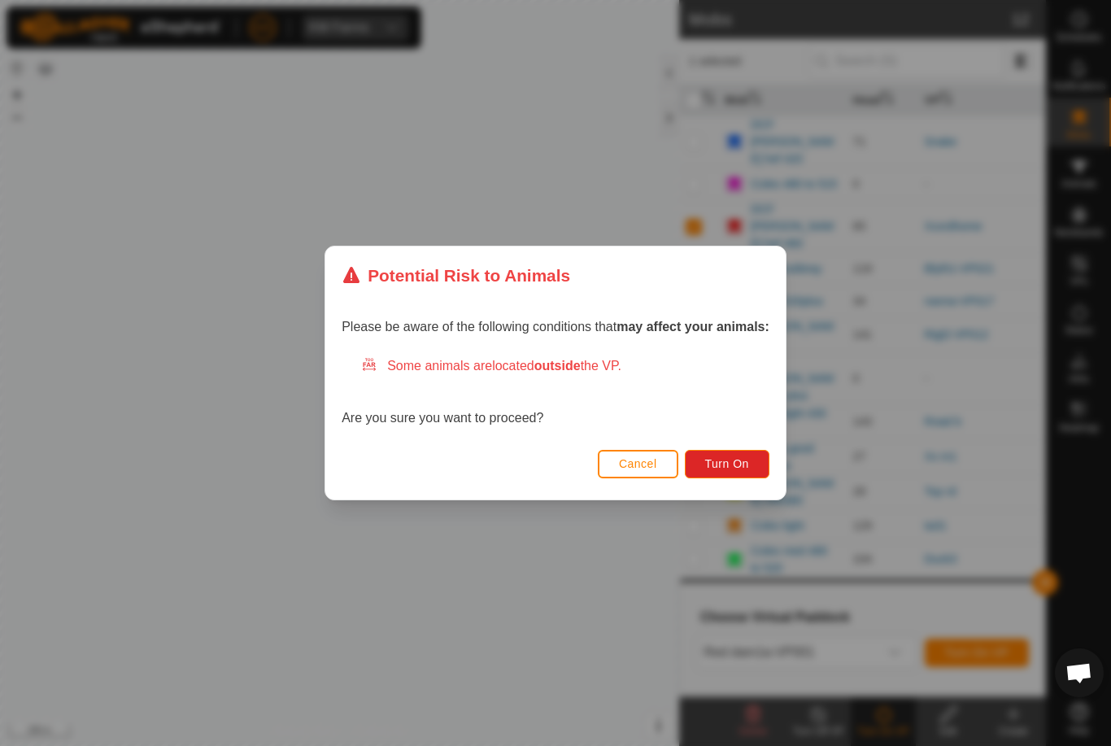
click at [769, 492] on div "Cancel Turn On" at bounding box center [555, 471] width 461 height 55
click at [758, 465] on button "Turn On" at bounding box center [727, 464] width 85 height 28
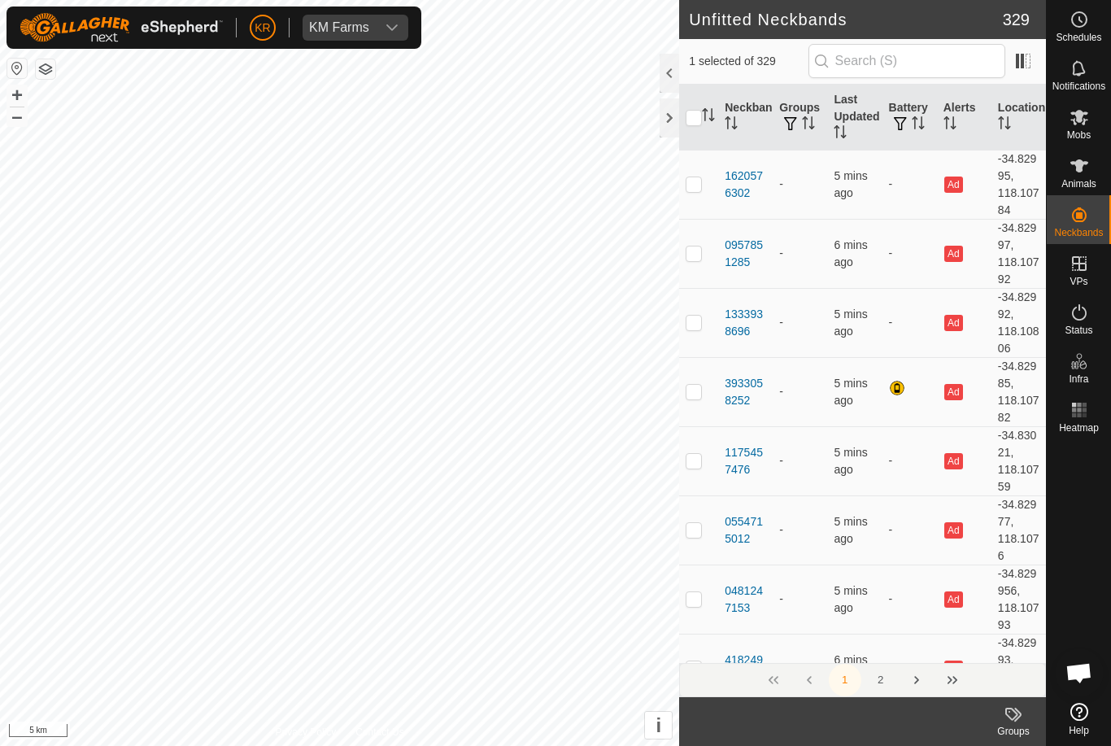
checkbox input "false"
click at [1090, 121] on es-mob-svg-icon at bounding box center [1079, 117] width 29 height 26
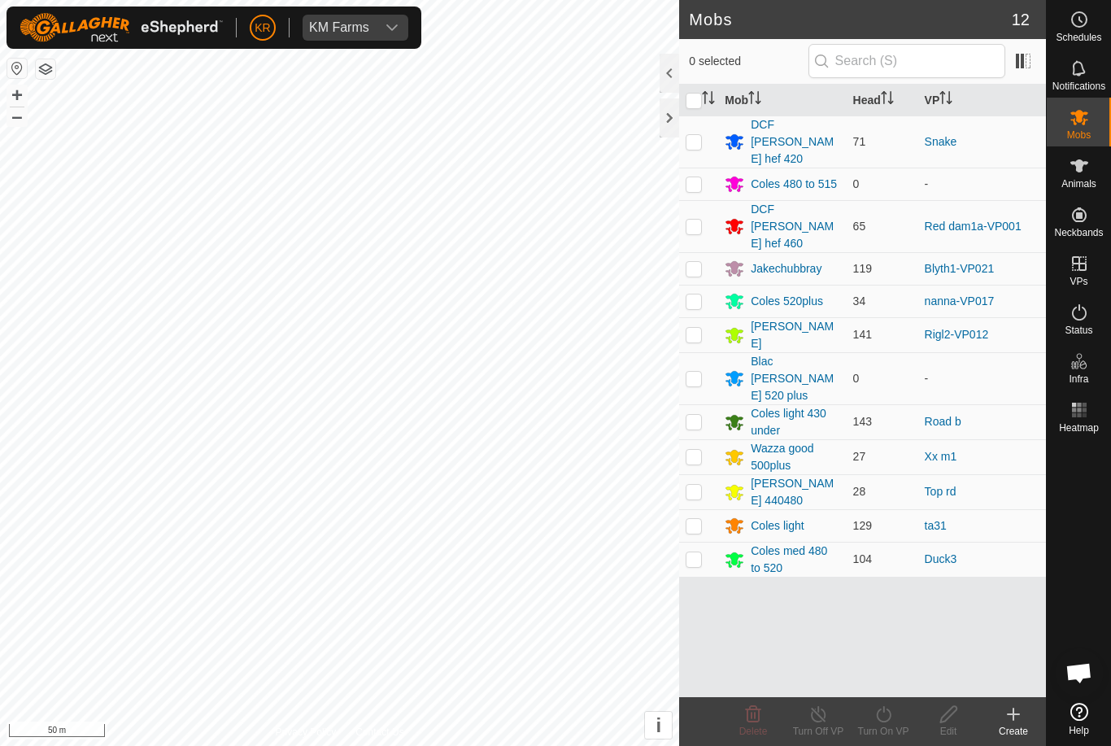
click at [699, 295] on p-checkbox at bounding box center [694, 301] width 16 height 13
checkbox input "true"
click at [890, 723] on icon at bounding box center [884, 715] width 20 height 20
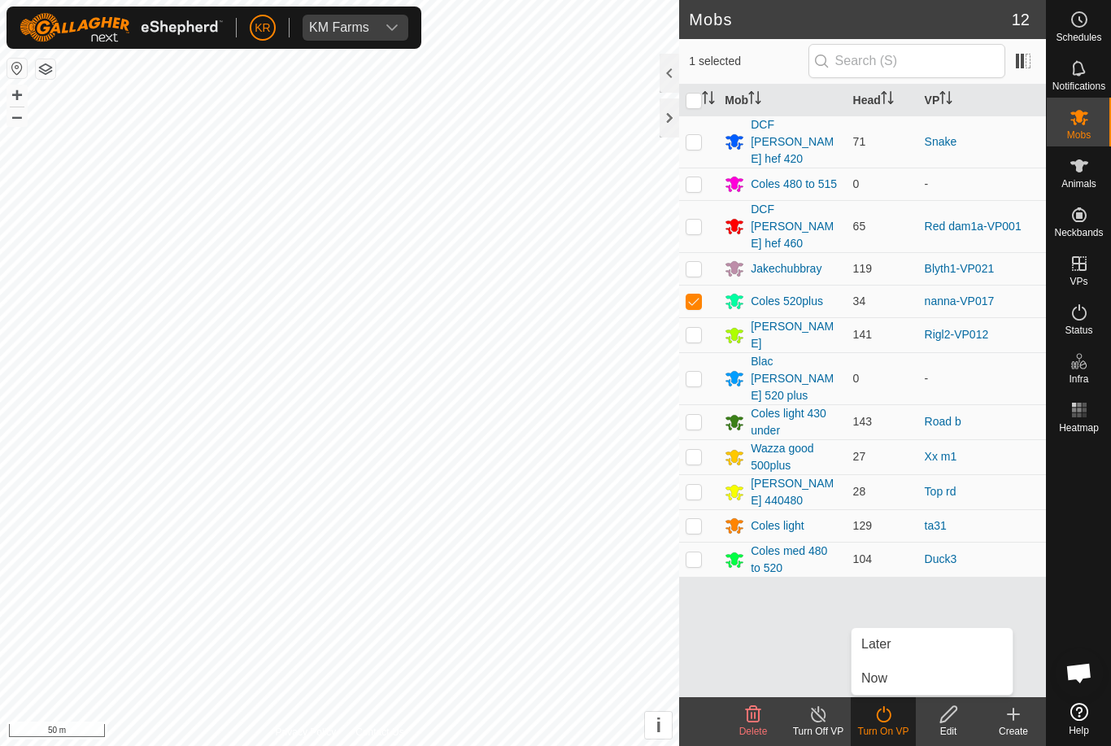
click at [899, 676] on link "Now" at bounding box center [932, 678] width 161 height 33
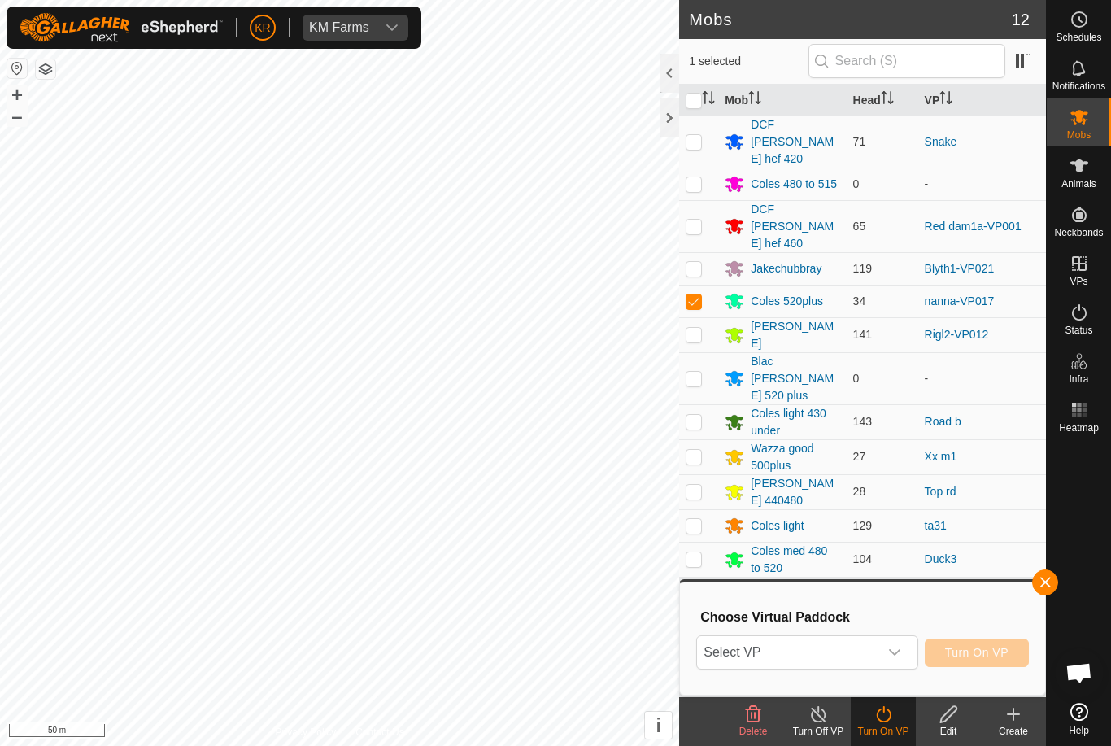
click at [818, 649] on span "Select VP" at bounding box center [787, 652] width 181 height 33
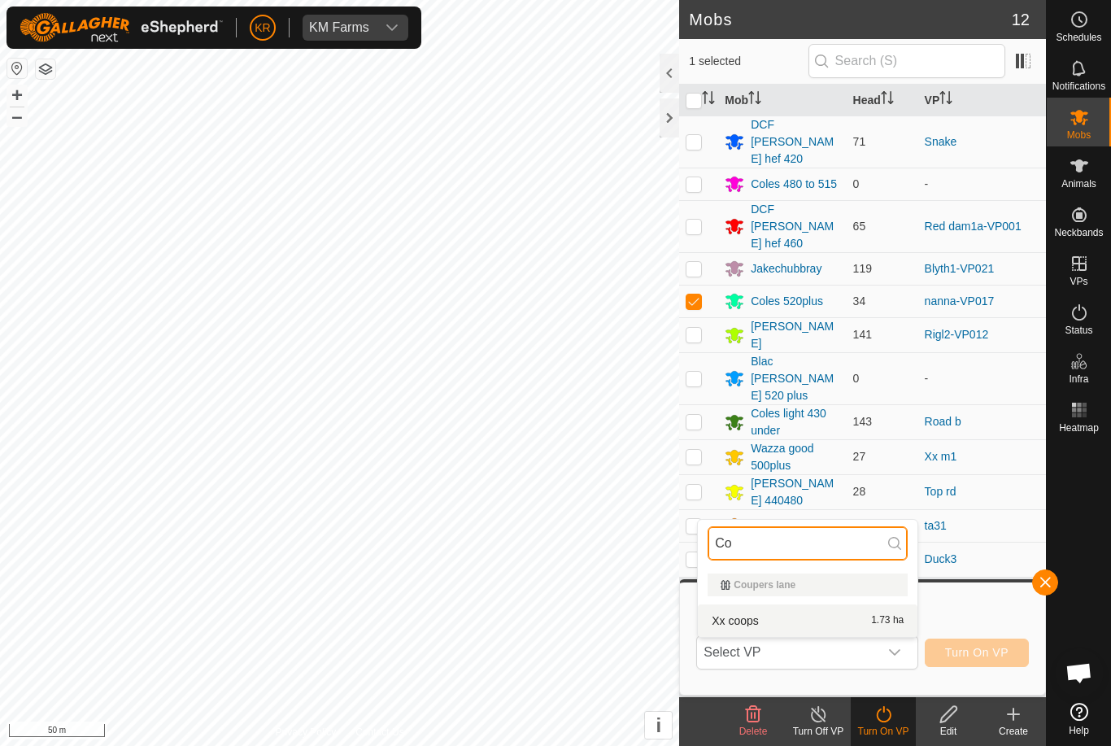
type input "Co"
click at [809, 619] on div "Xx coops 1.73 ha" at bounding box center [808, 621] width 200 height 20
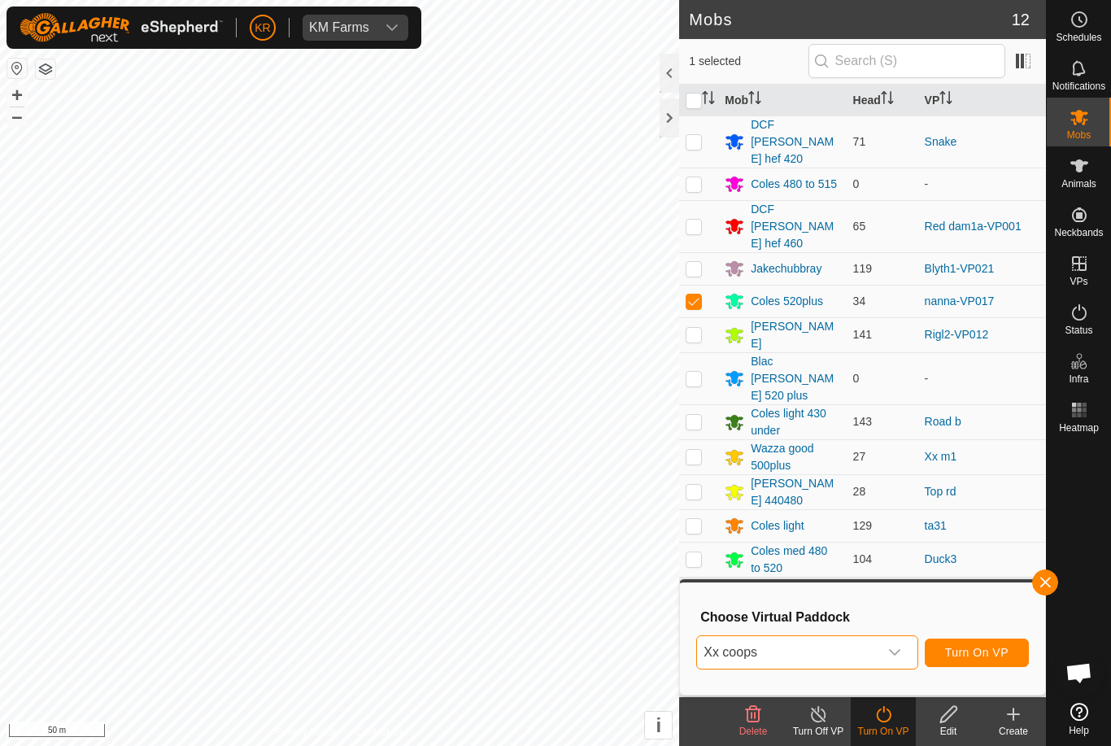
click at [993, 656] on span "Turn On VP" at bounding box center [976, 652] width 63 height 13
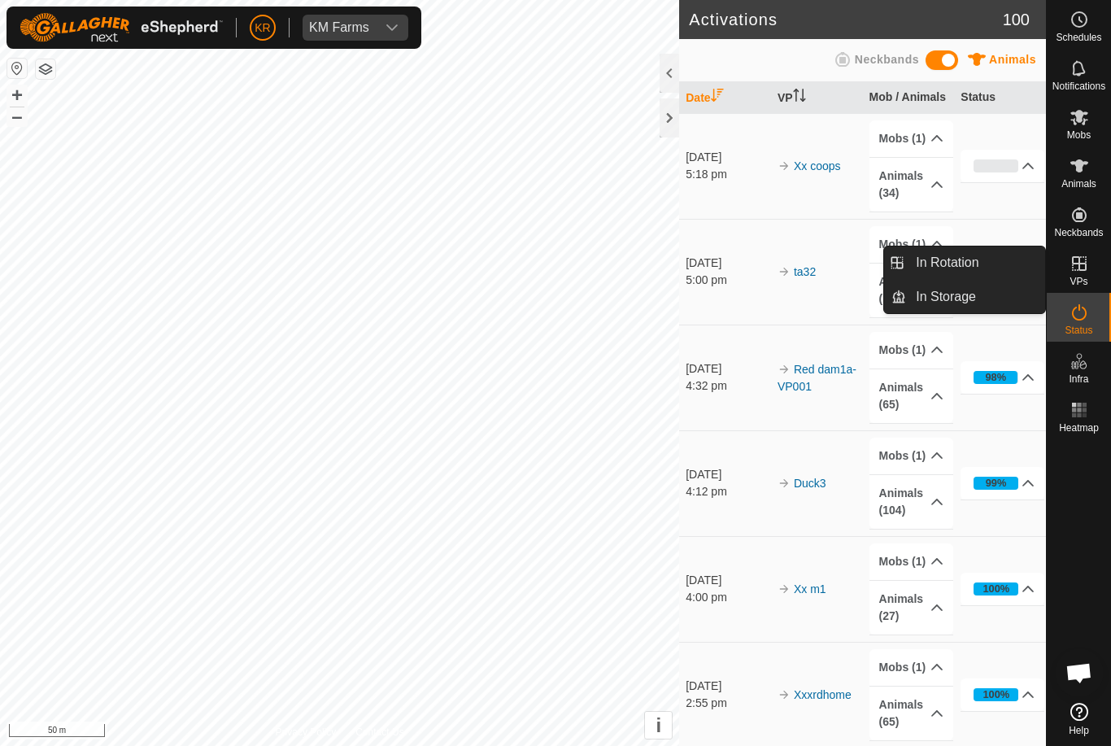
click at [984, 265] on link "In Rotation" at bounding box center [975, 263] width 139 height 33
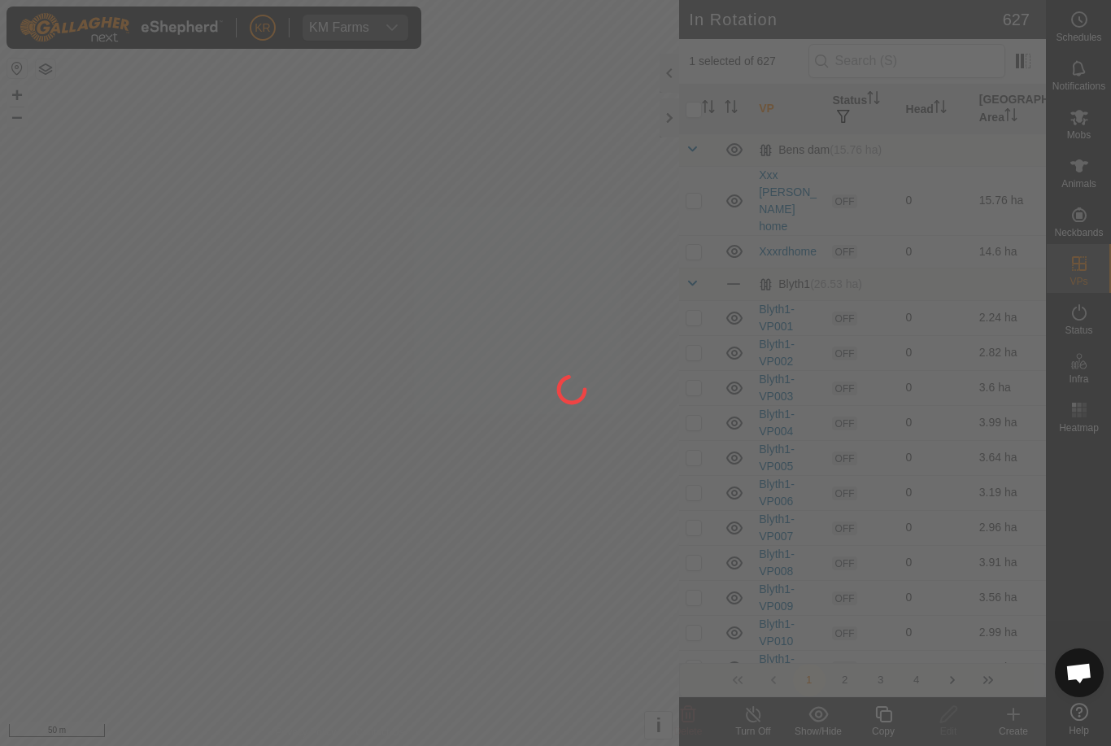
click at [950, 60] on div at bounding box center [555, 373] width 1111 height 746
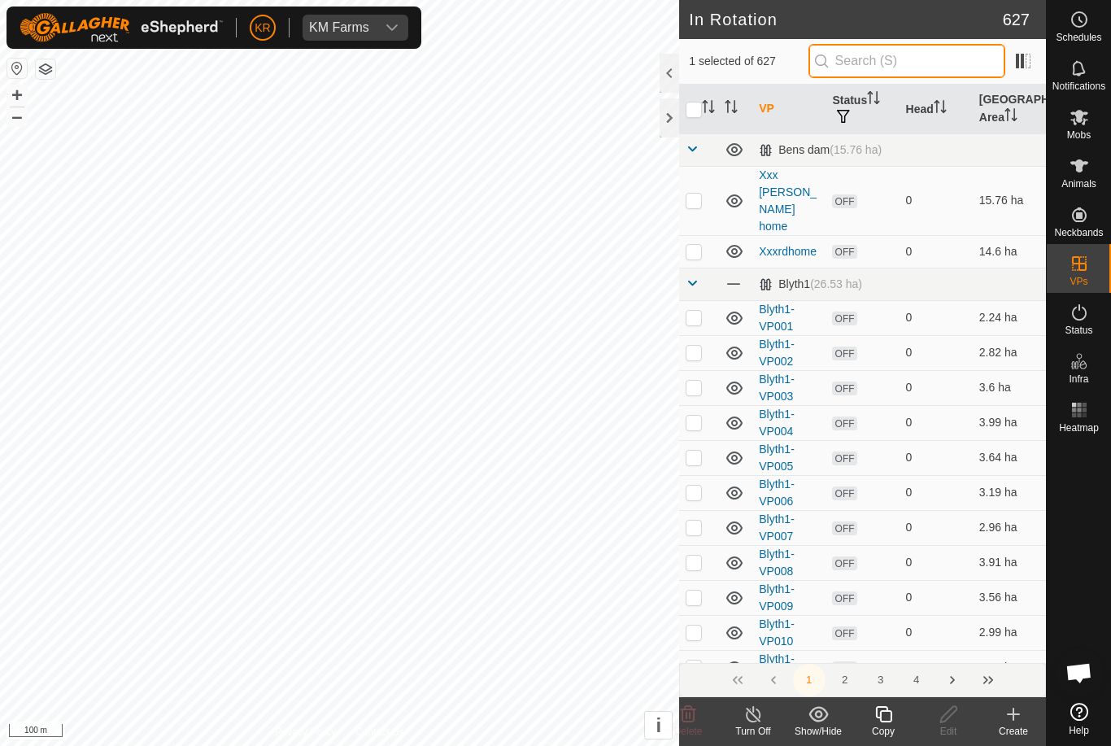
click at [937, 71] on input "text" at bounding box center [907, 61] width 197 height 34
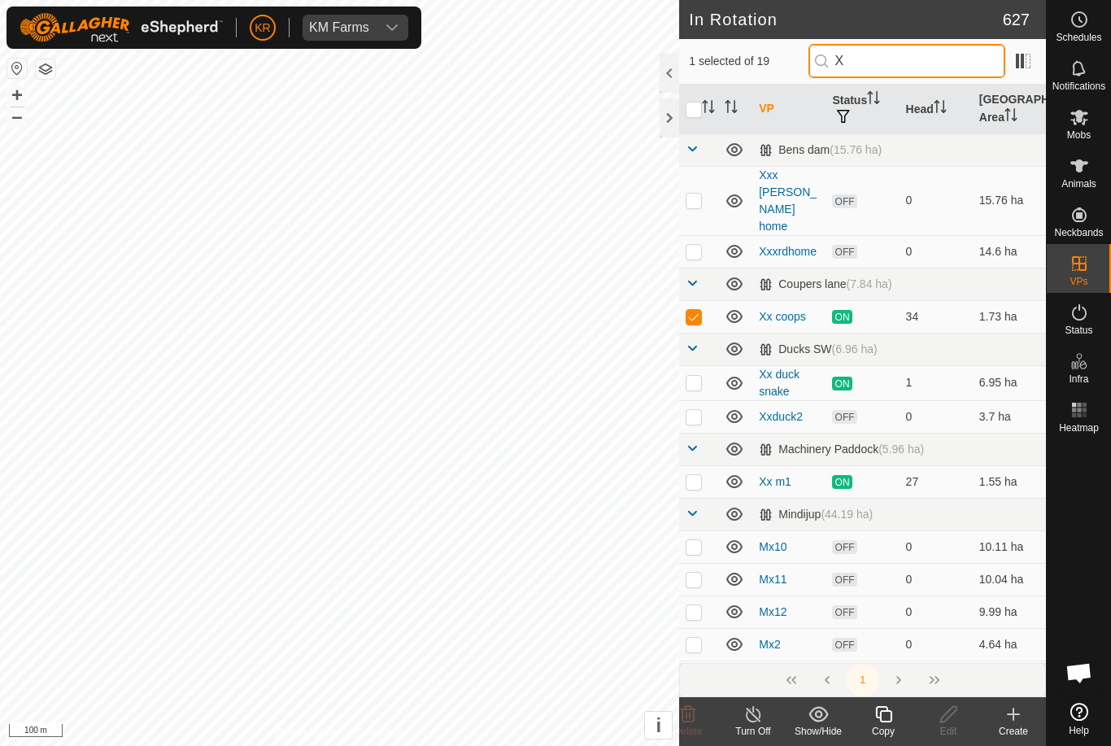
type input "Xx"
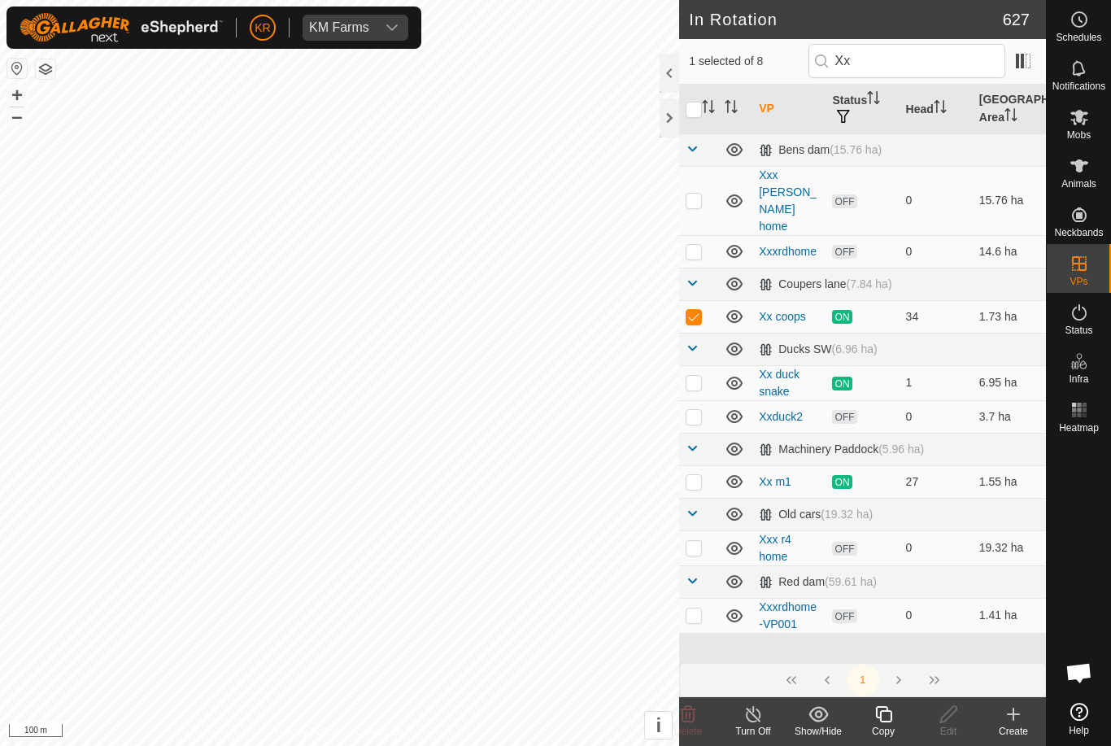
click at [879, 710] on icon at bounding box center [884, 715] width 20 height 20
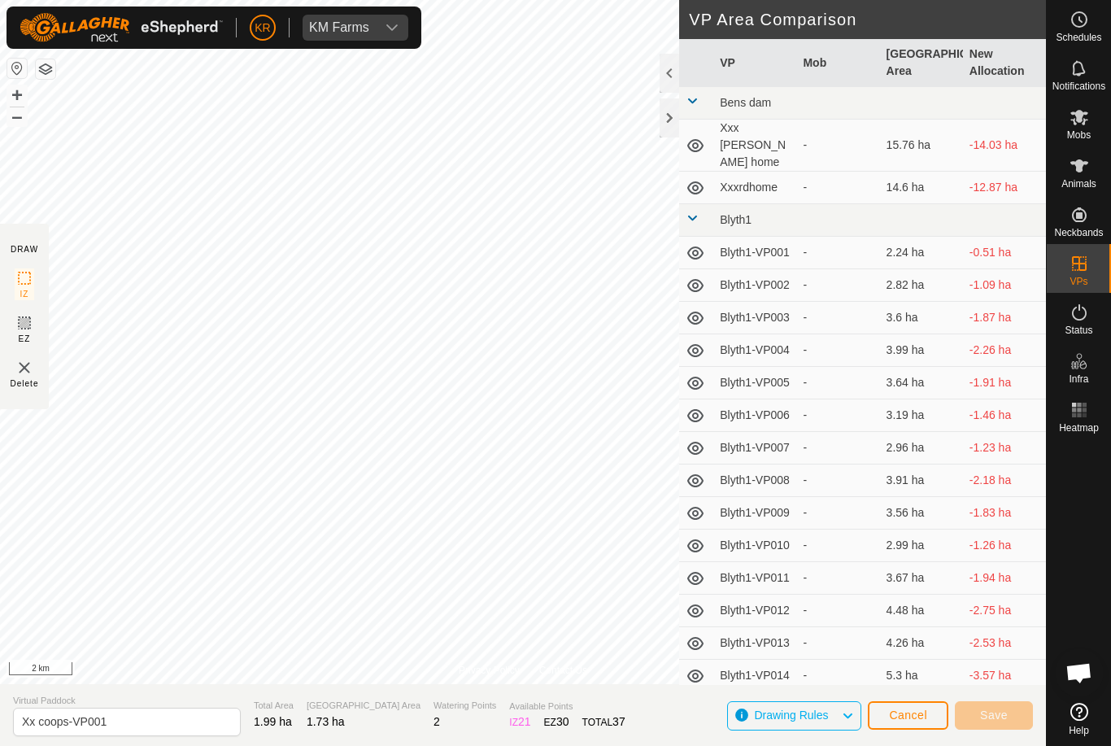
click at [20, 95] on button "+" at bounding box center [17, 95] width 20 height 20
click at [18, 93] on button "+" at bounding box center [17, 95] width 20 height 20
click at [22, 93] on button "+" at bounding box center [17, 95] width 20 height 20
click at [23, 95] on button "+" at bounding box center [17, 95] width 20 height 20
click at [20, 93] on button "+" at bounding box center [17, 95] width 20 height 20
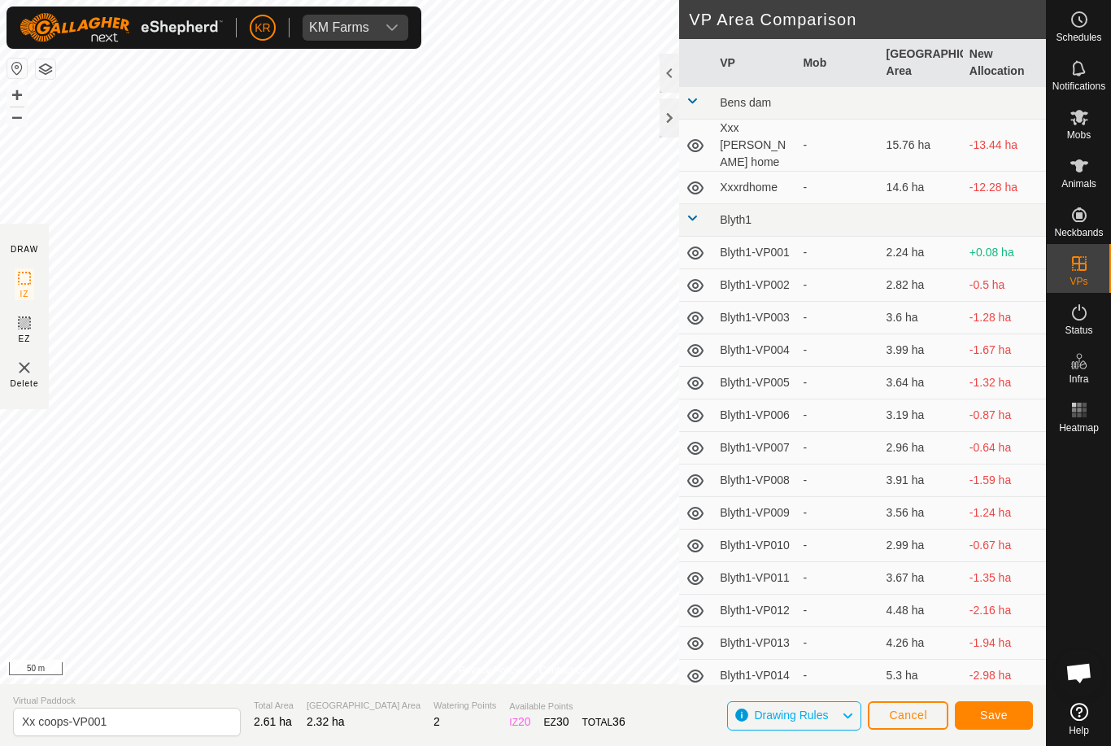
click at [993, 702] on button "Save" at bounding box center [994, 715] width 78 height 28
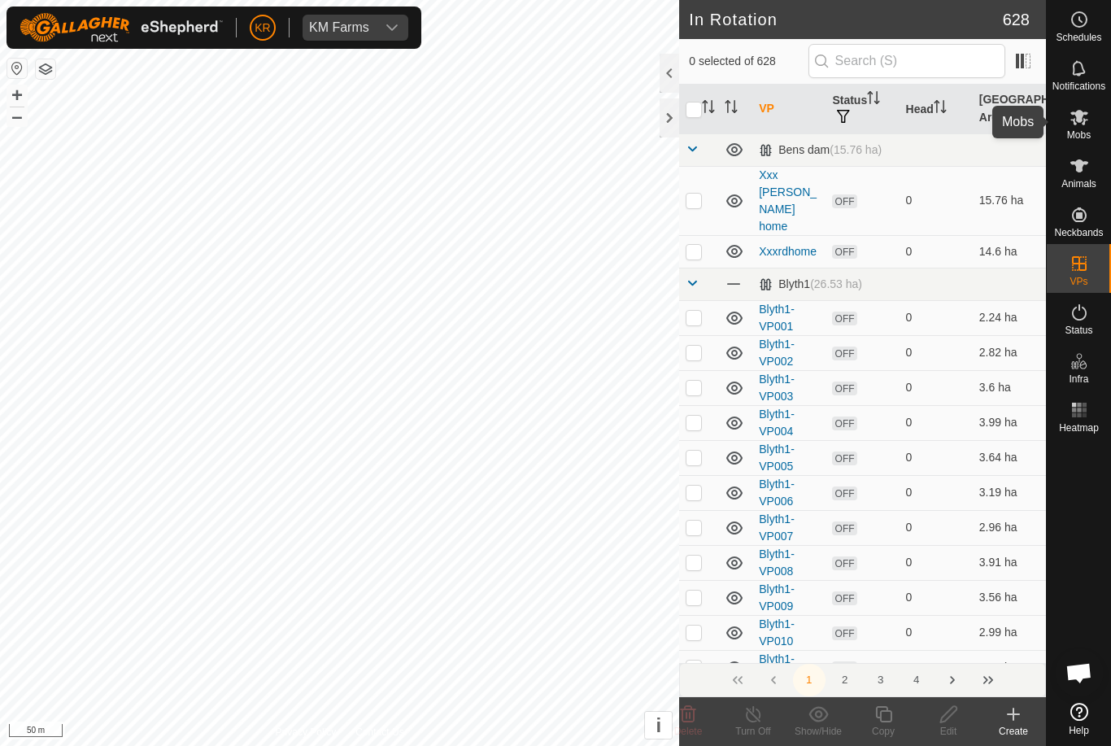
click at [1099, 121] on div "Mobs" at bounding box center [1079, 122] width 64 height 49
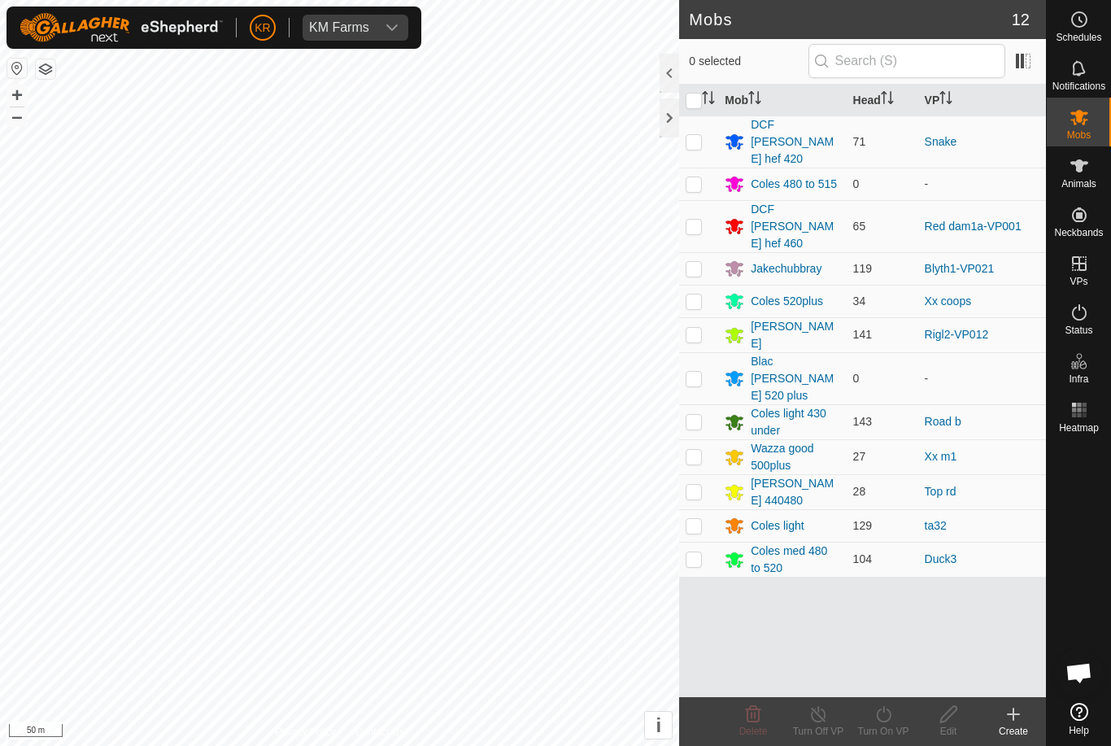
click at [711, 285] on td at bounding box center [698, 301] width 39 height 33
checkbox input "true"
click at [886, 718] on icon at bounding box center [884, 715] width 20 height 20
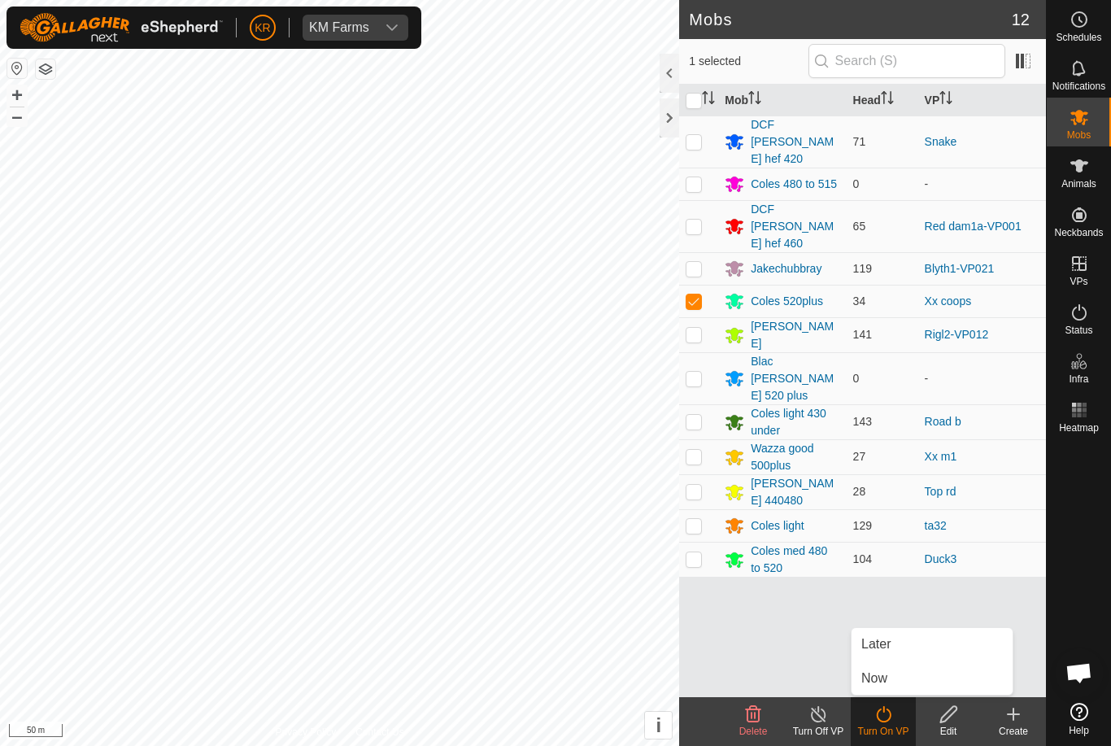
click at [886, 675] on span "Now" at bounding box center [875, 679] width 26 height 20
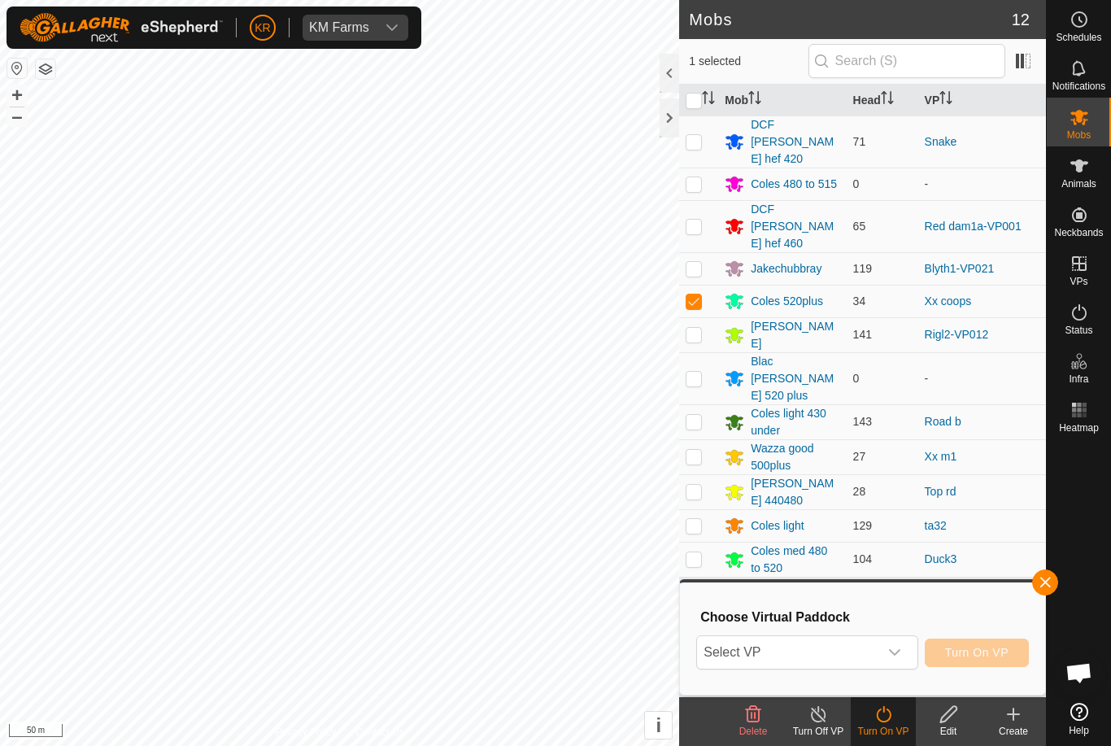
click at [878, 647] on span "Select VP" at bounding box center [787, 652] width 181 height 33
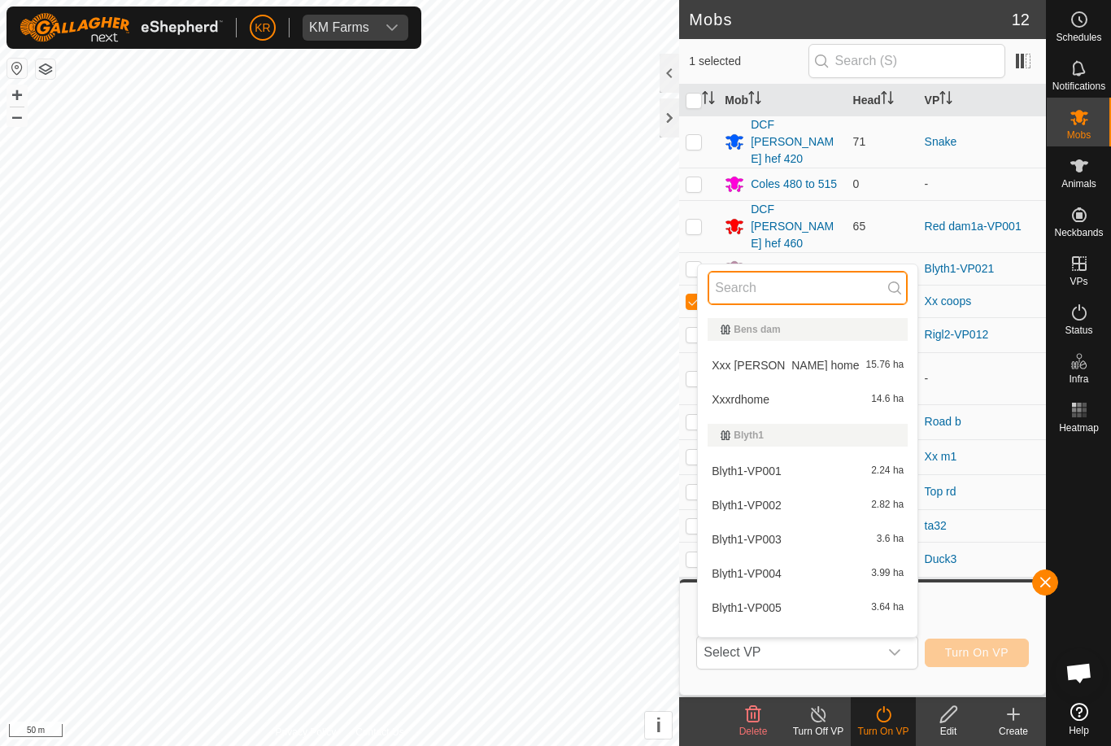
click at [775, 303] on input "text" at bounding box center [808, 288] width 200 height 34
type input "Xx"
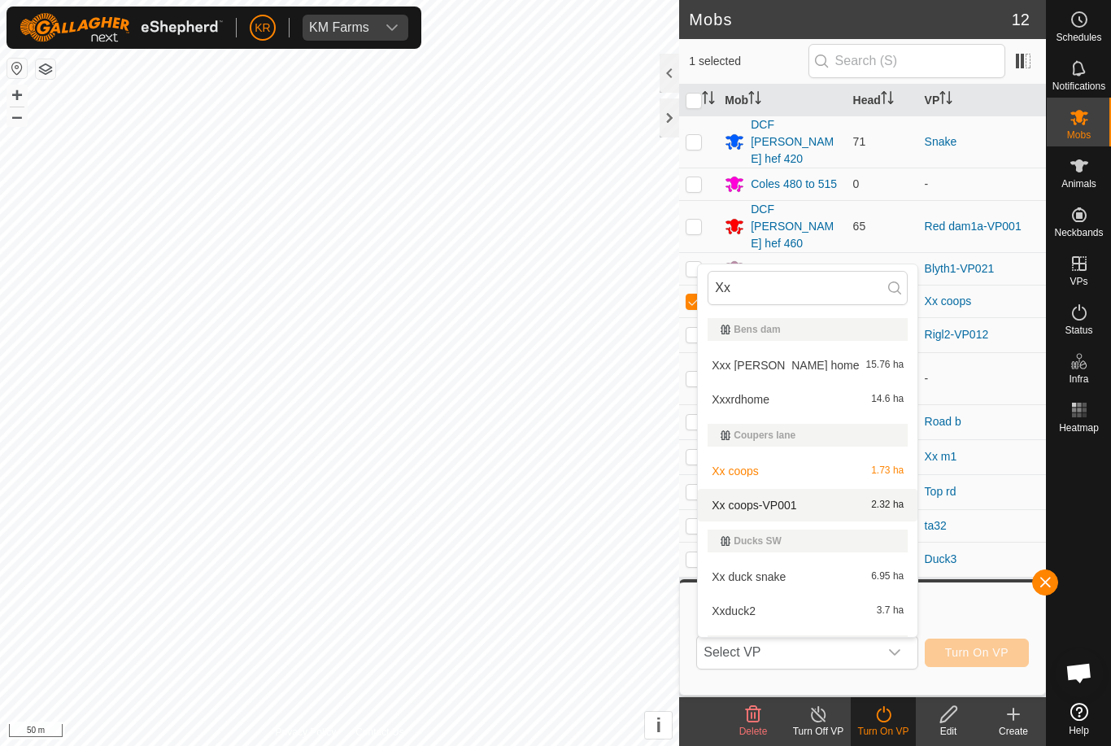
click at [799, 503] on div "Xx coops-VP001 2.32 ha" at bounding box center [808, 506] width 200 height 20
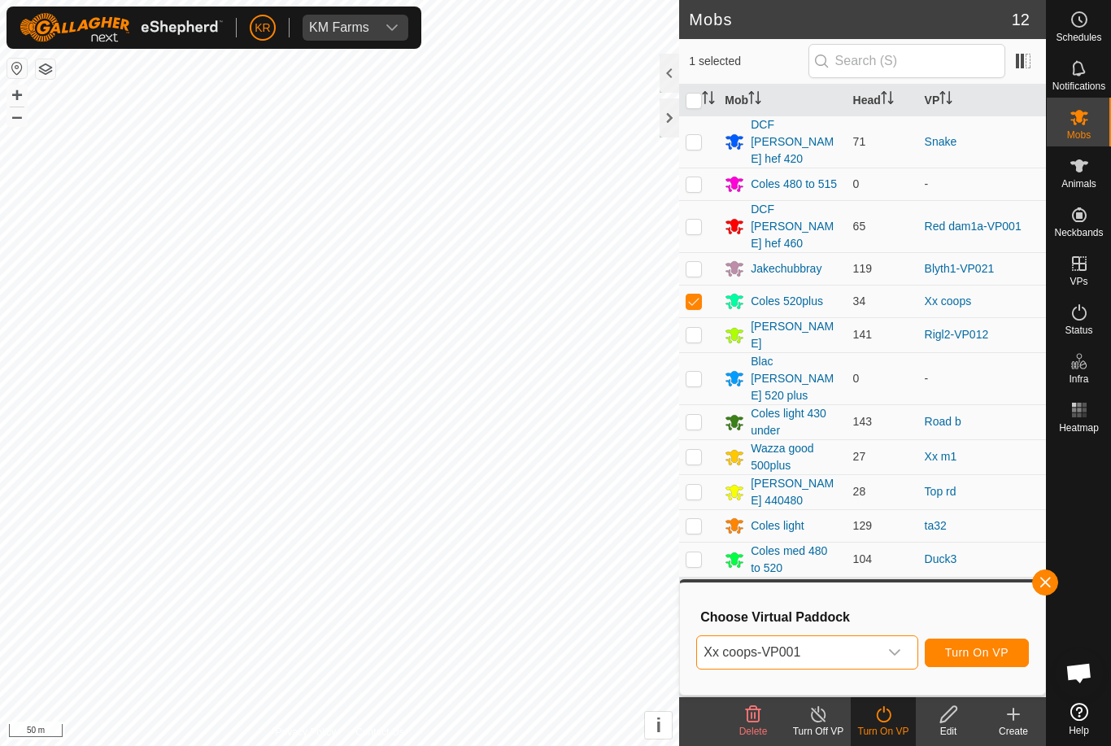
click at [981, 650] on span "Turn On VP" at bounding box center [976, 652] width 63 height 13
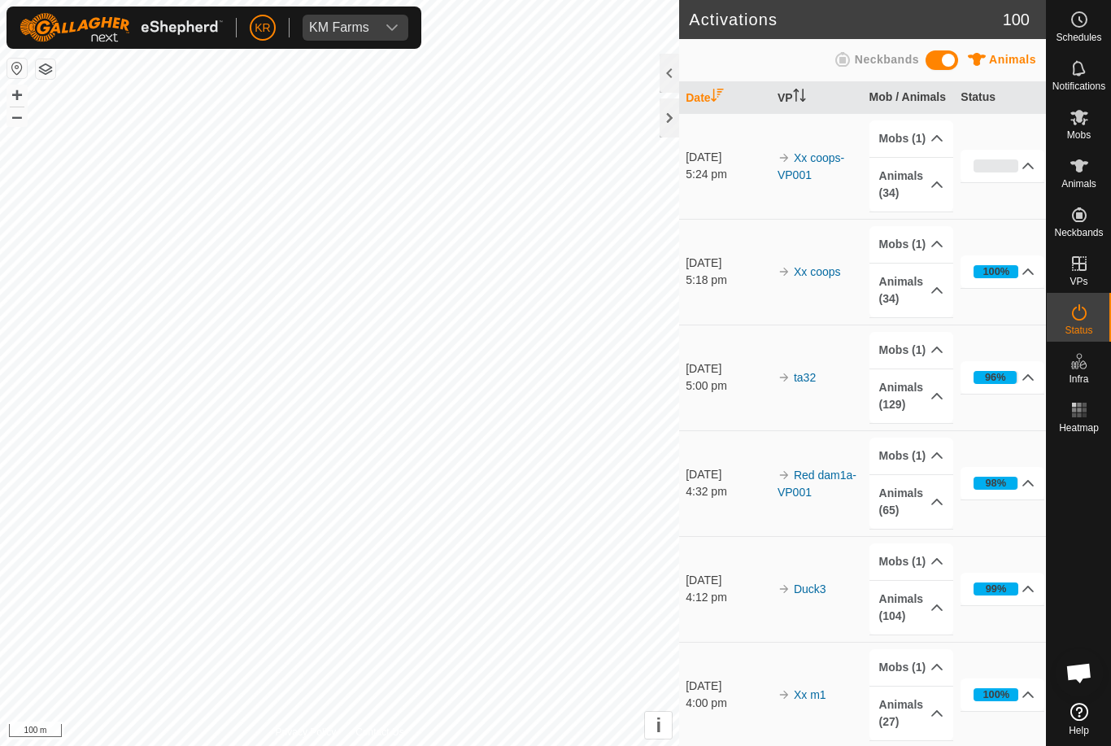
click at [15, 89] on button "+" at bounding box center [17, 95] width 20 height 20
click at [24, 99] on button "+" at bounding box center [17, 95] width 20 height 20
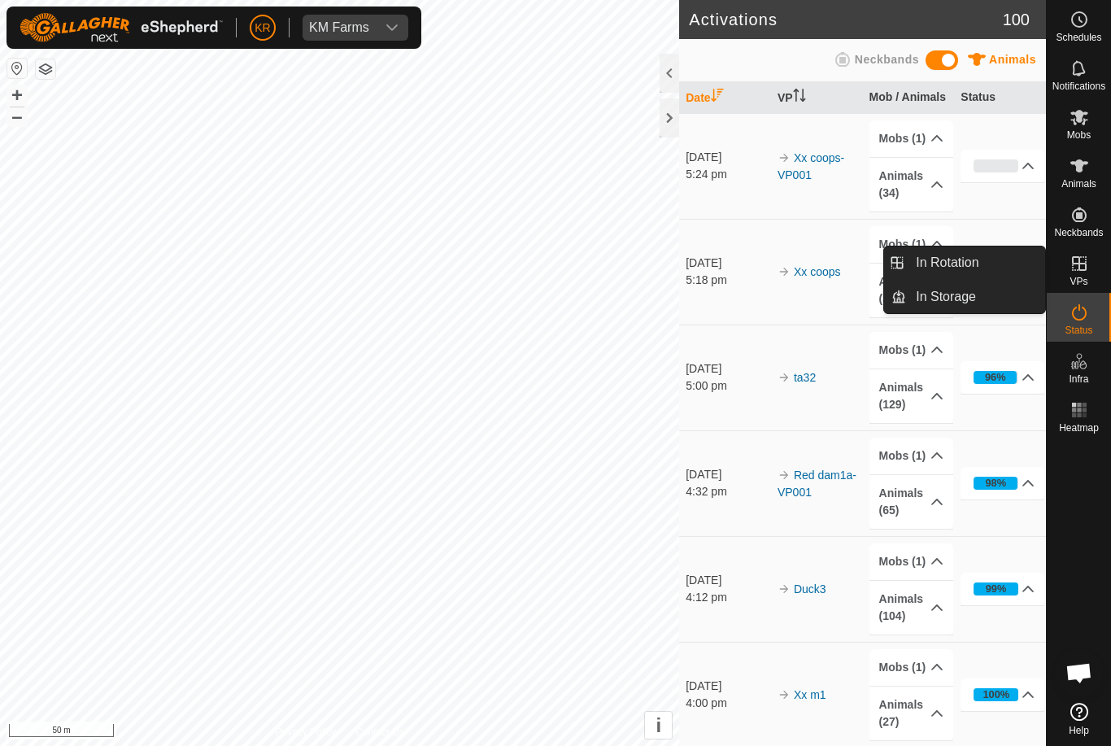
click at [972, 264] on span "In Rotation" at bounding box center [947, 263] width 63 height 20
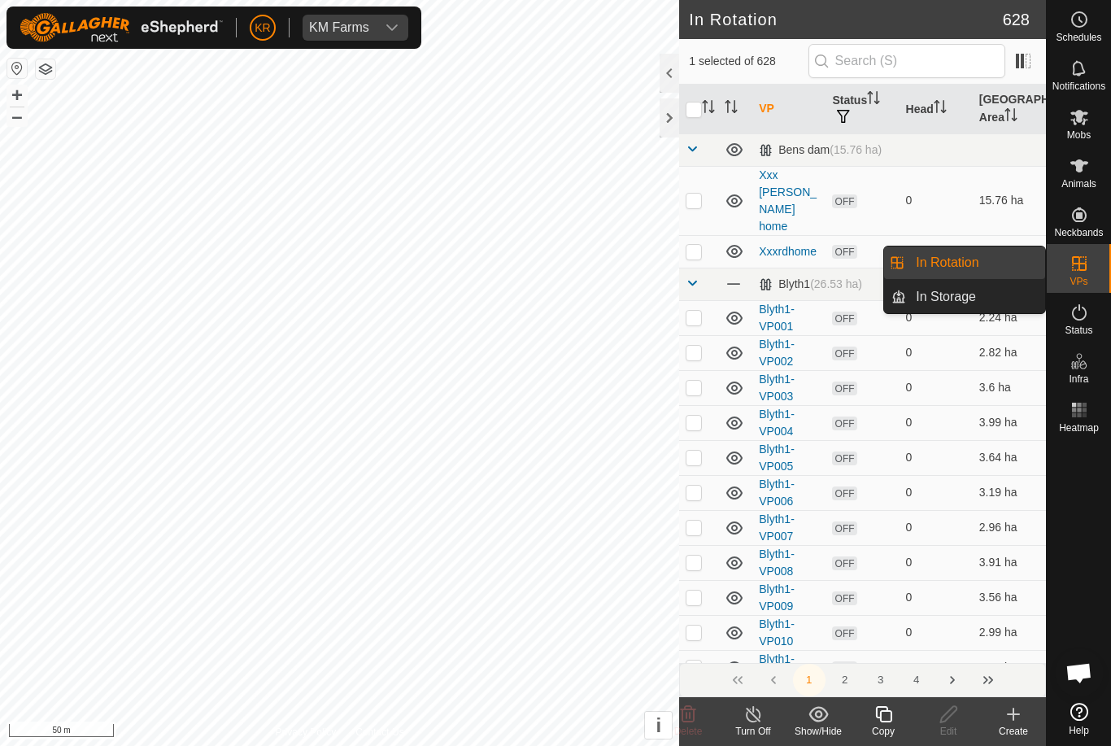
click at [980, 265] on link "In Rotation" at bounding box center [975, 263] width 139 height 33
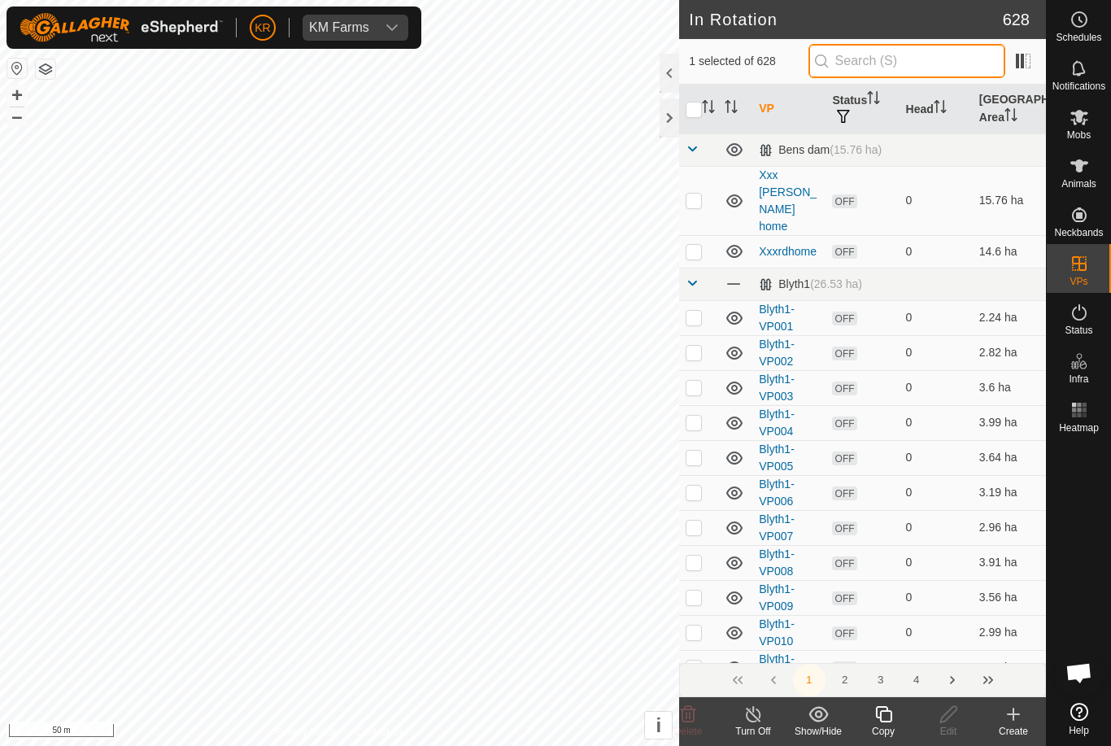
click at [921, 63] on input "text" at bounding box center [907, 61] width 197 height 34
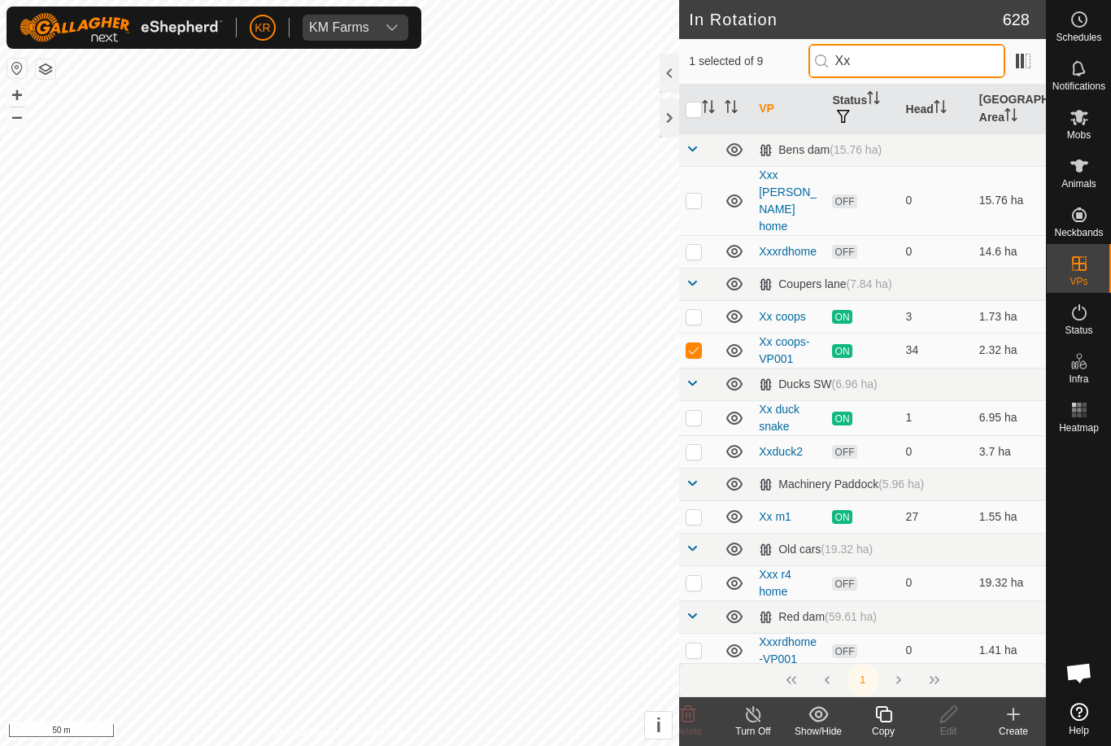
type input "Xx"
click at [699, 343] on p-checkbox at bounding box center [694, 349] width 16 height 13
checkbox input "false"
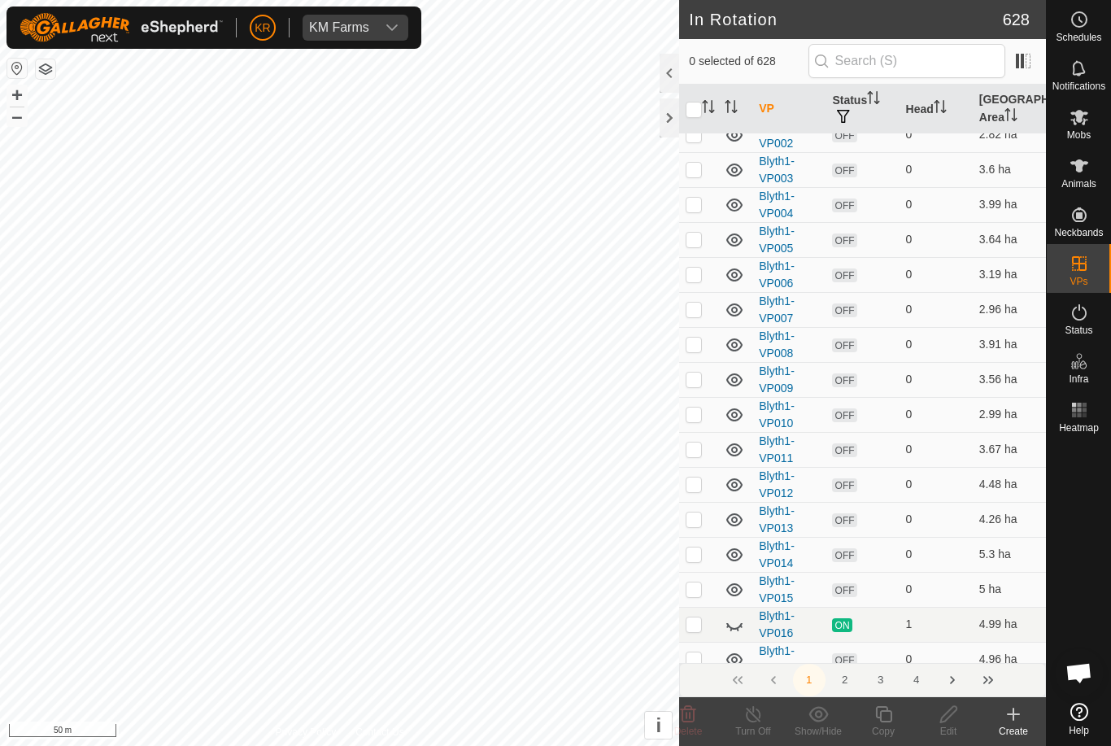
scroll to position [217, 0]
